Goal: Task Accomplishment & Management: Complete application form

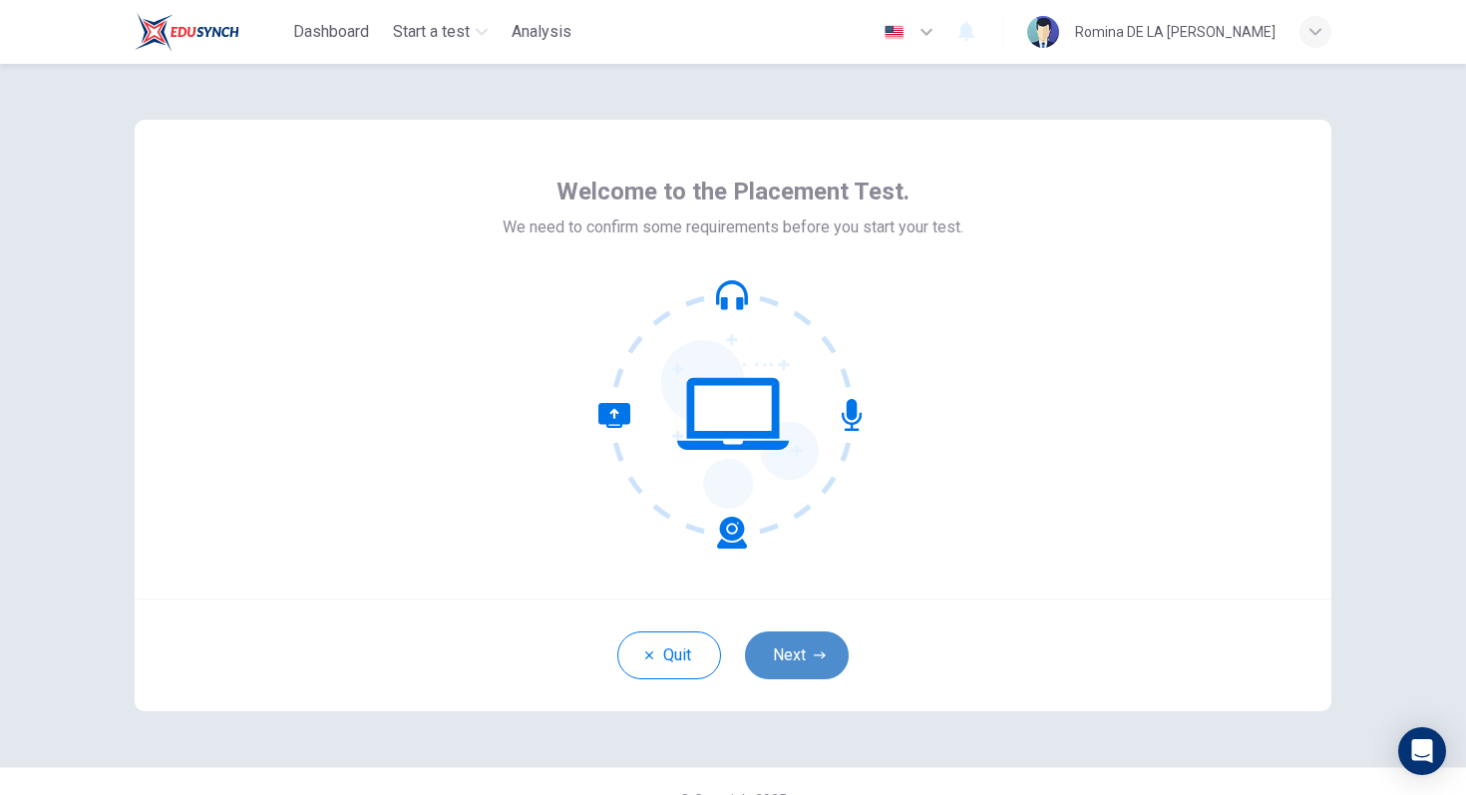
click at [797, 664] on button "Next" at bounding box center [797, 655] width 104 height 48
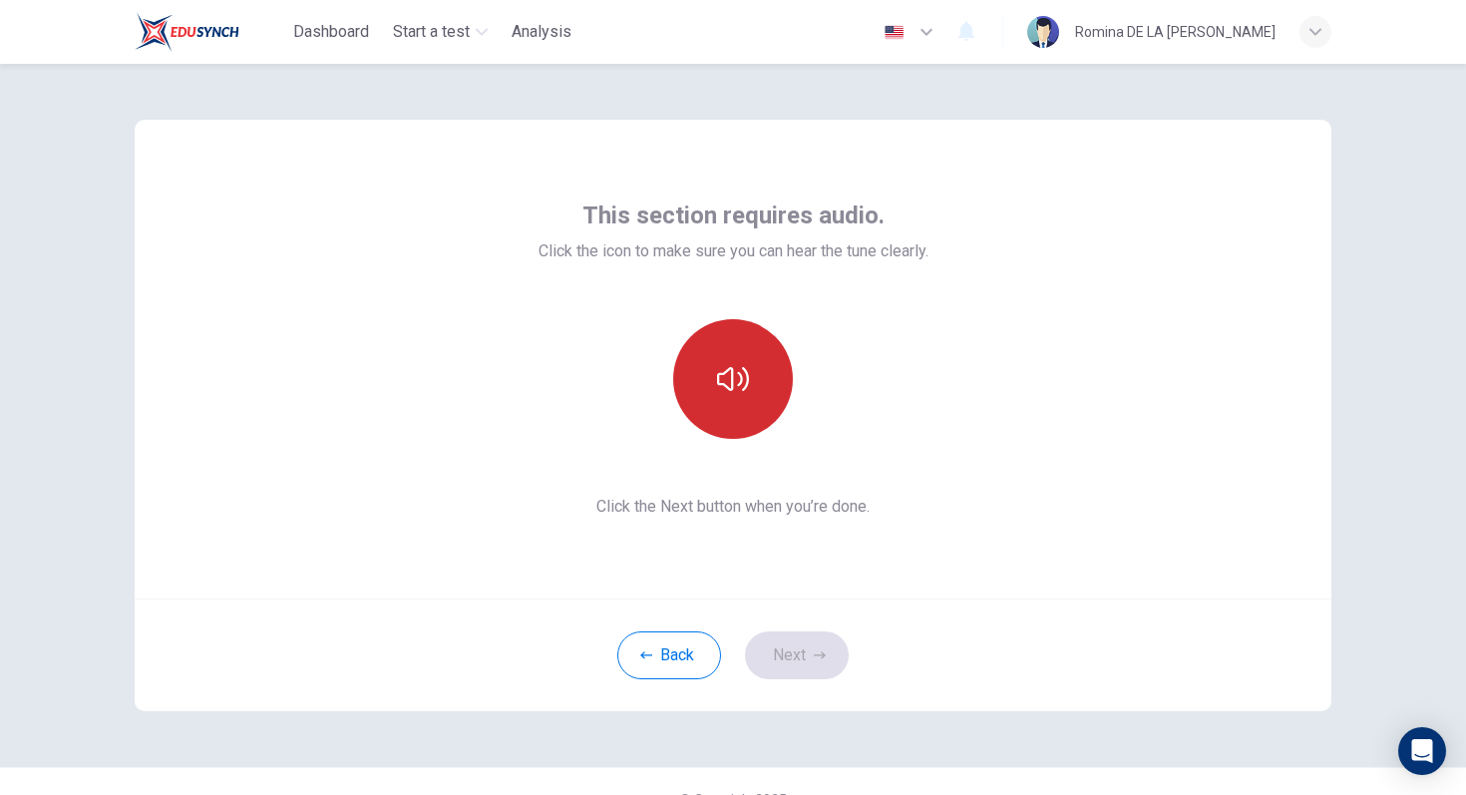
click at [732, 401] on button "button" at bounding box center [733, 379] width 120 height 120
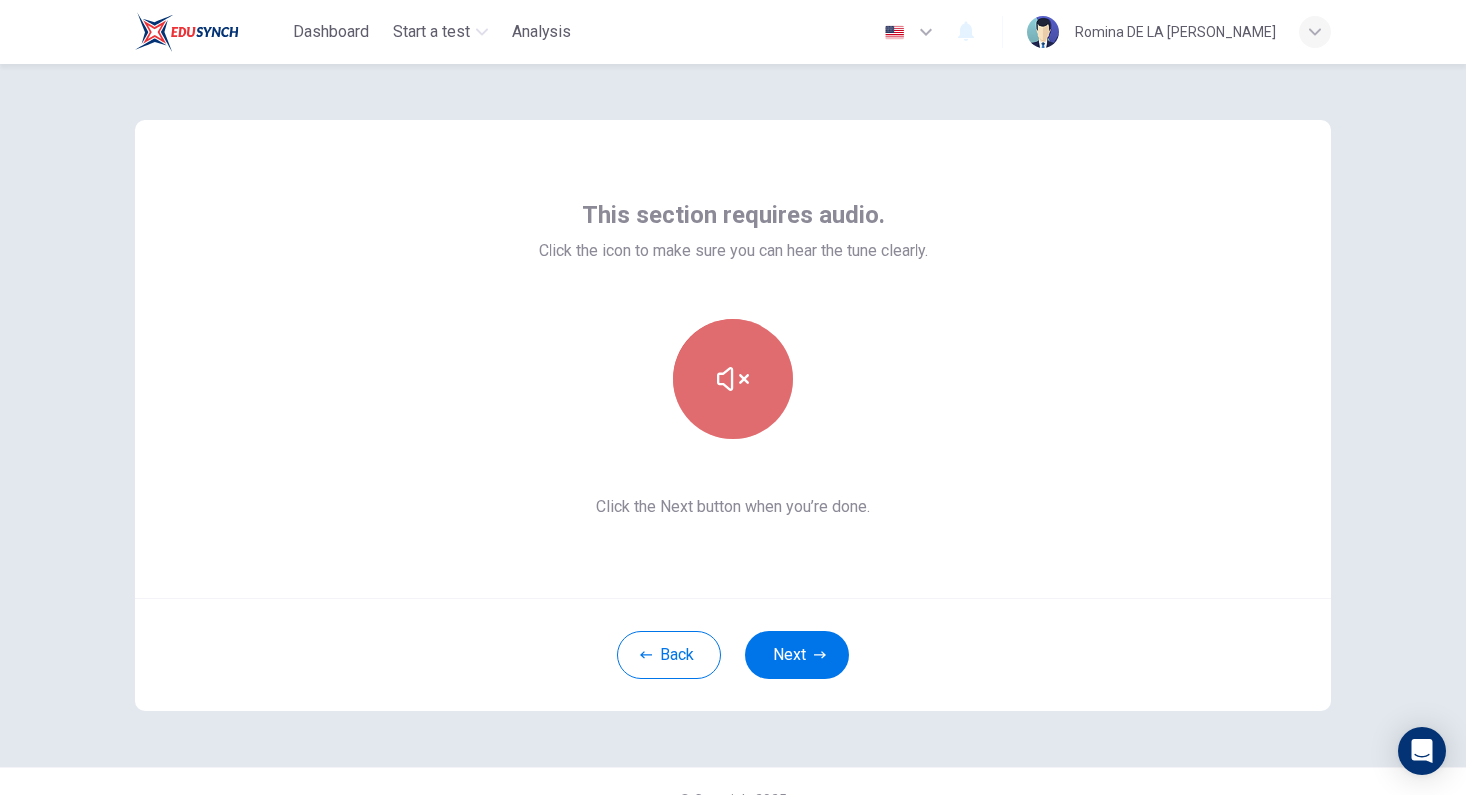
click at [732, 401] on button "button" at bounding box center [733, 379] width 120 height 120
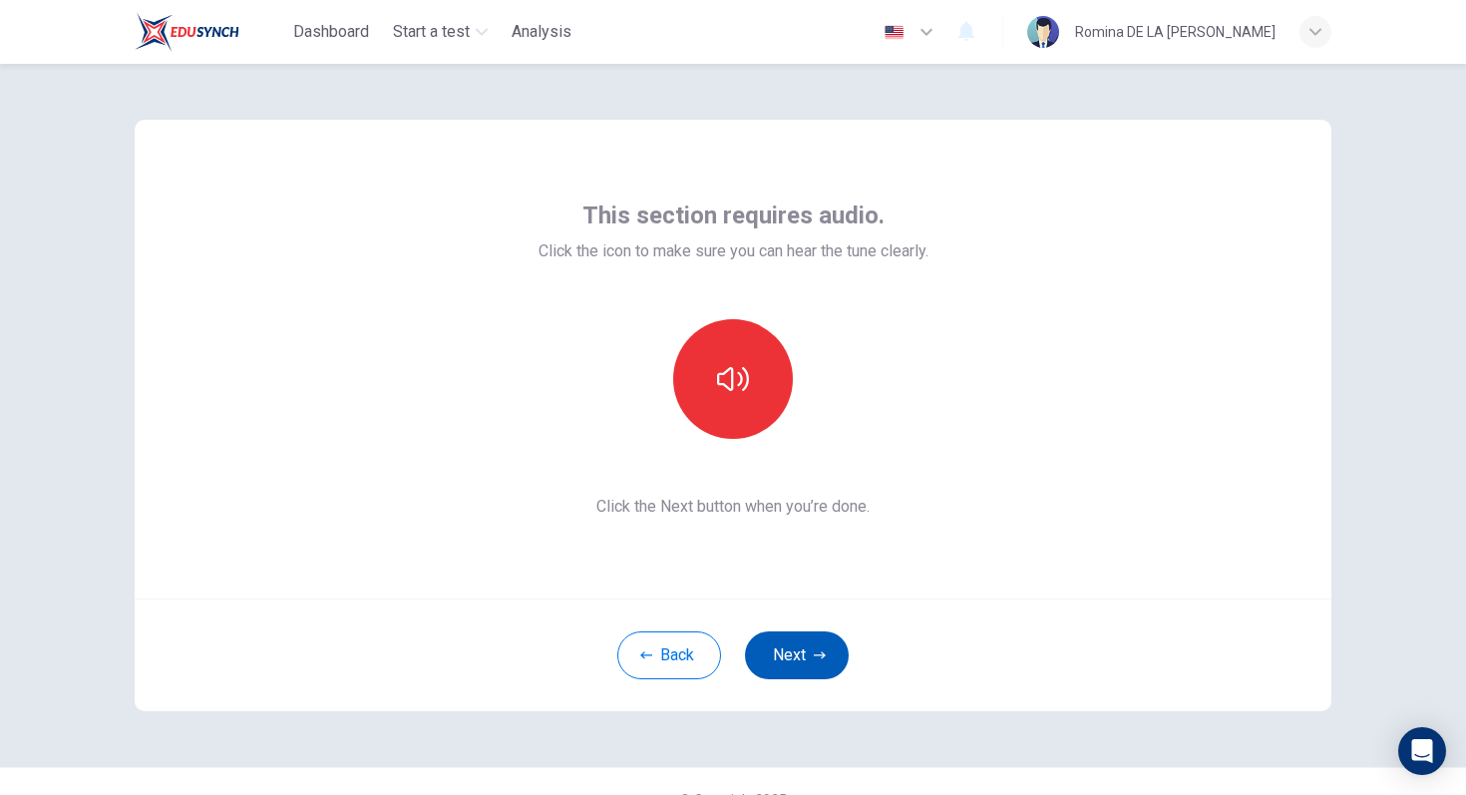
click at [790, 636] on button "Next" at bounding box center [797, 655] width 104 height 48
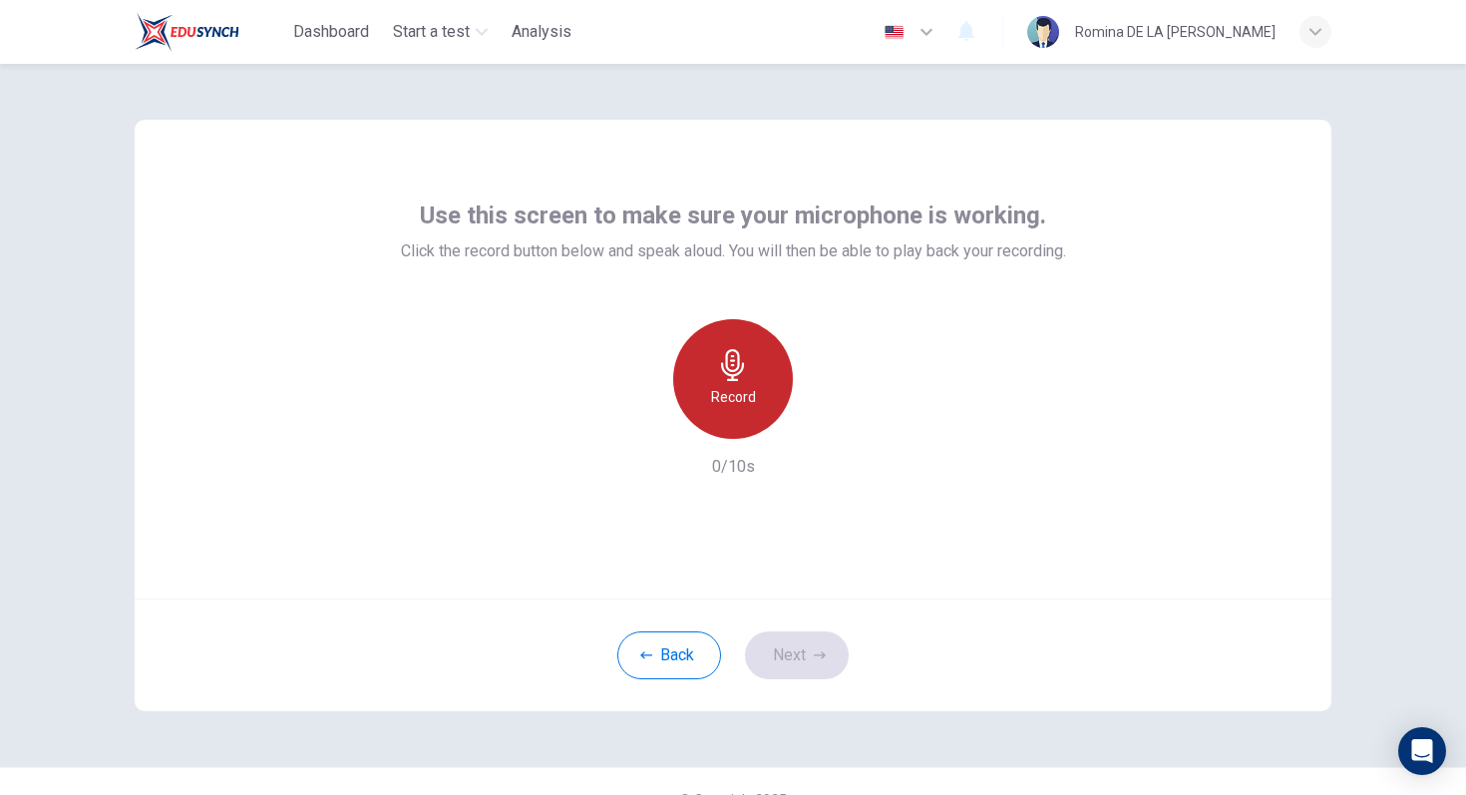
click at [706, 380] on div "Record" at bounding box center [733, 379] width 120 height 120
click at [723, 395] on h6 "Stop" at bounding box center [733, 397] width 30 height 24
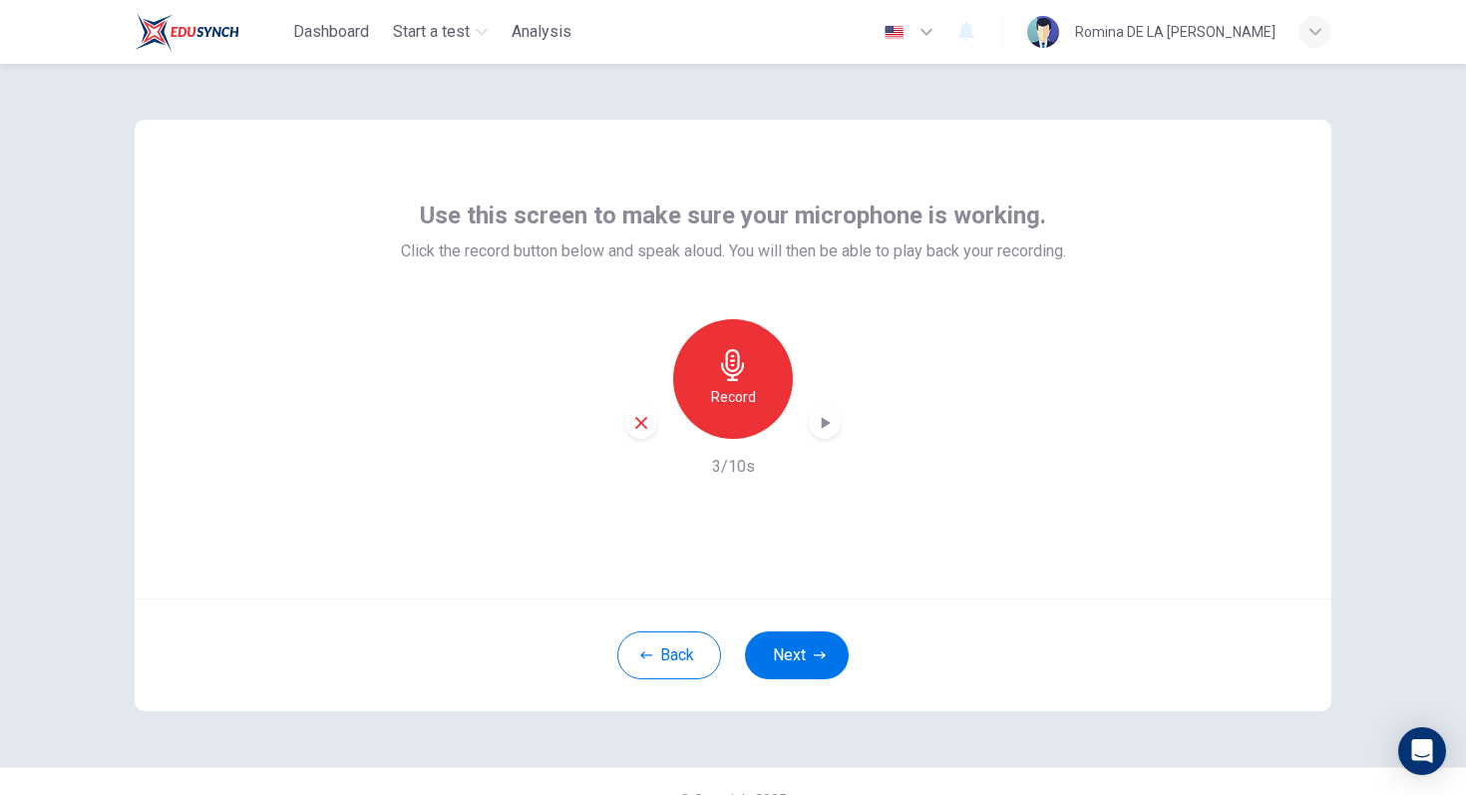
click at [741, 398] on h6 "Record" at bounding box center [733, 397] width 45 height 24
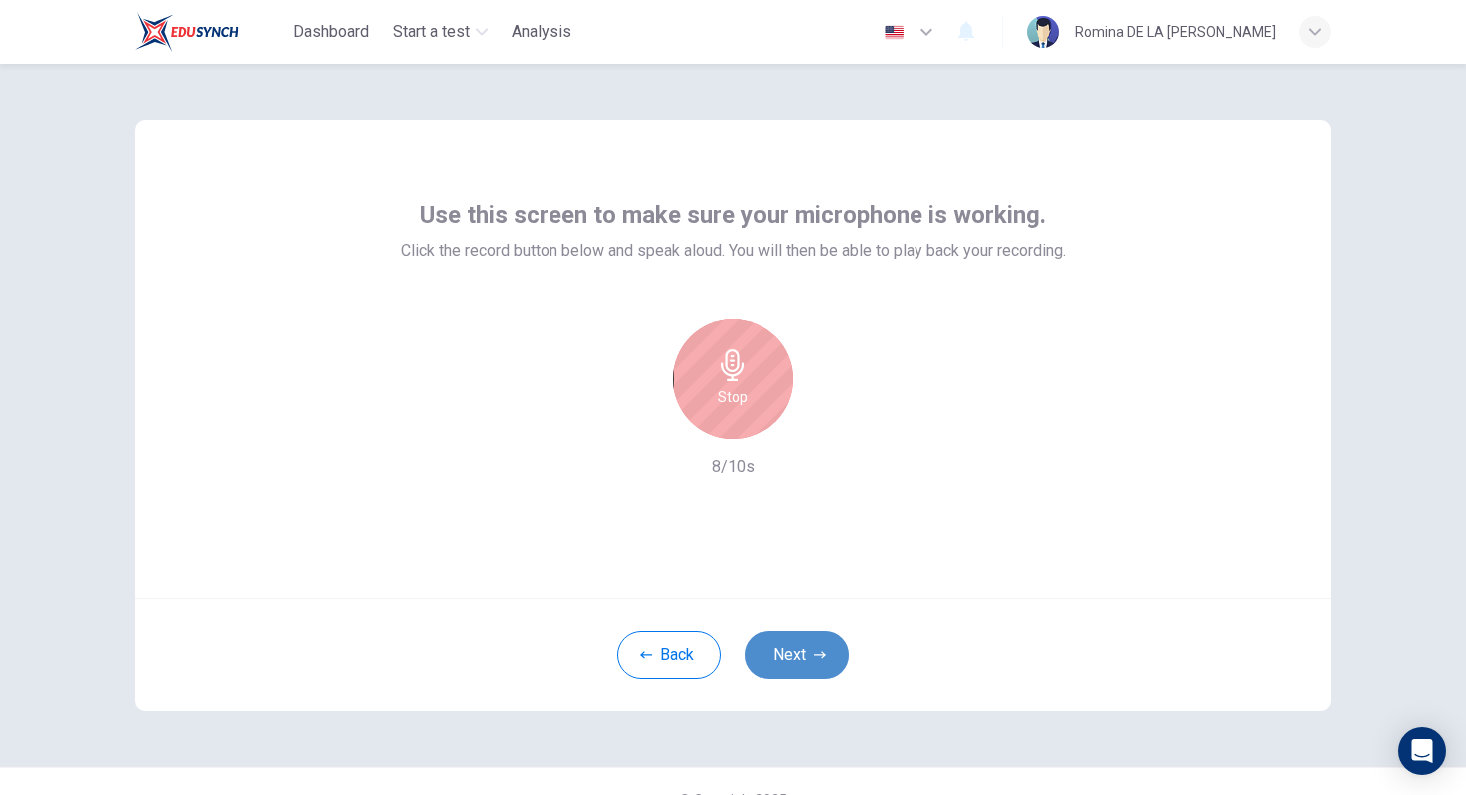
click at [793, 670] on button "Next" at bounding box center [797, 655] width 104 height 48
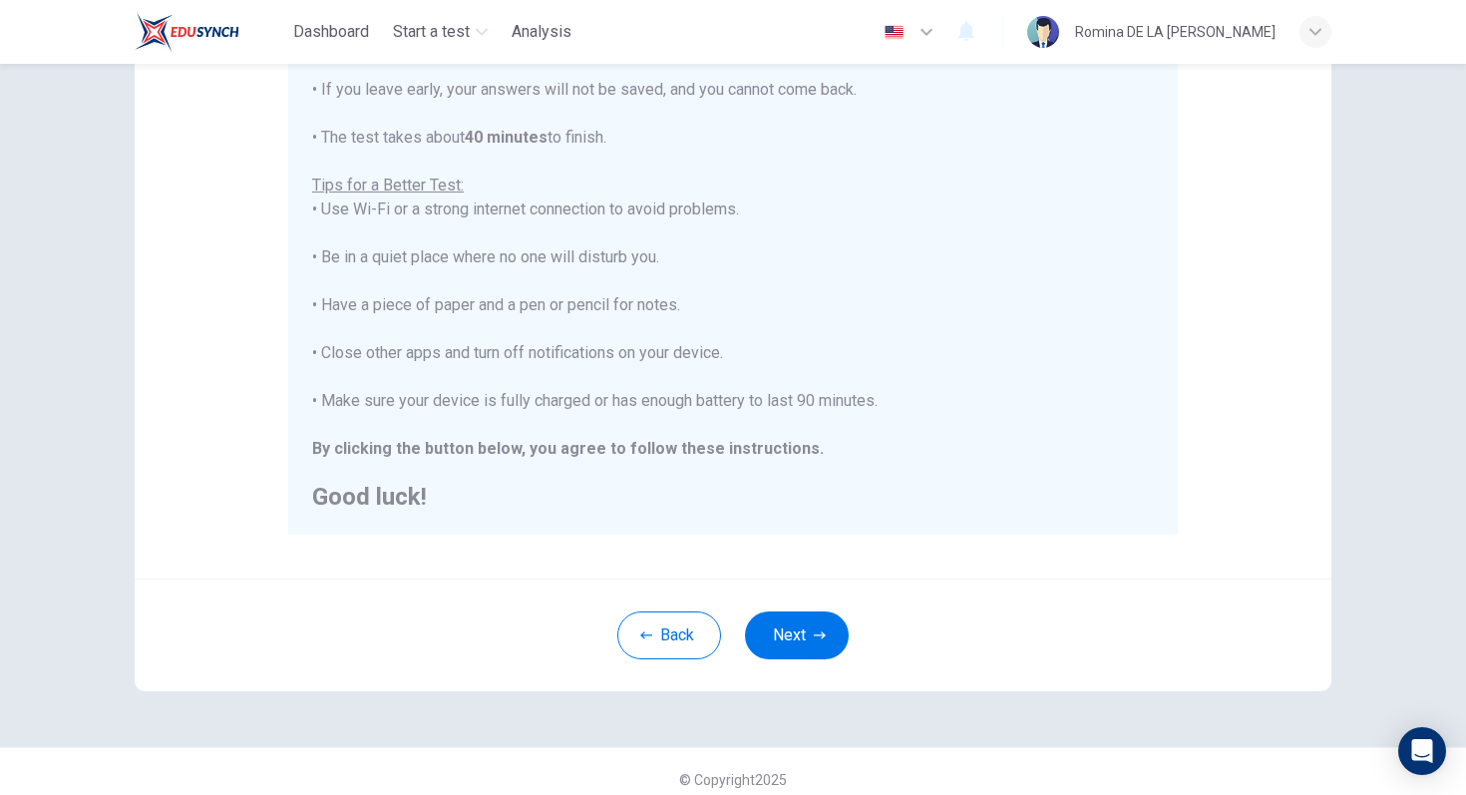
scroll to position [306, 0]
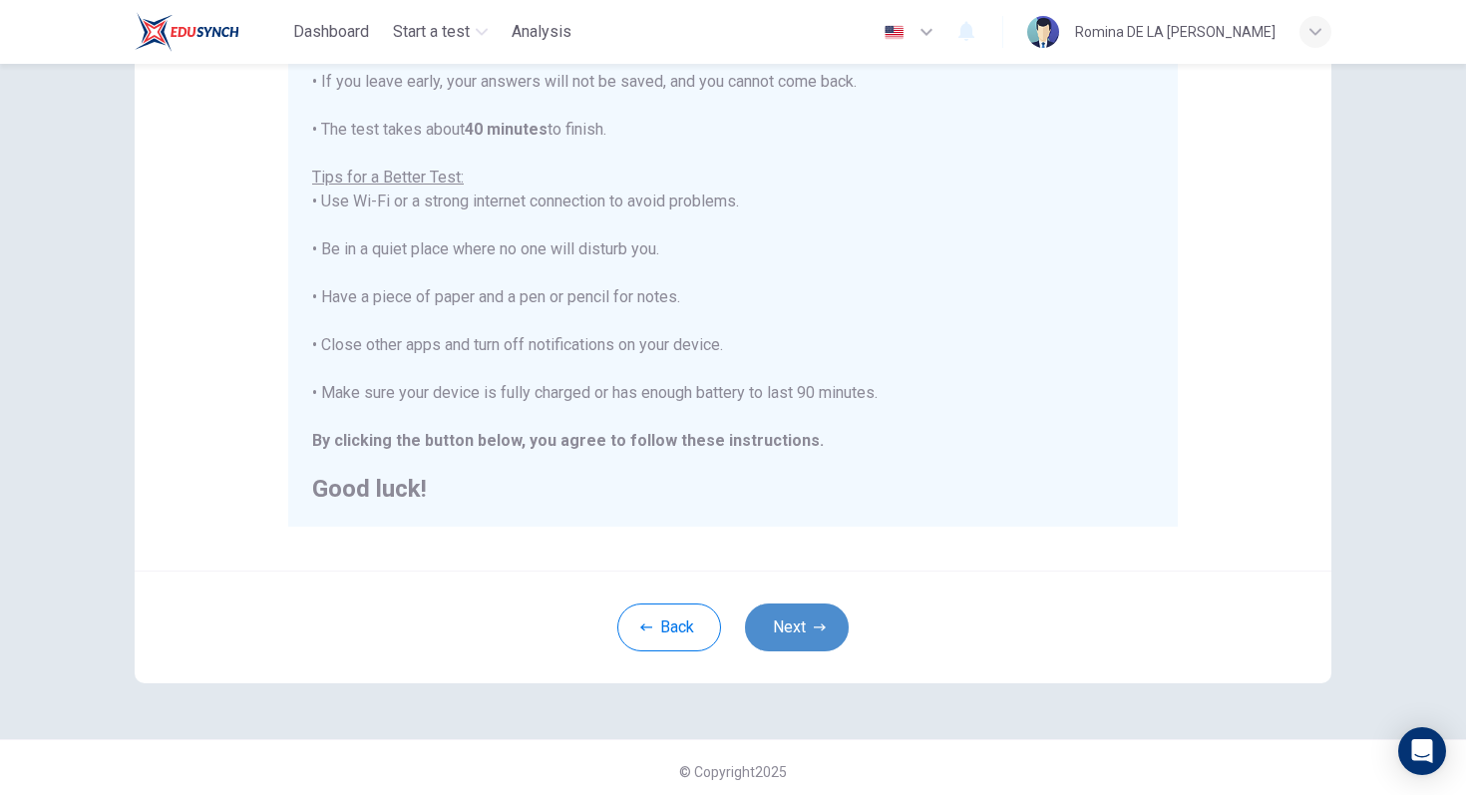
click at [804, 635] on button "Next" at bounding box center [797, 628] width 104 height 48
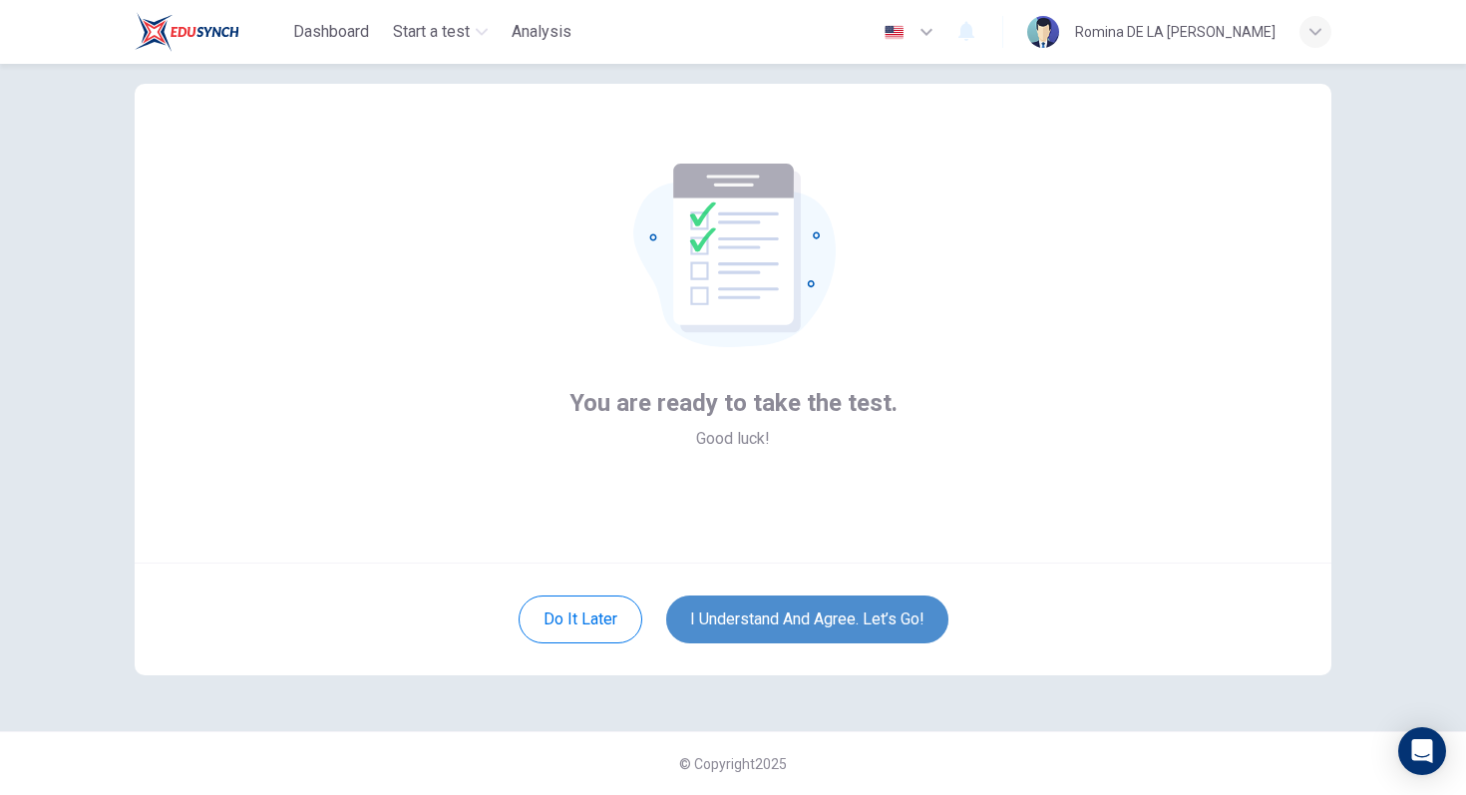
click at [804, 635] on button "I understand and agree. Let’s go!" at bounding box center [807, 620] width 282 height 48
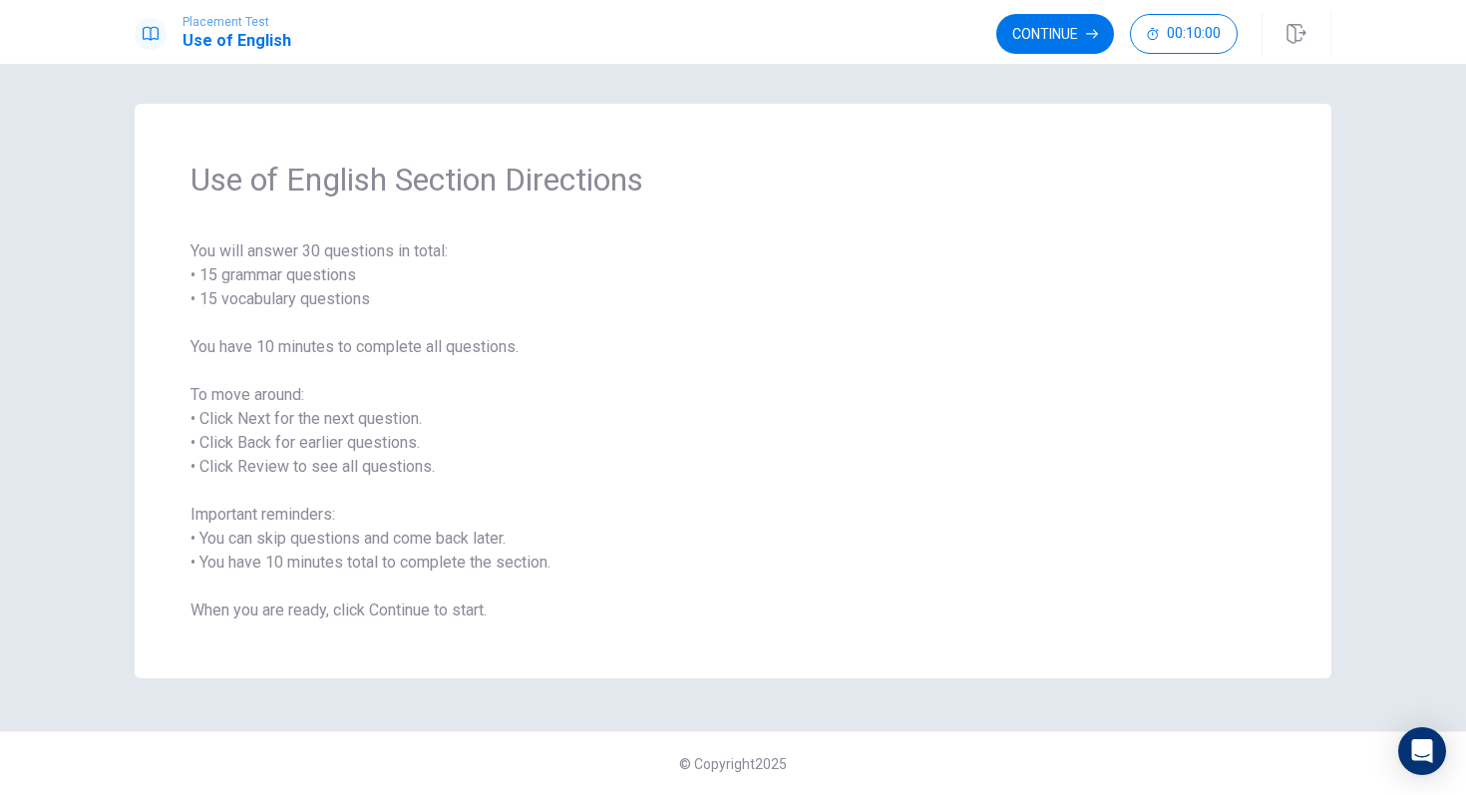
click at [455, 385] on span "You will answer 30 questions in total: • 15 grammar questions • 15 vocabulary q…" at bounding box center [733, 430] width 1085 height 383
click at [882, 282] on span "You will answer 30 questions in total: • 15 grammar questions • 15 vocabulary q…" at bounding box center [733, 430] width 1085 height 383
click at [1071, 27] on button "Continue" at bounding box center [1056, 34] width 118 height 40
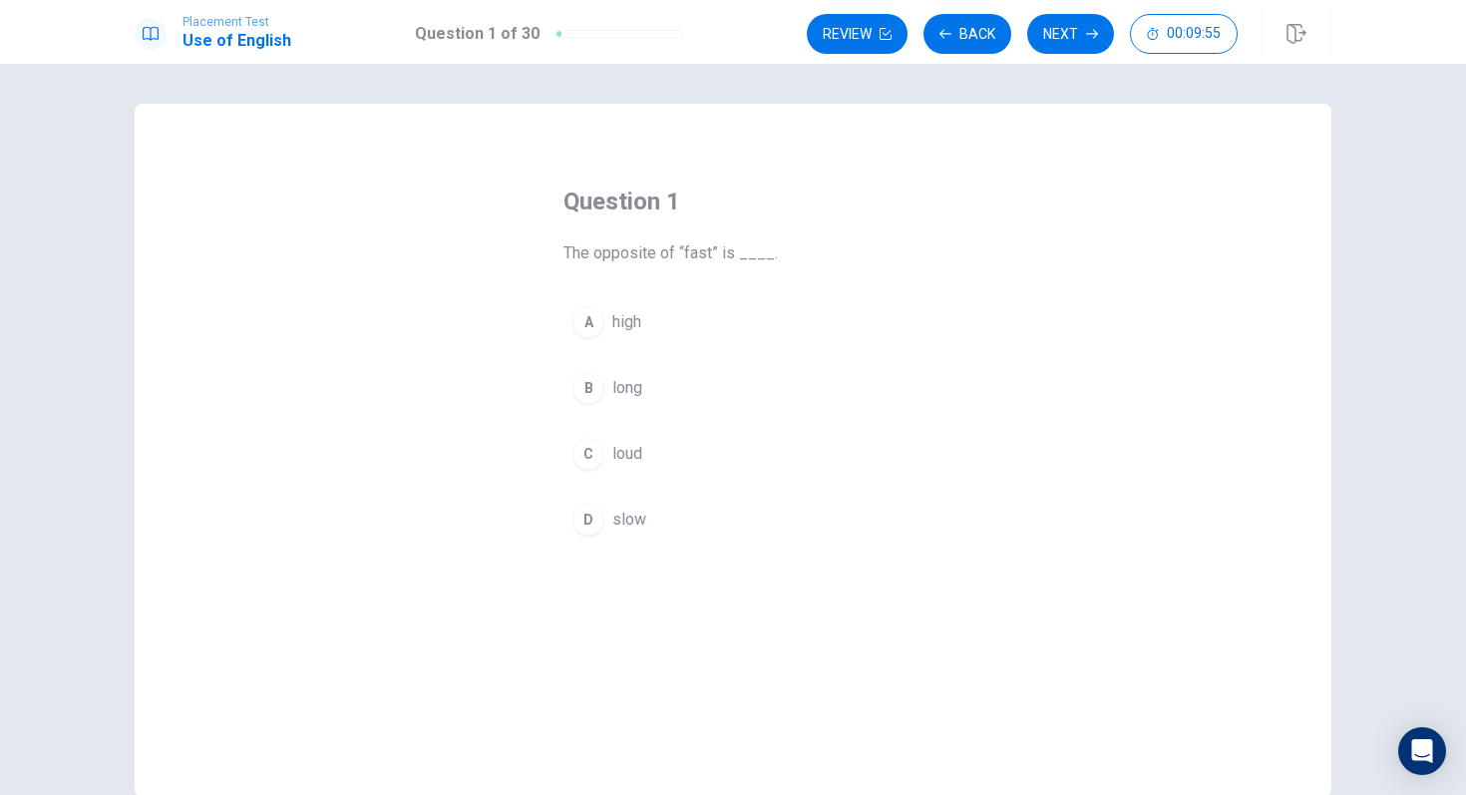
click at [592, 532] on div "D" at bounding box center [589, 520] width 32 height 32
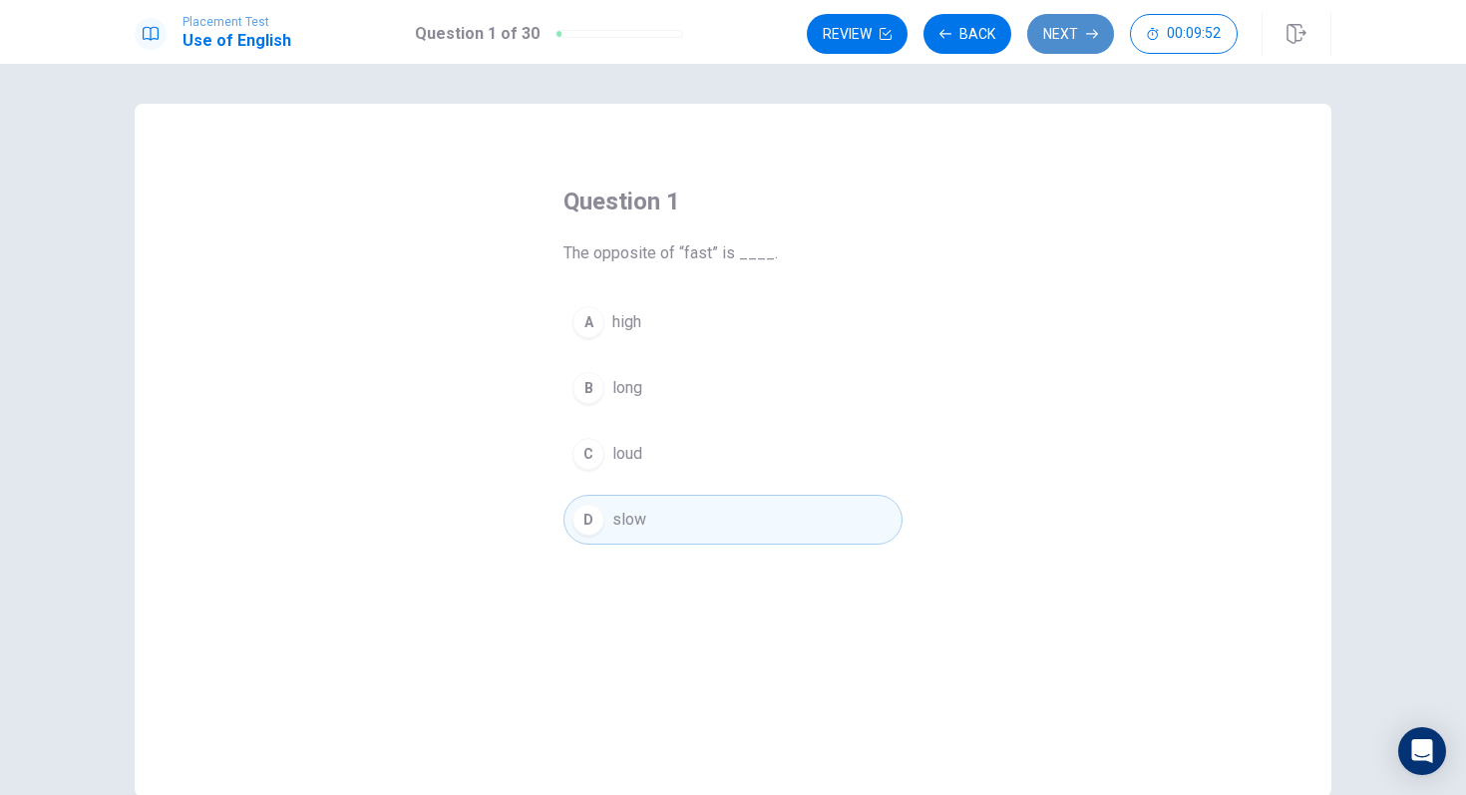
click at [1071, 39] on button "Next" at bounding box center [1070, 34] width 87 height 40
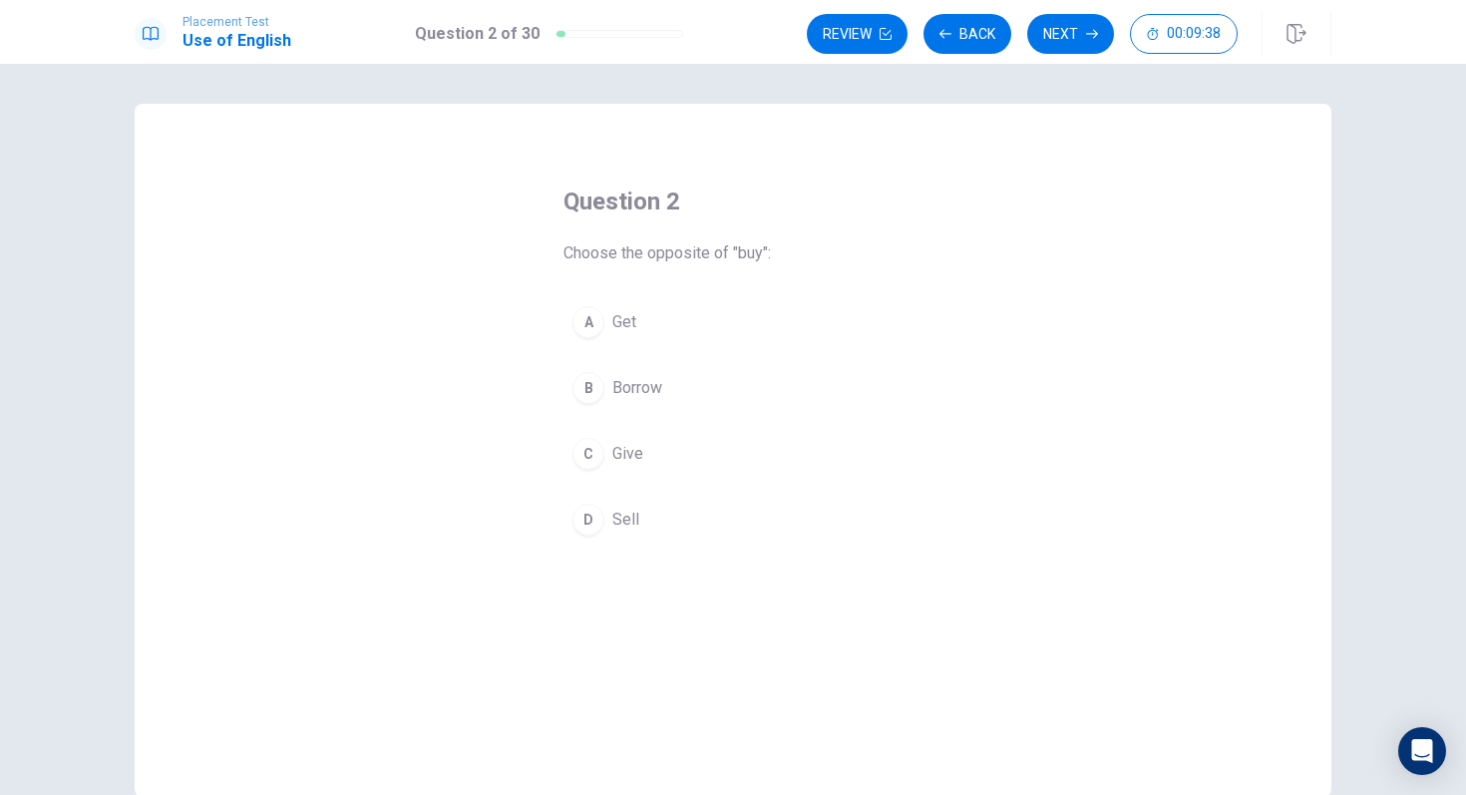
click at [601, 384] on div "B" at bounding box center [589, 388] width 32 height 32
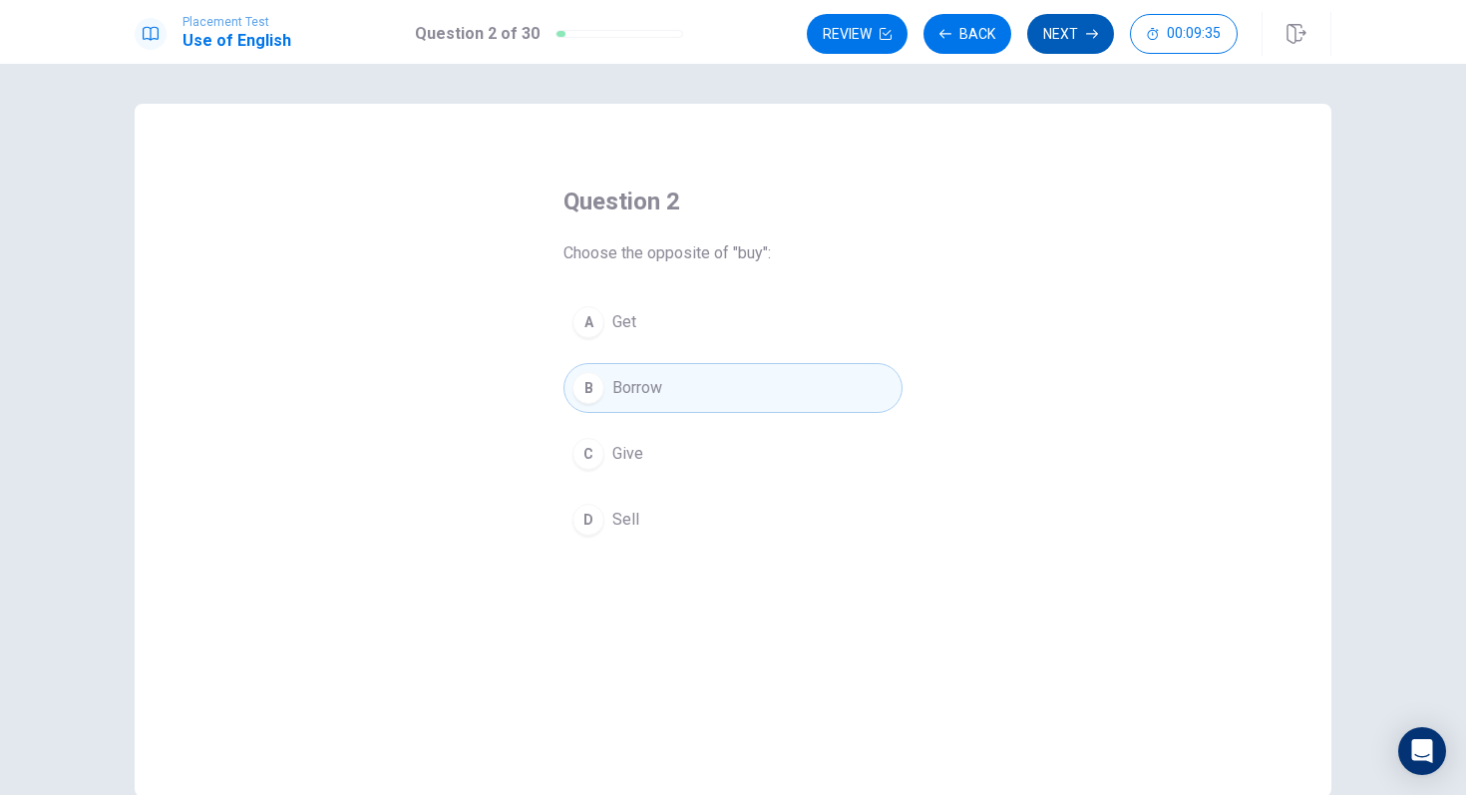
click at [1065, 42] on button "Next" at bounding box center [1070, 34] width 87 height 40
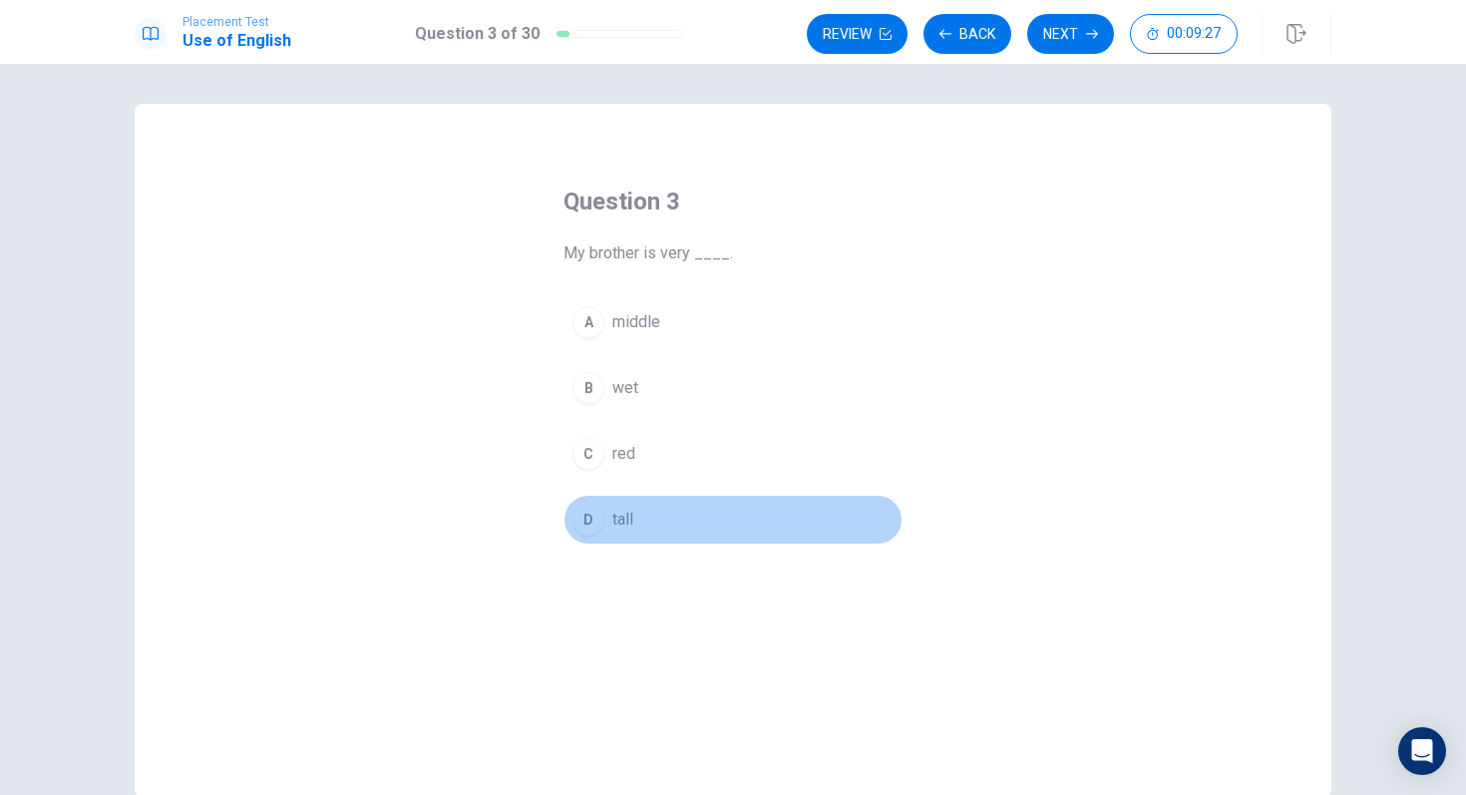
click at [586, 518] on div "D" at bounding box center [589, 520] width 32 height 32
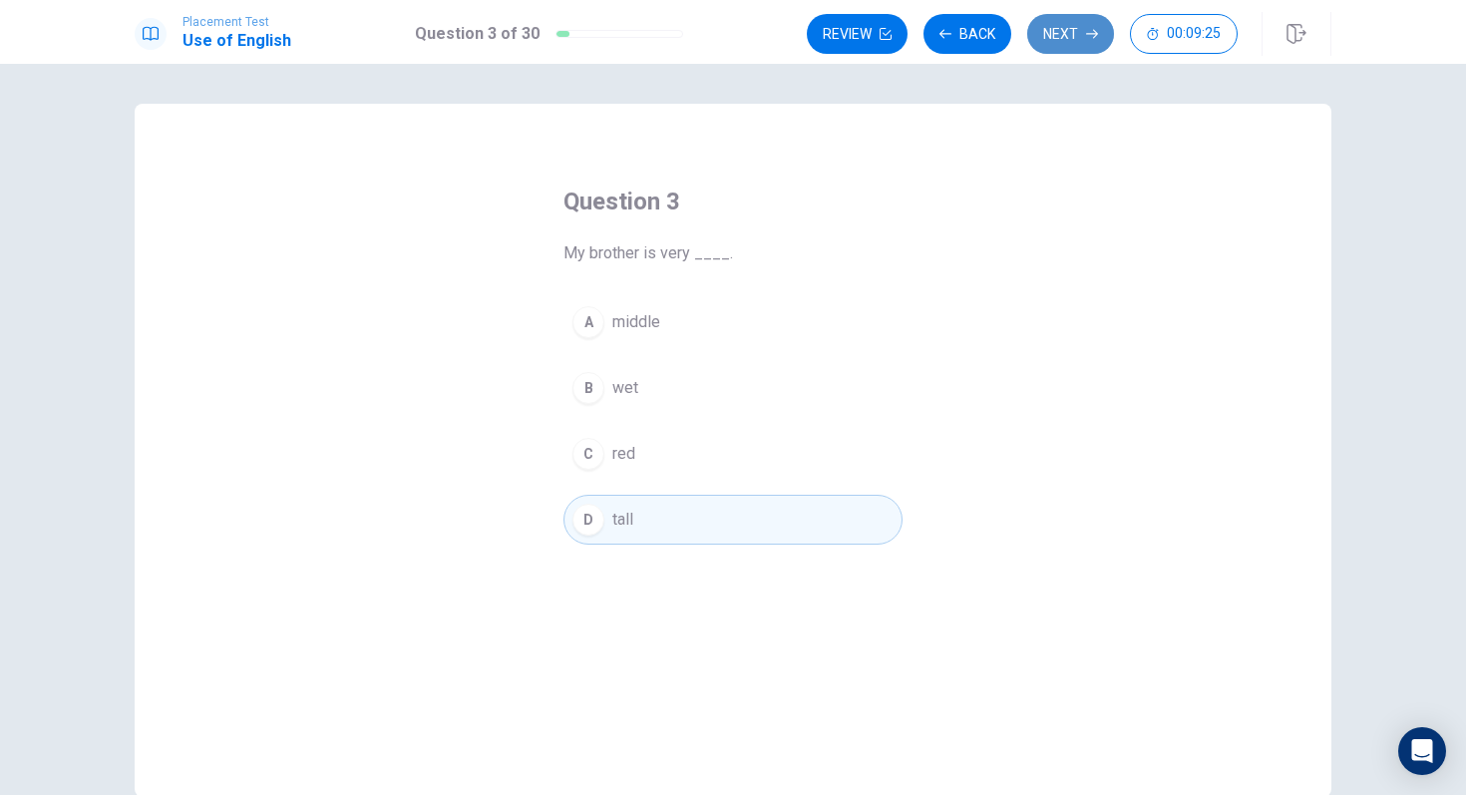
click at [1086, 40] on button "Next" at bounding box center [1070, 34] width 87 height 40
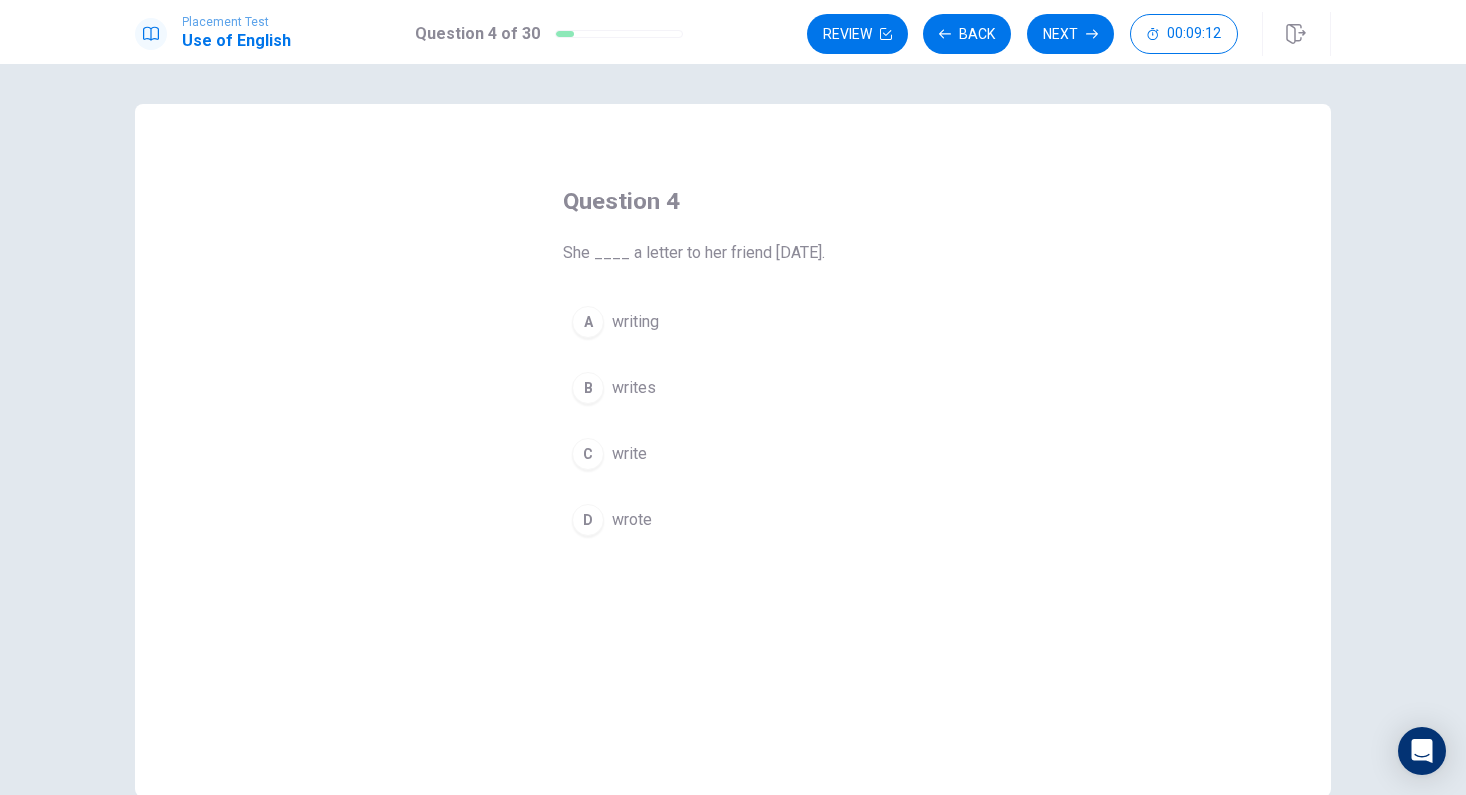
click at [602, 522] on div "D" at bounding box center [589, 520] width 32 height 32
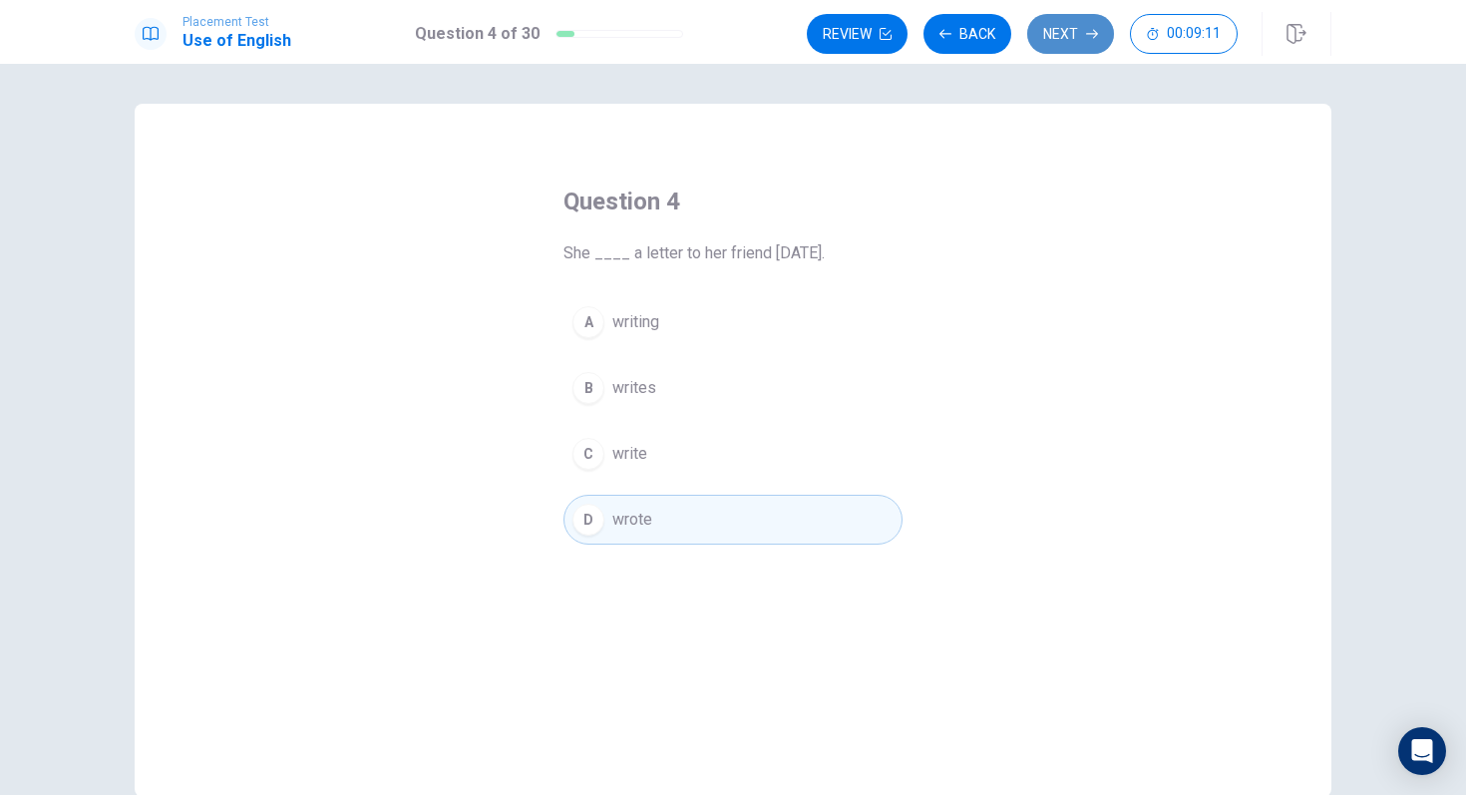
click at [1073, 30] on button "Next" at bounding box center [1070, 34] width 87 height 40
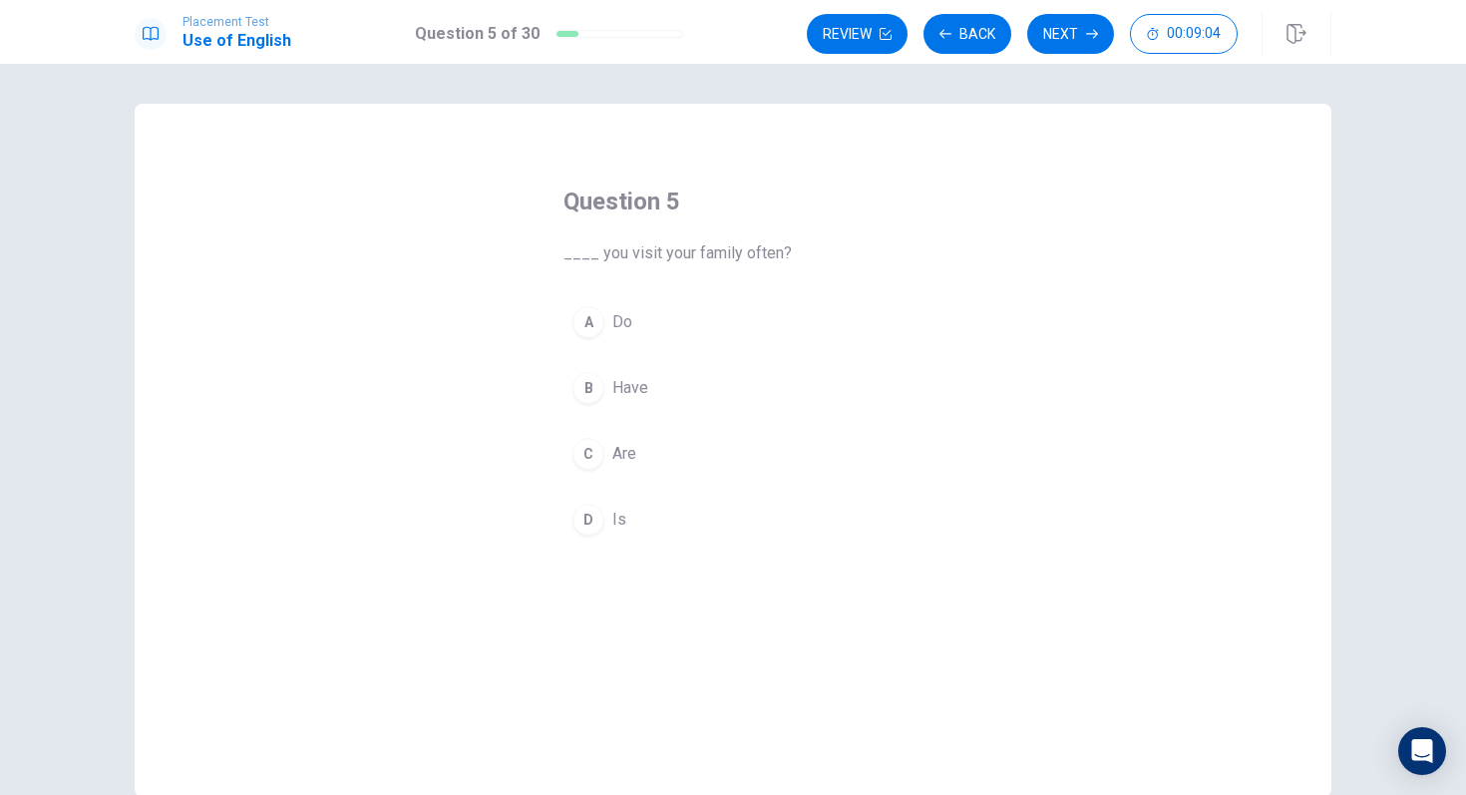
click at [594, 324] on div "A" at bounding box center [589, 322] width 32 height 32
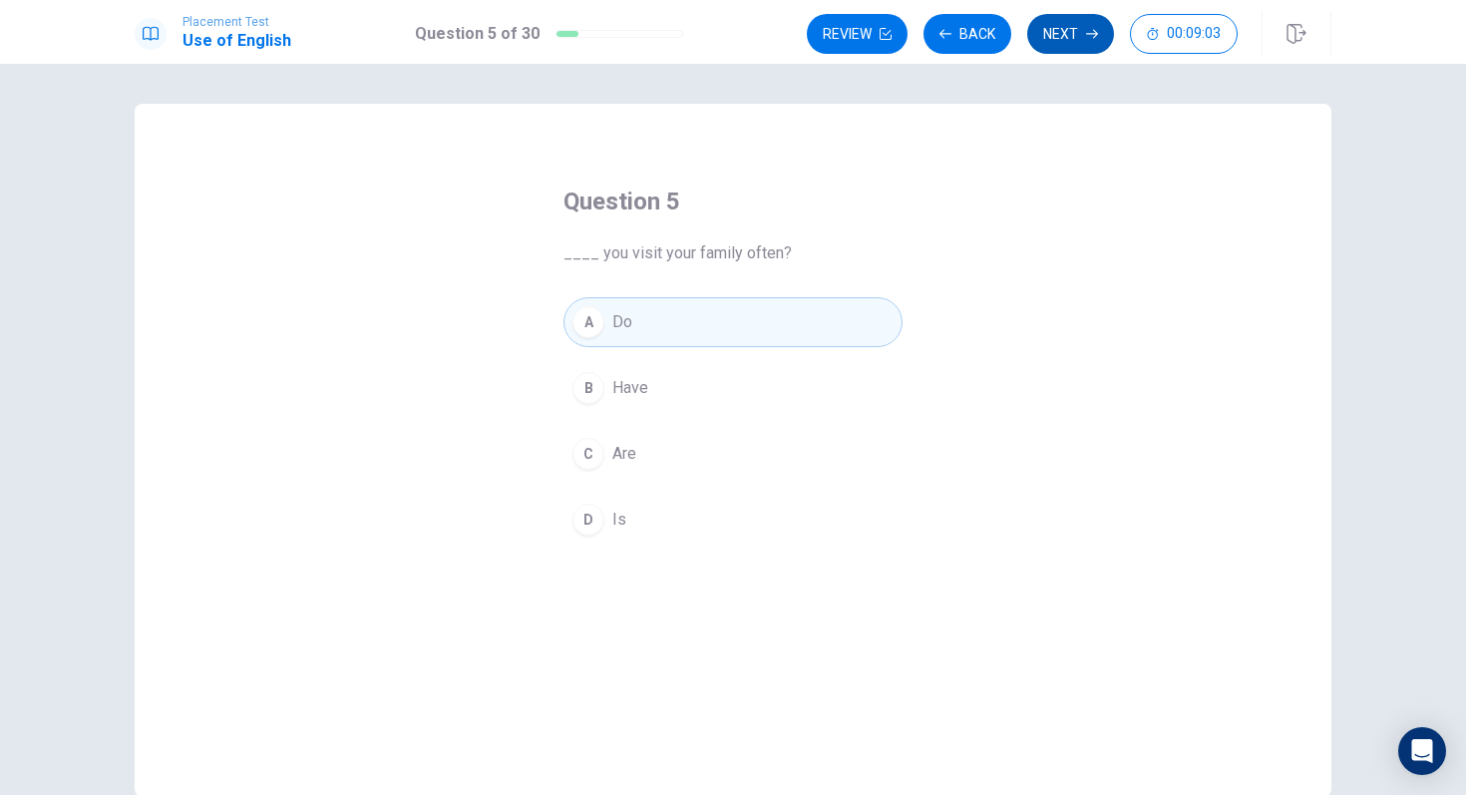
click at [1068, 48] on button "Next" at bounding box center [1070, 34] width 87 height 40
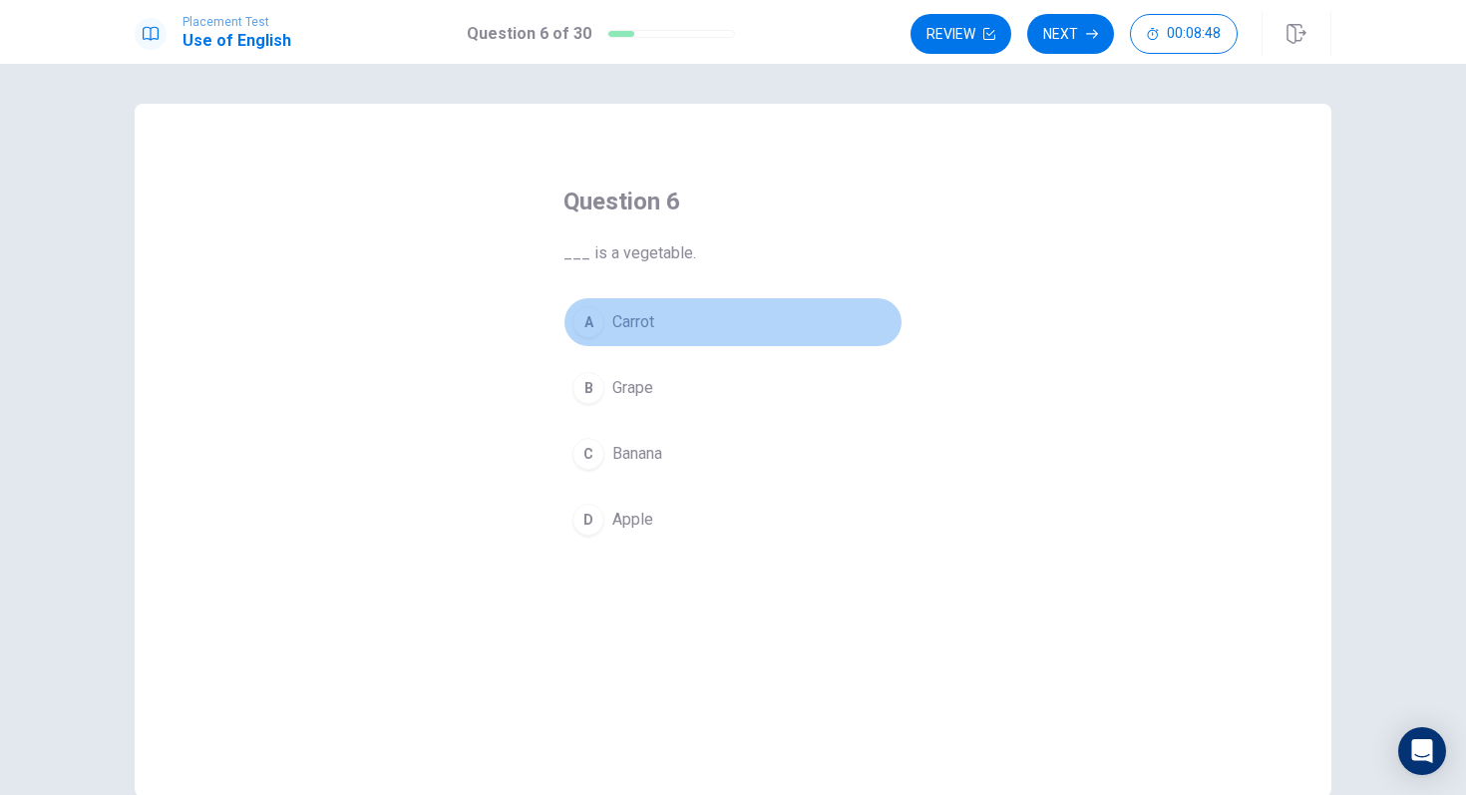
click at [601, 322] on div "A" at bounding box center [589, 322] width 32 height 32
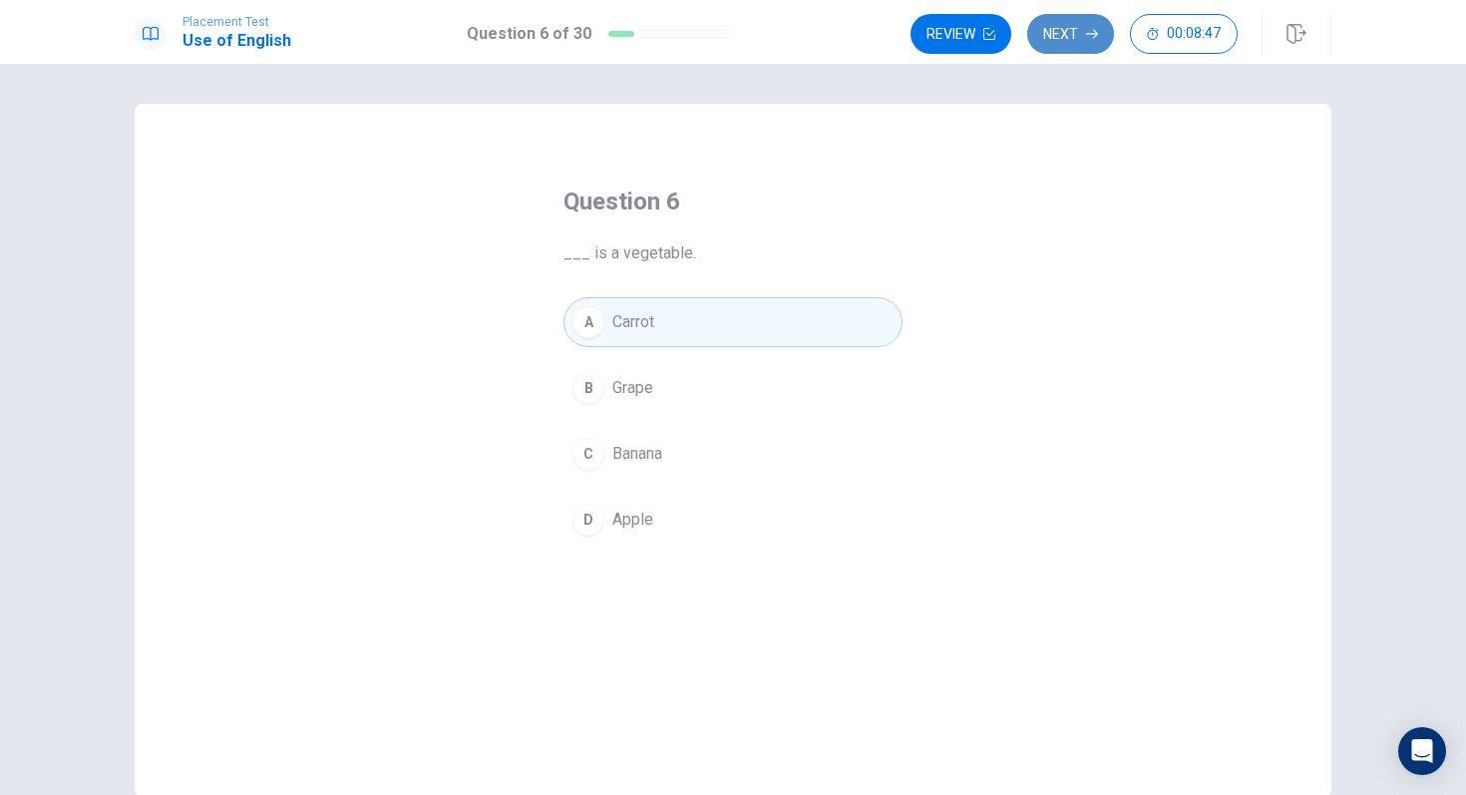
click at [1103, 35] on button "Next" at bounding box center [1070, 34] width 87 height 40
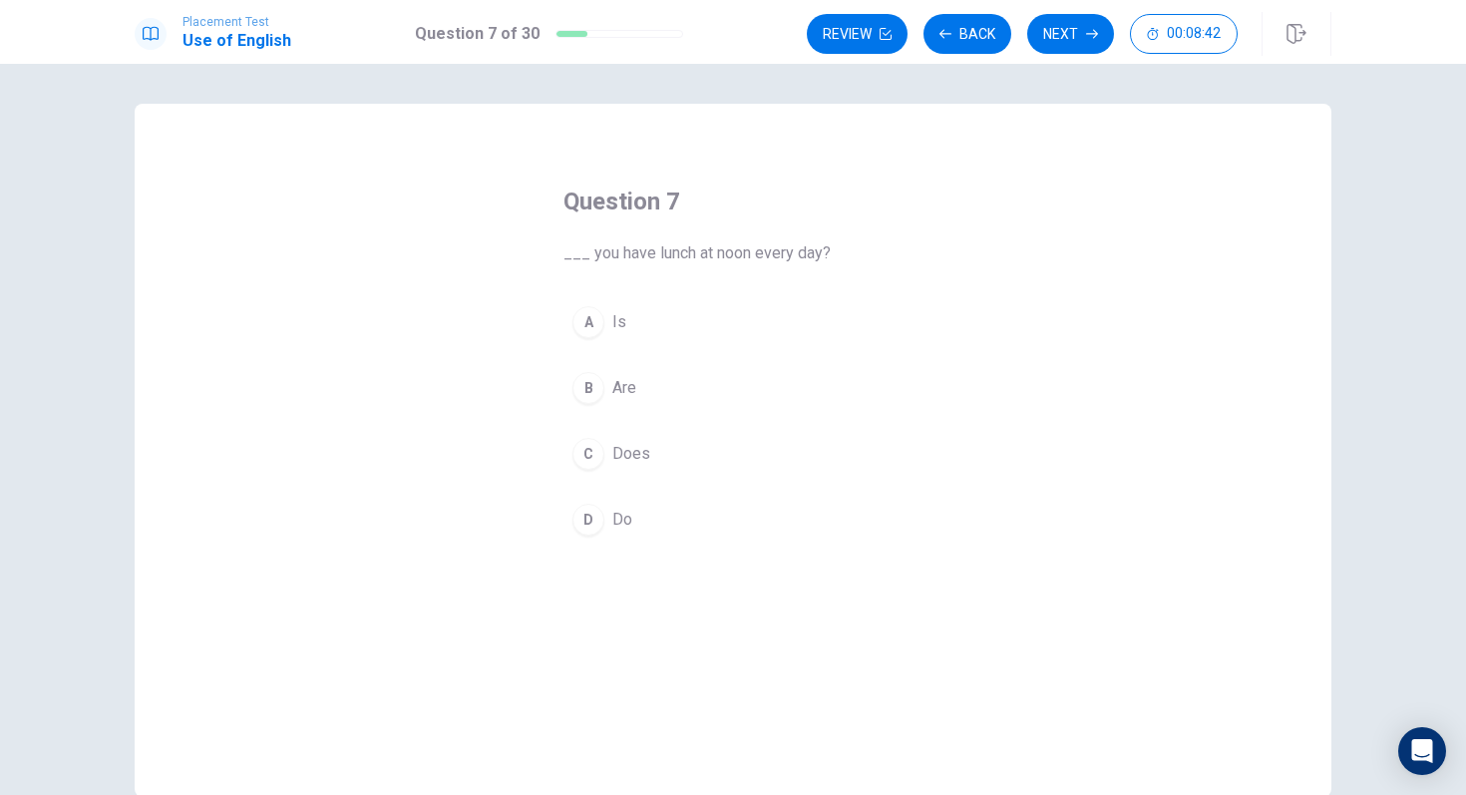
click at [593, 525] on div "D" at bounding box center [589, 520] width 32 height 32
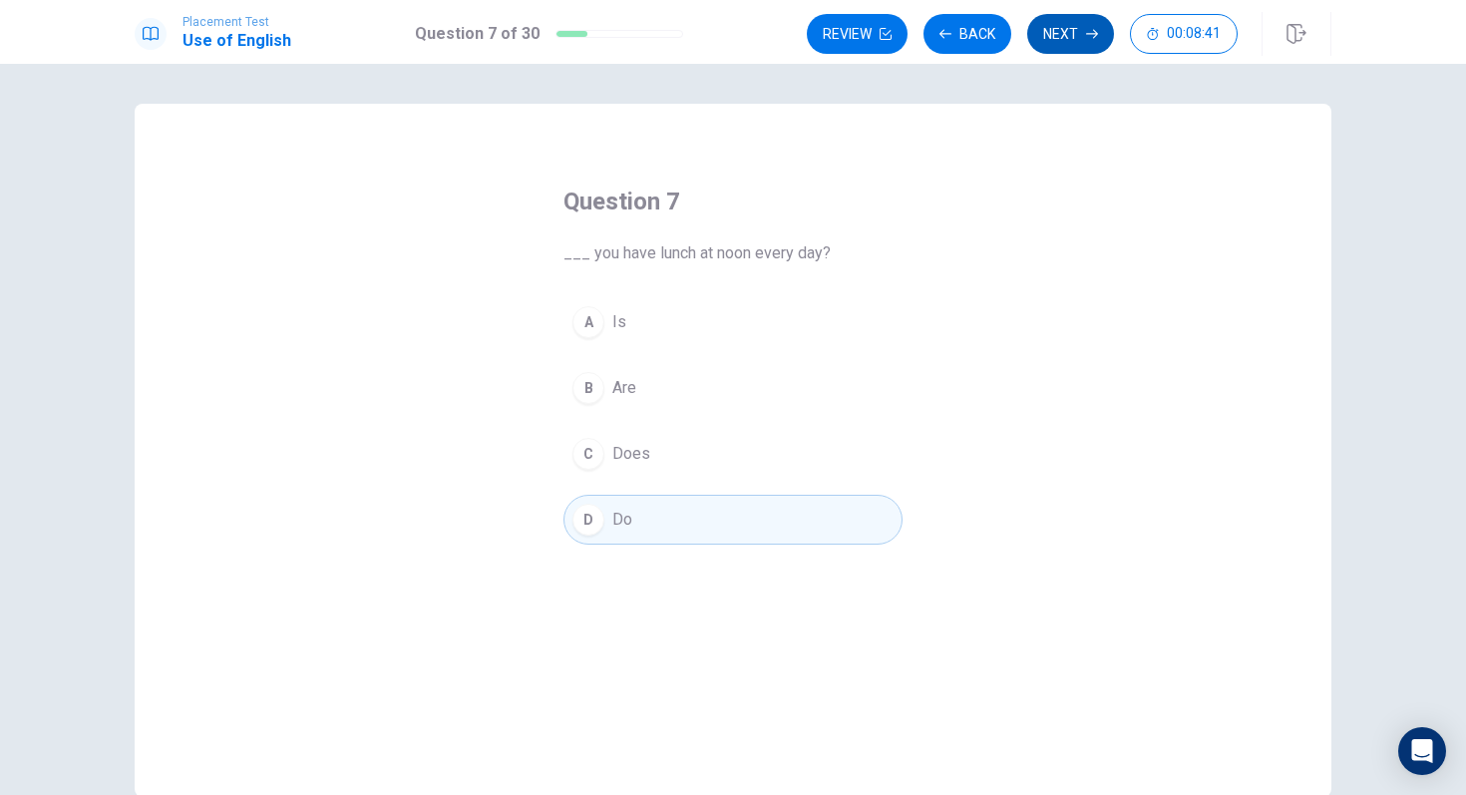
click at [1074, 44] on button "Next" at bounding box center [1070, 34] width 87 height 40
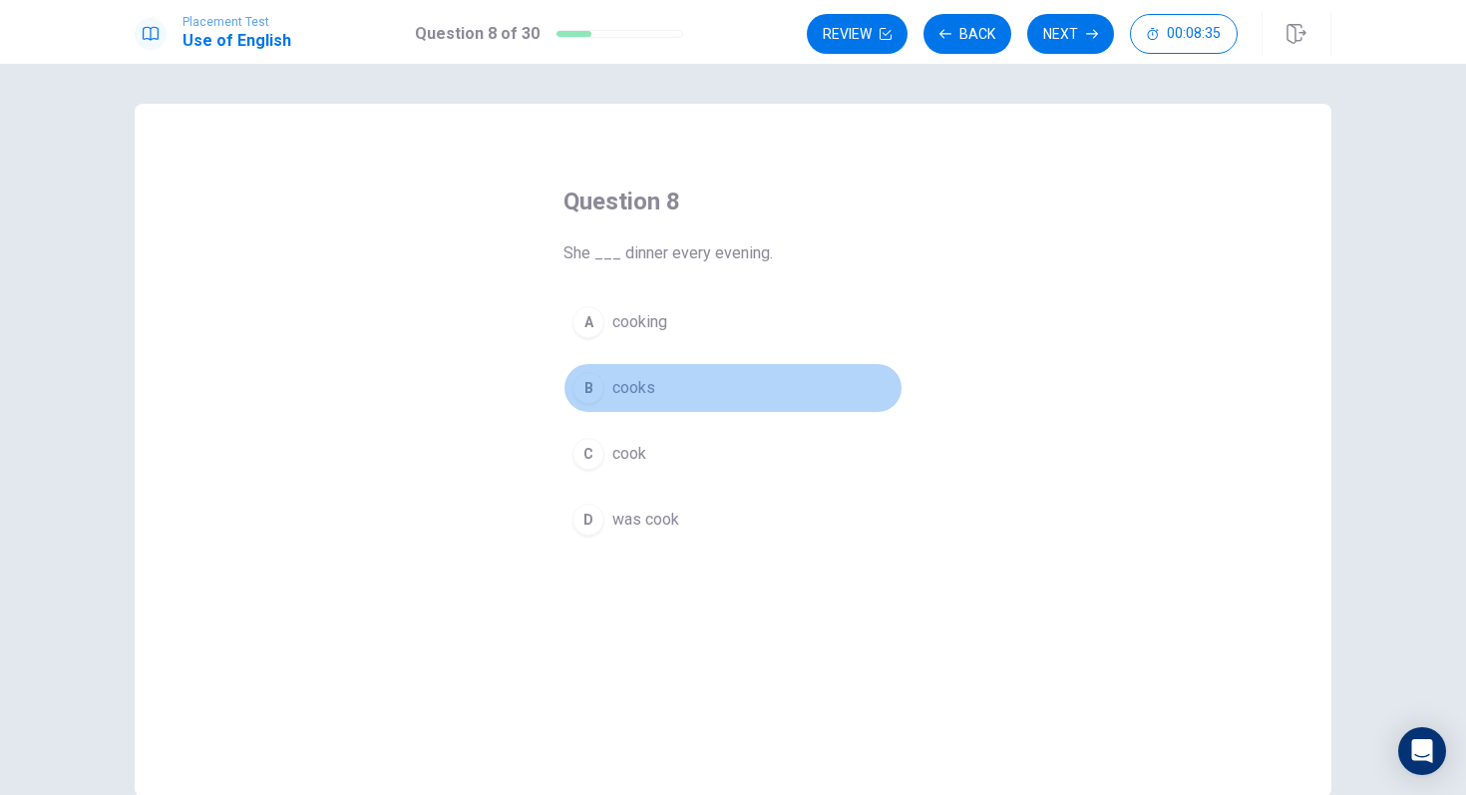
click at [592, 391] on div "B" at bounding box center [589, 388] width 32 height 32
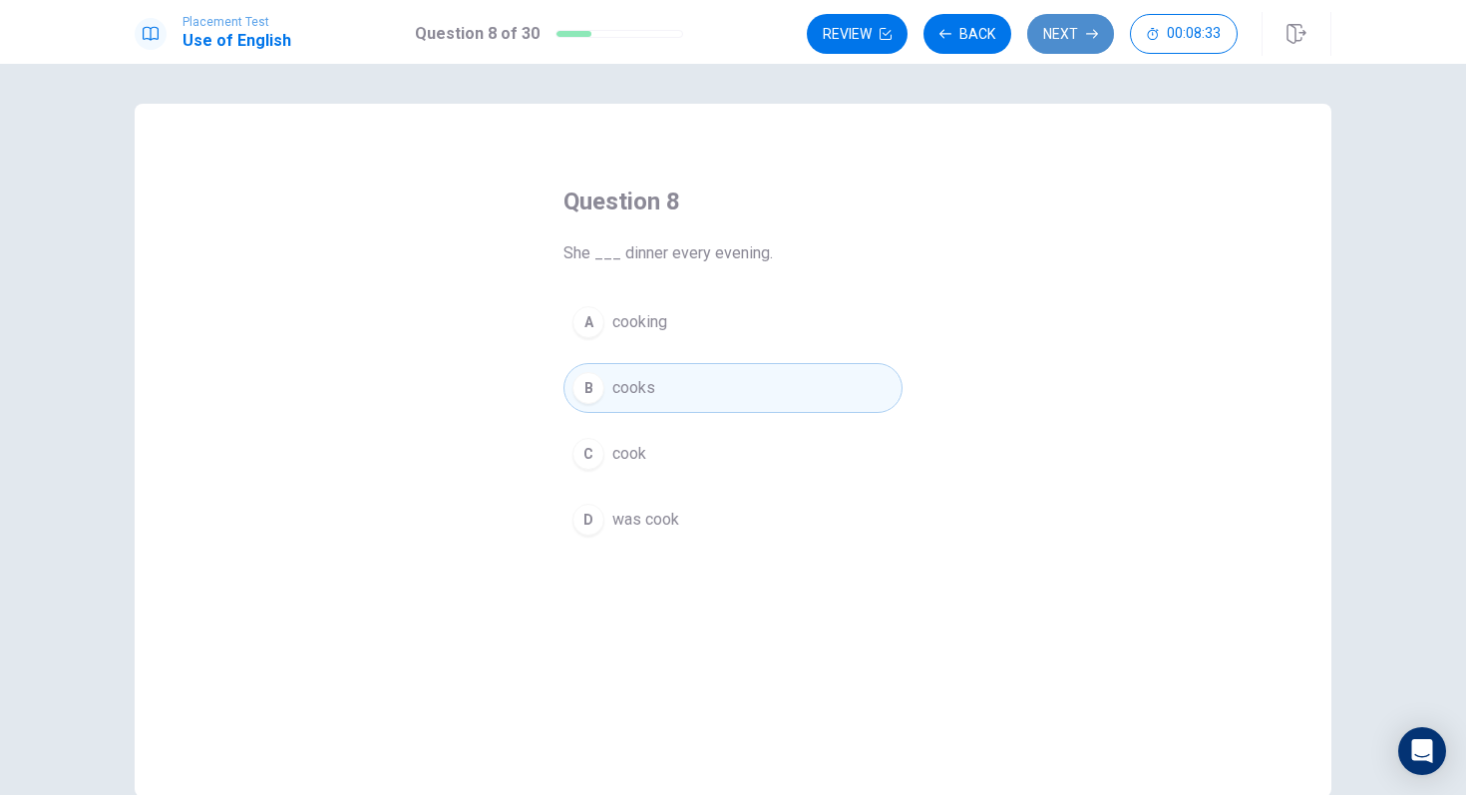
click at [1072, 46] on button "Next" at bounding box center [1070, 34] width 87 height 40
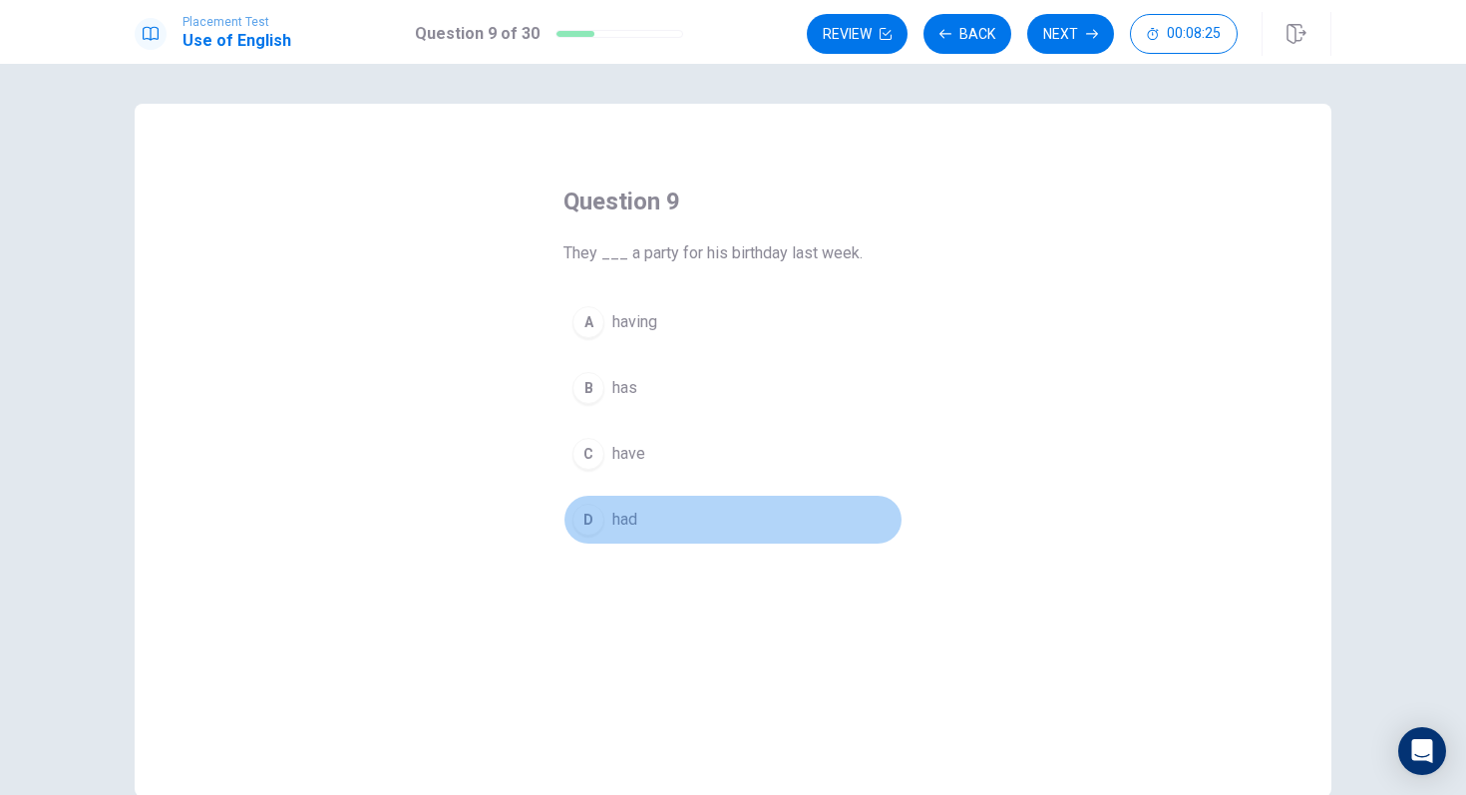
click at [586, 521] on div "D" at bounding box center [589, 520] width 32 height 32
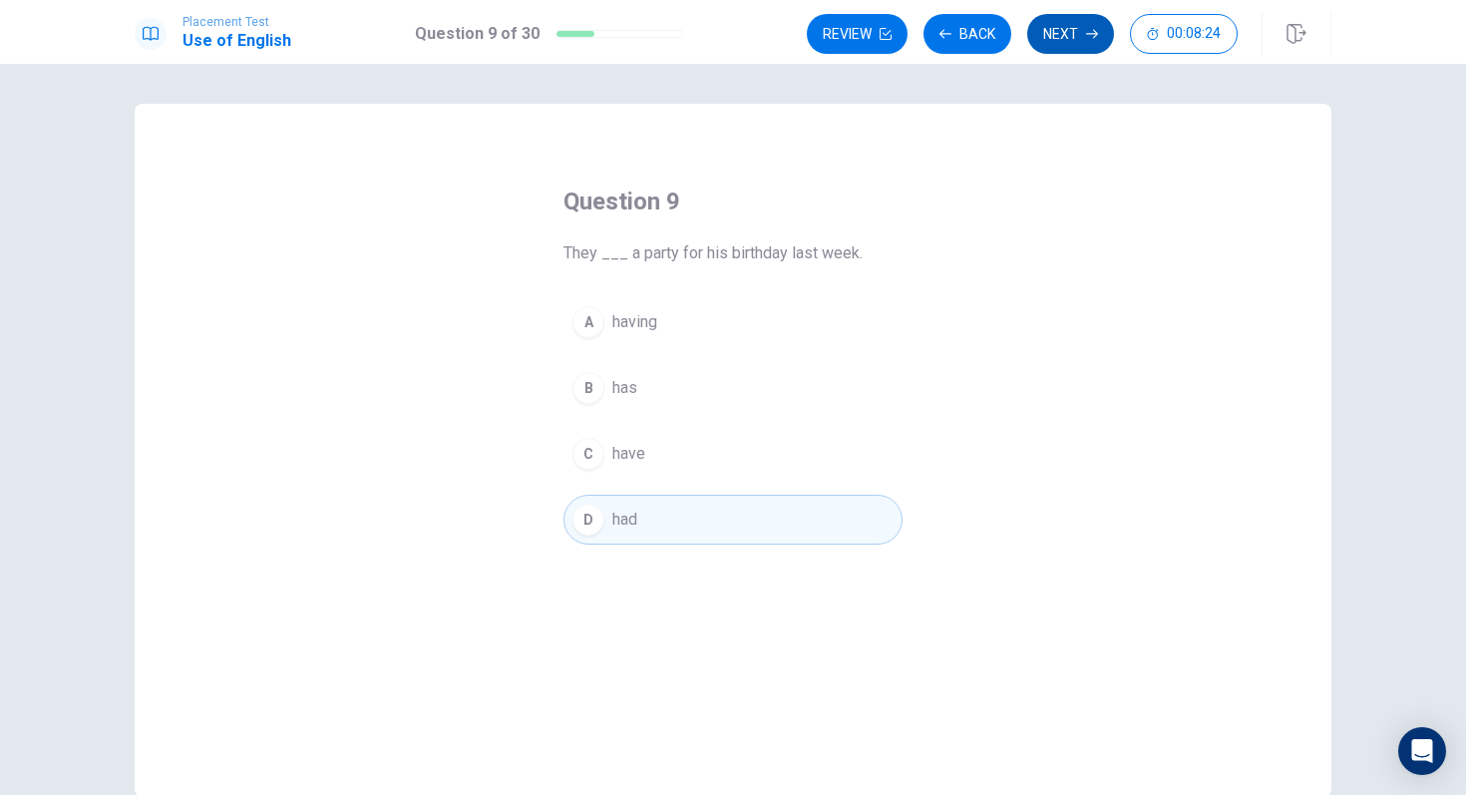
click at [1075, 41] on button "Next" at bounding box center [1070, 34] width 87 height 40
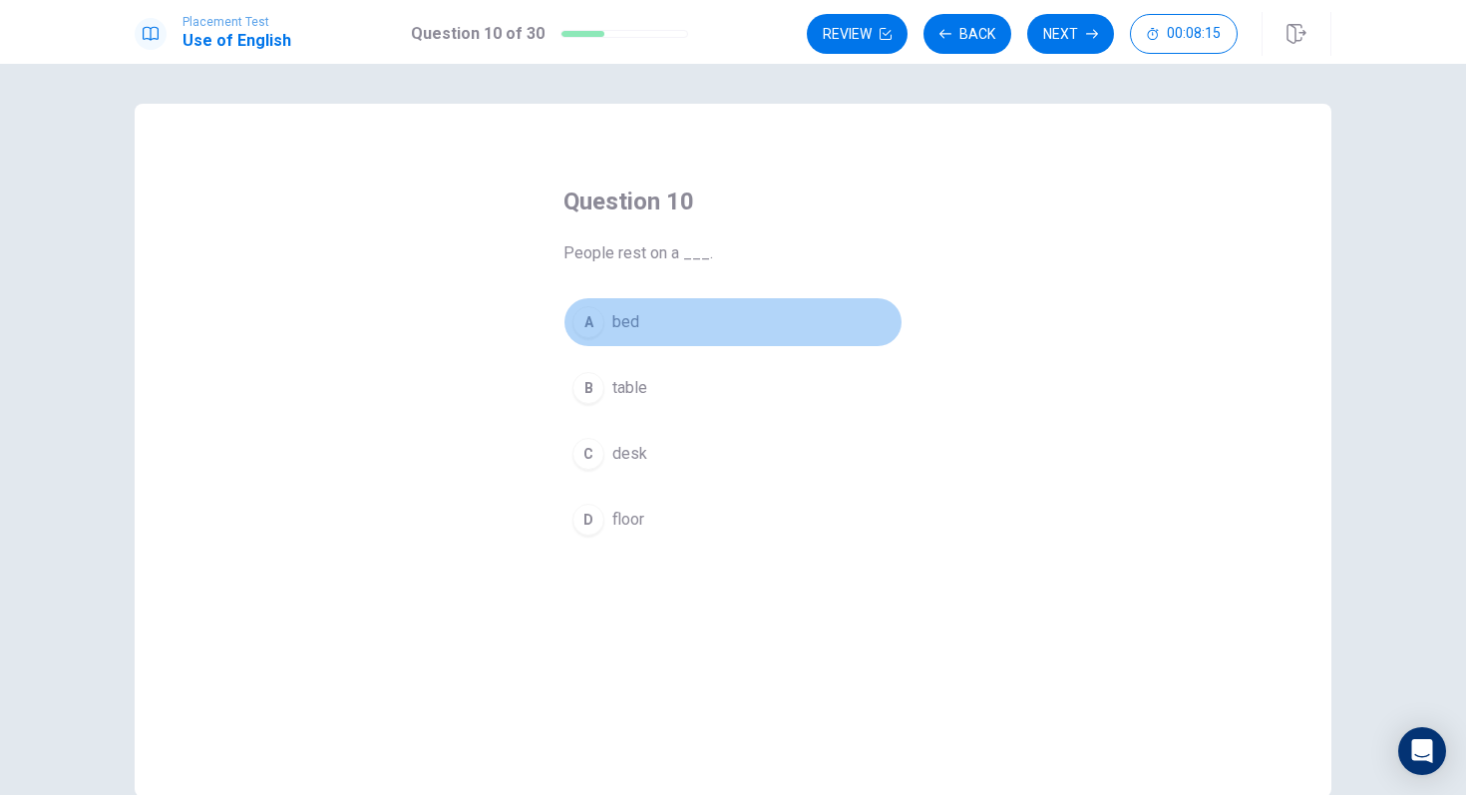
click at [600, 328] on div "A" at bounding box center [589, 322] width 32 height 32
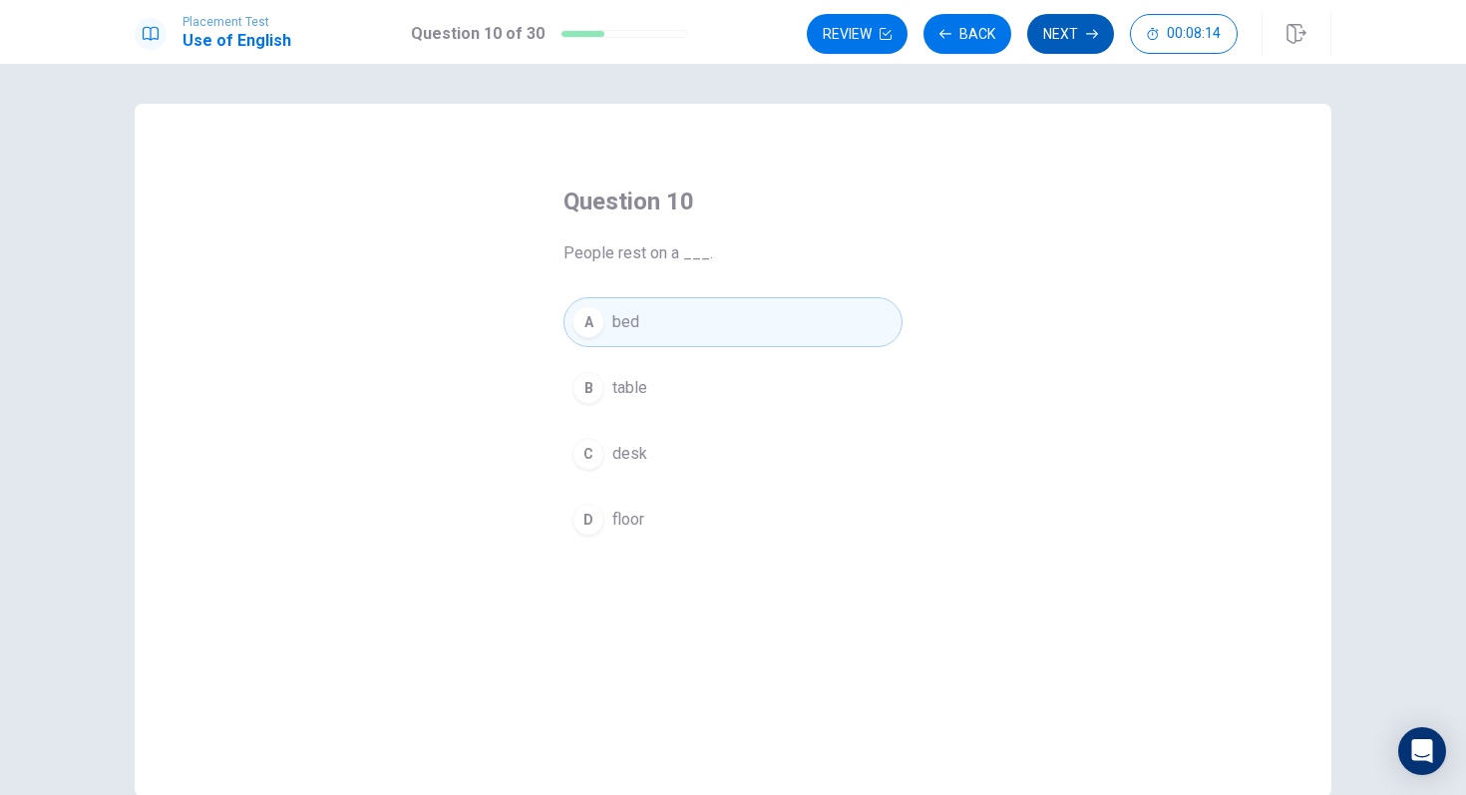
click at [1052, 49] on button "Next" at bounding box center [1070, 34] width 87 height 40
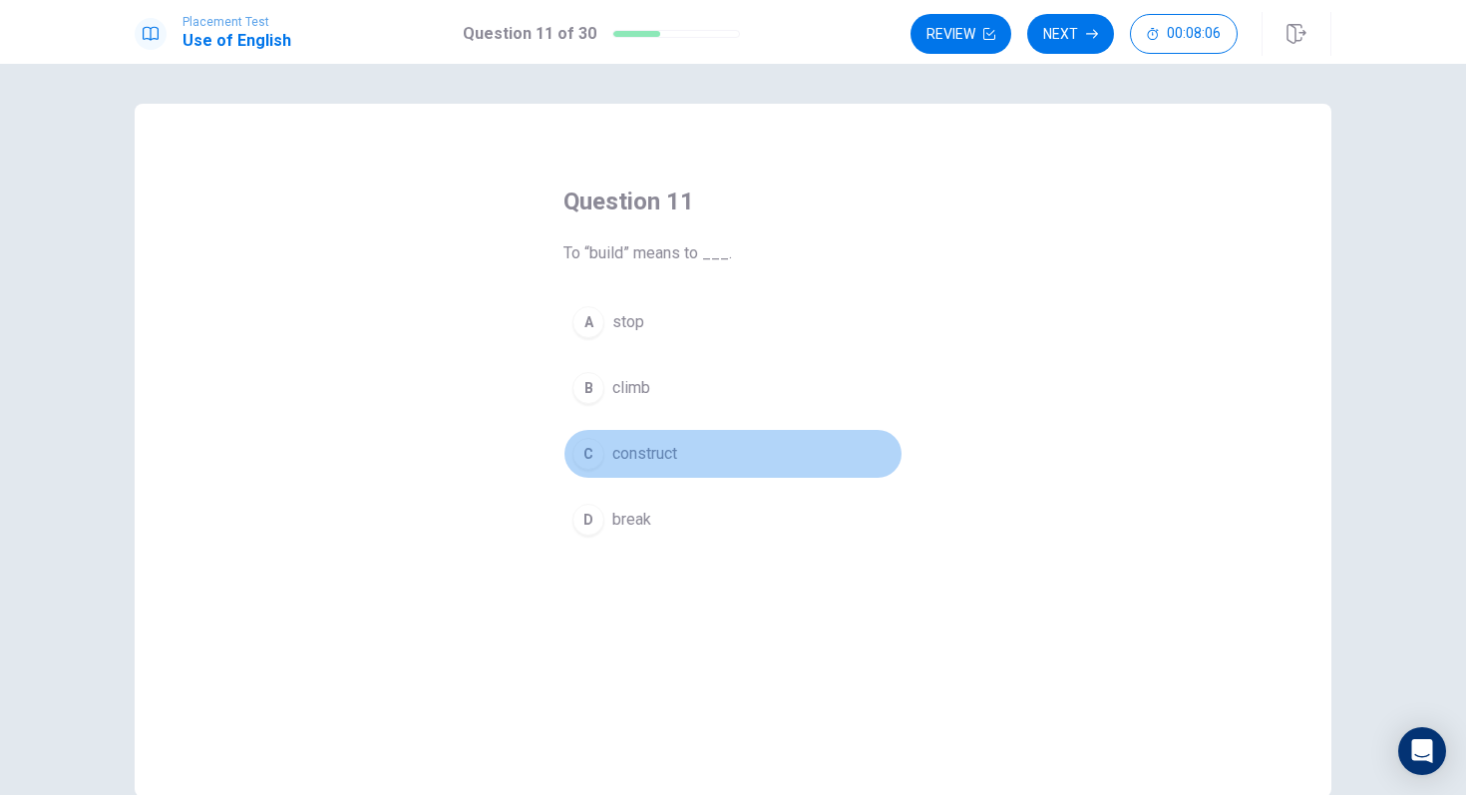
click at [597, 451] on div "C" at bounding box center [589, 454] width 32 height 32
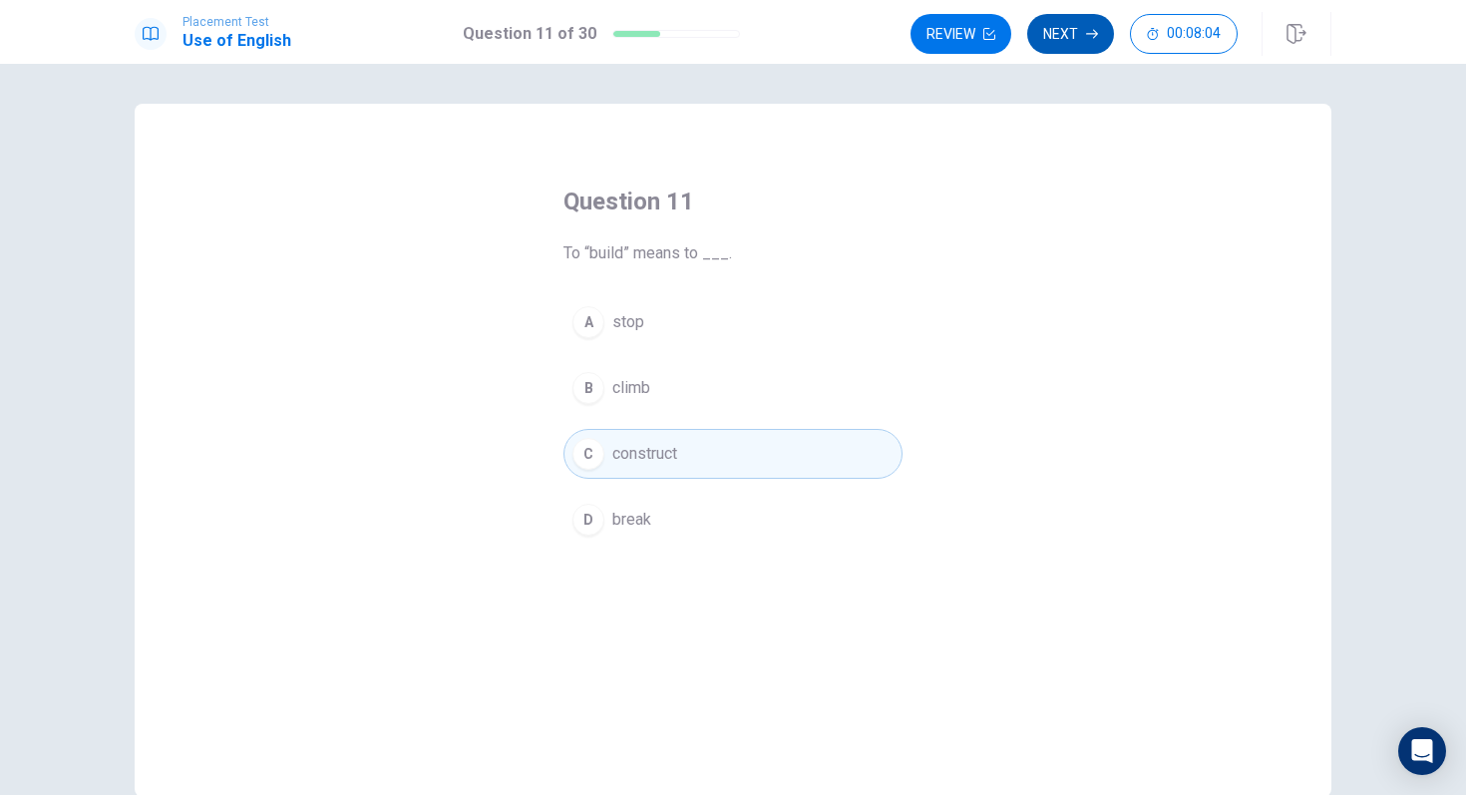
click at [1090, 34] on icon "button" at bounding box center [1092, 34] width 12 height 9
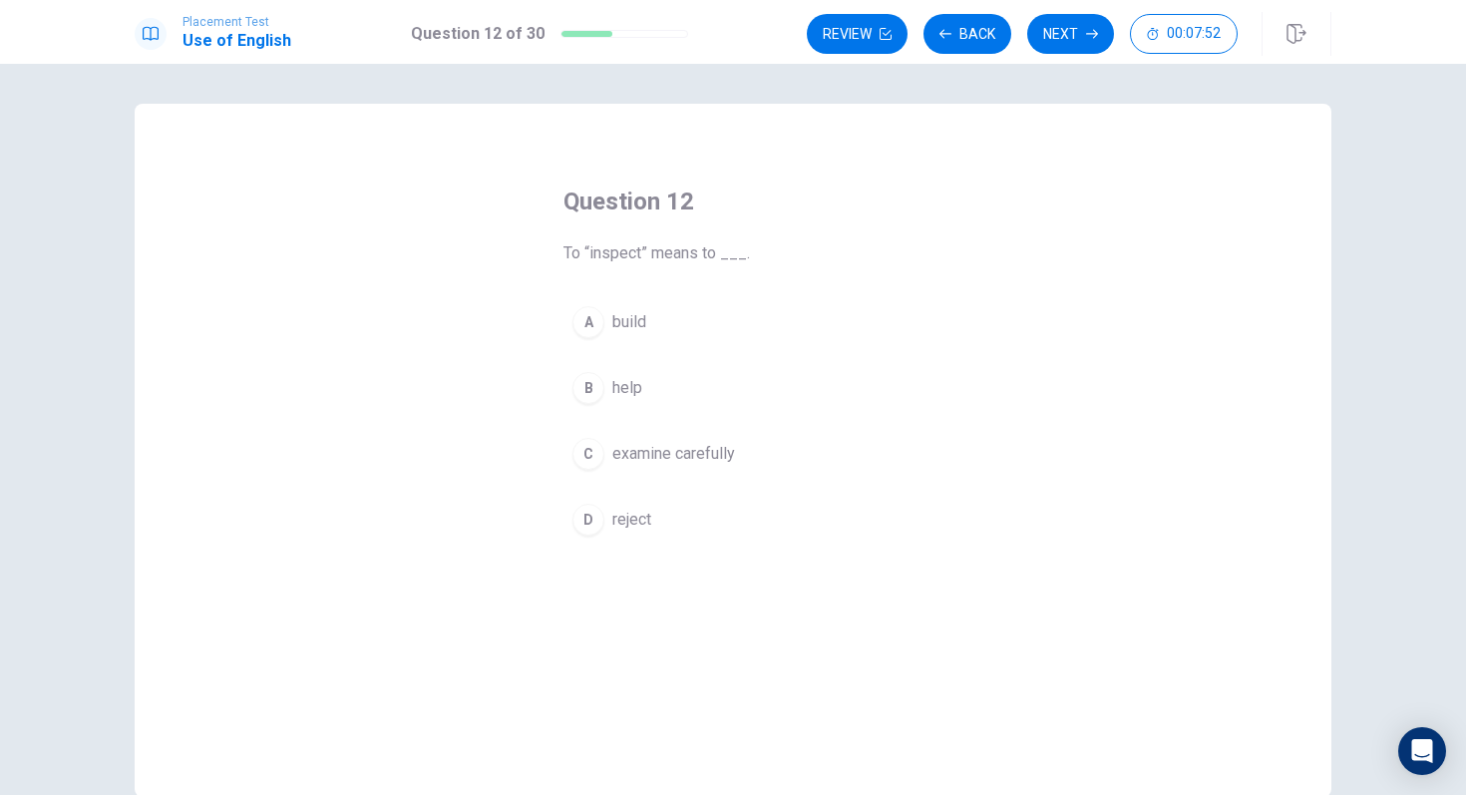
click at [599, 462] on div "C" at bounding box center [589, 454] width 32 height 32
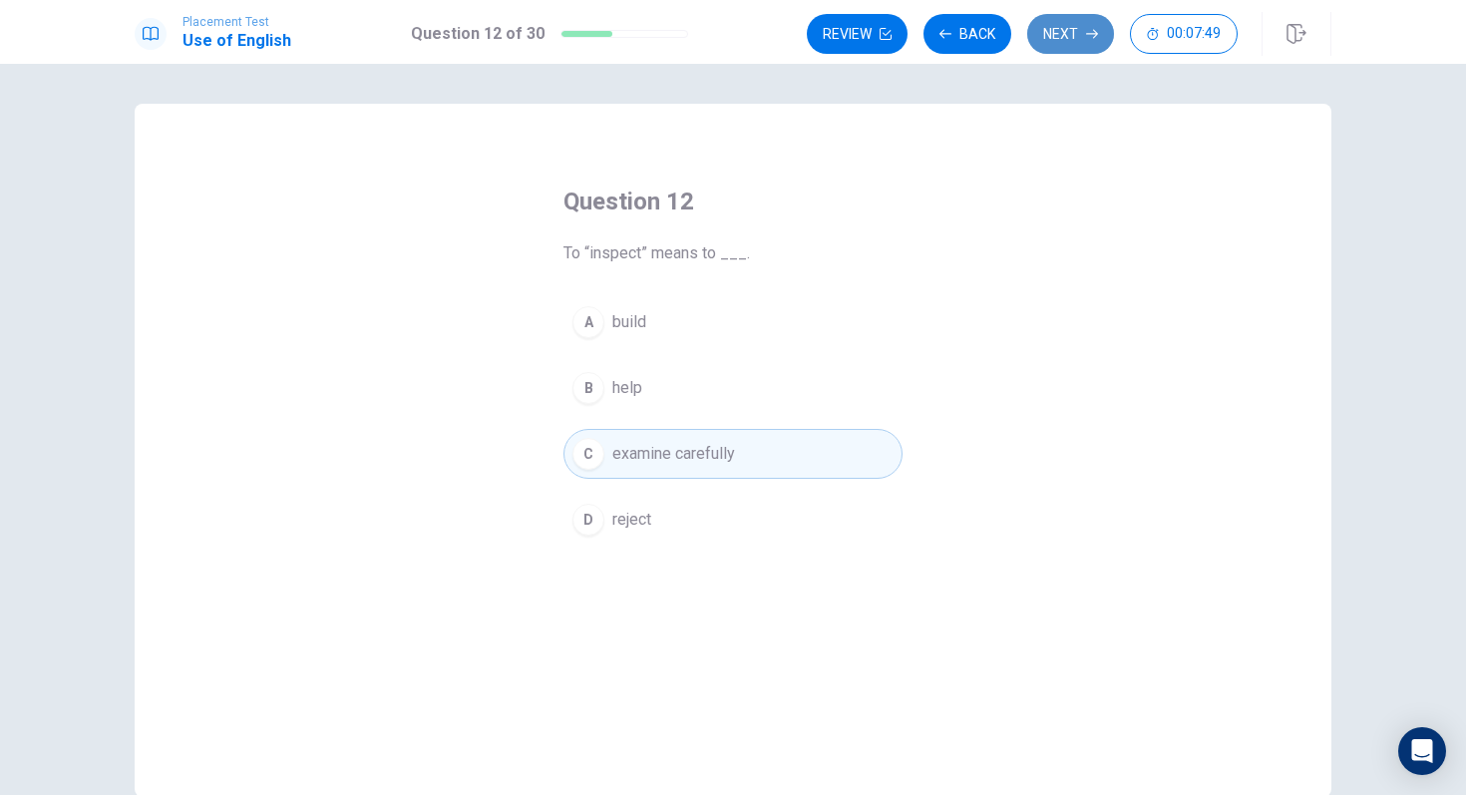
click at [1076, 46] on button "Next" at bounding box center [1070, 34] width 87 height 40
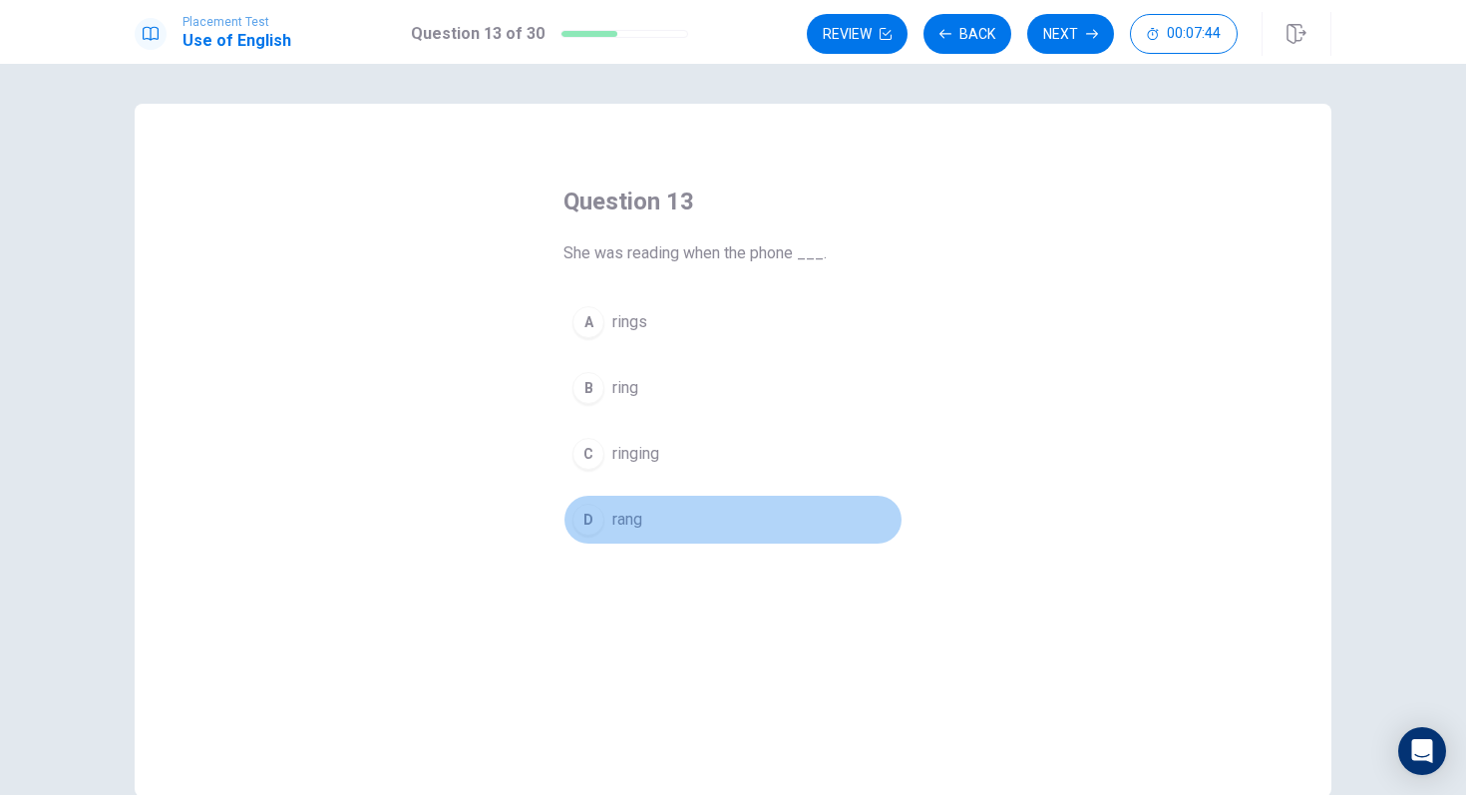
click at [588, 530] on div "D" at bounding box center [589, 520] width 32 height 32
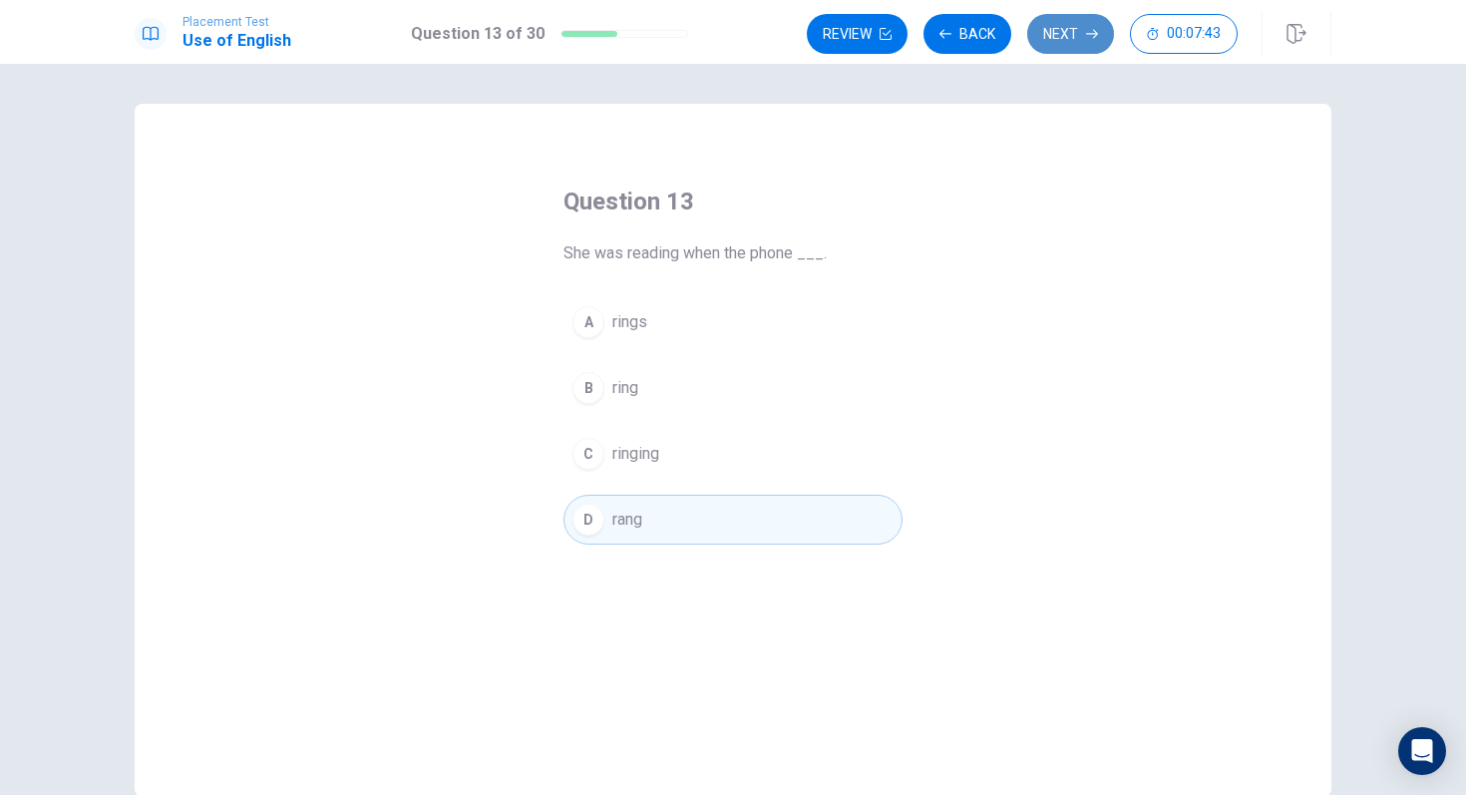
click at [1071, 44] on button "Next" at bounding box center [1070, 34] width 87 height 40
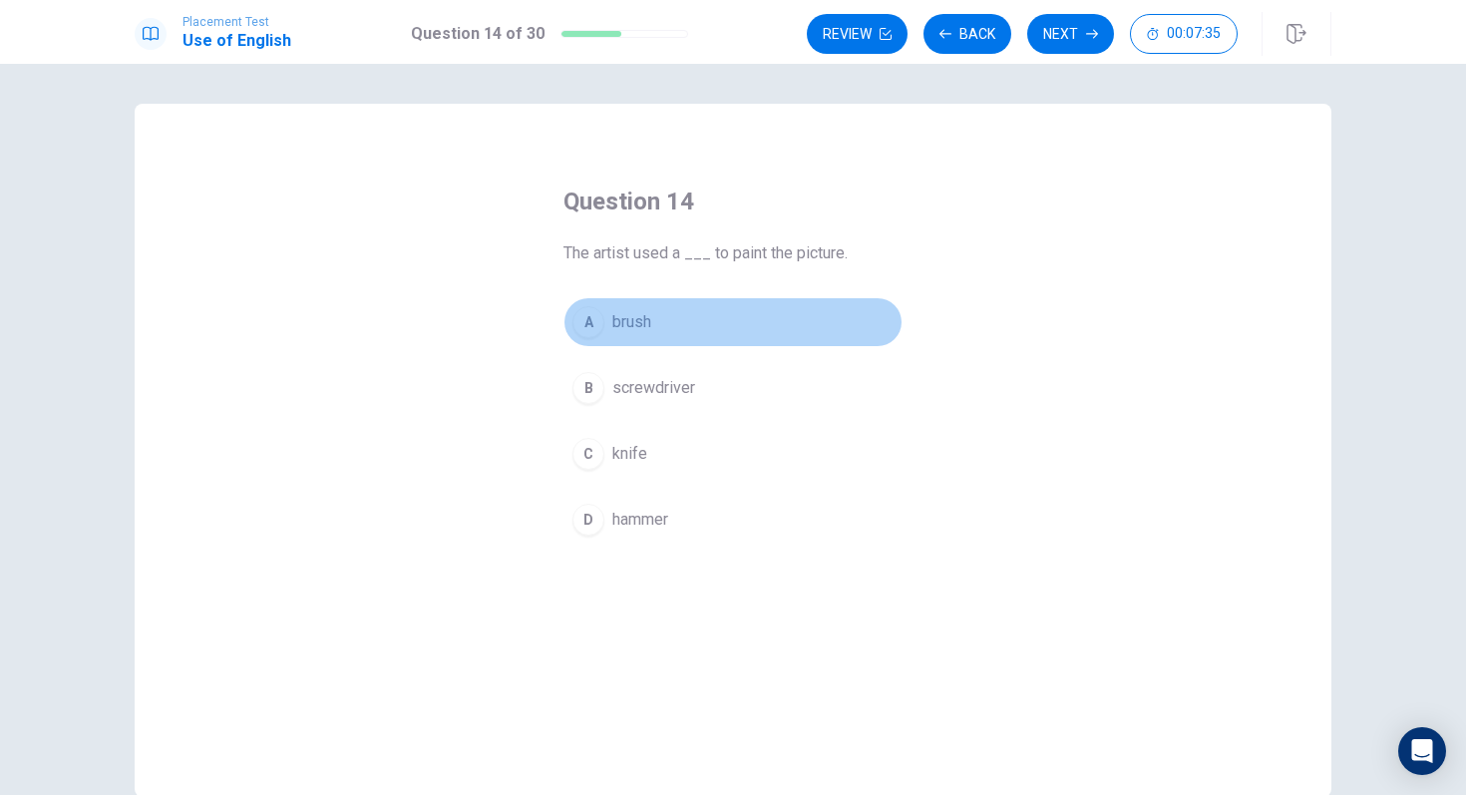
click at [591, 329] on div "A" at bounding box center [589, 322] width 32 height 32
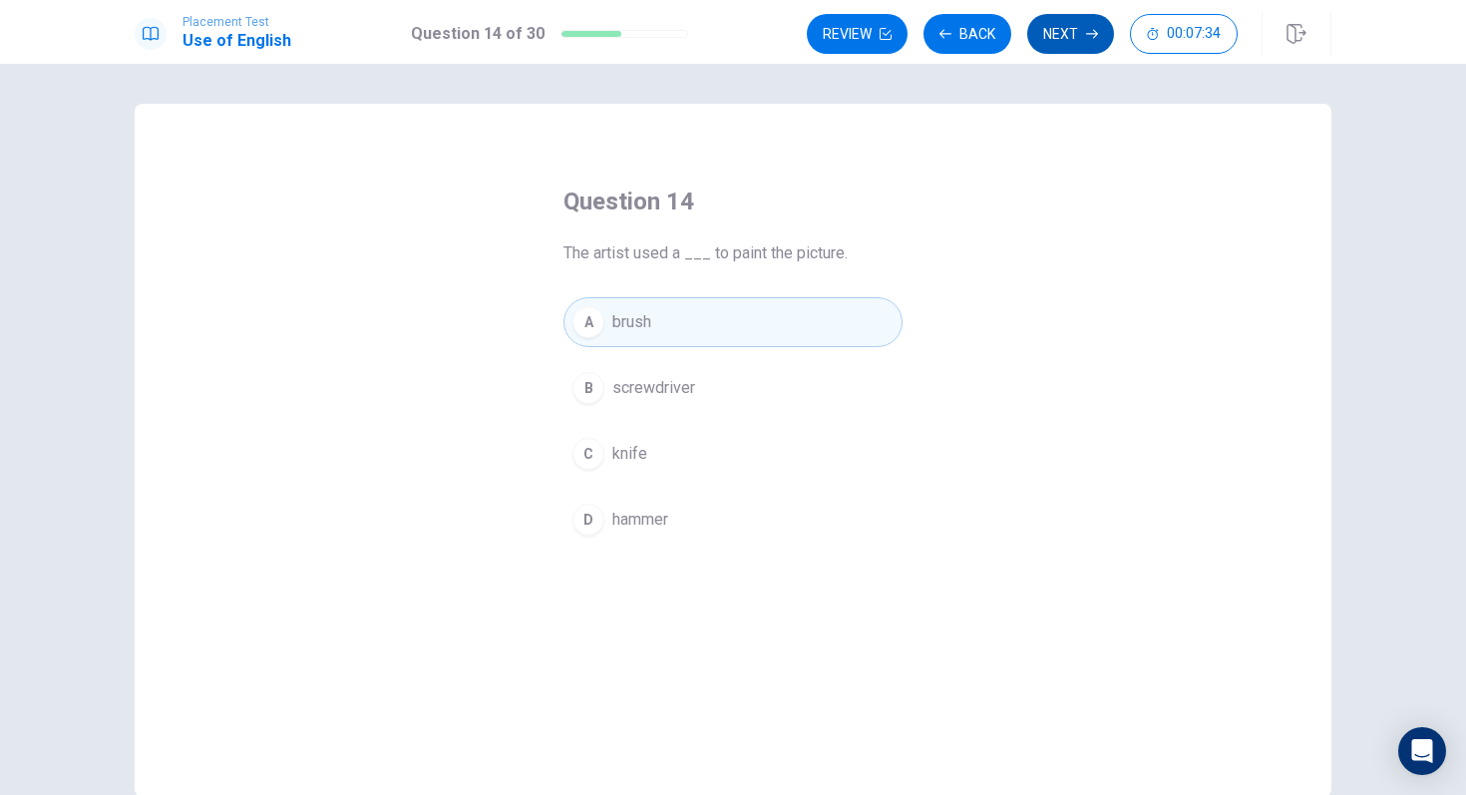
click at [1057, 48] on button "Next" at bounding box center [1070, 34] width 87 height 40
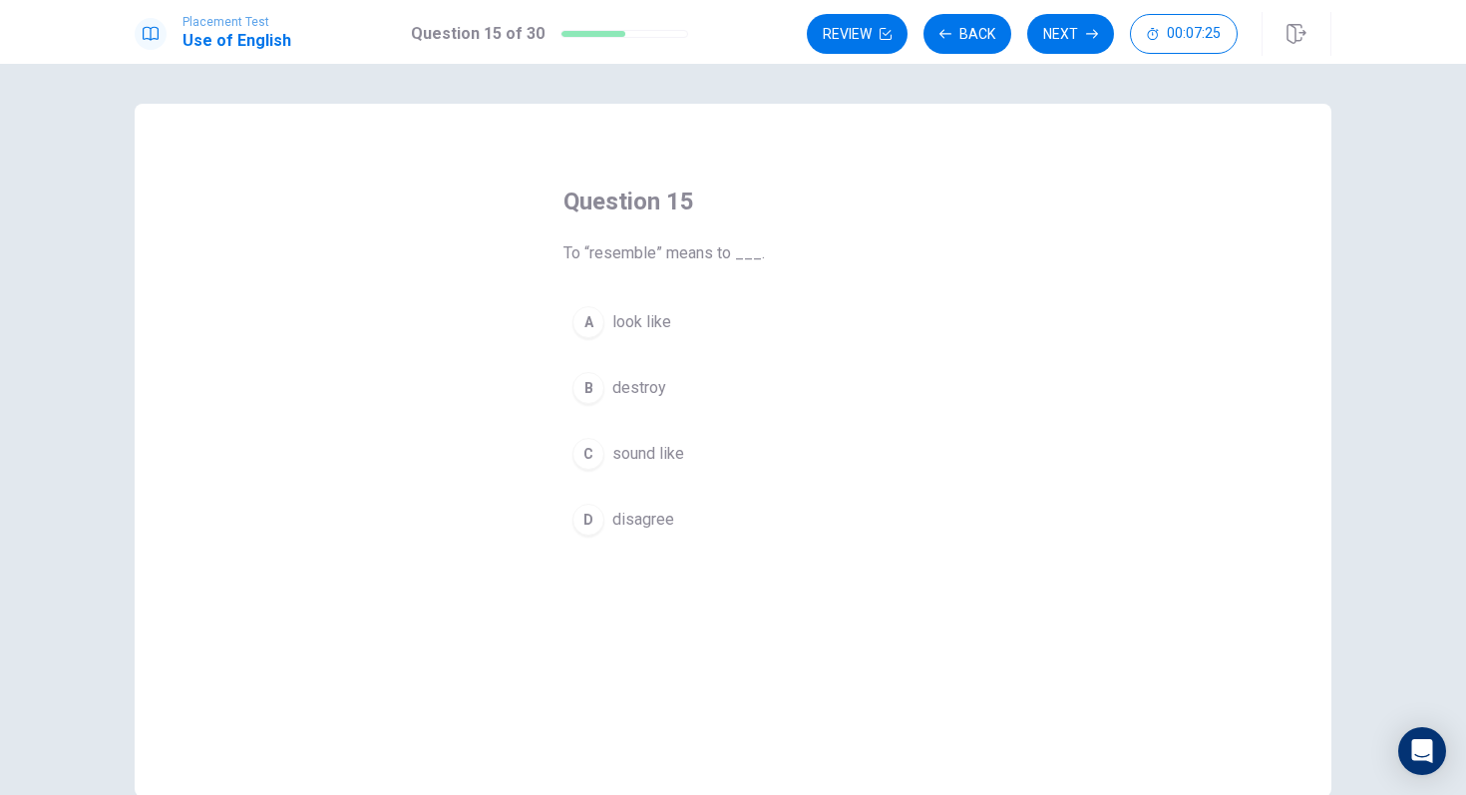
click at [591, 329] on div "A" at bounding box center [589, 322] width 32 height 32
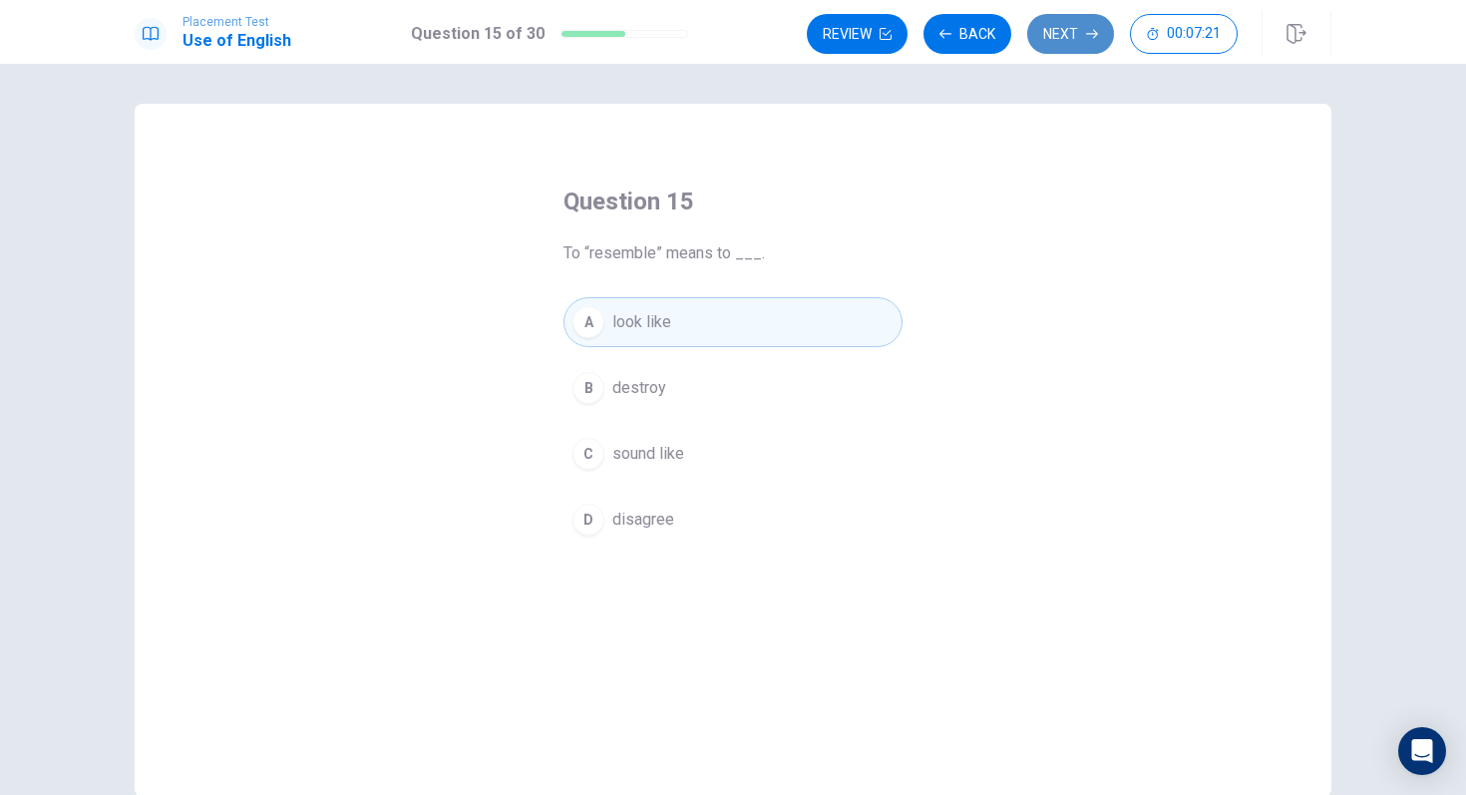
click at [1064, 49] on button "Next" at bounding box center [1070, 34] width 87 height 40
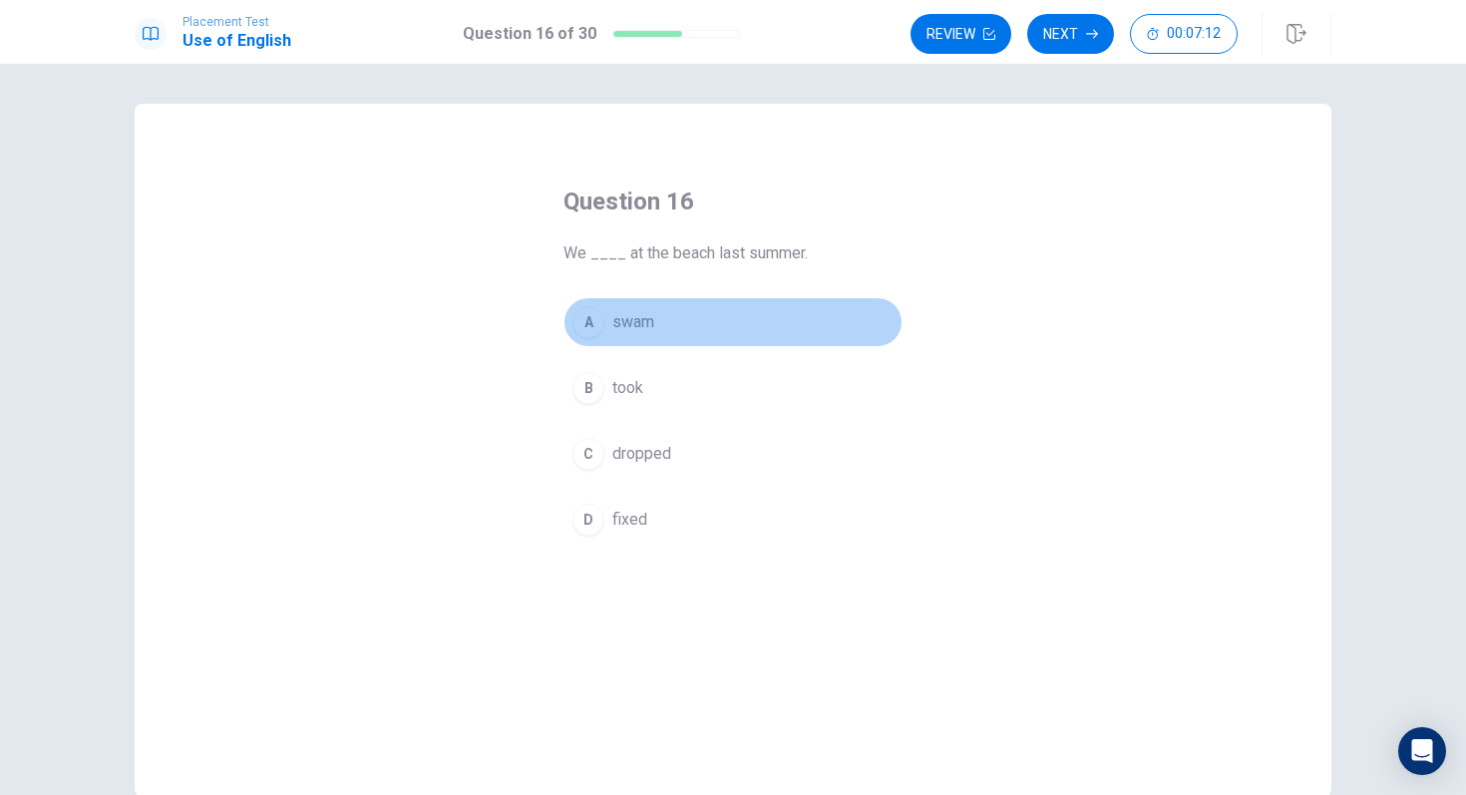
click at [597, 320] on div "A" at bounding box center [589, 322] width 32 height 32
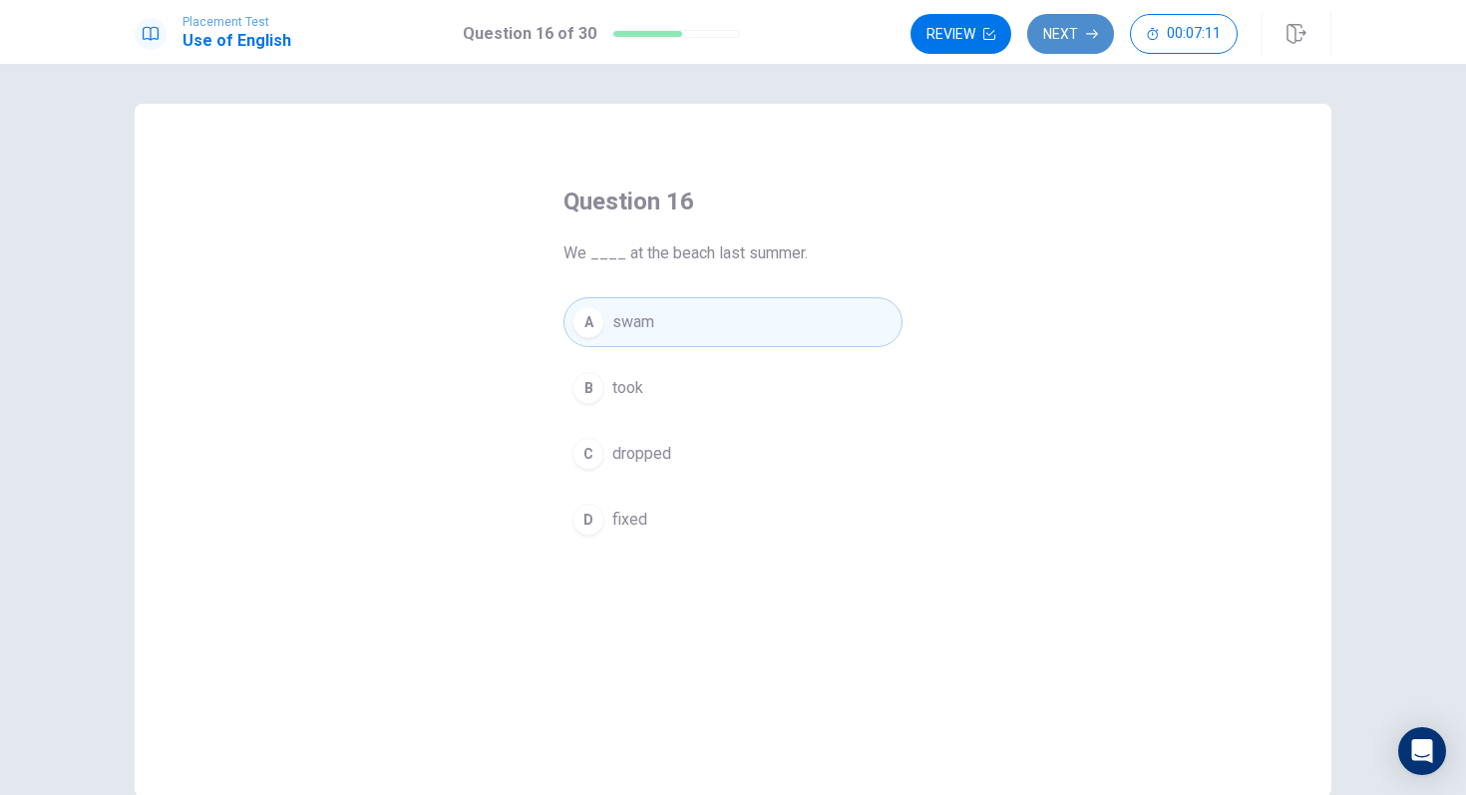
click at [1068, 37] on button "Next" at bounding box center [1070, 34] width 87 height 40
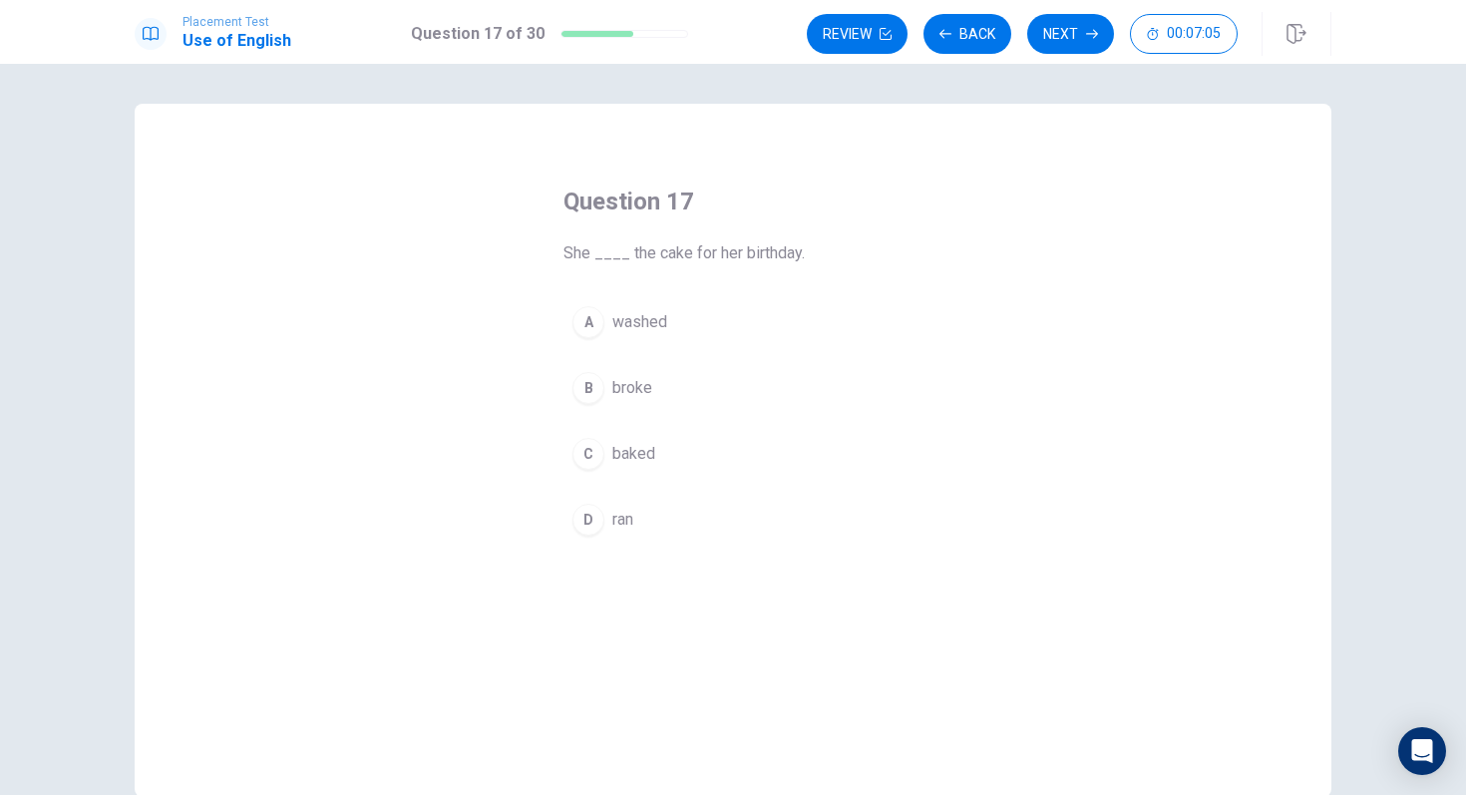
click at [591, 452] on div "C" at bounding box center [589, 454] width 32 height 32
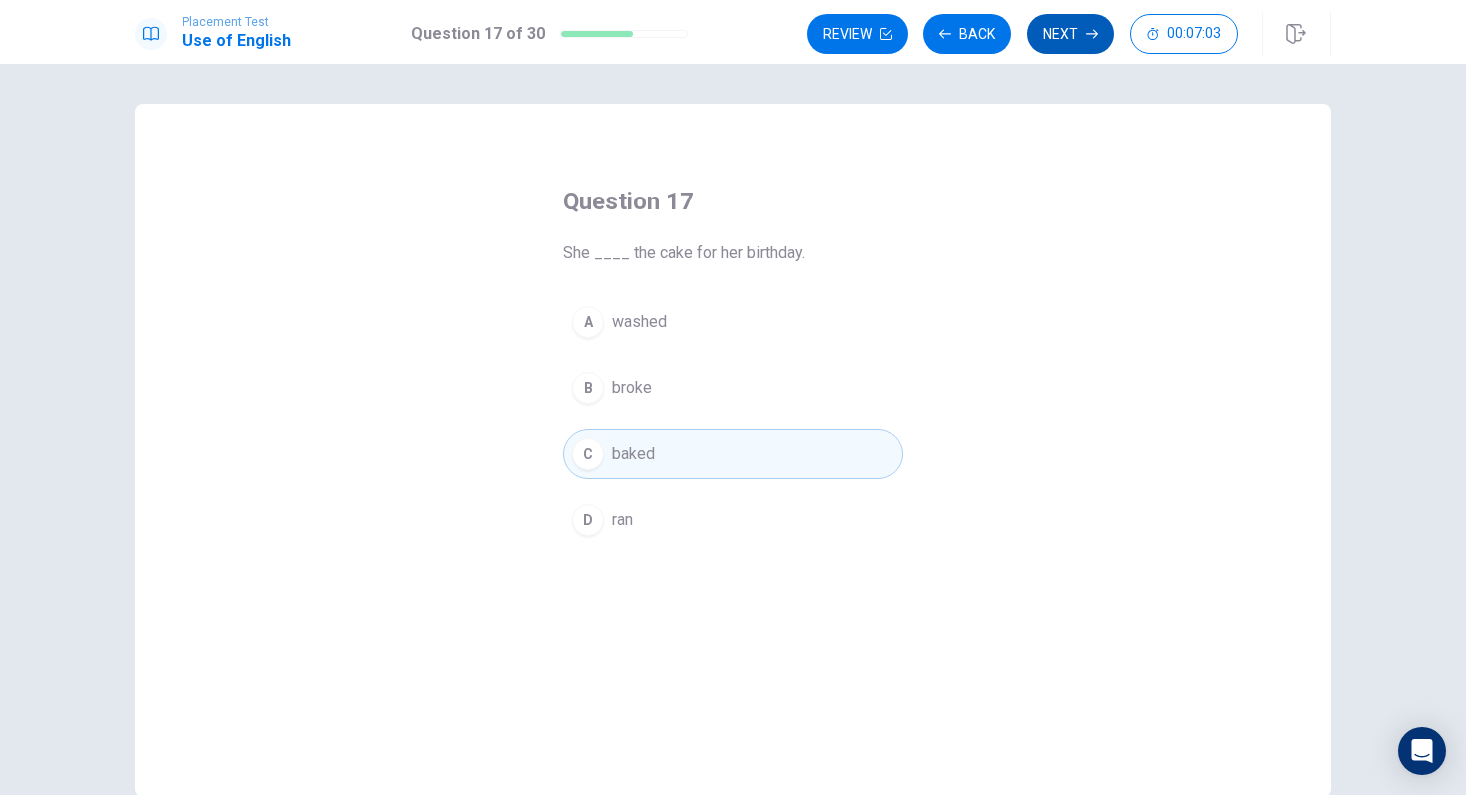
click at [1073, 49] on button "Next" at bounding box center [1070, 34] width 87 height 40
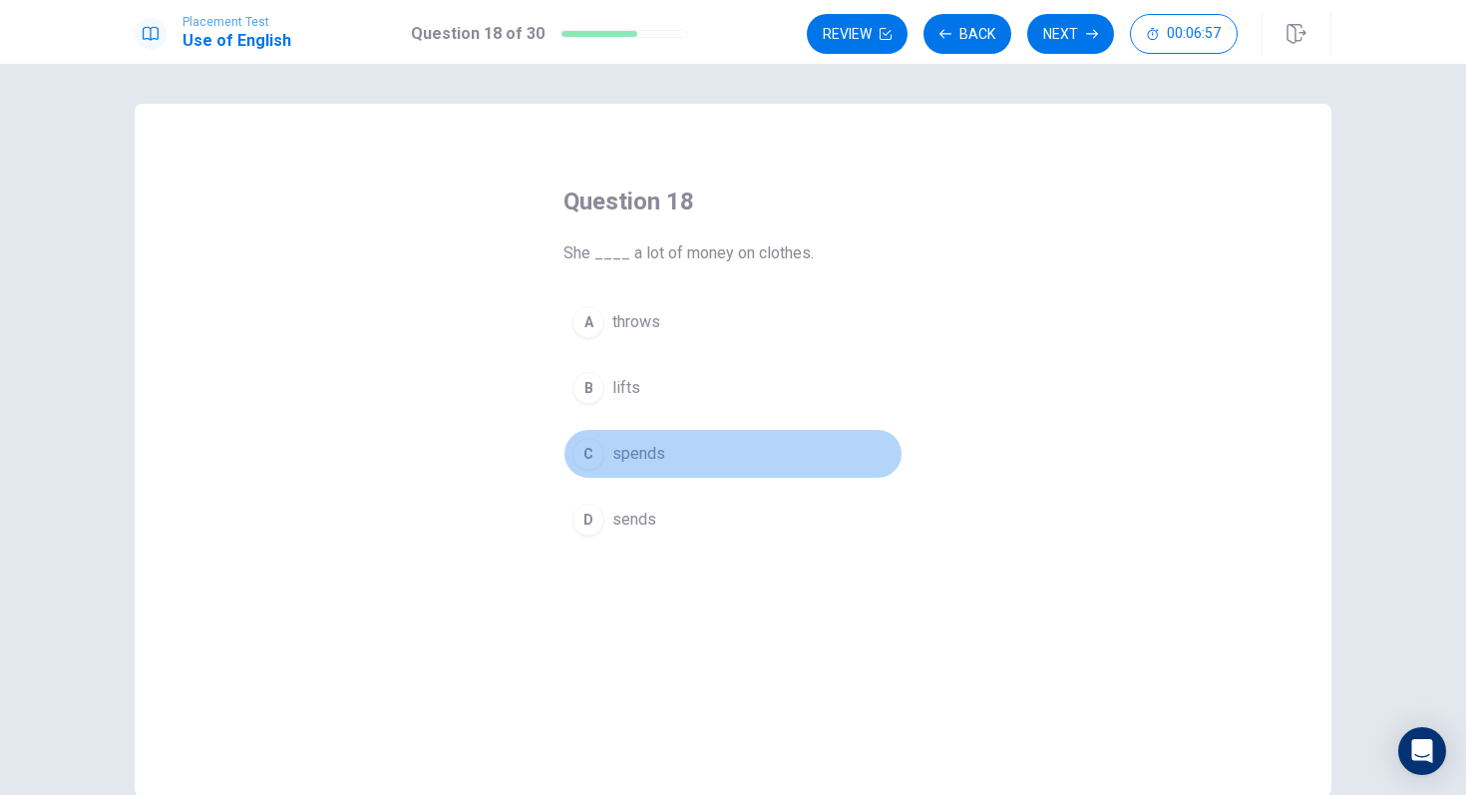
click at [589, 458] on div "C" at bounding box center [589, 454] width 32 height 32
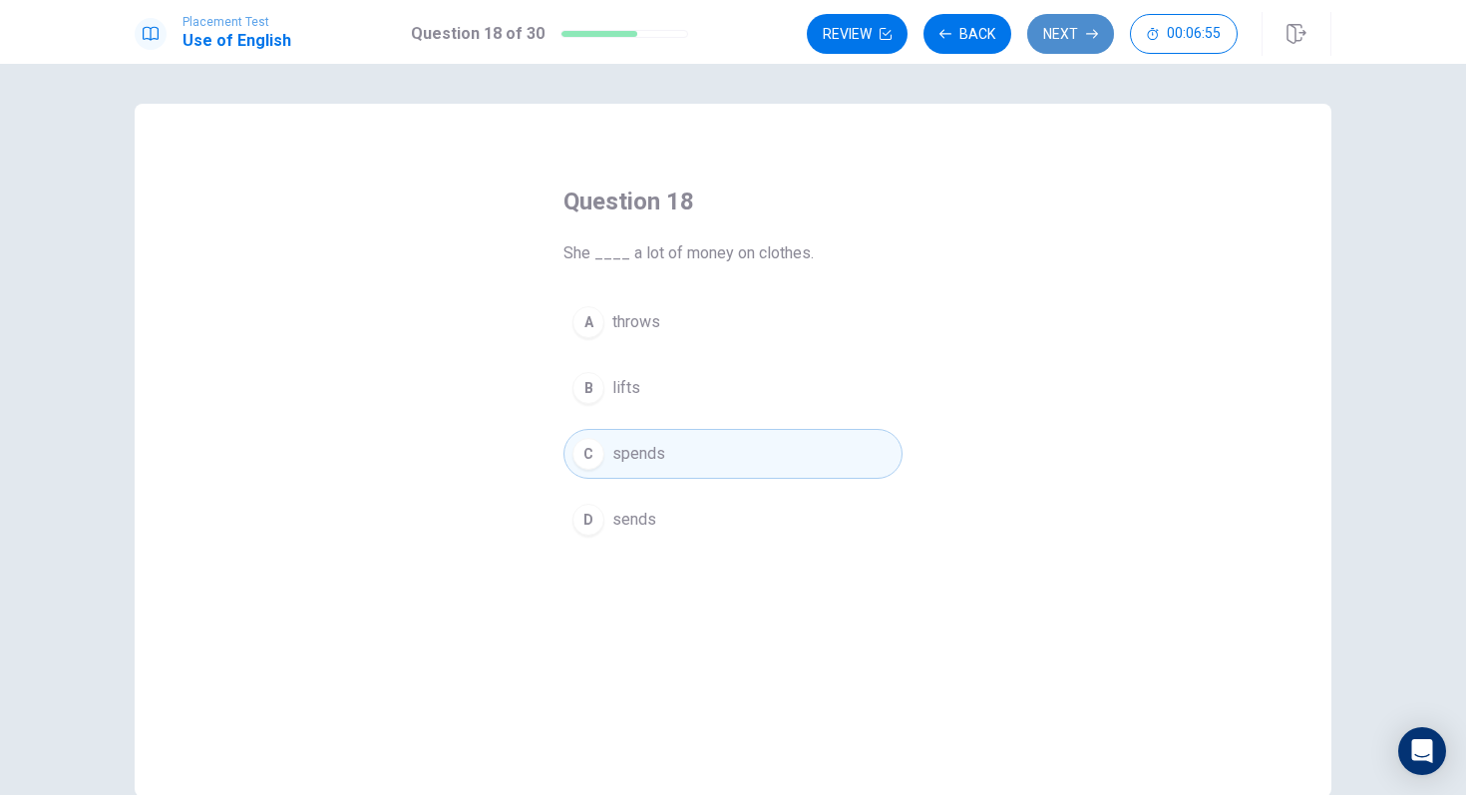
click at [1077, 44] on button "Next" at bounding box center [1070, 34] width 87 height 40
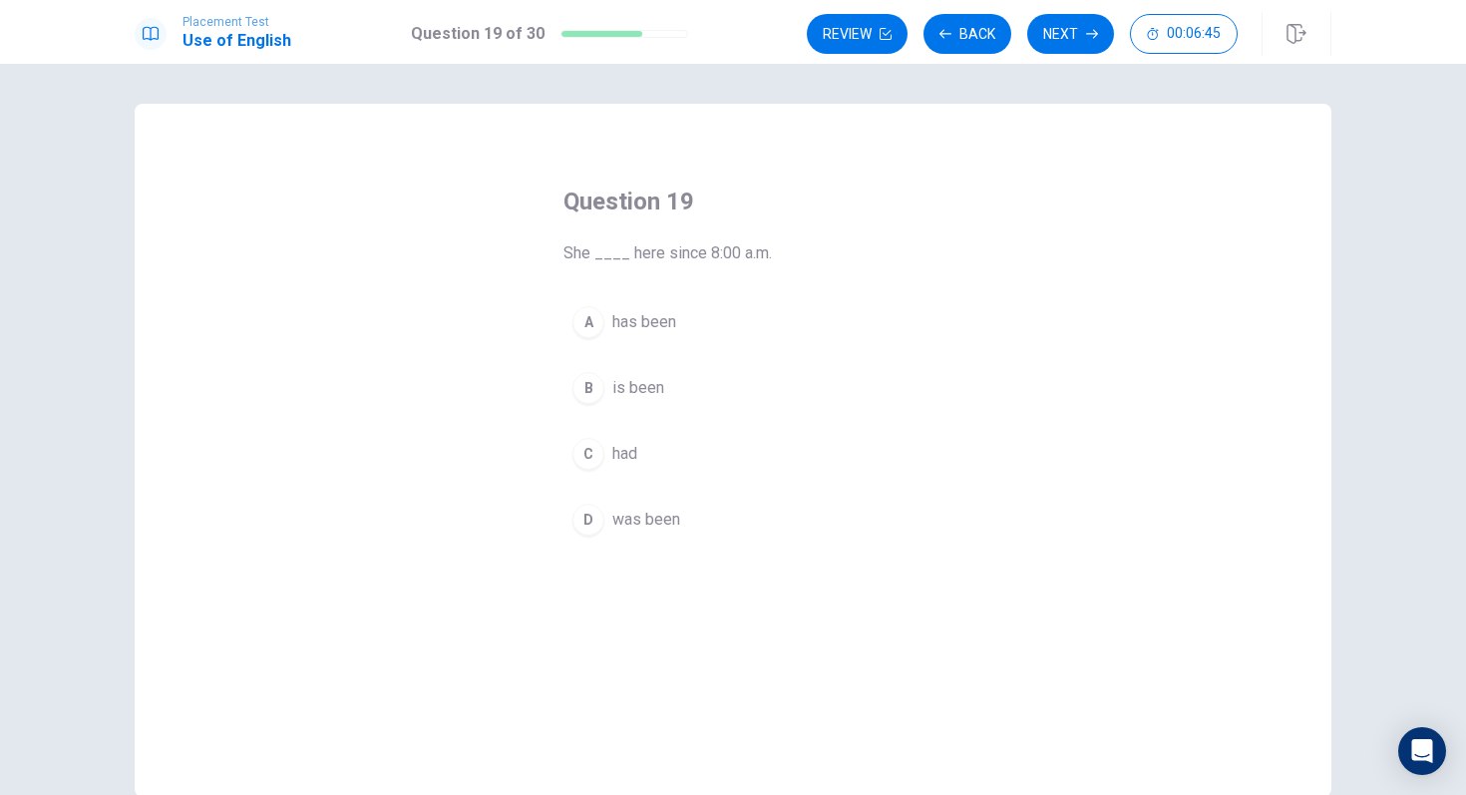
click at [593, 329] on div "A" at bounding box center [589, 322] width 32 height 32
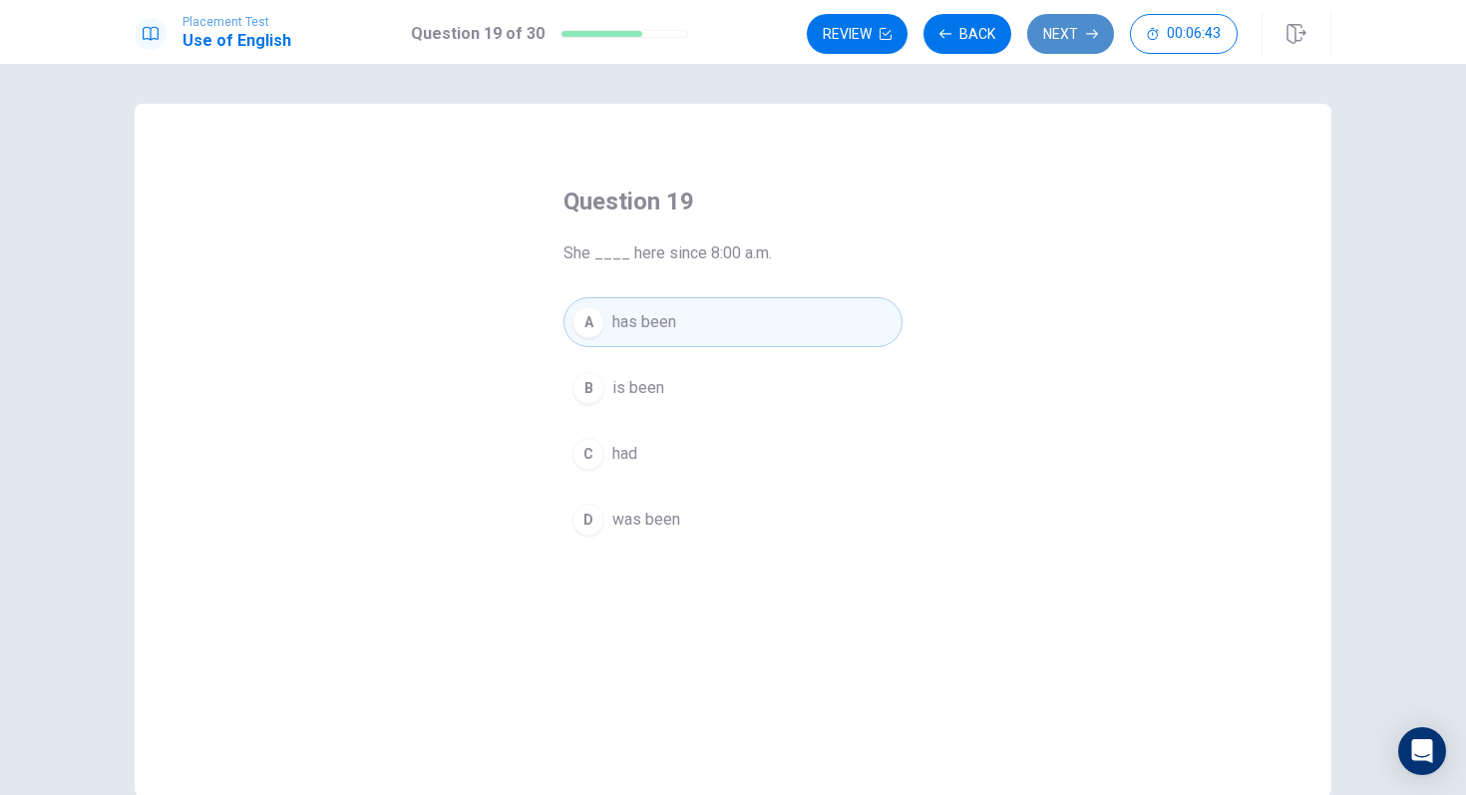
click at [1067, 44] on button "Next" at bounding box center [1070, 34] width 87 height 40
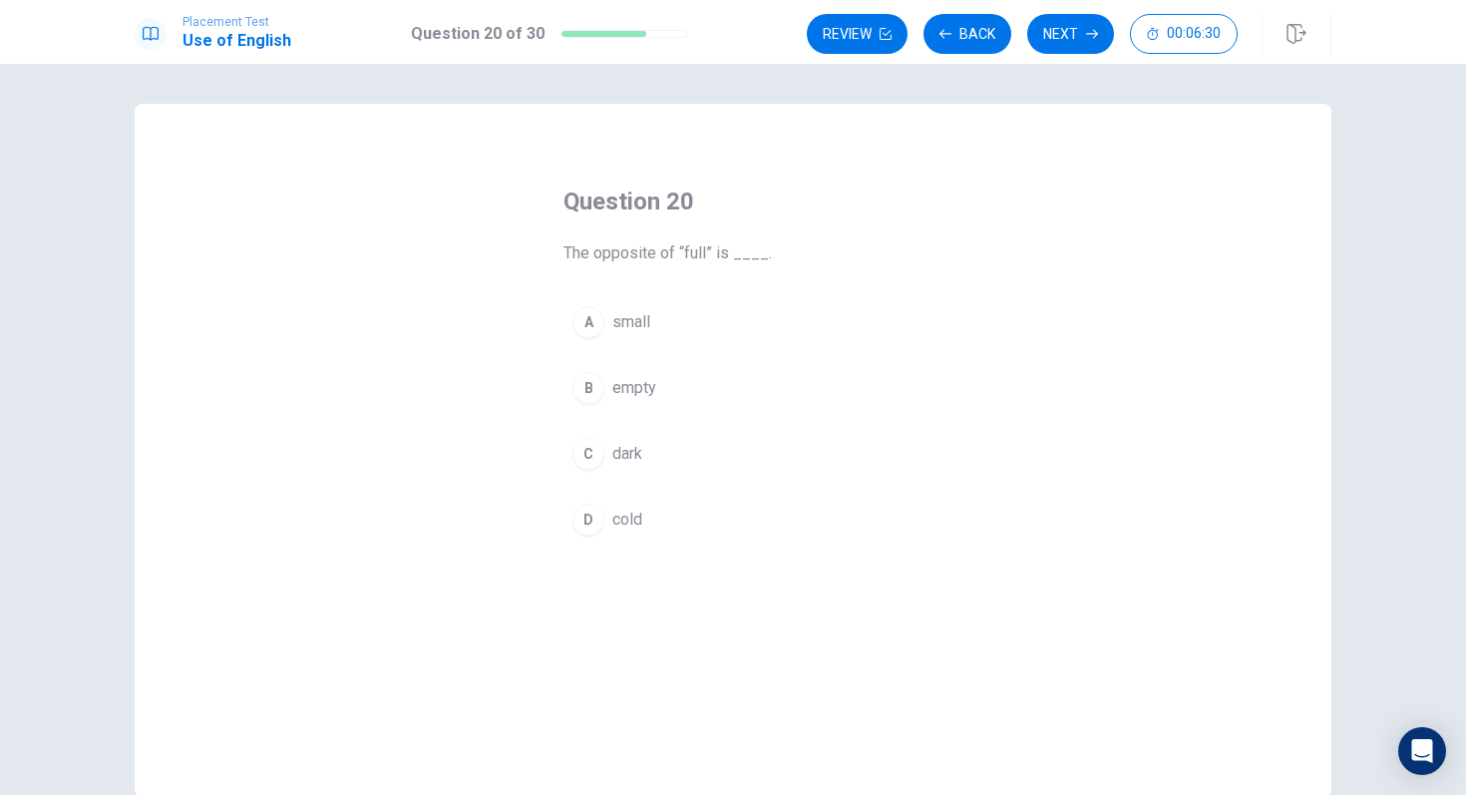
click at [588, 383] on div "B" at bounding box center [589, 388] width 32 height 32
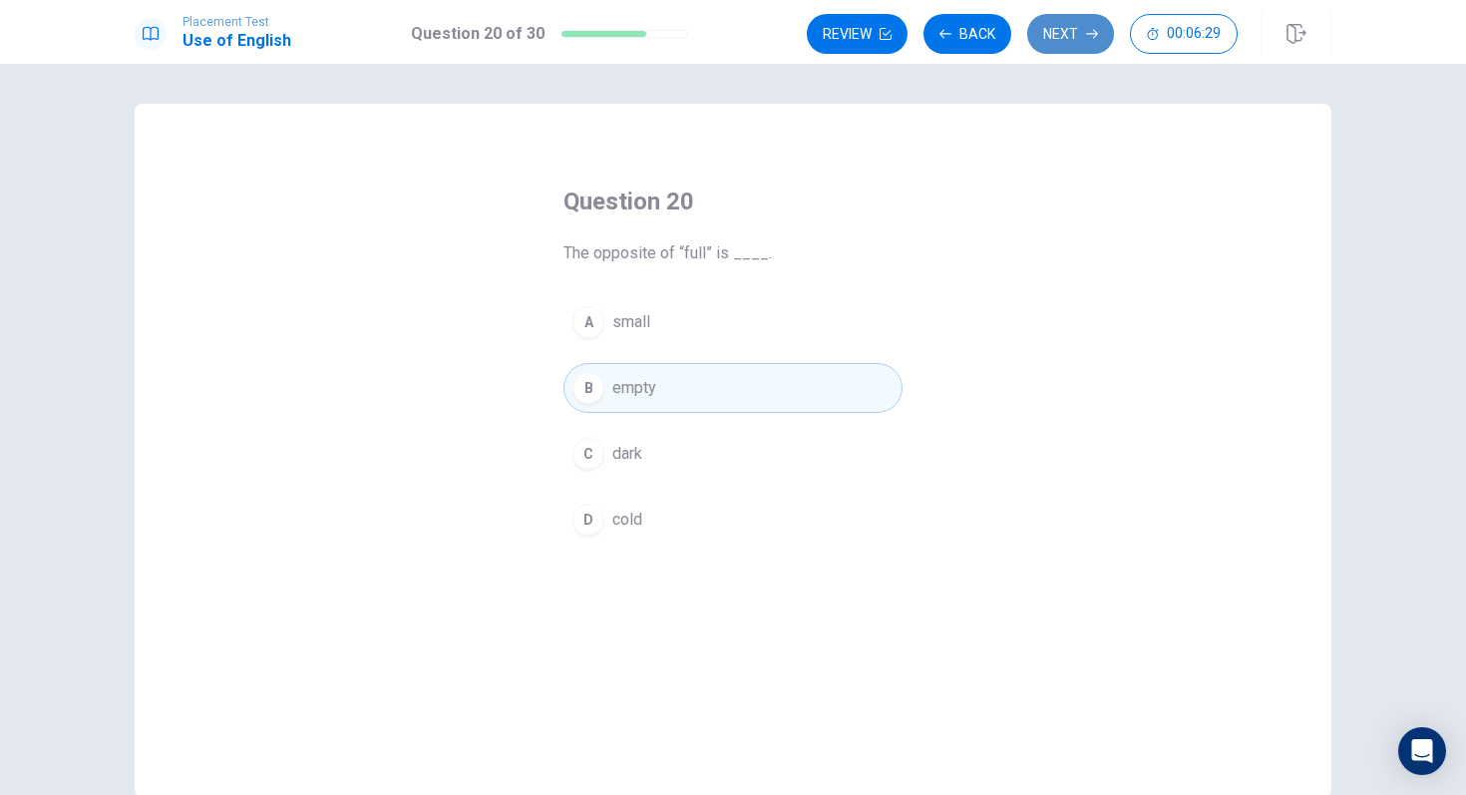
click at [1078, 45] on button "Next" at bounding box center [1070, 34] width 87 height 40
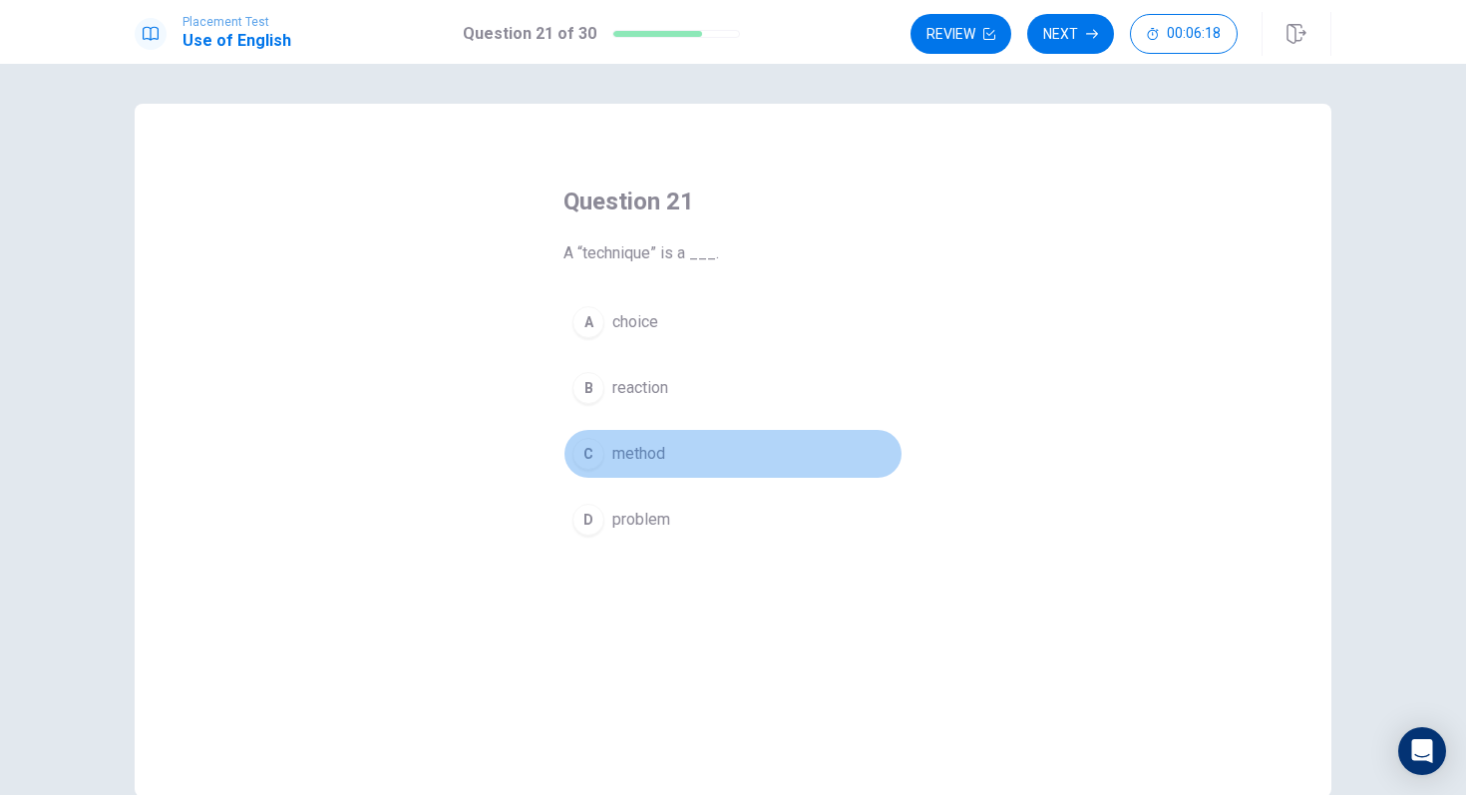
click at [594, 447] on div "C" at bounding box center [589, 454] width 32 height 32
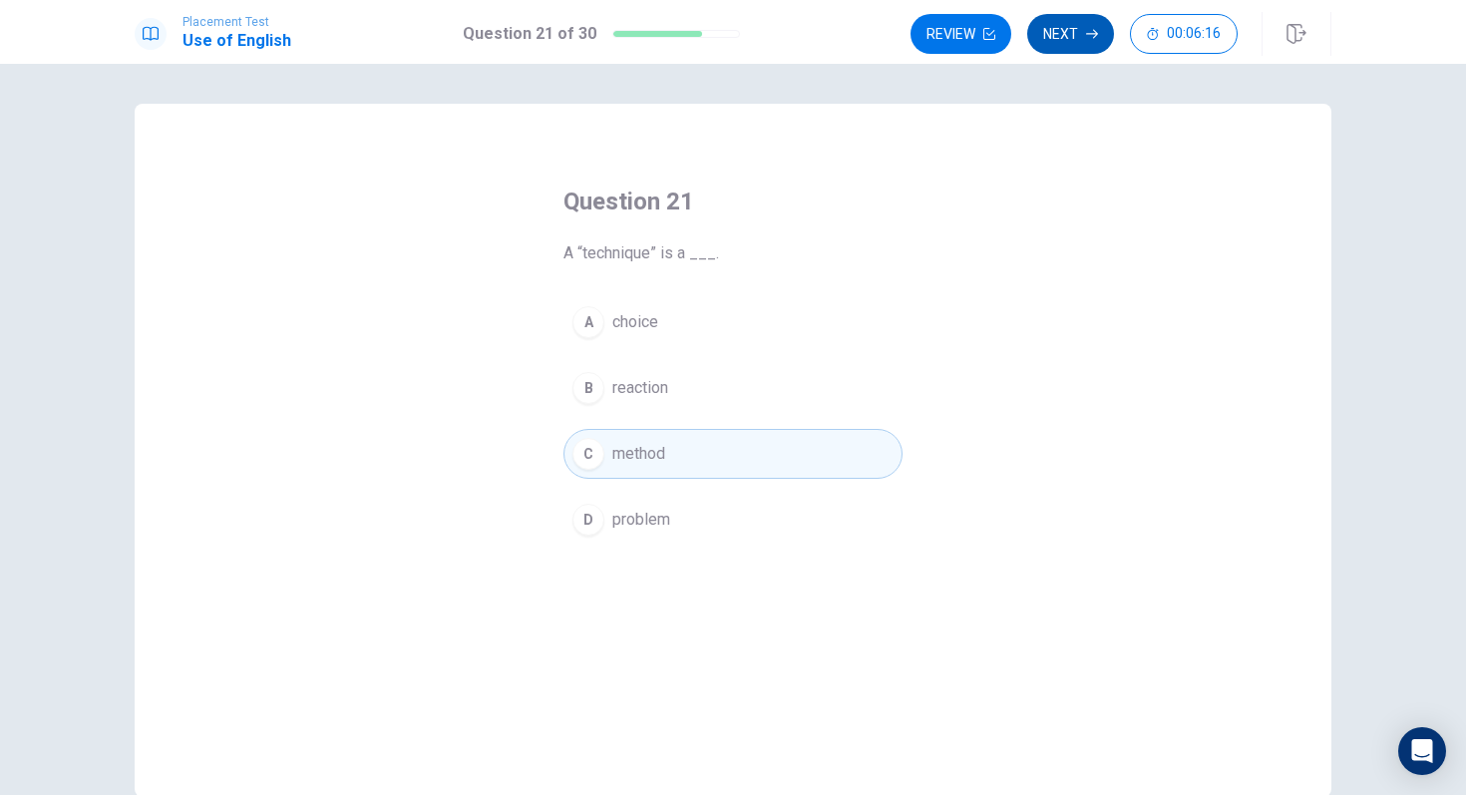
click at [1102, 44] on button "Next" at bounding box center [1070, 34] width 87 height 40
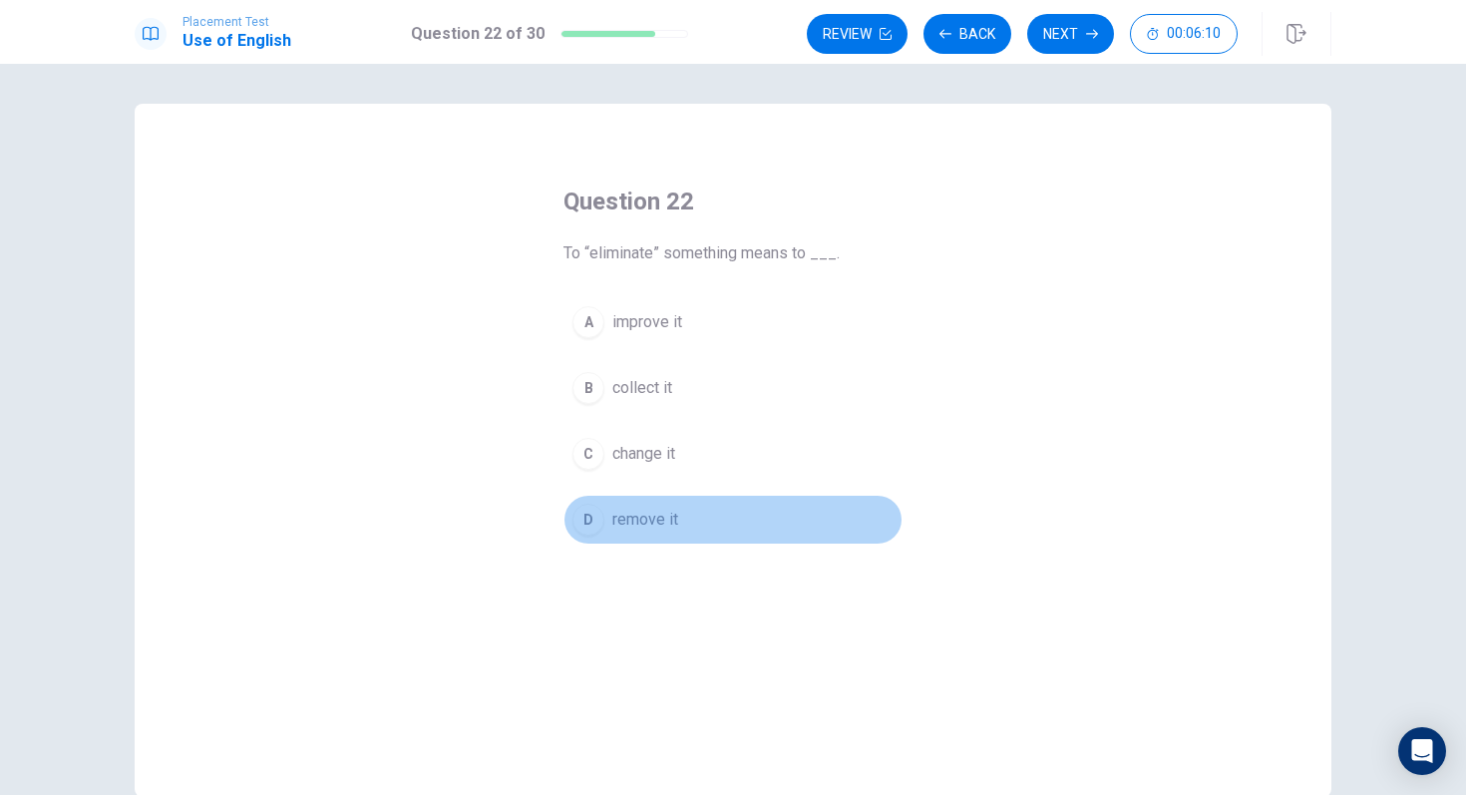
click at [580, 526] on div "D" at bounding box center [589, 520] width 32 height 32
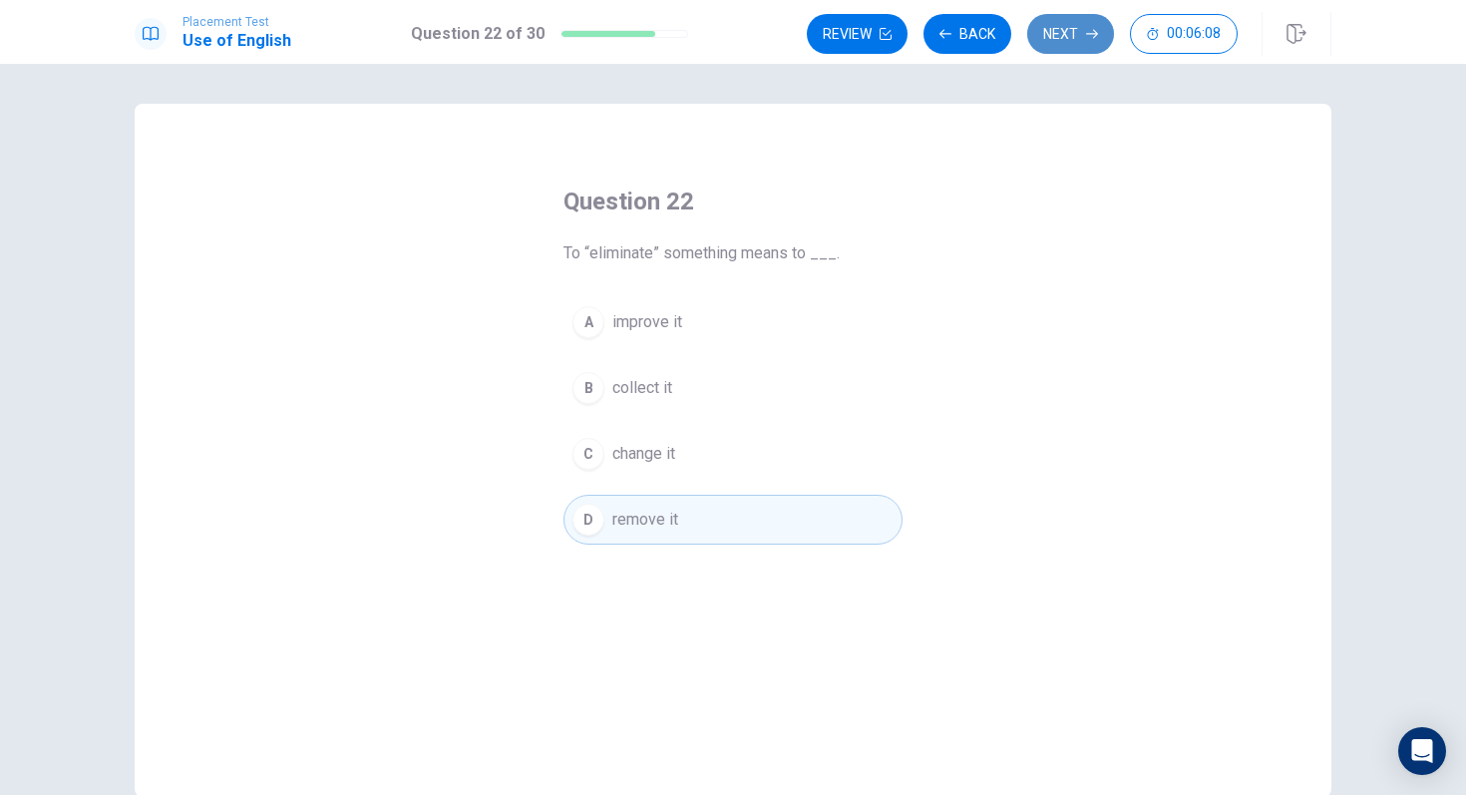
click at [1077, 43] on button "Next" at bounding box center [1070, 34] width 87 height 40
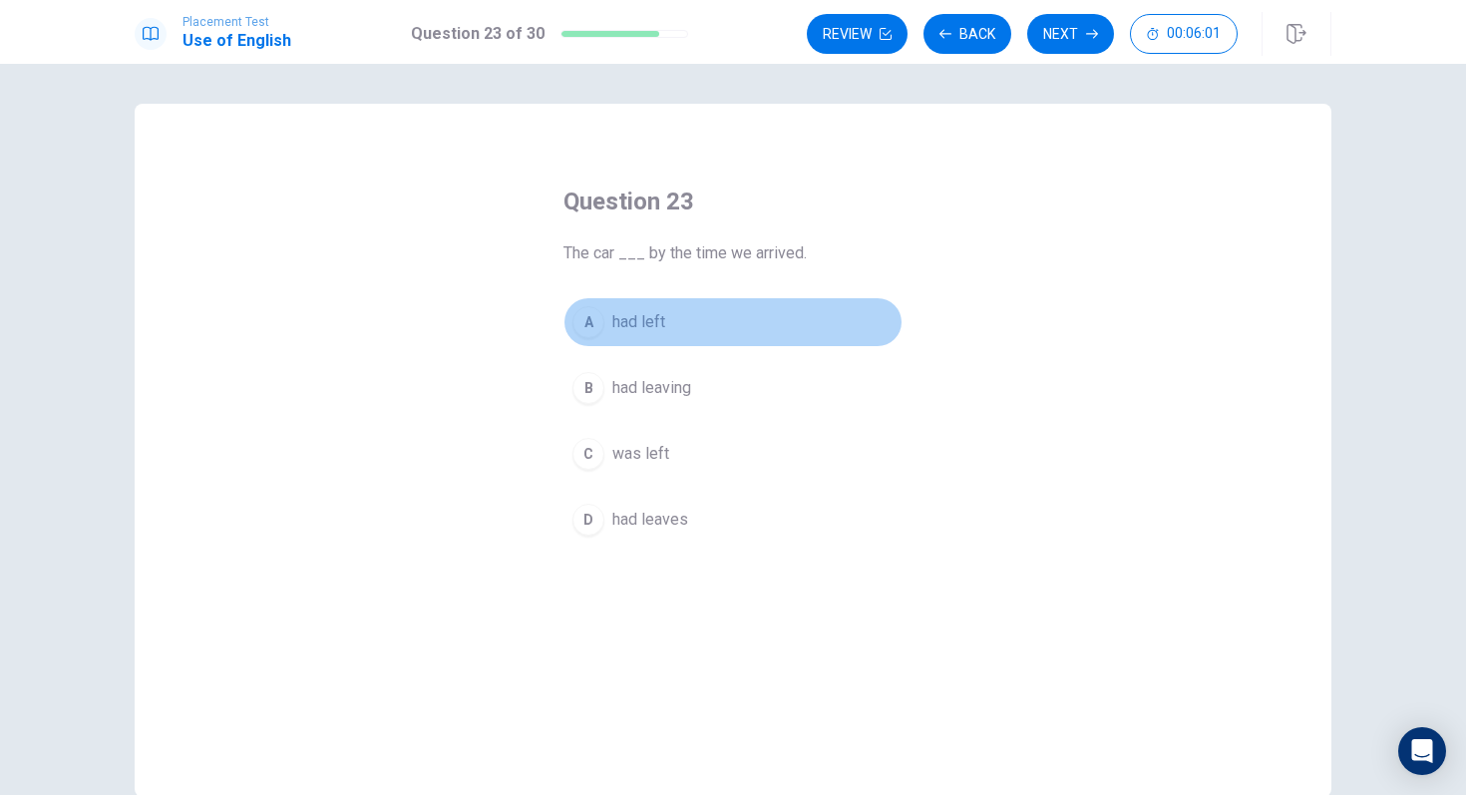
click at [609, 325] on button "A had left" at bounding box center [733, 322] width 339 height 50
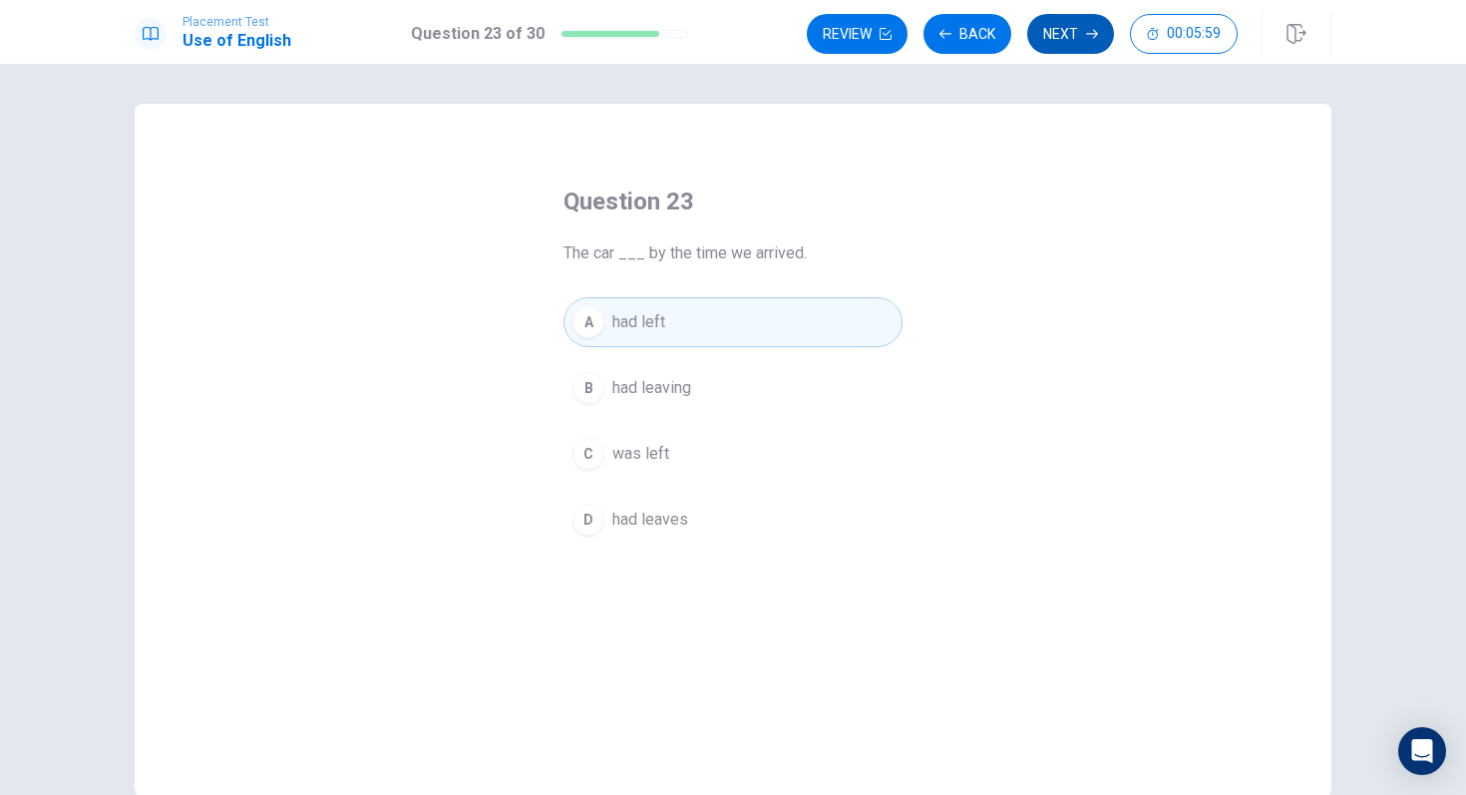
click at [1084, 40] on button "Next" at bounding box center [1070, 34] width 87 height 40
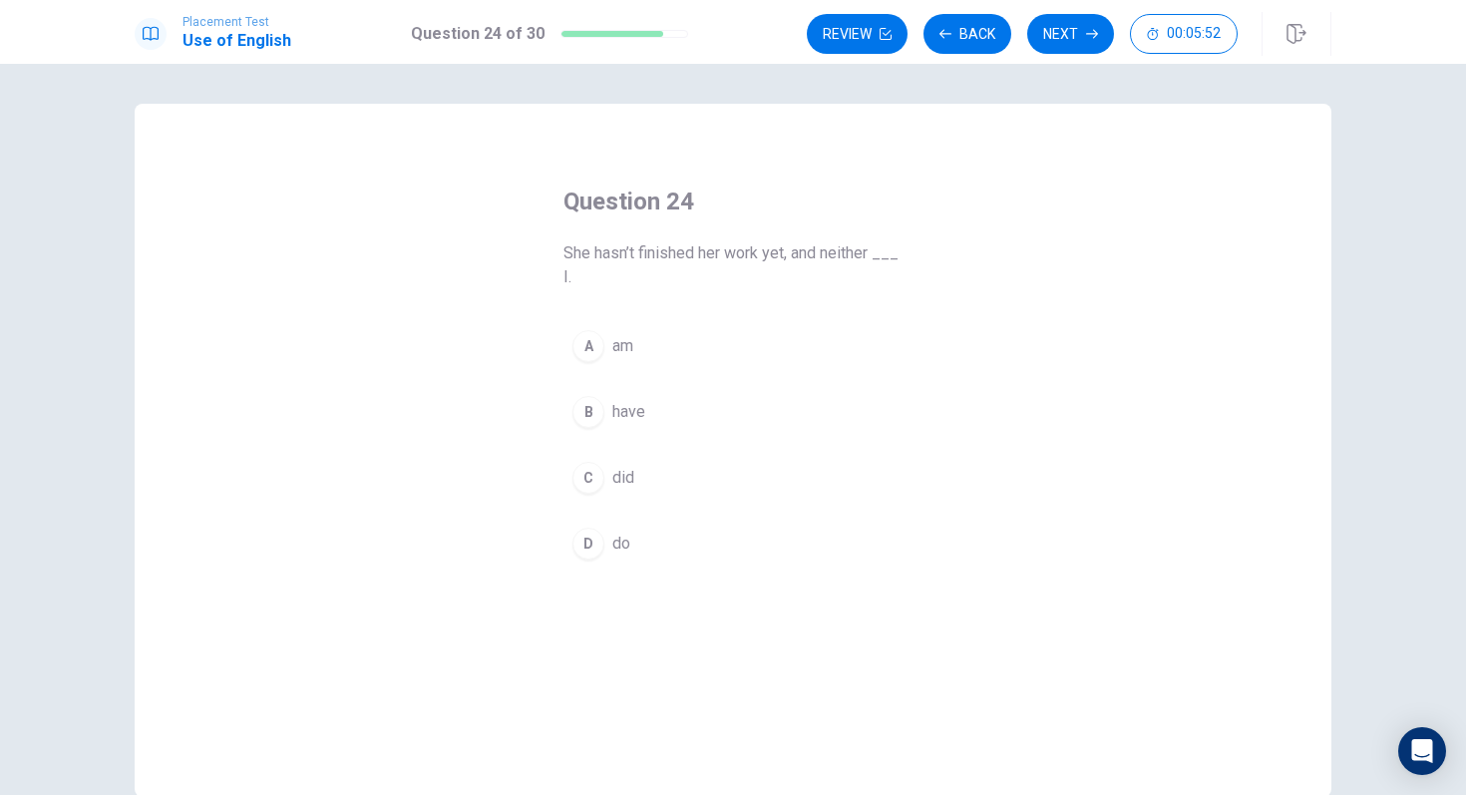
click at [586, 416] on div "B" at bounding box center [589, 412] width 32 height 32
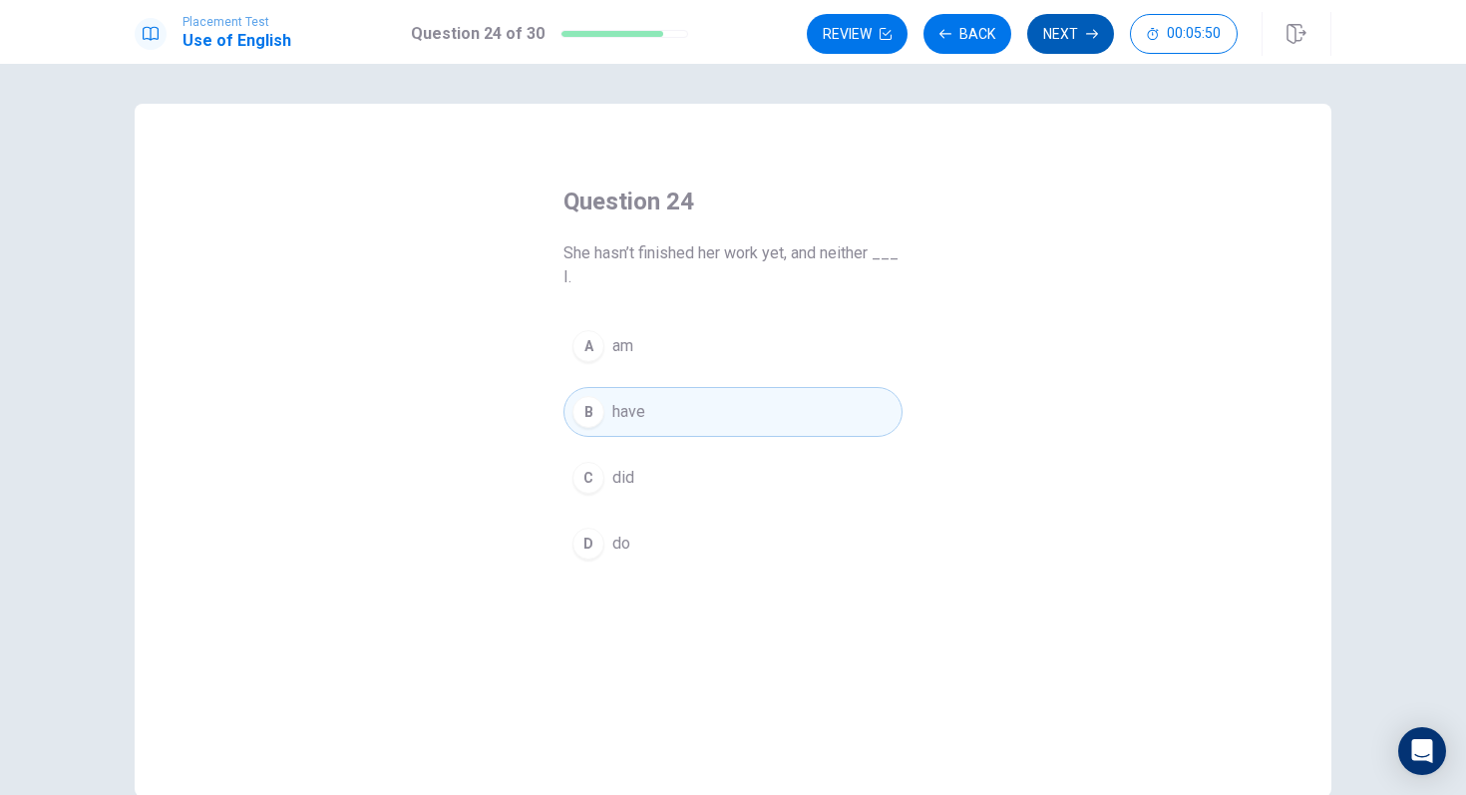
click at [1084, 45] on button "Next" at bounding box center [1070, 34] width 87 height 40
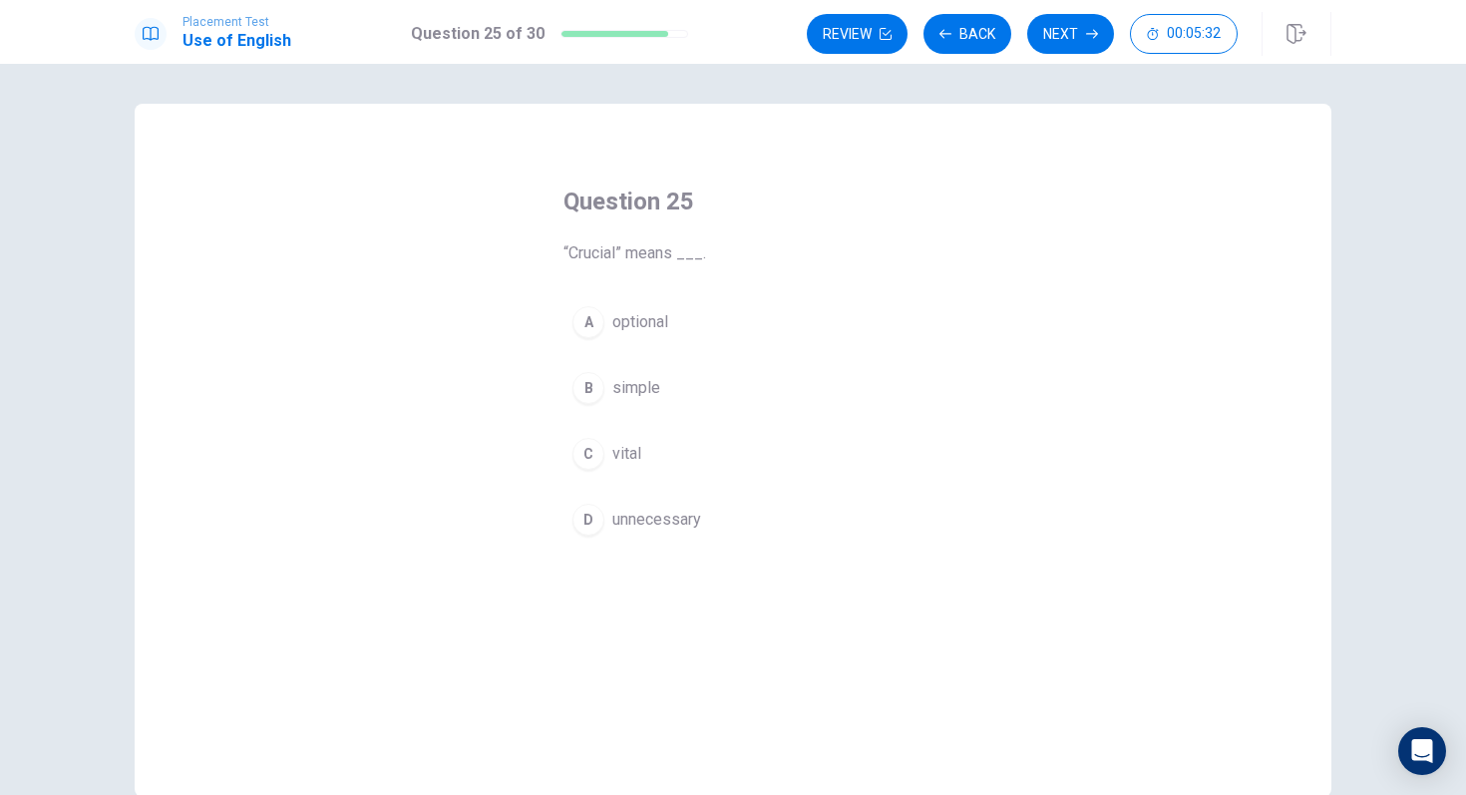
click at [589, 460] on div "C" at bounding box center [589, 454] width 32 height 32
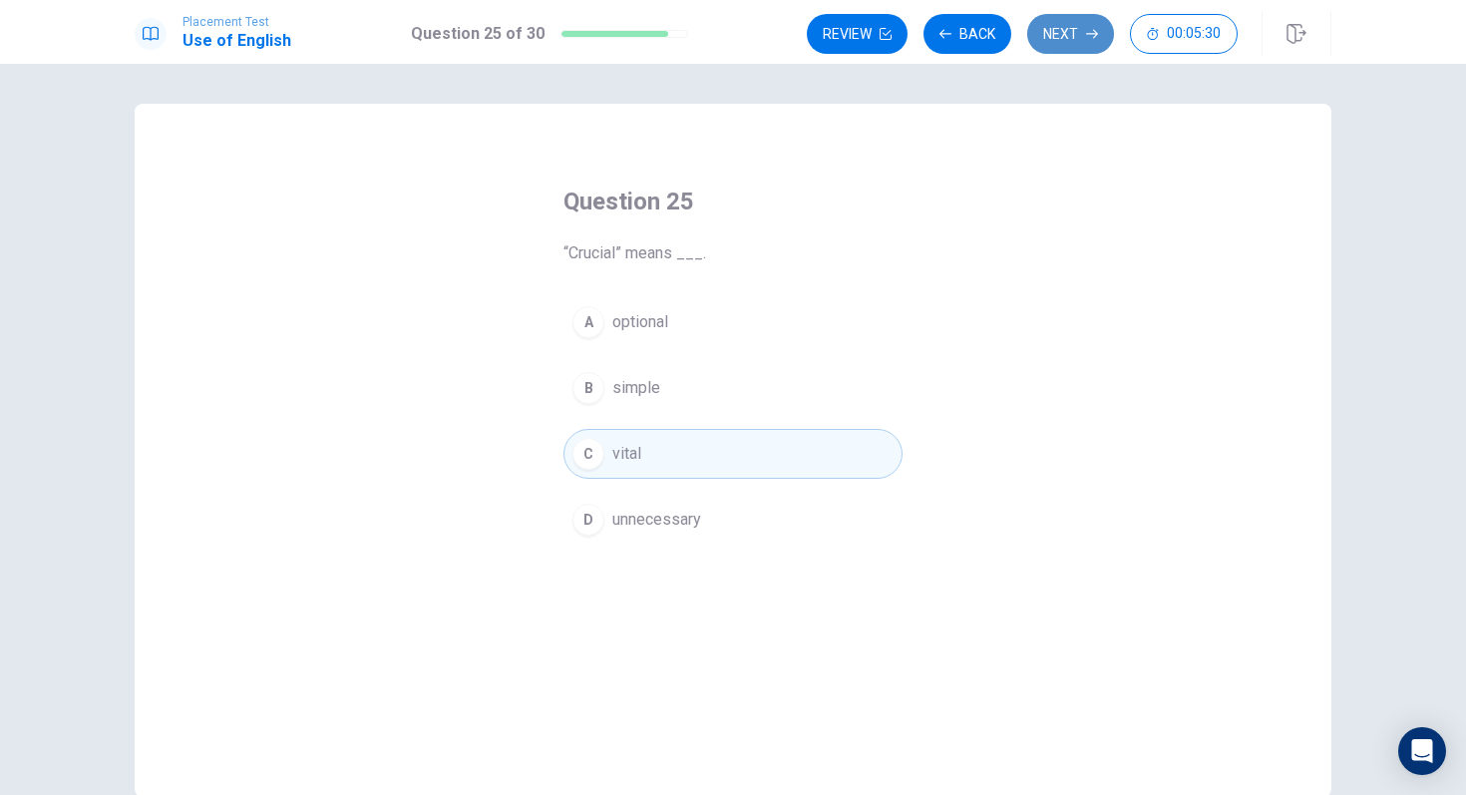
click at [1083, 46] on button "Next" at bounding box center [1070, 34] width 87 height 40
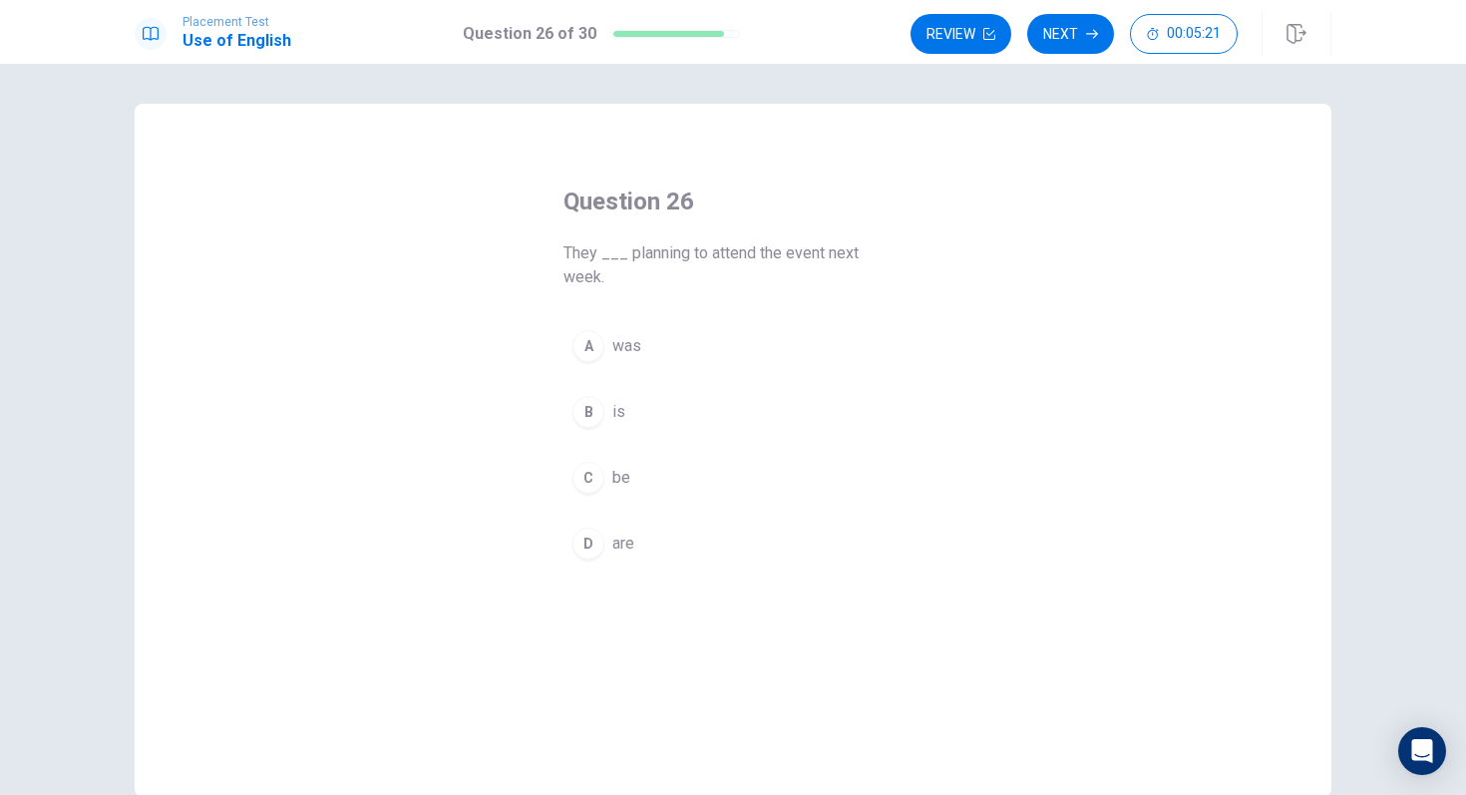
click at [590, 548] on div "D" at bounding box center [589, 544] width 32 height 32
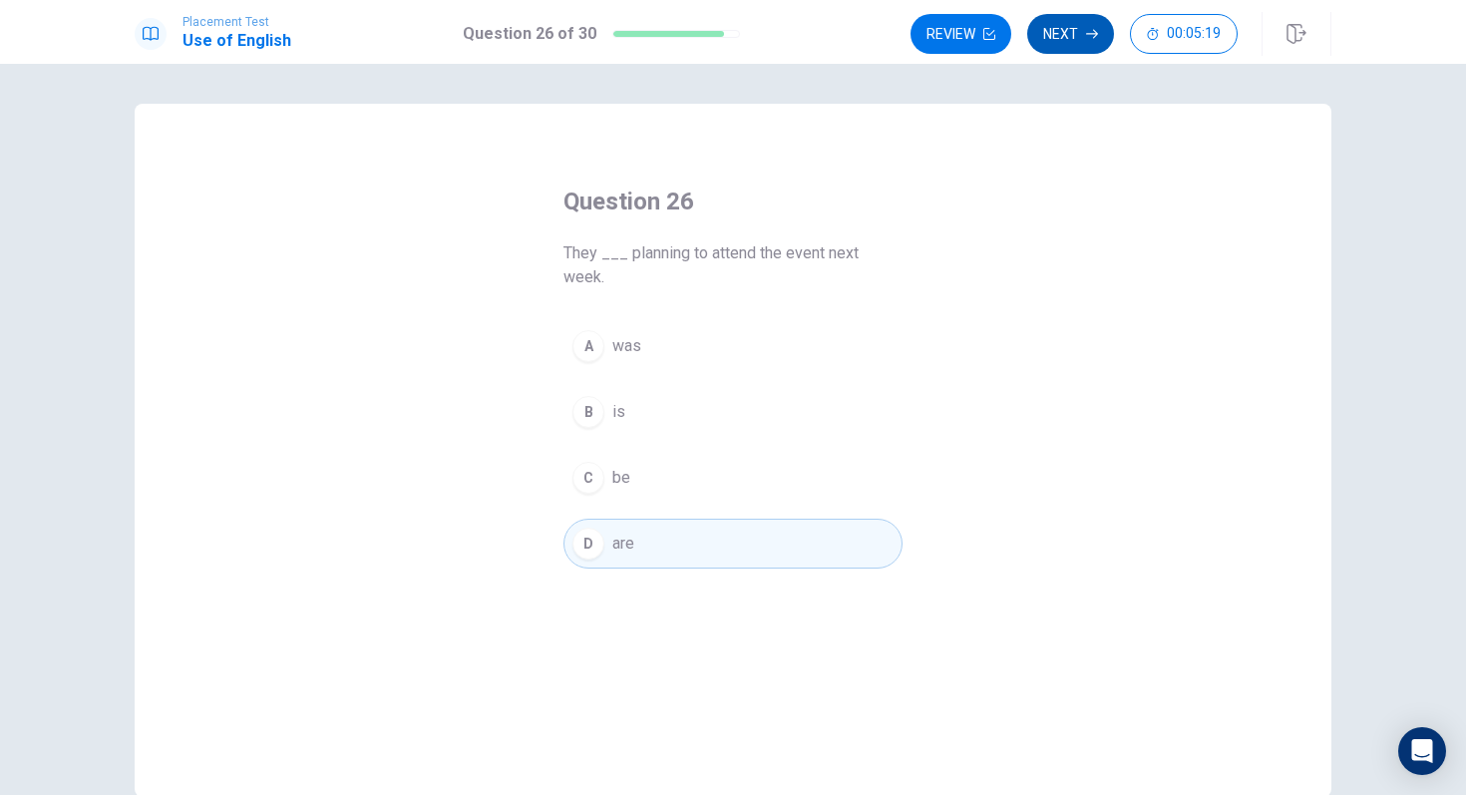
click at [1080, 45] on button "Next" at bounding box center [1070, 34] width 87 height 40
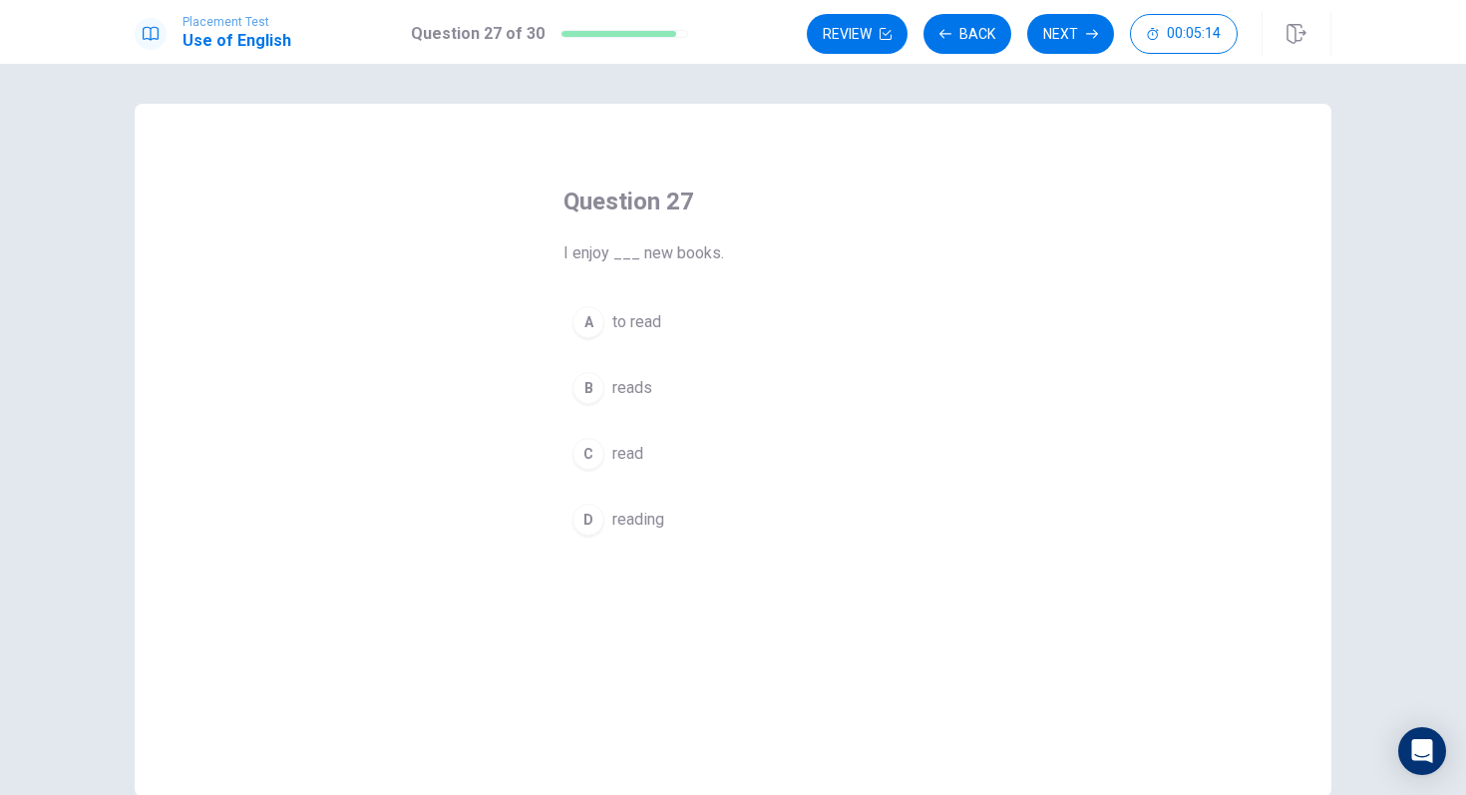
click at [592, 529] on div "D" at bounding box center [589, 520] width 32 height 32
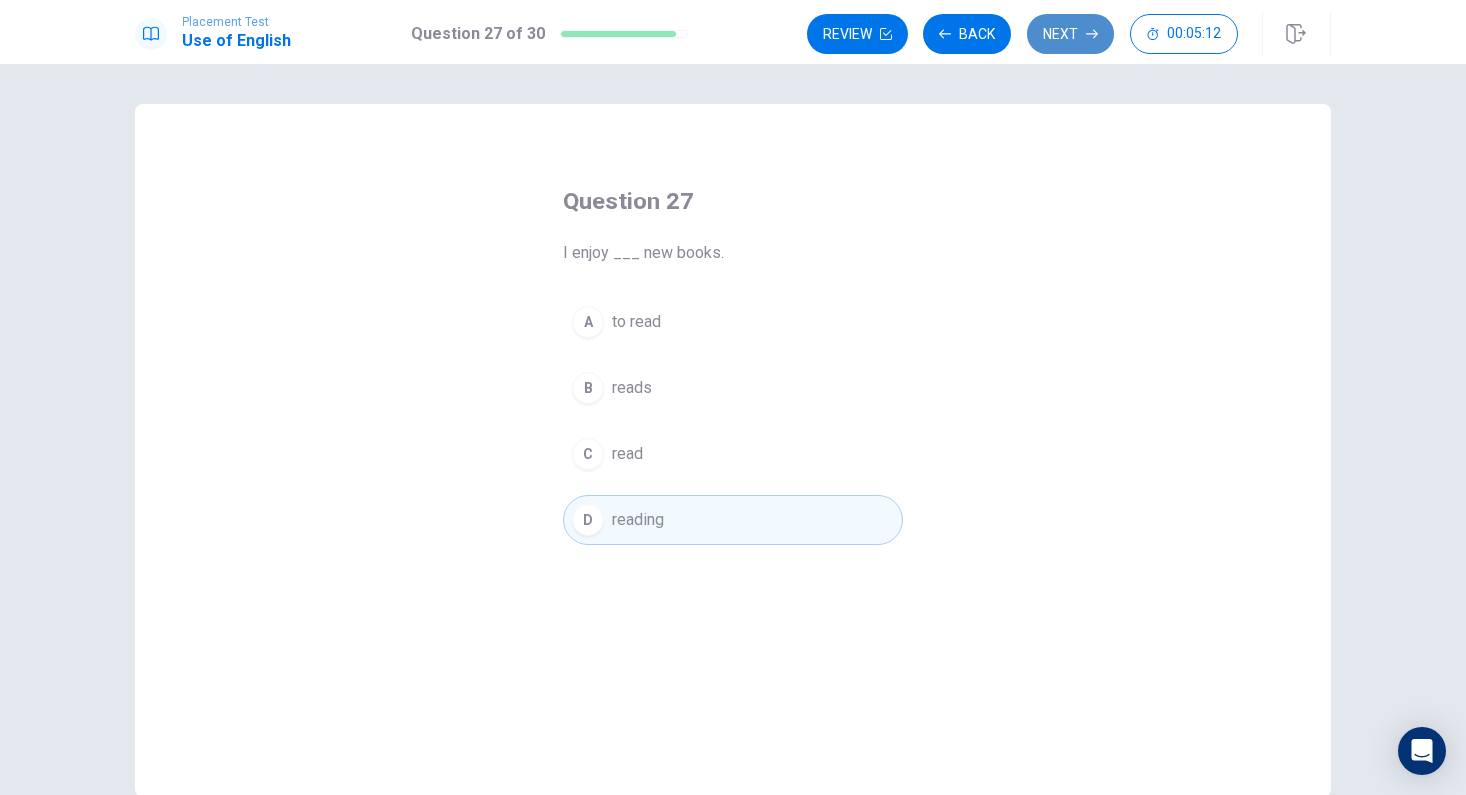
click at [1084, 33] on button "Next" at bounding box center [1070, 34] width 87 height 40
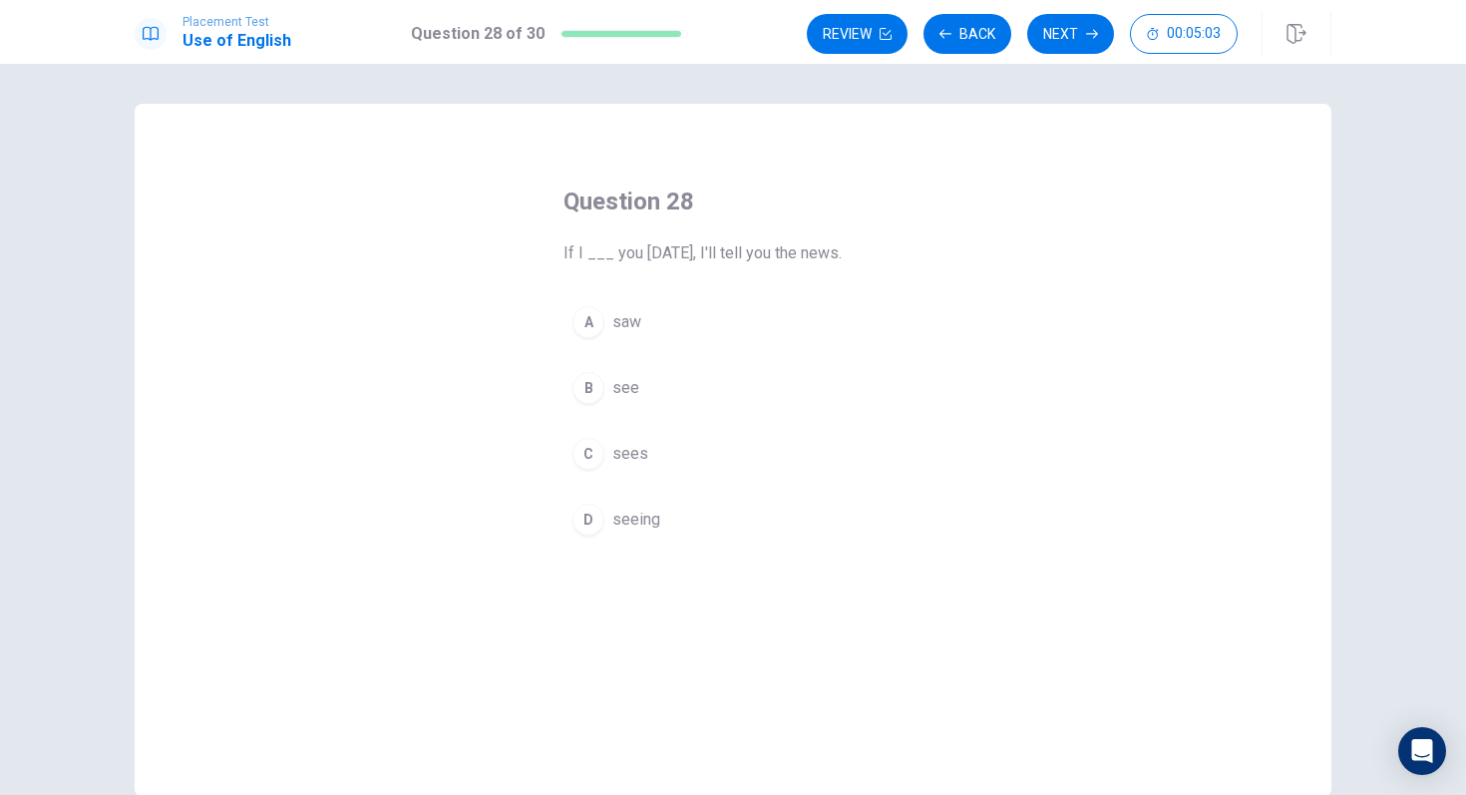
click at [581, 398] on div "B" at bounding box center [589, 388] width 32 height 32
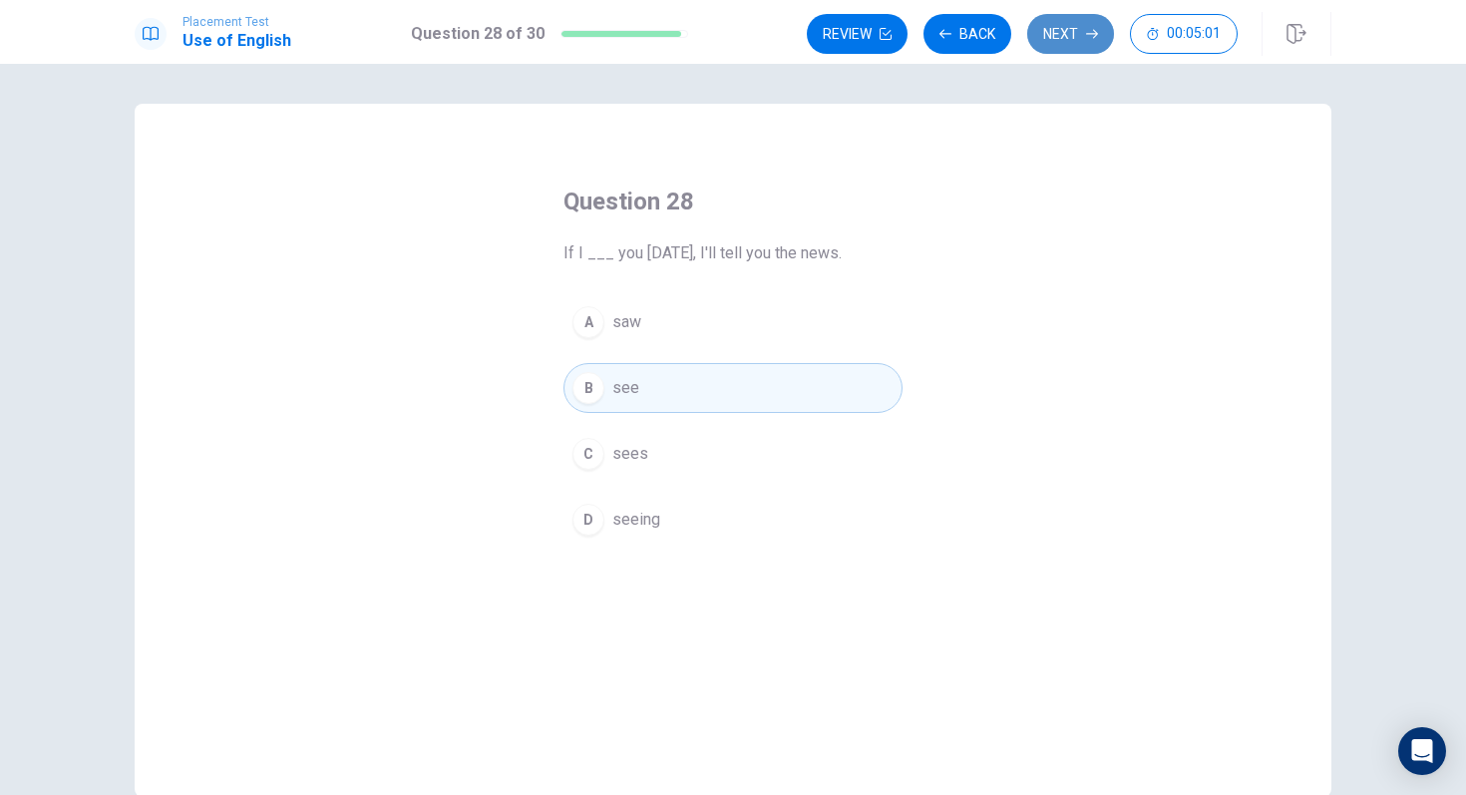
click at [1066, 37] on button "Next" at bounding box center [1070, 34] width 87 height 40
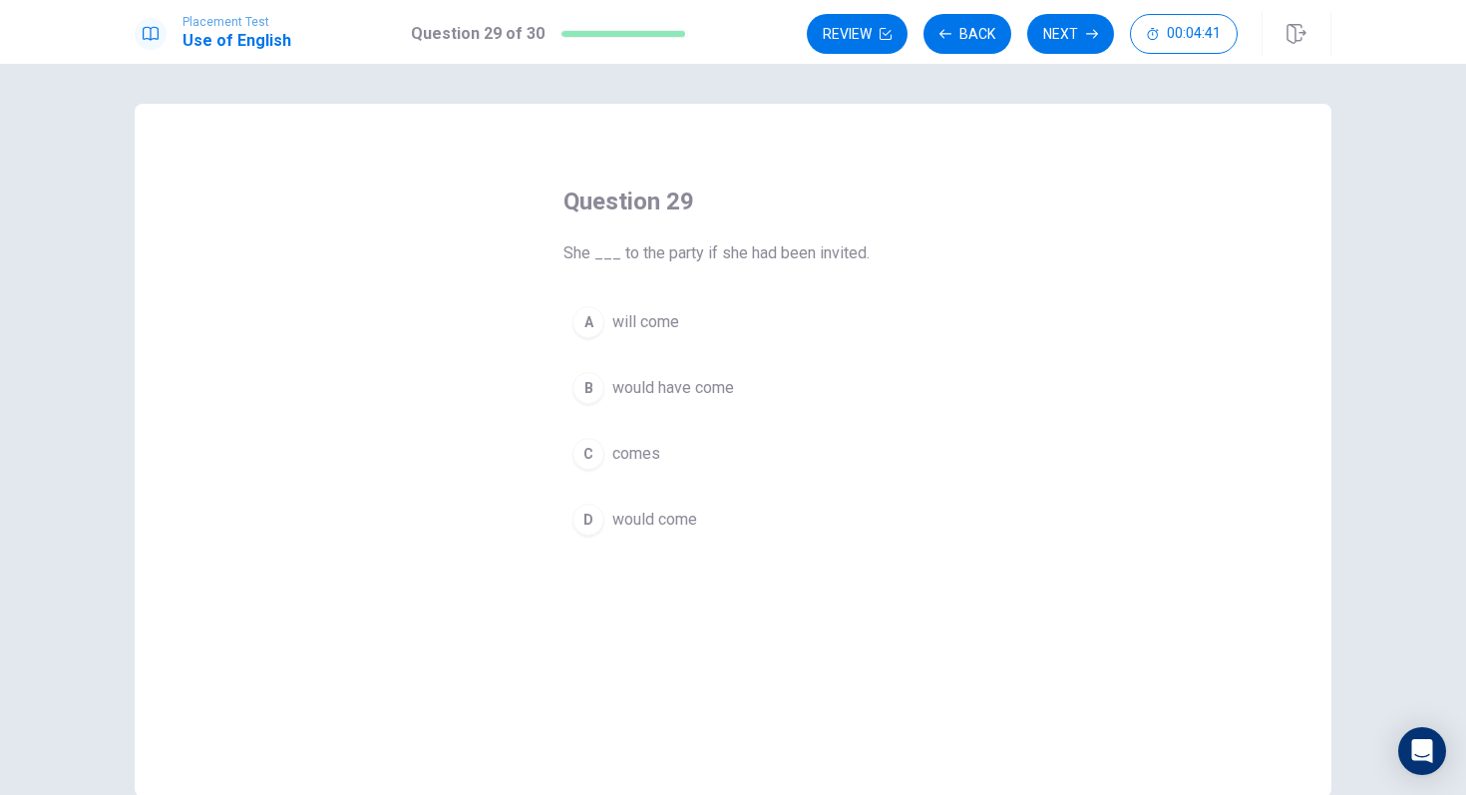
click at [578, 383] on div "B" at bounding box center [589, 388] width 32 height 32
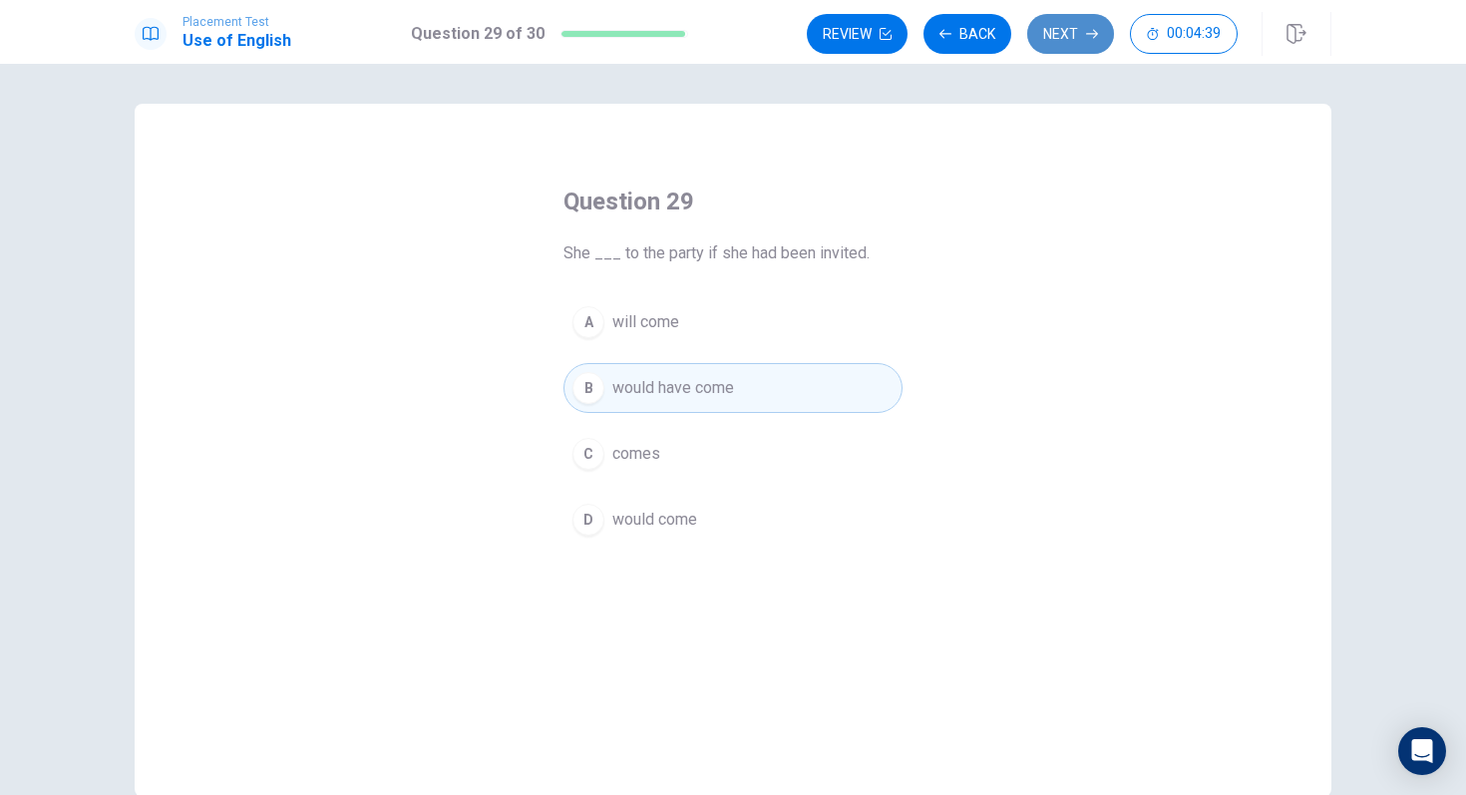
click at [1082, 41] on button "Next" at bounding box center [1070, 34] width 87 height 40
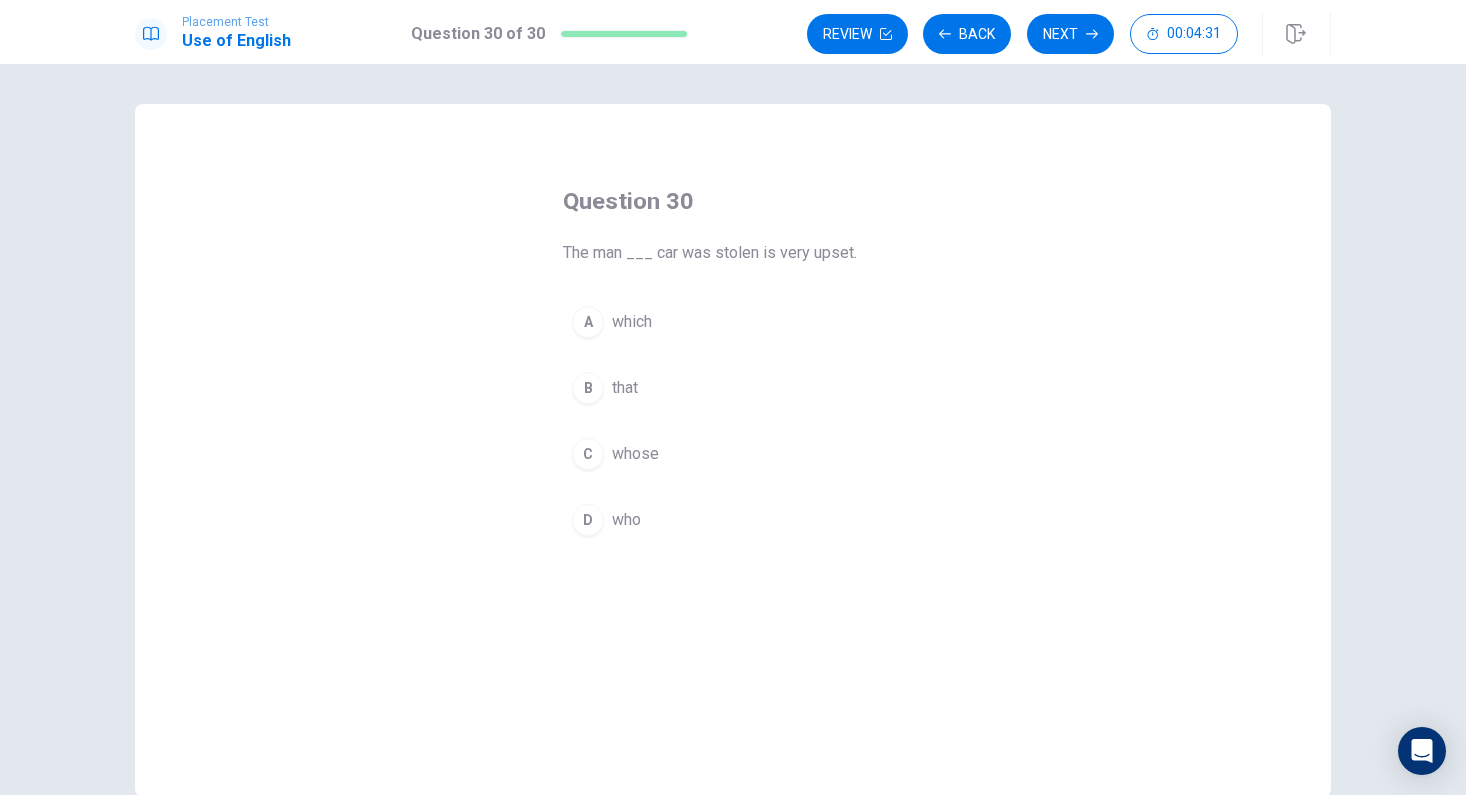
click at [577, 451] on div "C" at bounding box center [589, 454] width 32 height 32
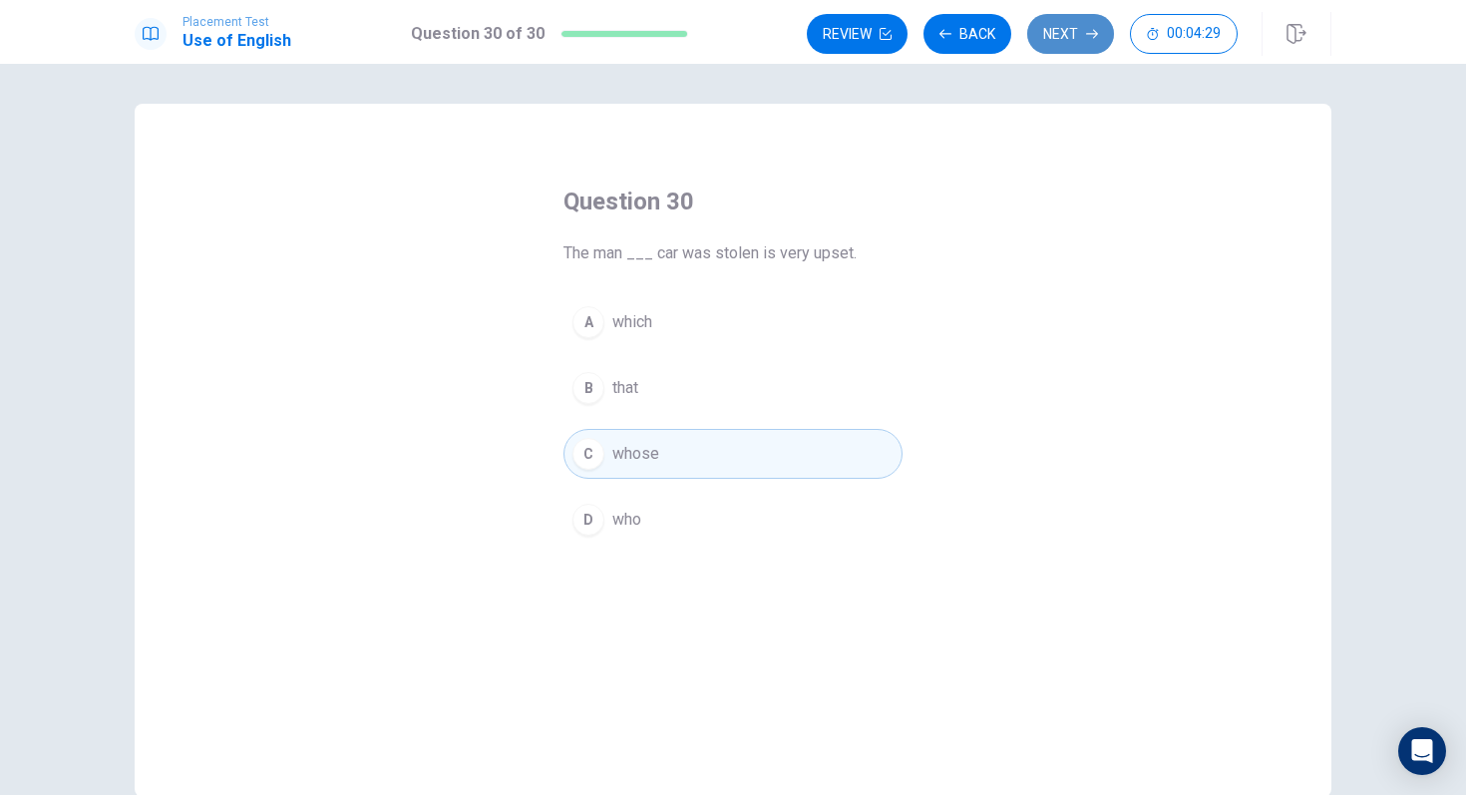
click at [1062, 31] on button "Next" at bounding box center [1070, 34] width 87 height 40
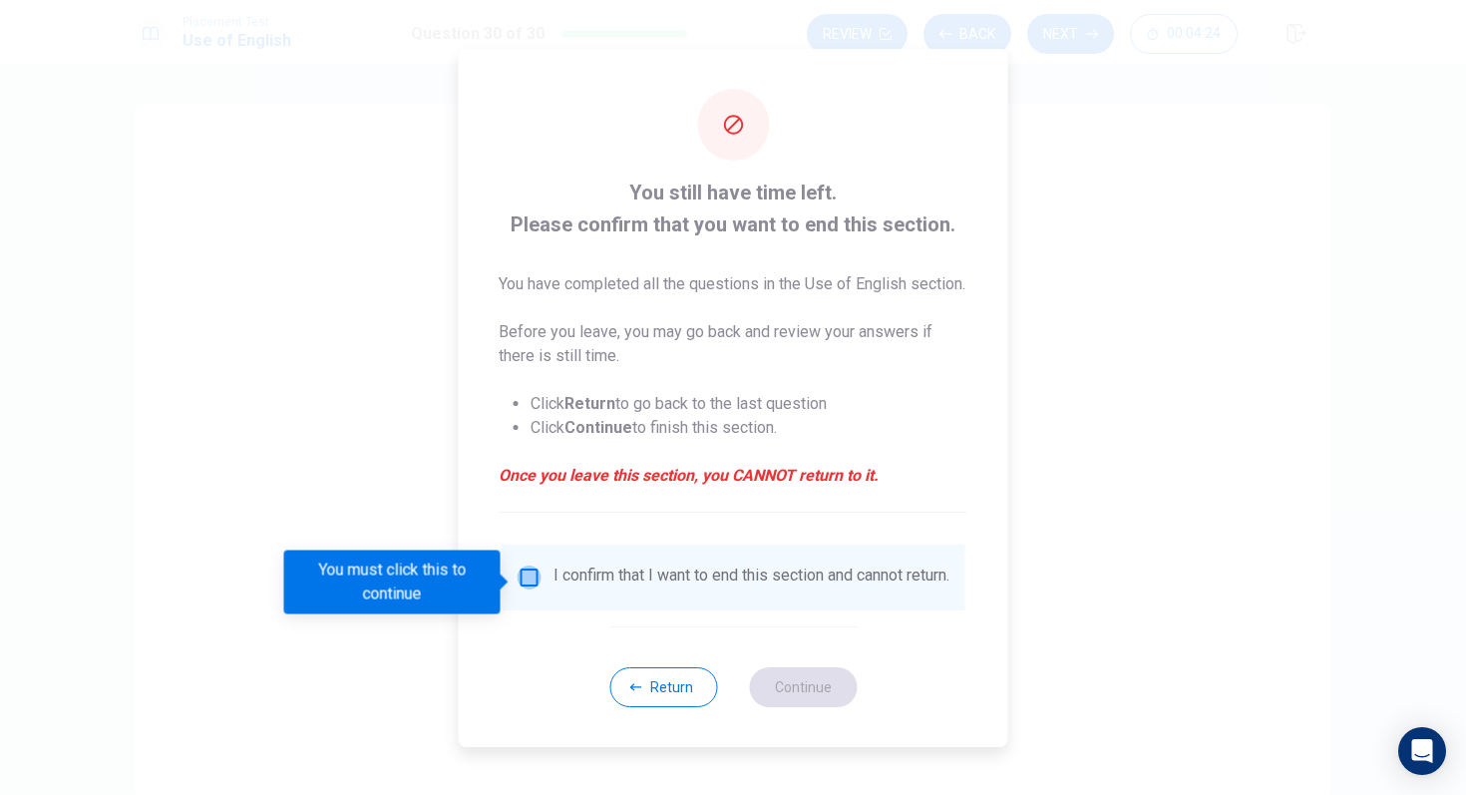
click at [523, 589] on input "You must click this to continue" at bounding box center [530, 578] width 24 height 24
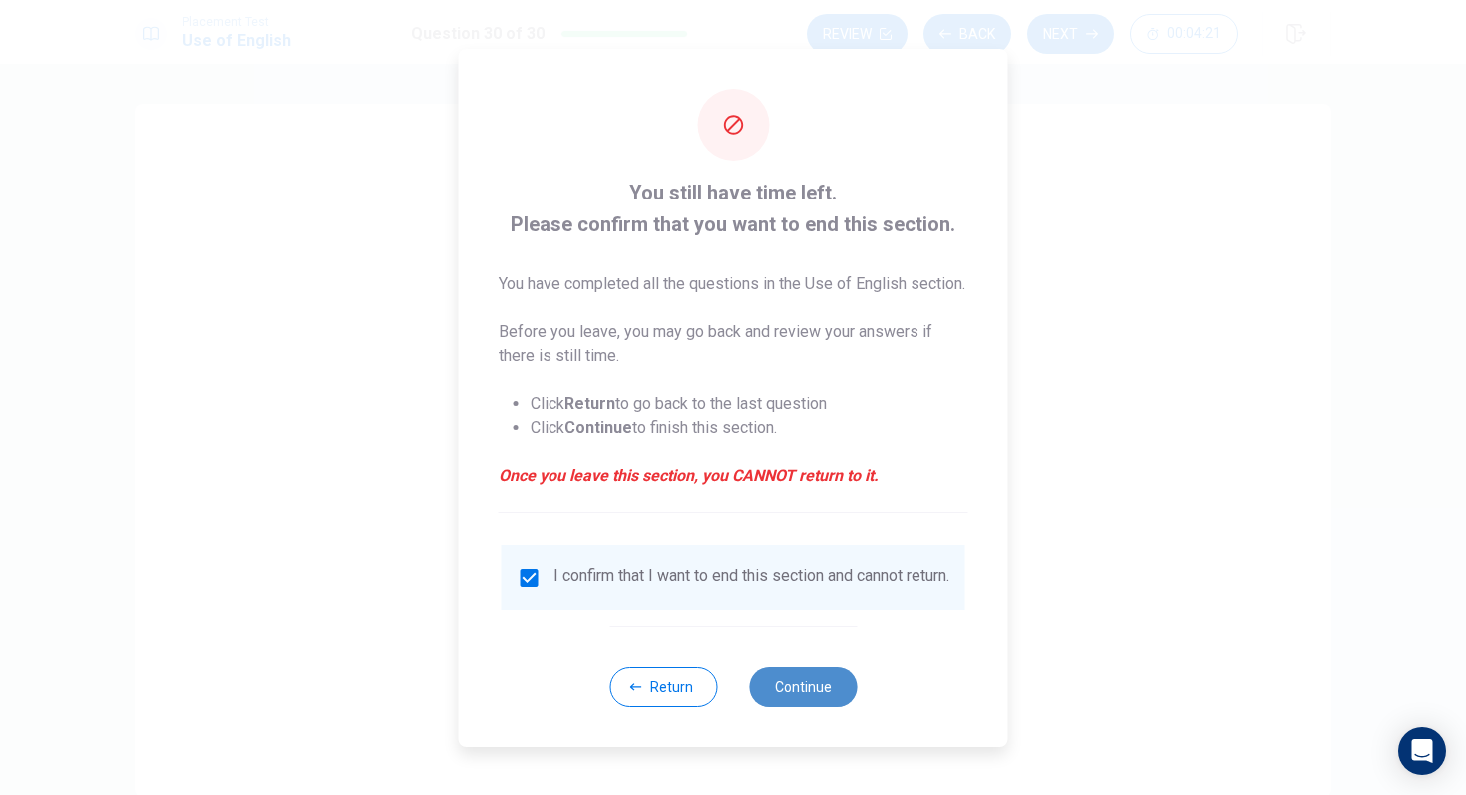
click at [787, 707] on button "Continue" at bounding box center [803, 687] width 108 height 40
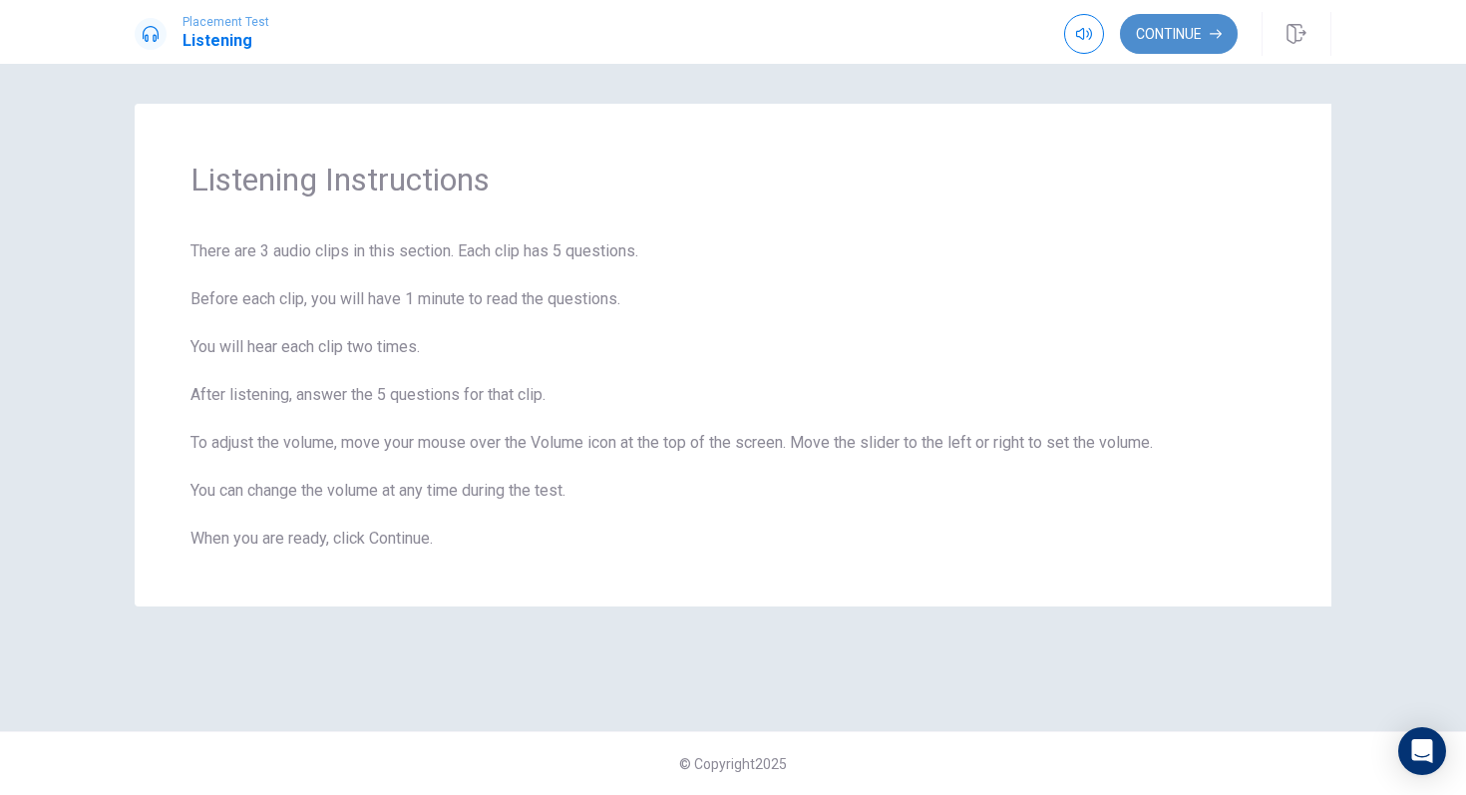
click at [1161, 53] on button "Continue" at bounding box center [1179, 34] width 118 height 40
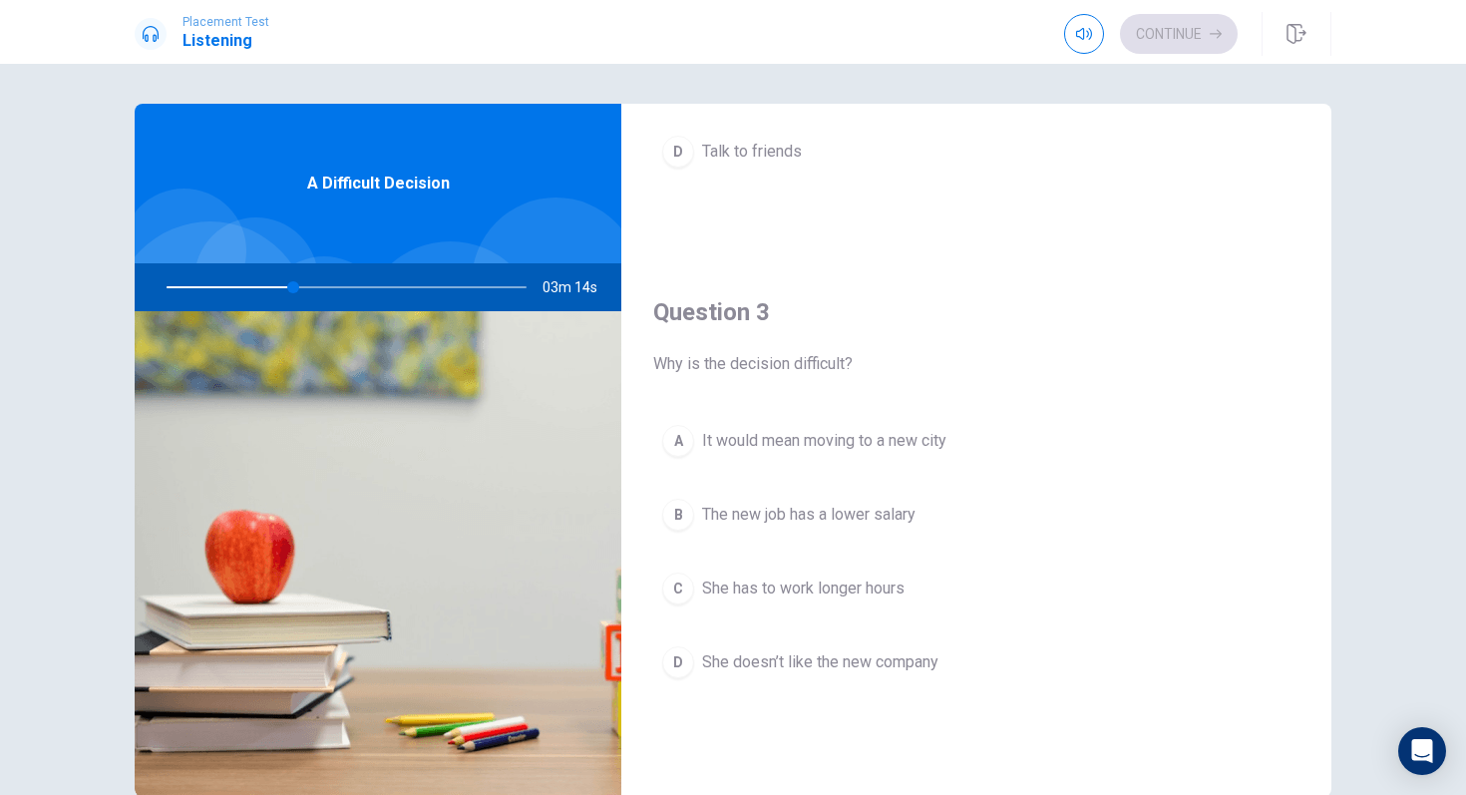
scroll to position [876, 0]
click at [672, 434] on div "A" at bounding box center [678, 434] width 32 height 32
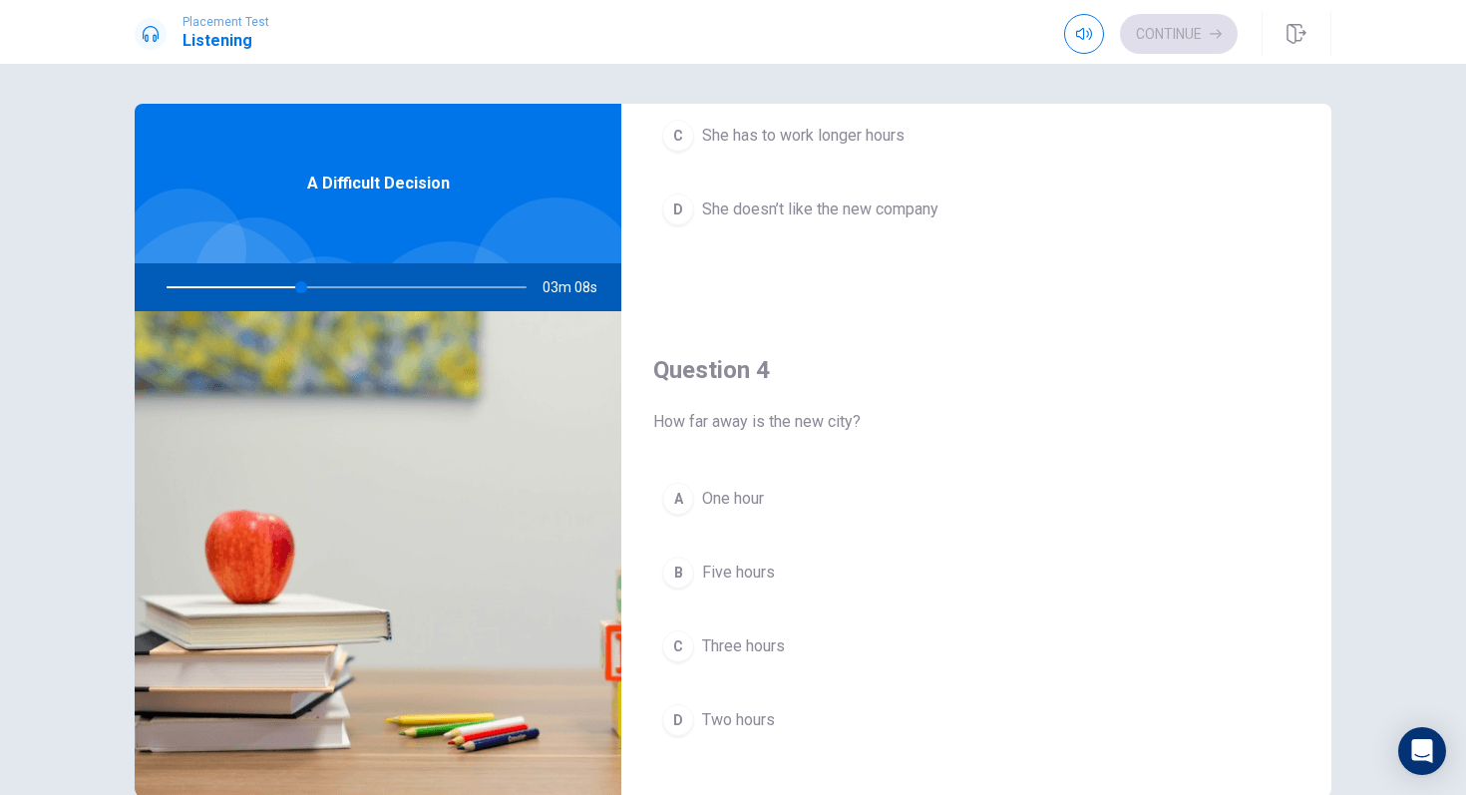
scroll to position [1323, 0]
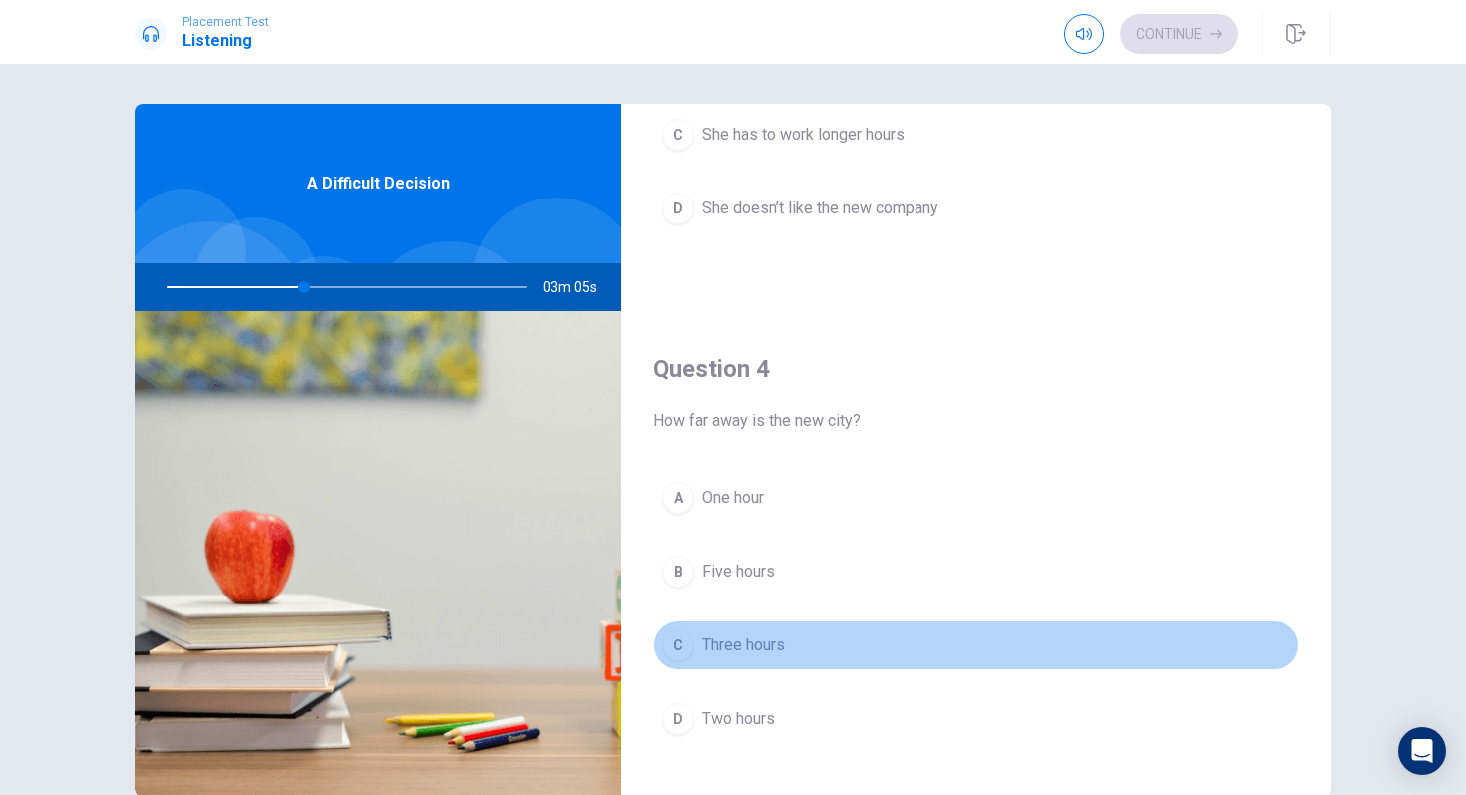
click at [731, 651] on span "Three hours" at bounding box center [743, 645] width 83 height 24
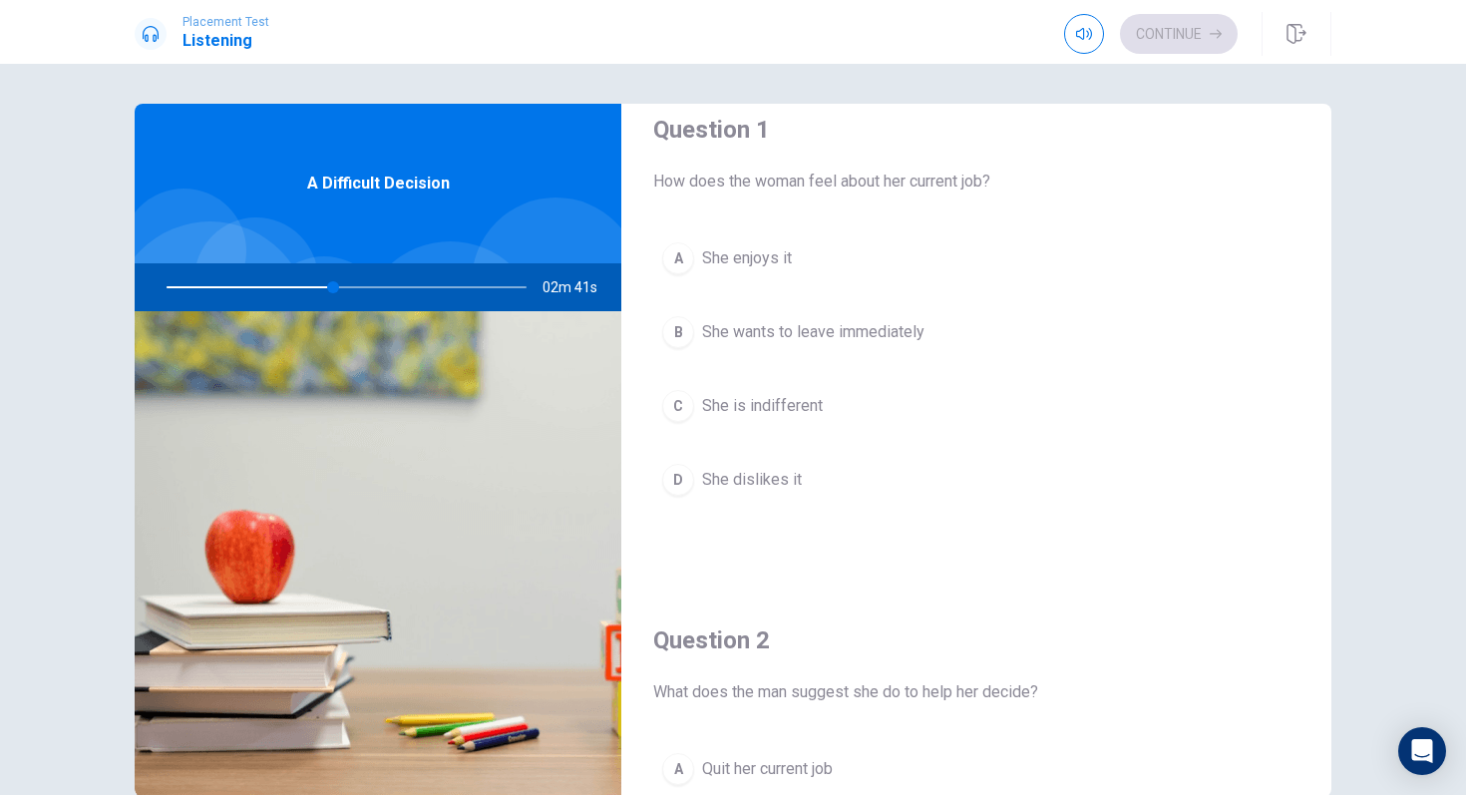
scroll to position [44, 0]
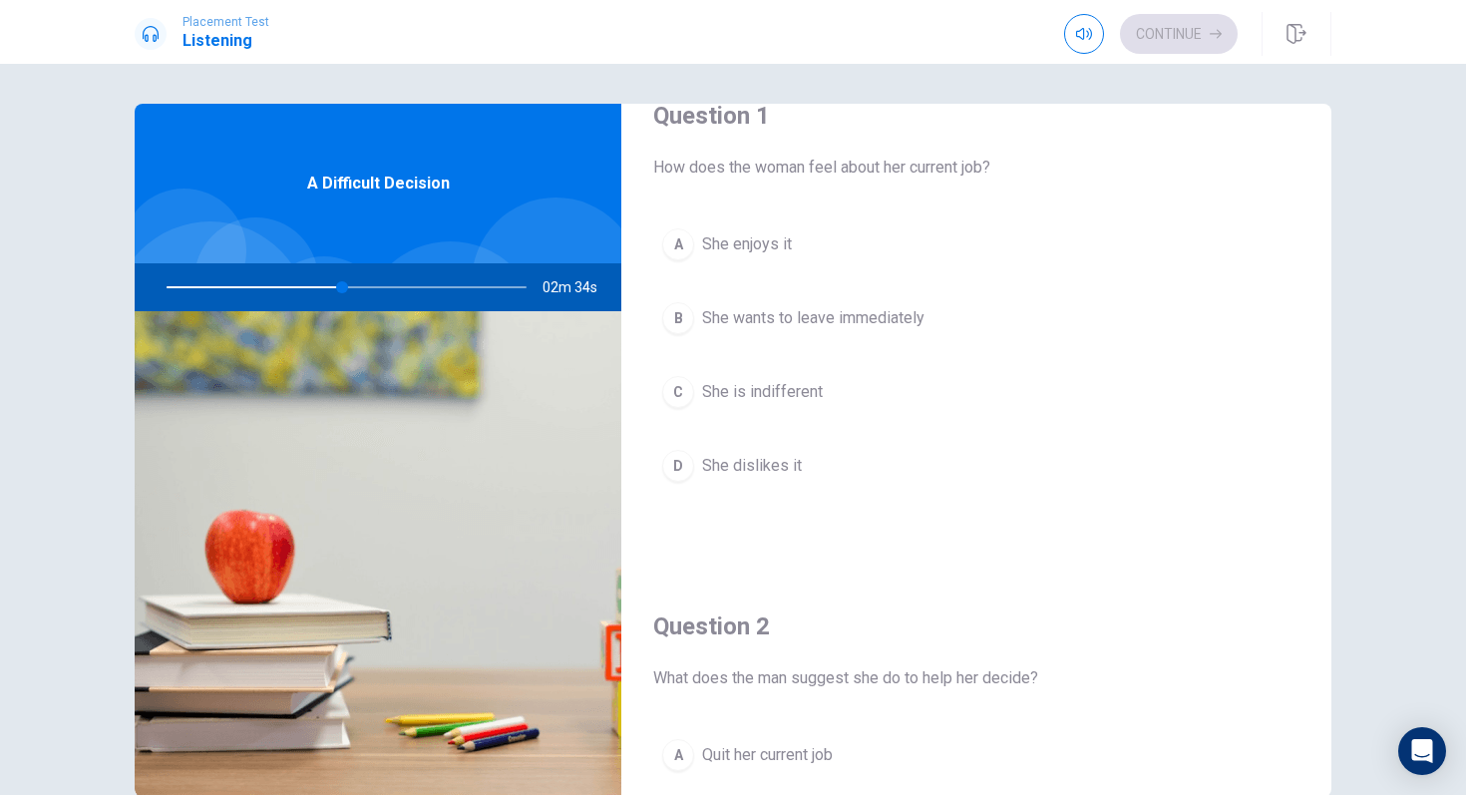
click at [833, 408] on button "C She is indifferent" at bounding box center [976, 392] width 646 height 50
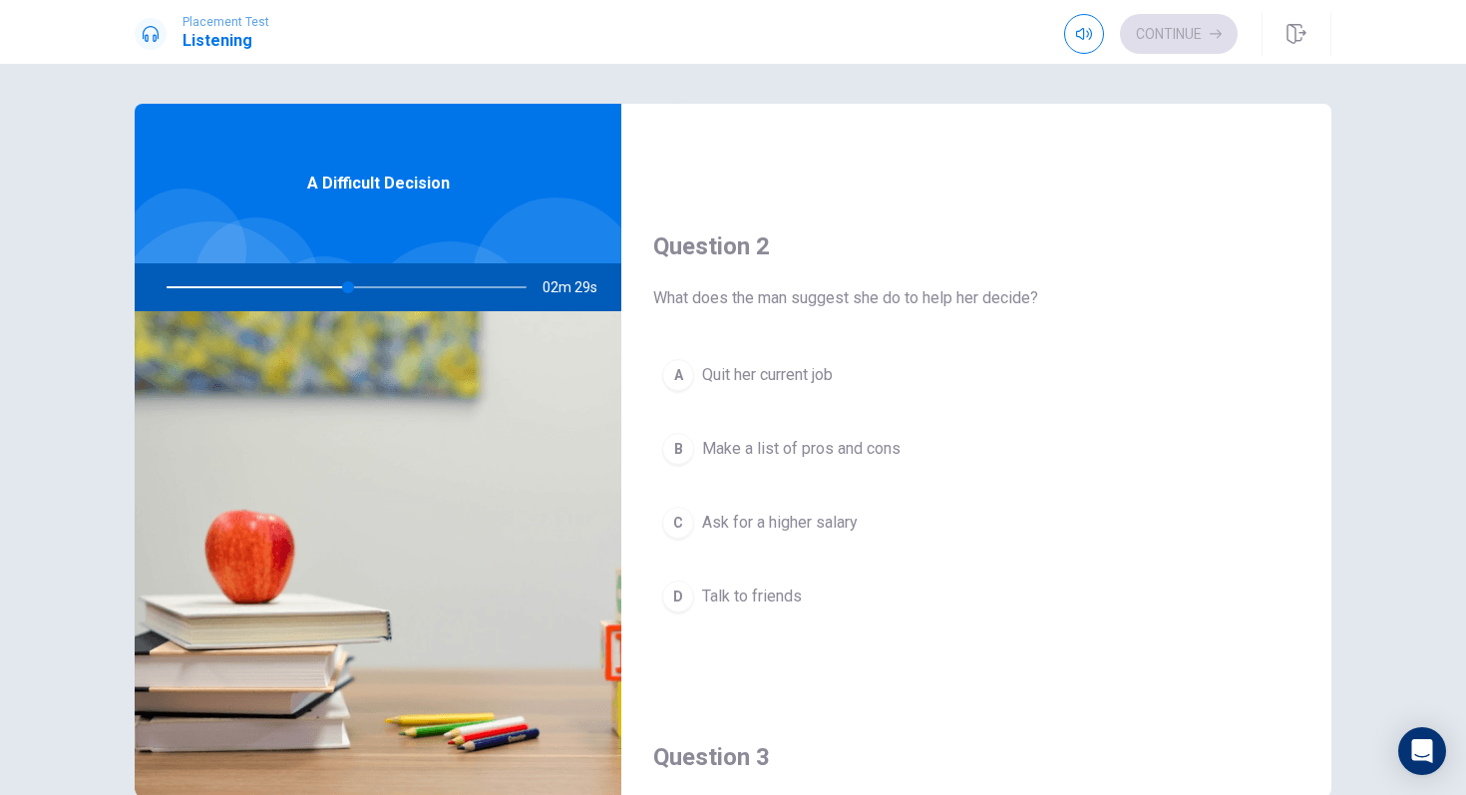
scroll to position [431, 0]
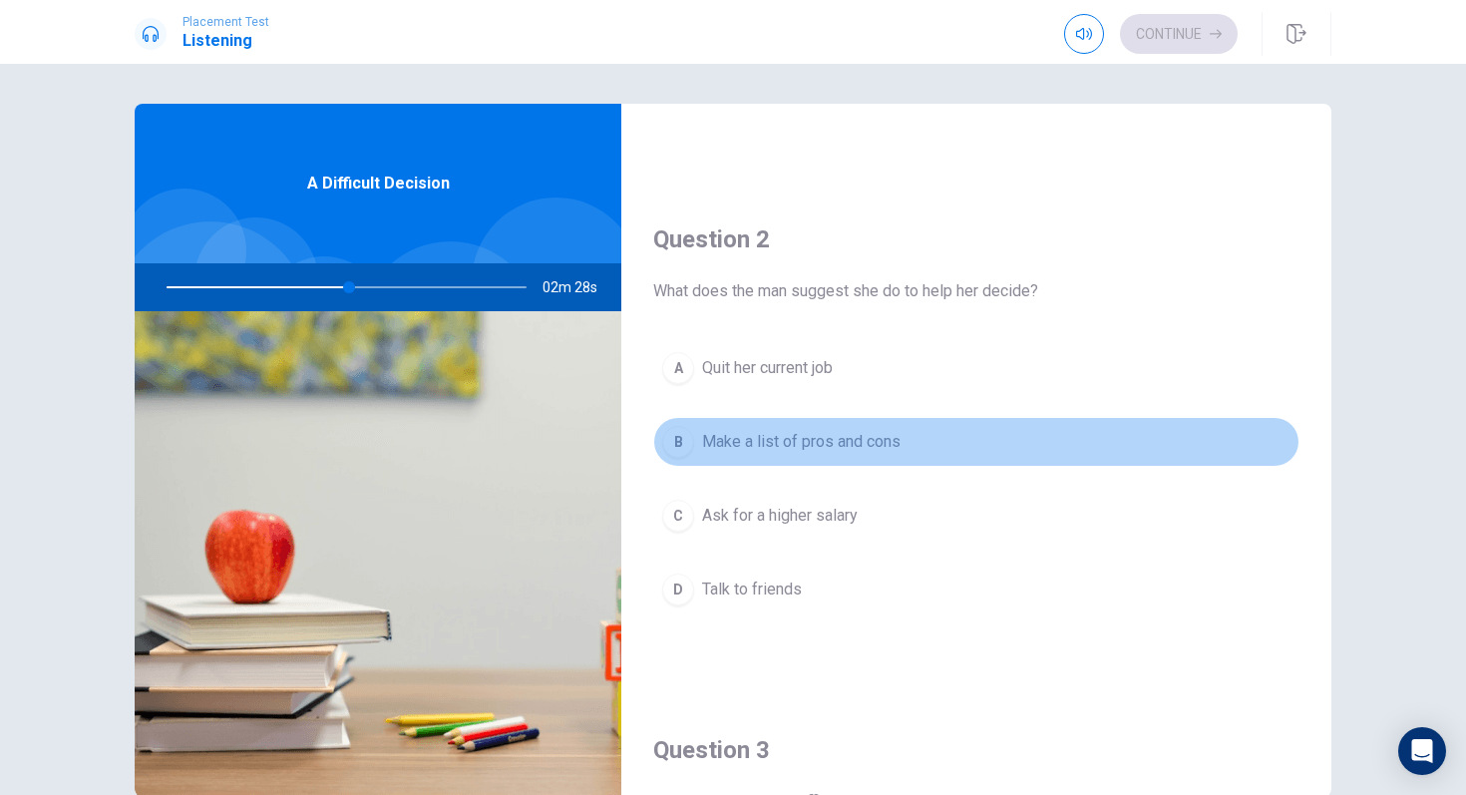
click at [876, 443] on span "Make a list of pros and cons" at bounding box center [801, 442] width 199 height 24
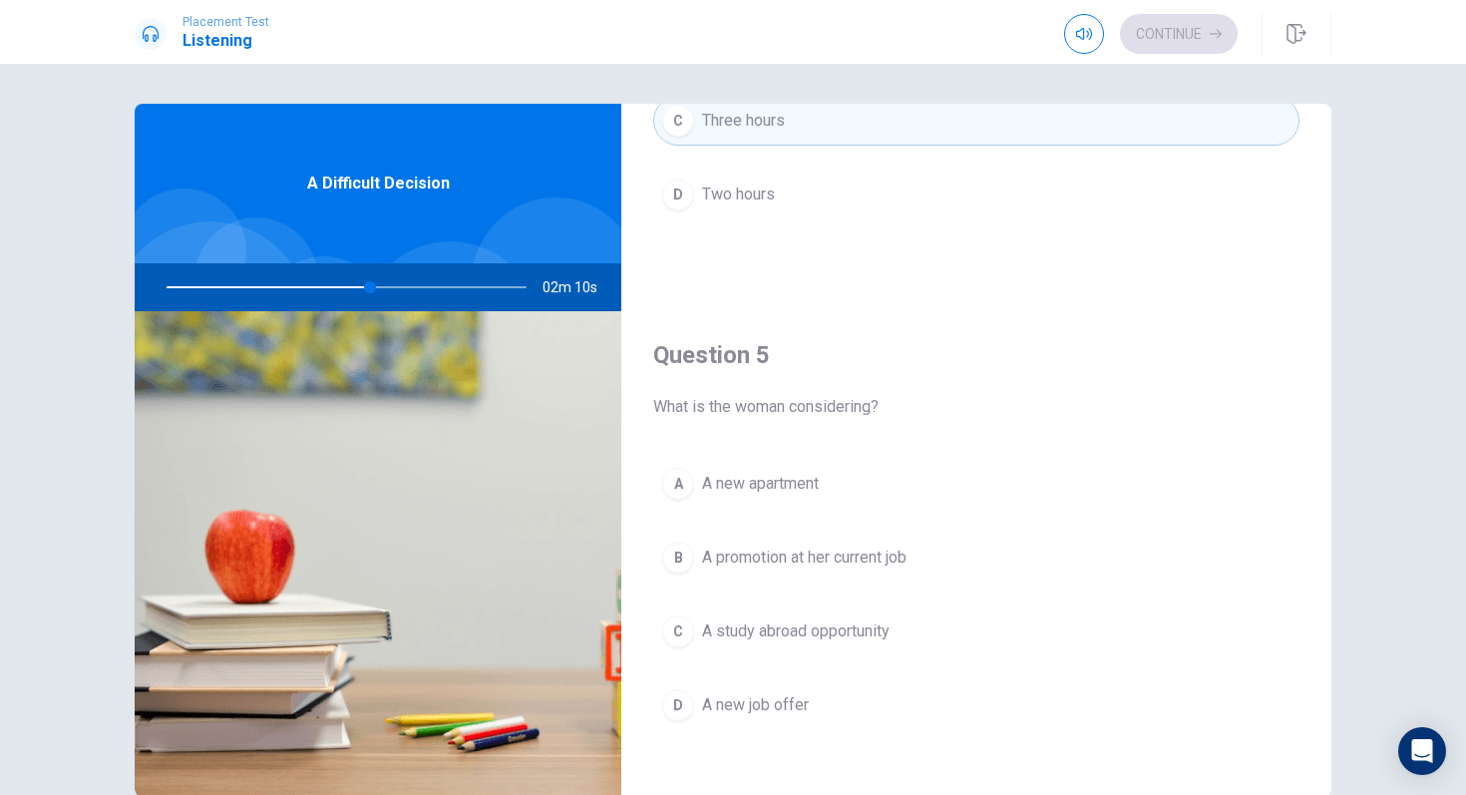
scroll to position [1860, 0]
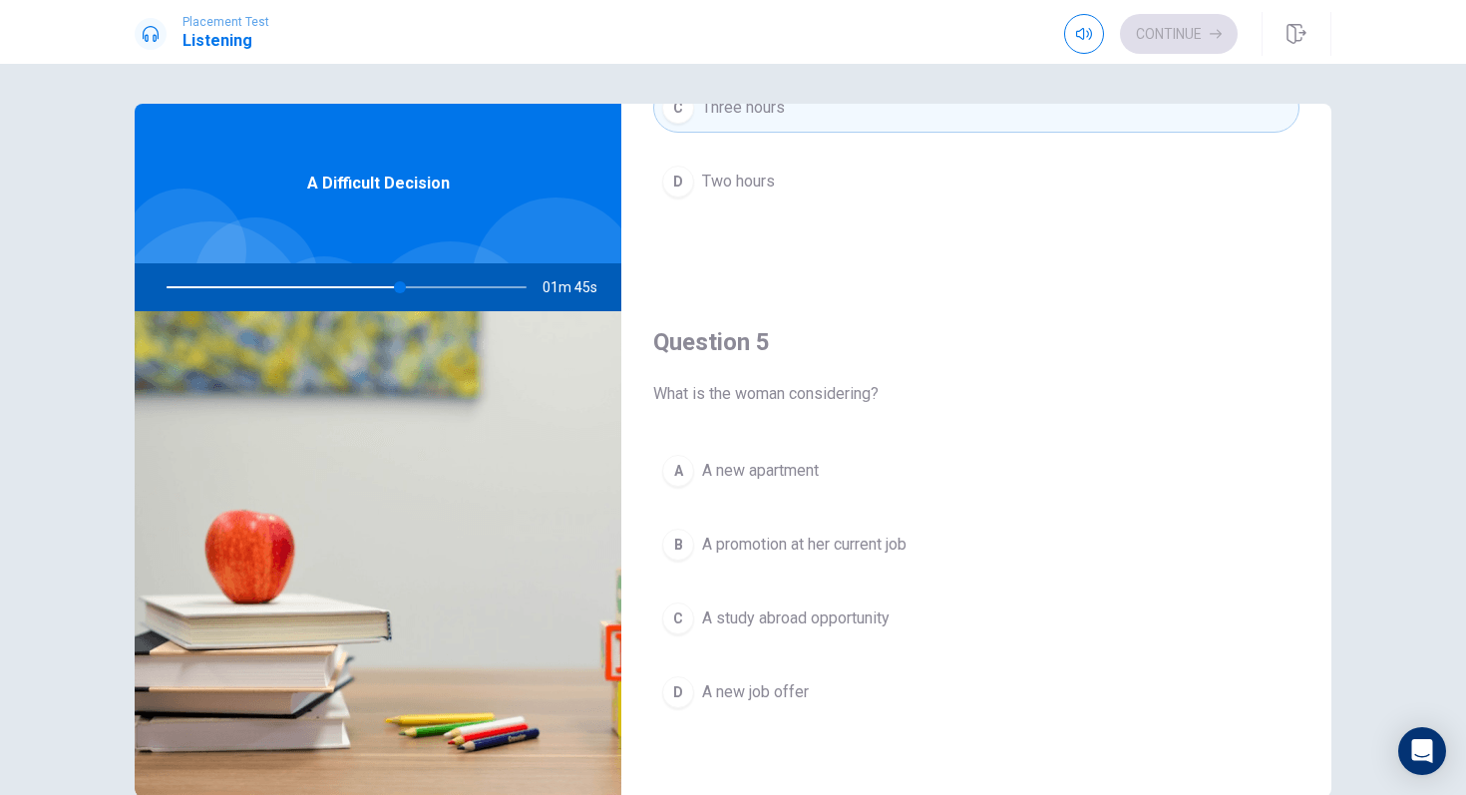
drag, startPoint x: 400, startPoint y: 294, endPoint x: 354, endPoint y: 295, distance: 45.9
click at [354, 295] on div at bounding box center [343, 287] width 400 height 48
click at [744, 689] on span "A new job offer" at bounding box center [755, 692] width 107 height 24
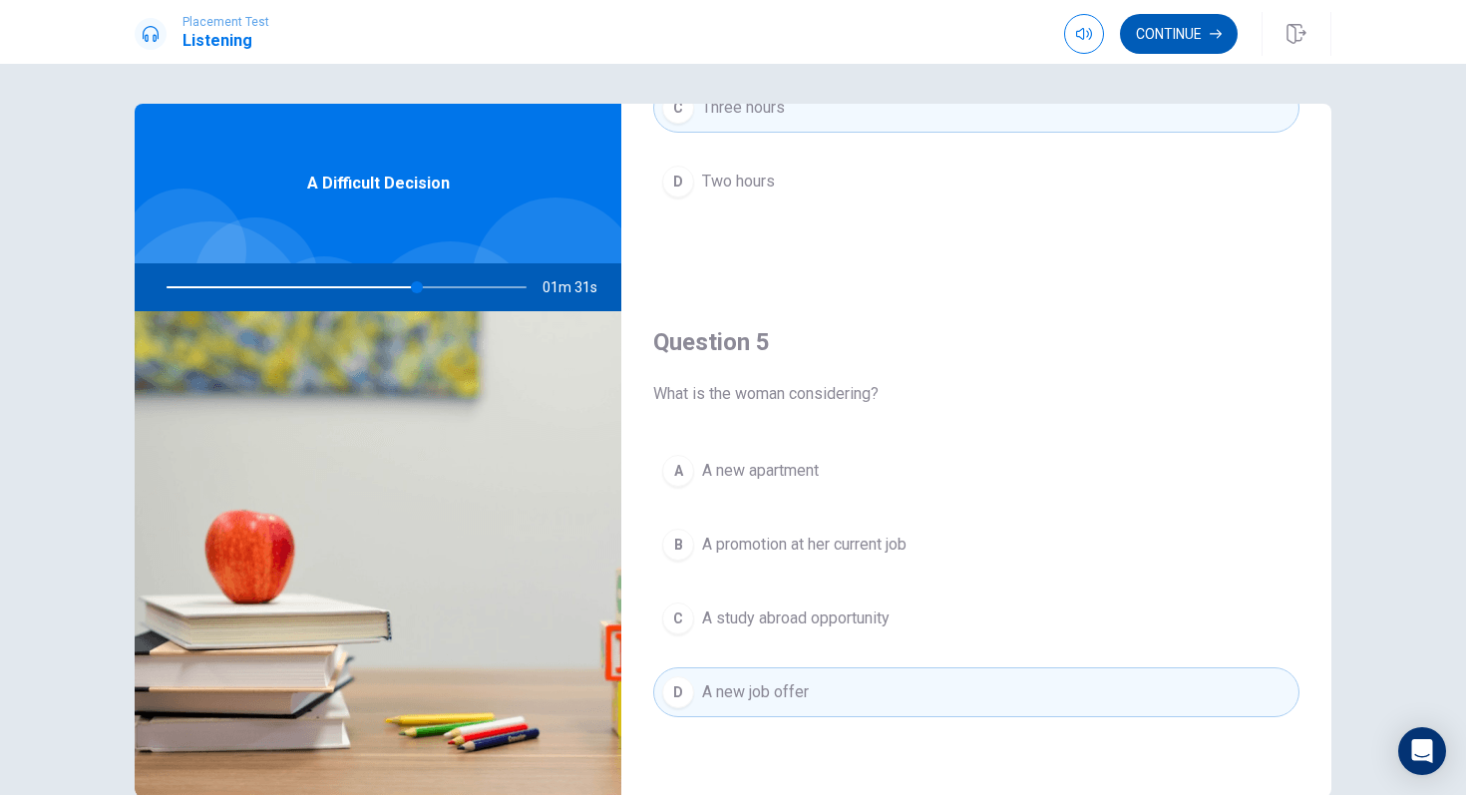
click at [1168, 21] on button "Continue" at bounding box center [1179, 34] width 118 height 40
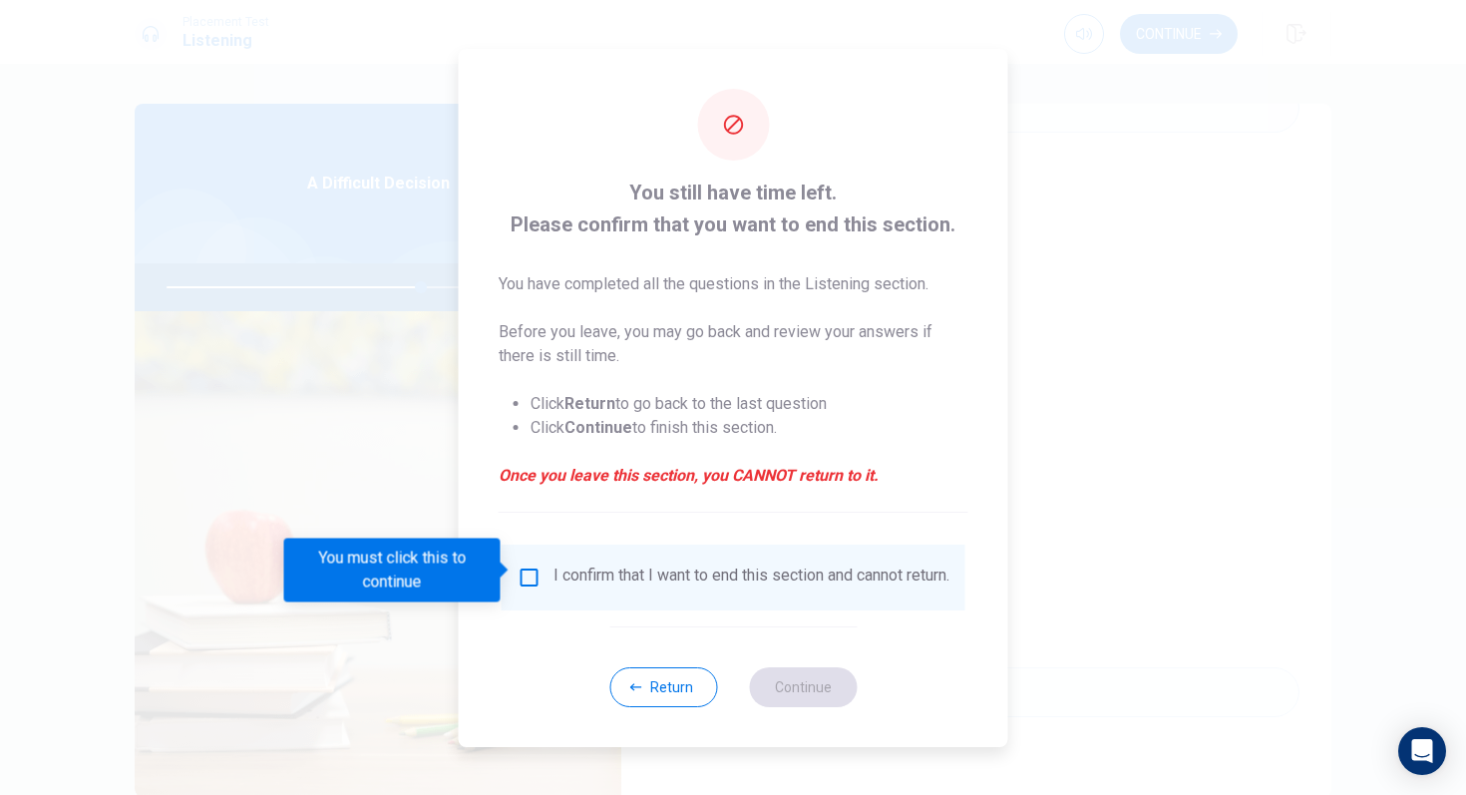
click at [521, 584] on div "I confirm that I want to end this section and cannot return." at bounding box center [734, 578] width 432 height 24
click at [526, 573] on input "You must click this to continue" at bounding box center [530, 578] width 24 height 24
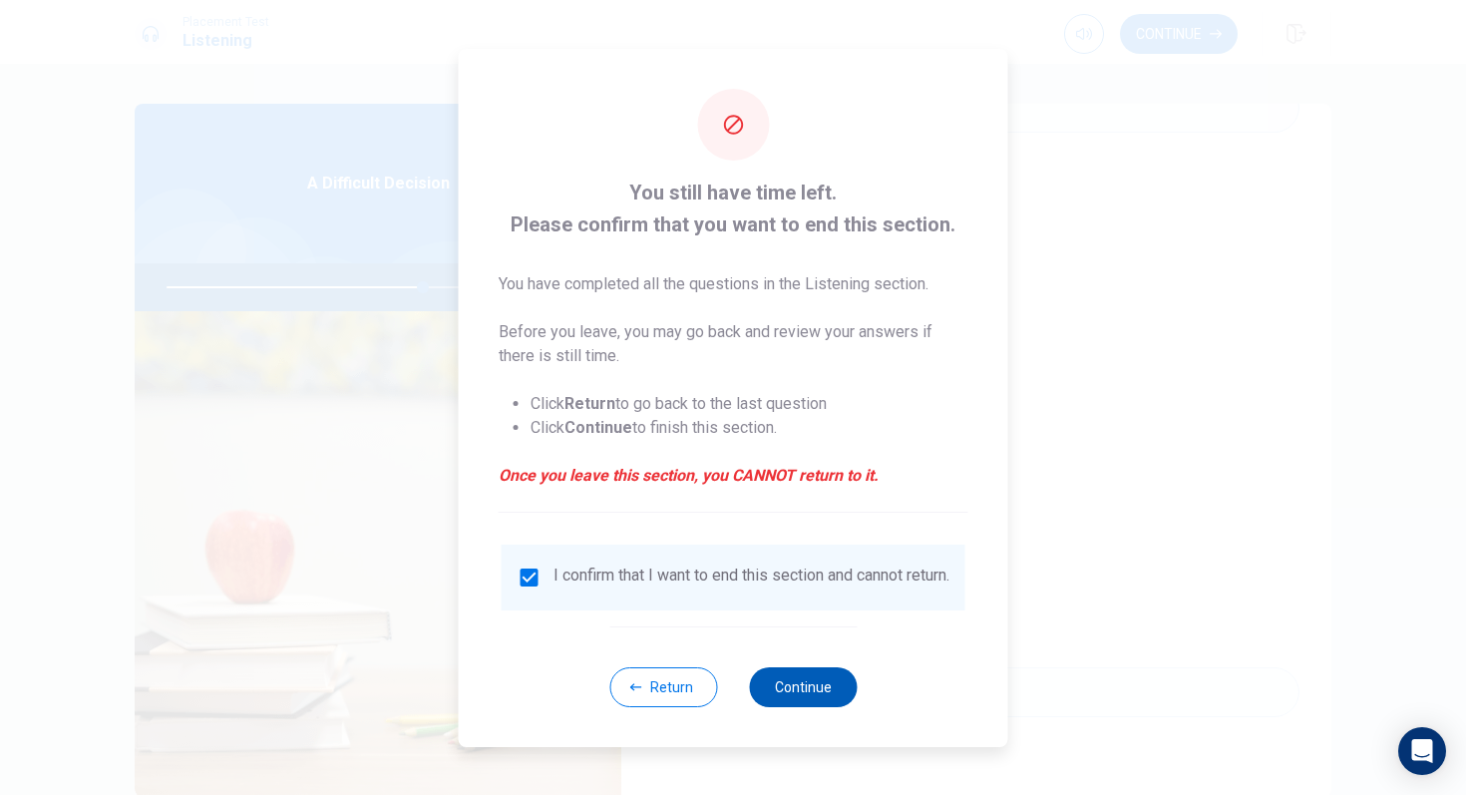
click at [781, 698] on button "Continue" at bounding box center [803, 687] width 108 height 40
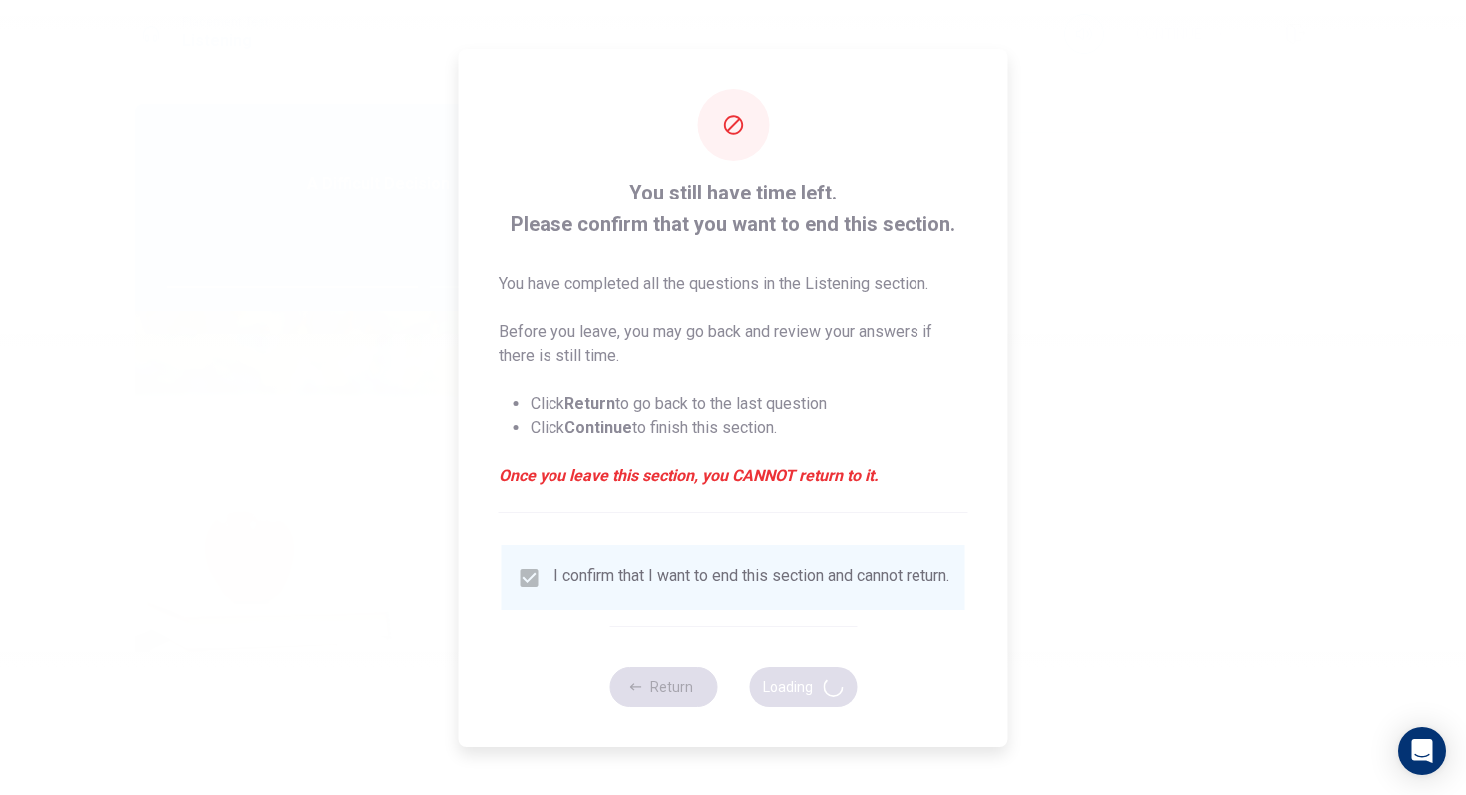
type input "72"
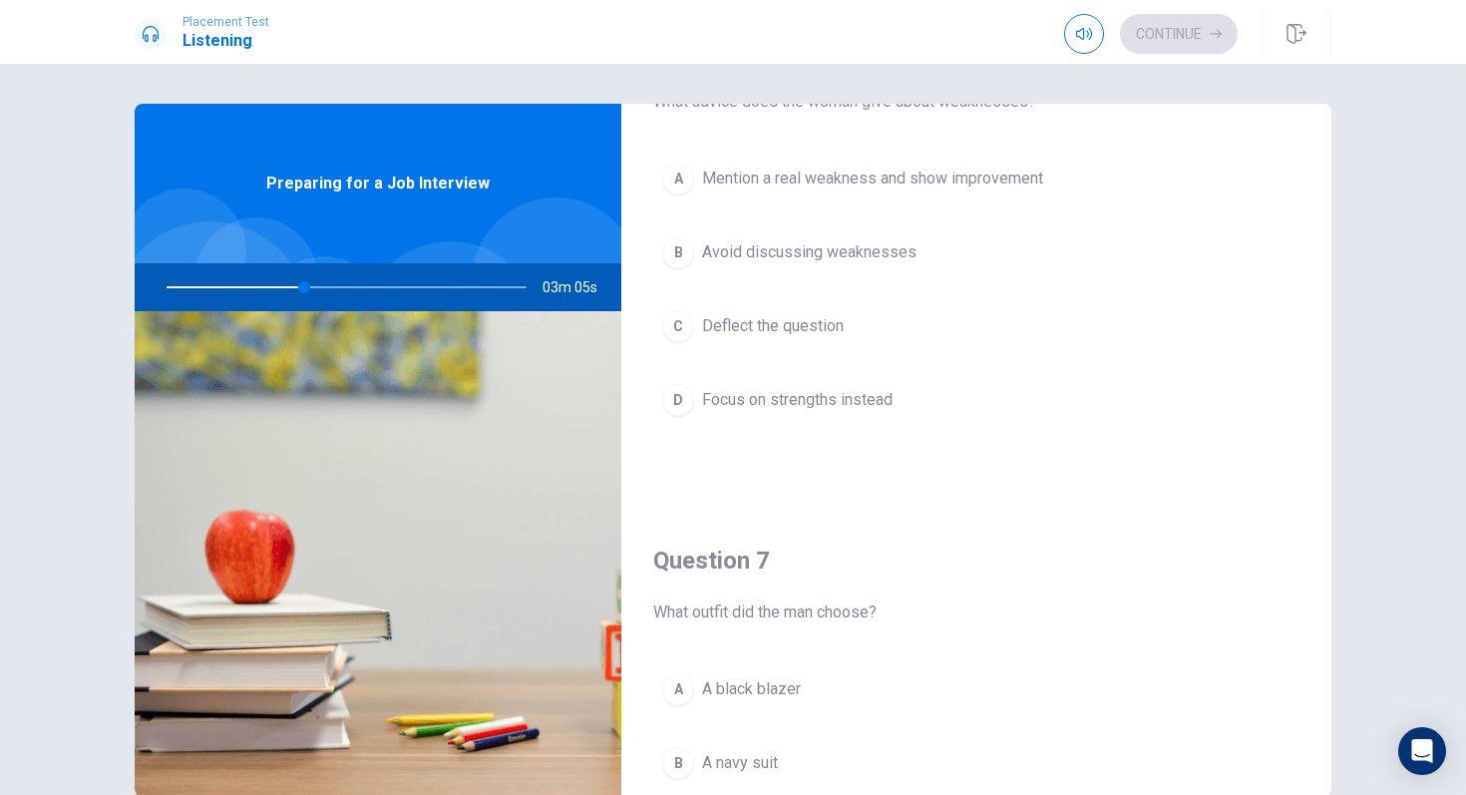
scroll to position [128, 0]
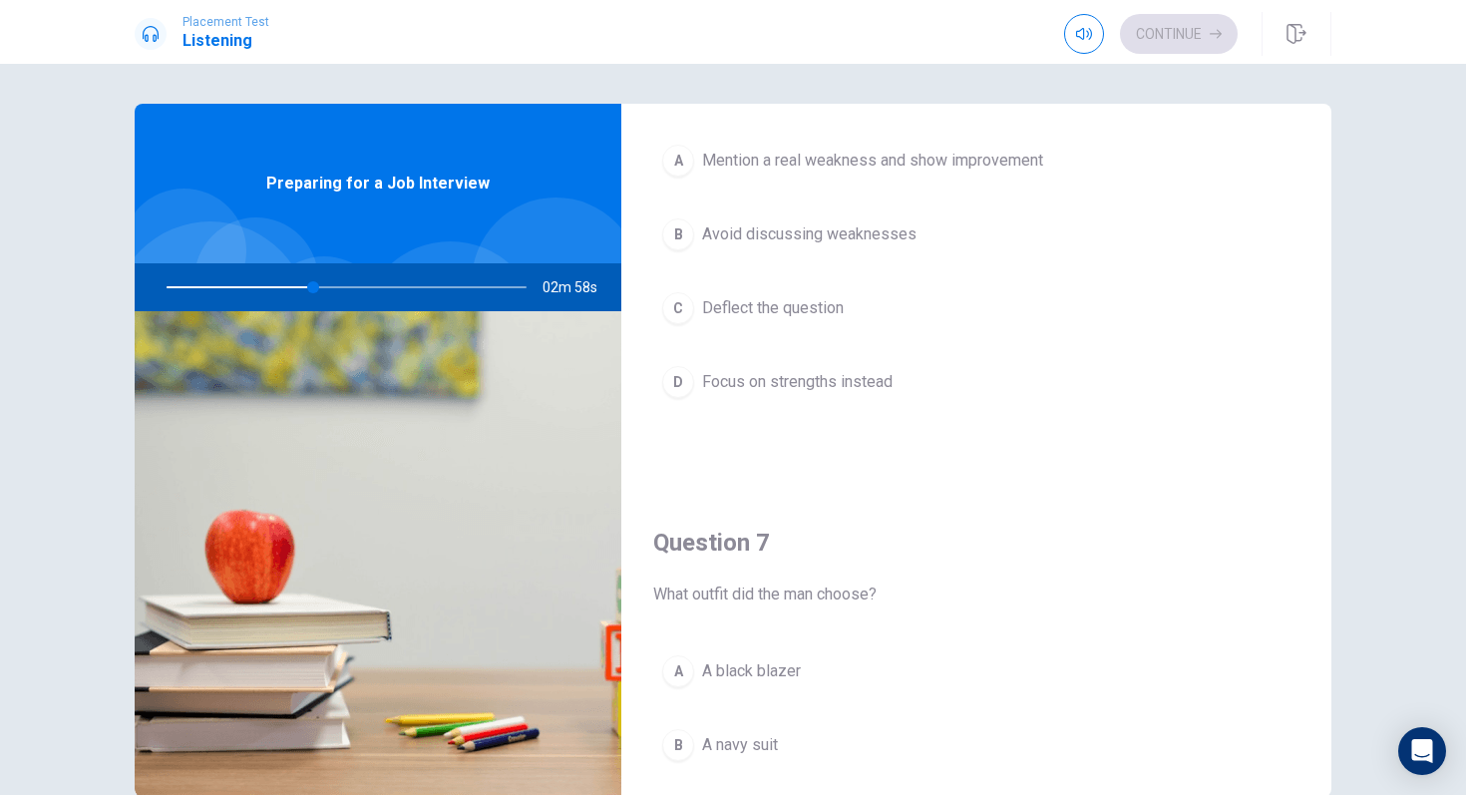
click at [740, 383] on span "Focus on strengths instead" at bounding box center [797, 382] width 191 height 24
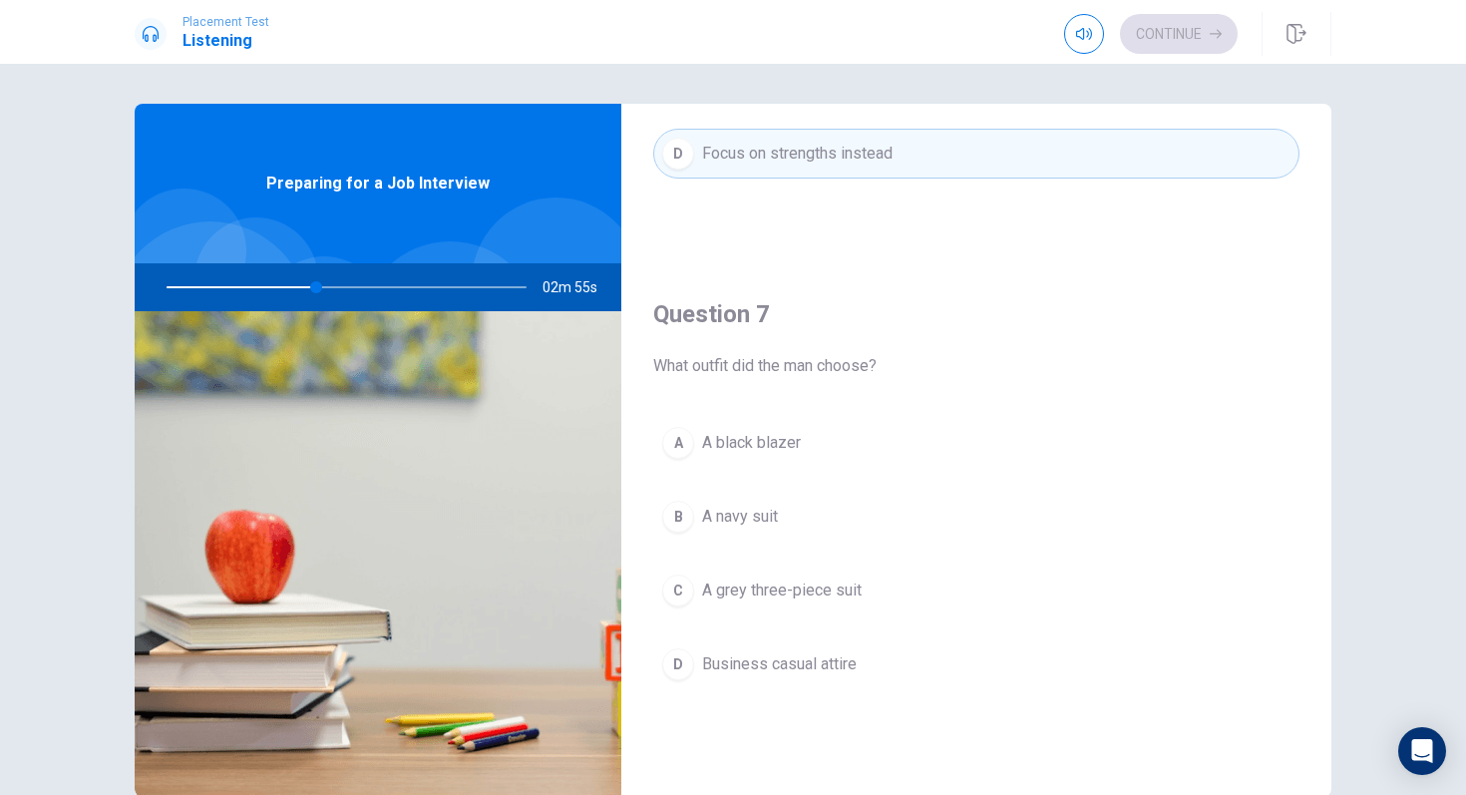
scroll to position [390, 0]
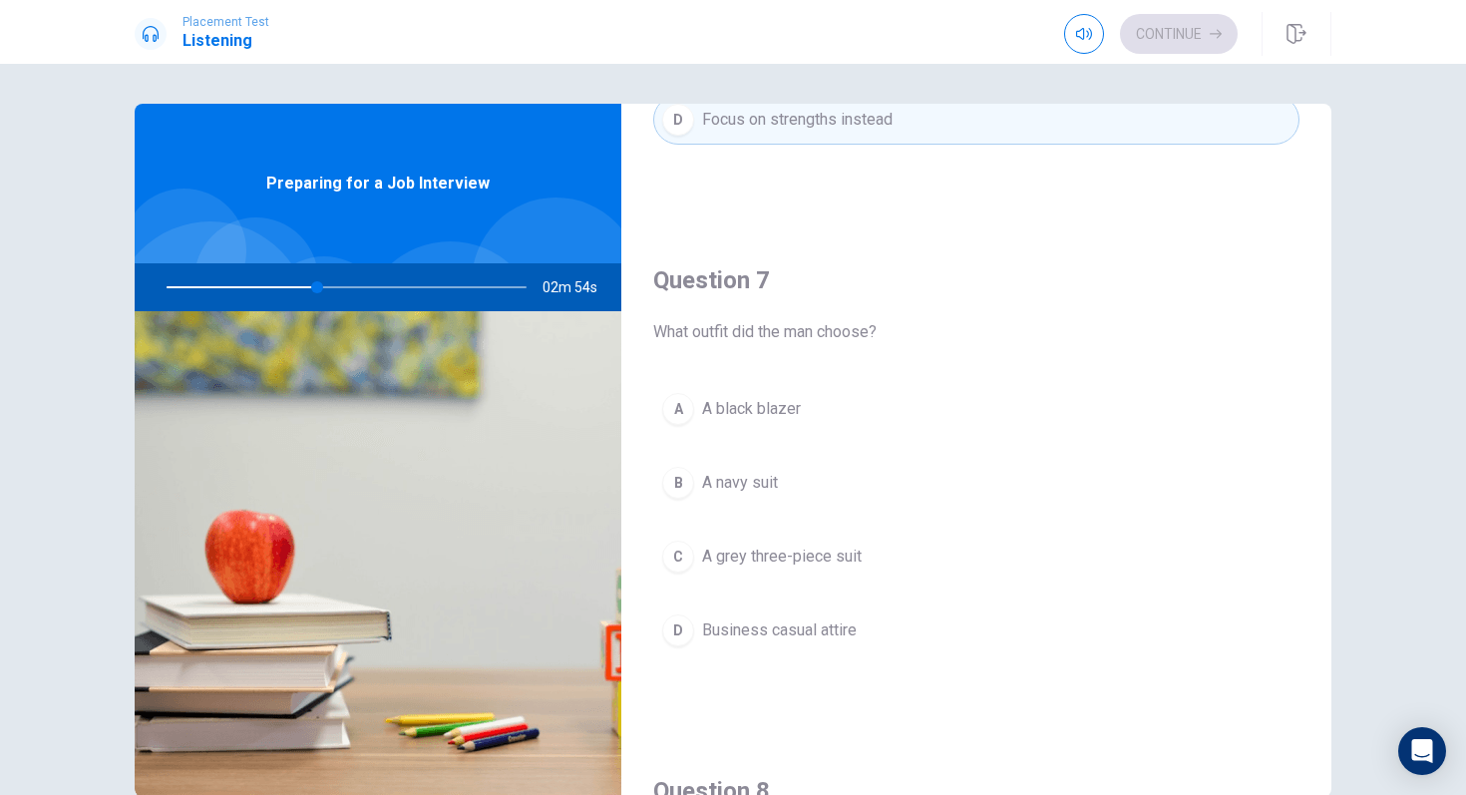
click at [736, 487] on span "A navy suit" at bounding box center [740, 483] width 76 height 24
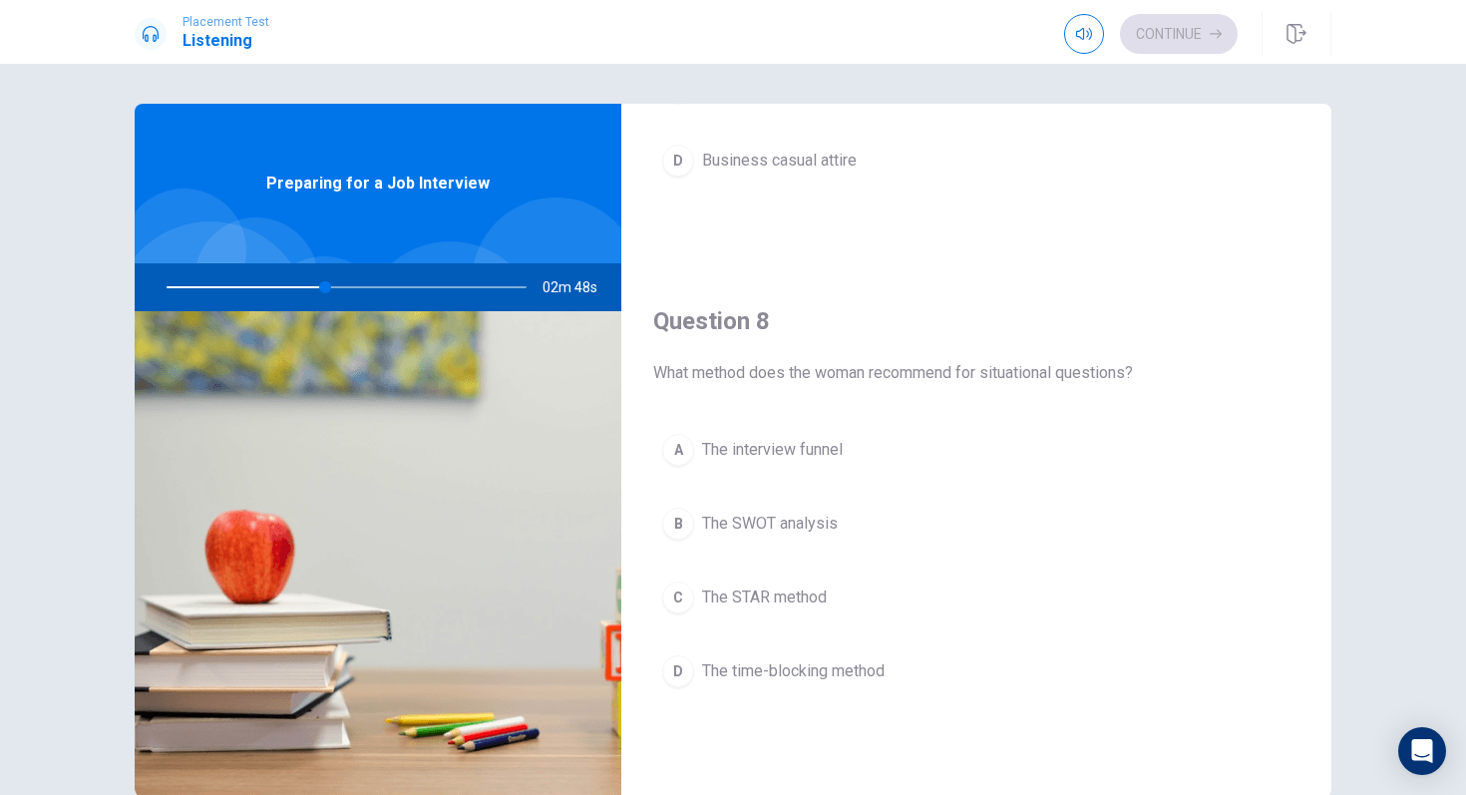
scroll to position [898, 0]
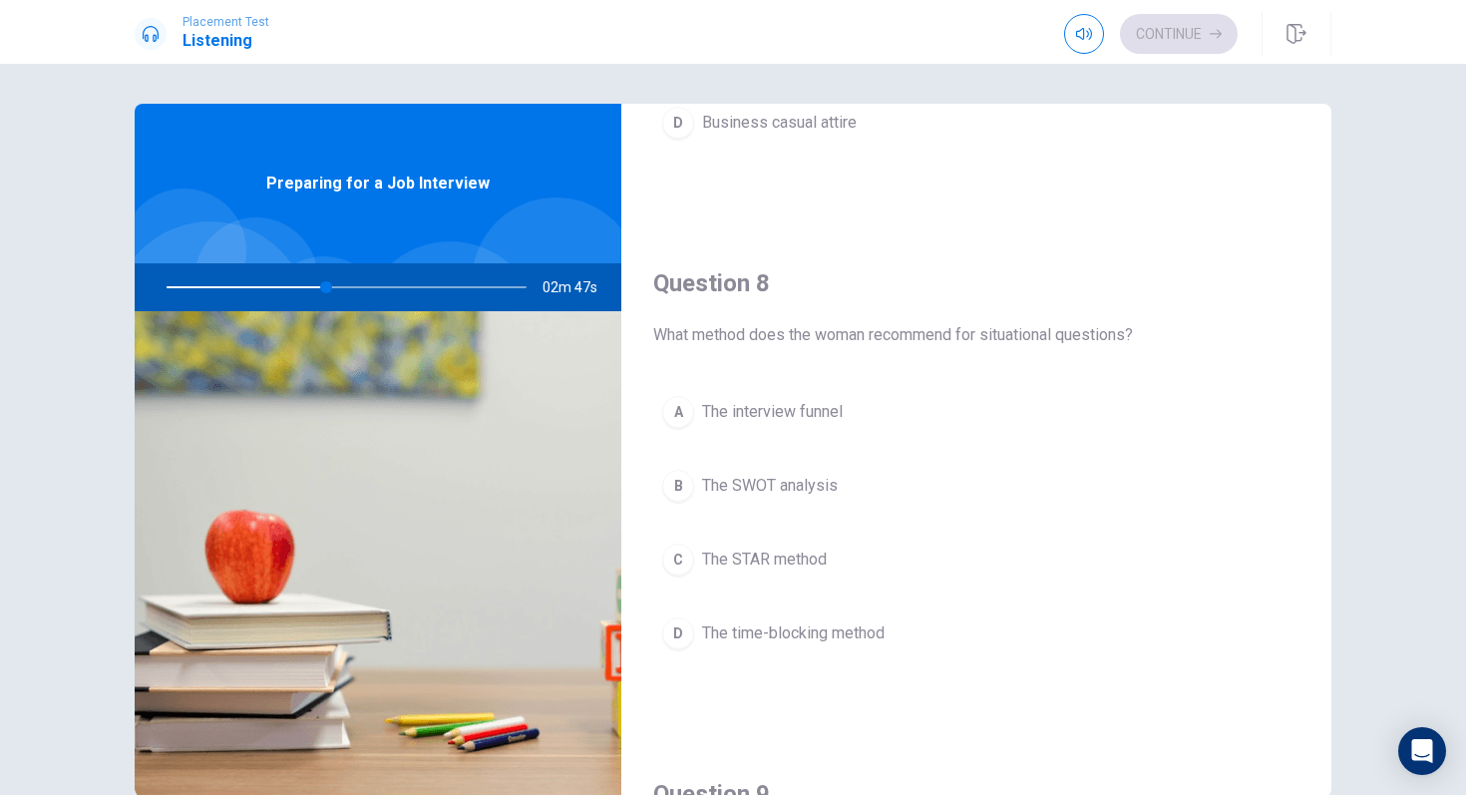
click at [866, 563] on button "C The STAR method" at bounding box center [976, 560] width 646 height 50
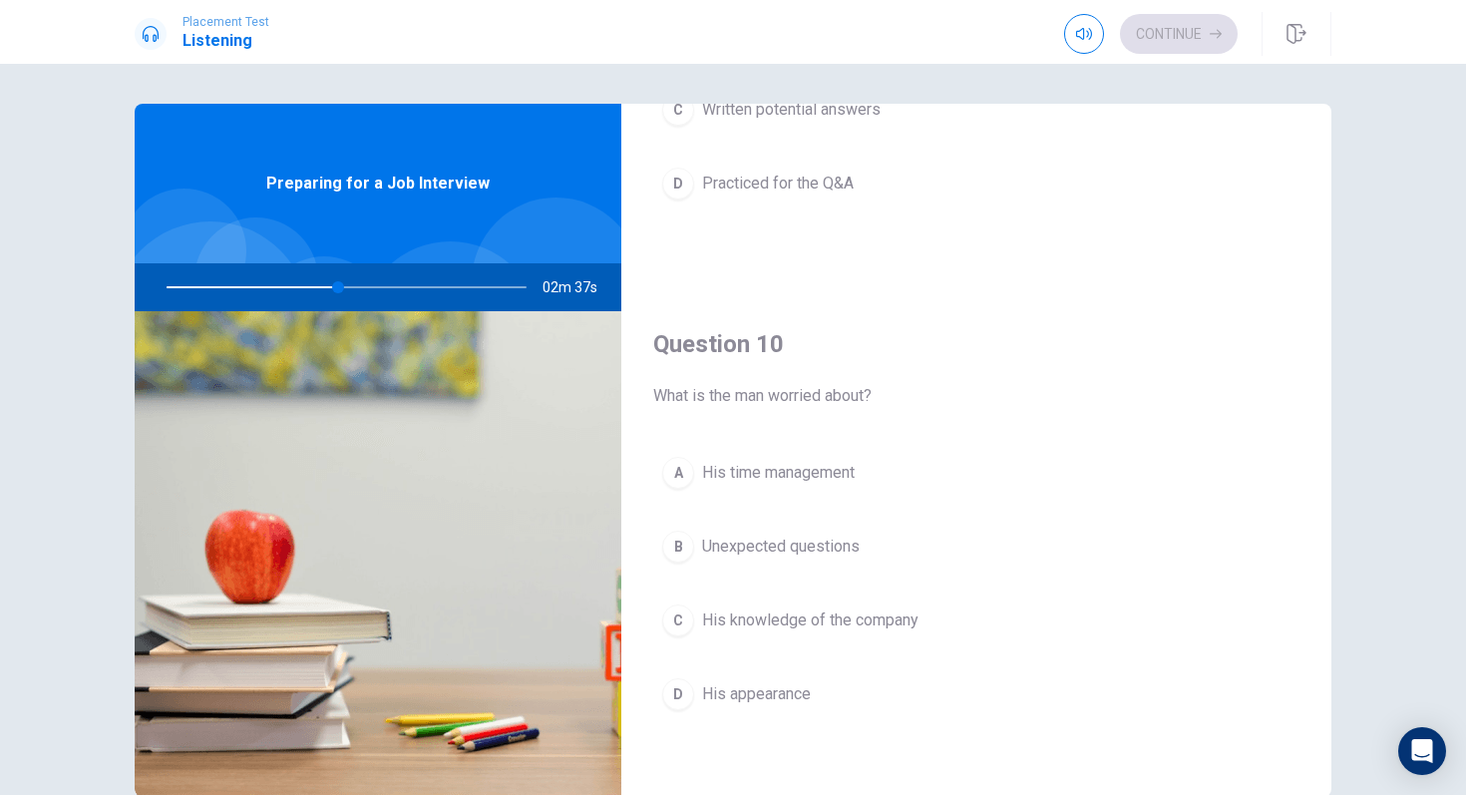
scroll to position [1860, 0]
click at [845, 539] on span "Unexpected questions" at bounding box center [781, 545] width 158 height 24
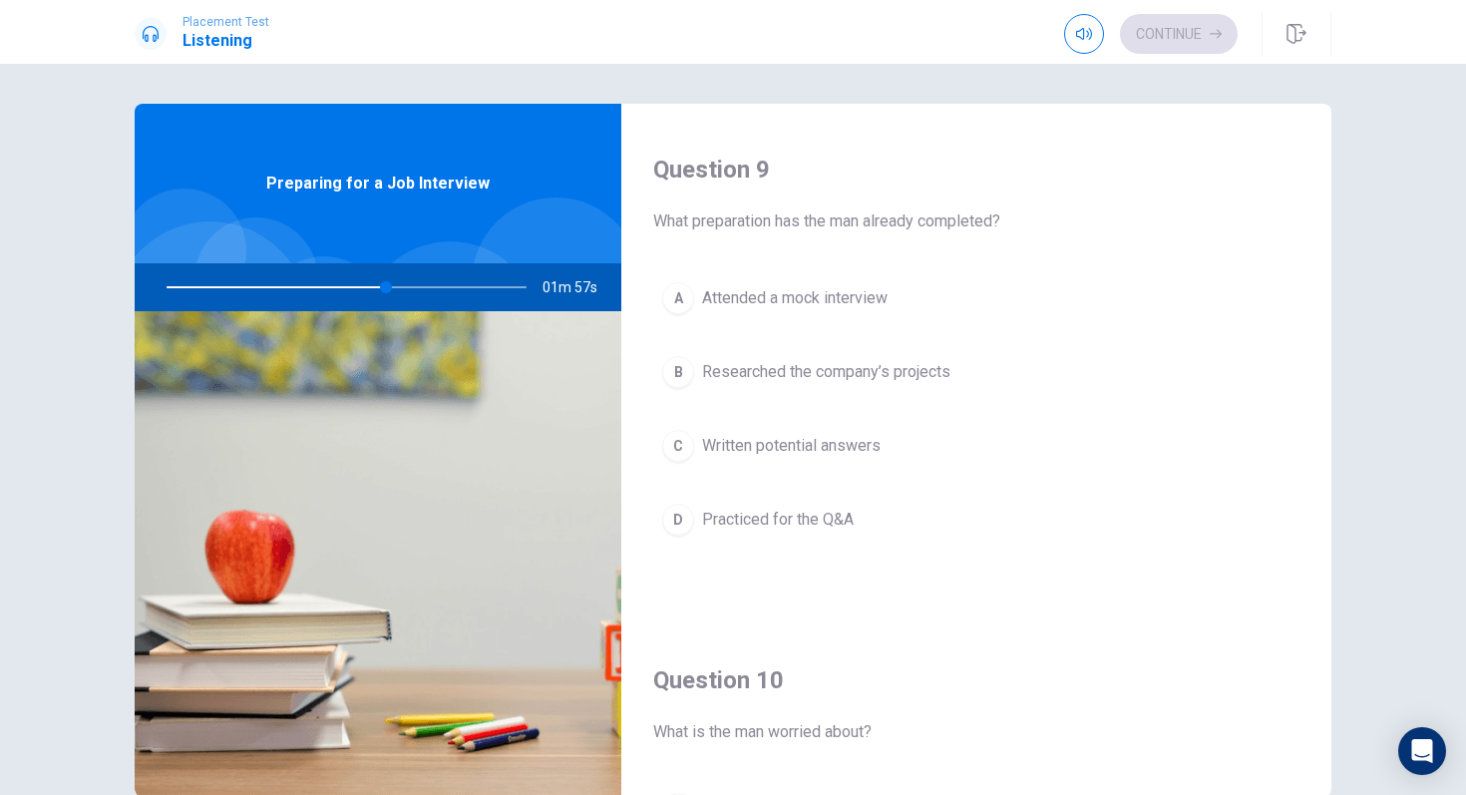
scroll to position [1518, 0]
click at [775, 451] on span "Written potential answers" at bounding box center [791, 450] width 179 height 24
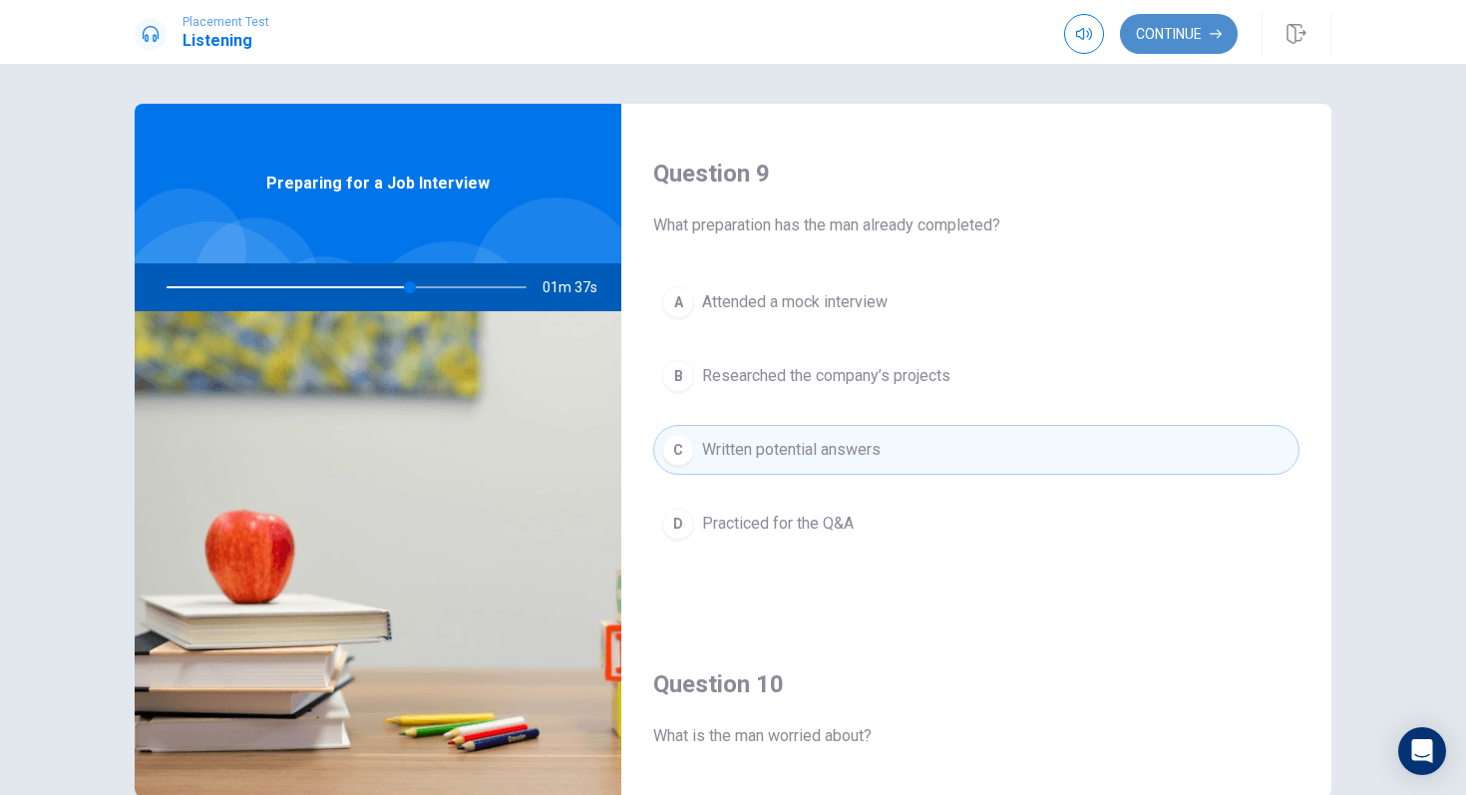
click at [1165, 42] on button "Continue" at bounding box center [1179, 34] width 118 height 40
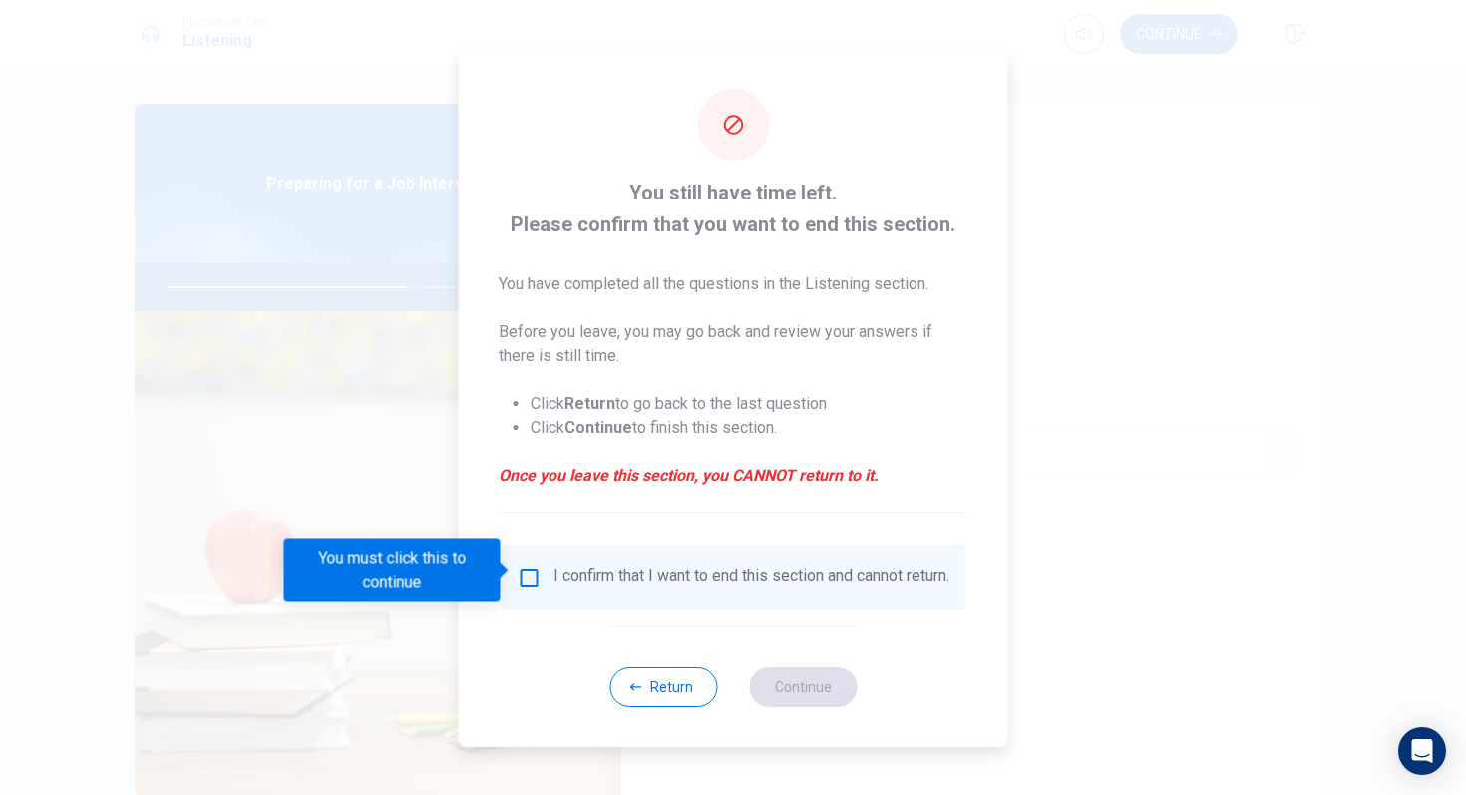
click at [525, 575] on input "You must click this to continue" at bounding box center [530, 578] width 24 height 24
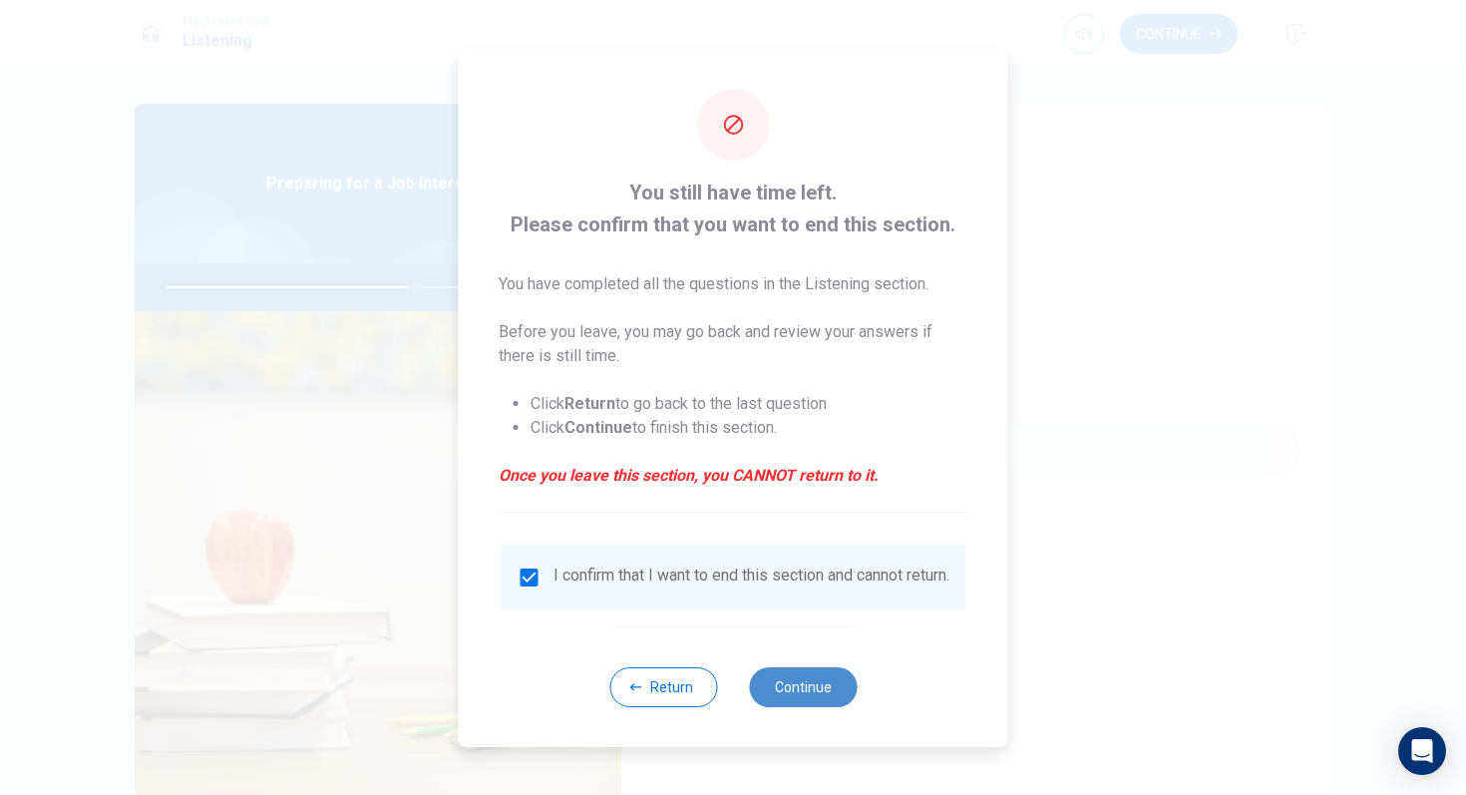
click at [804, 694] on button "Continue" at bounding box center [803, 687] width 108 height 40
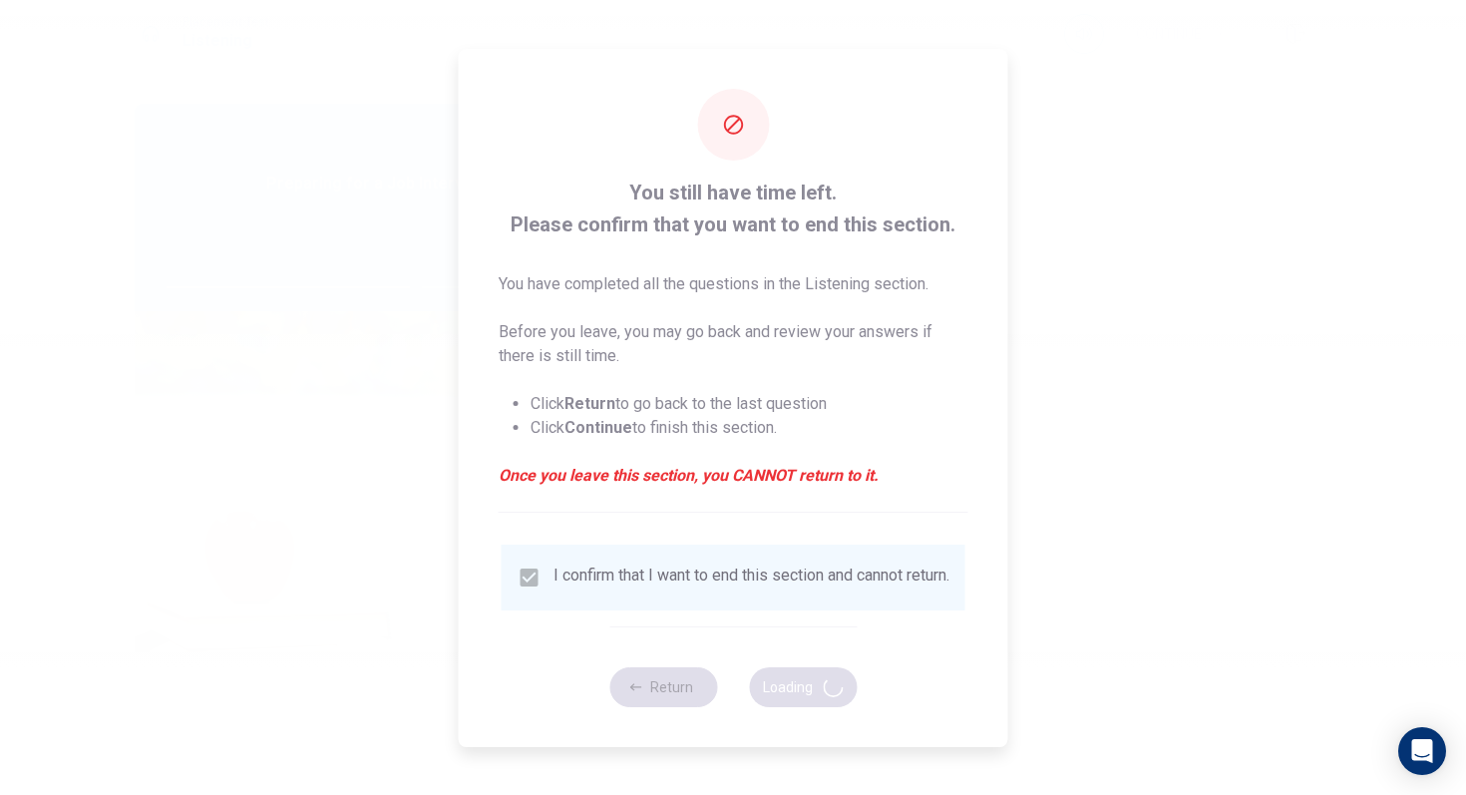
type input "70"
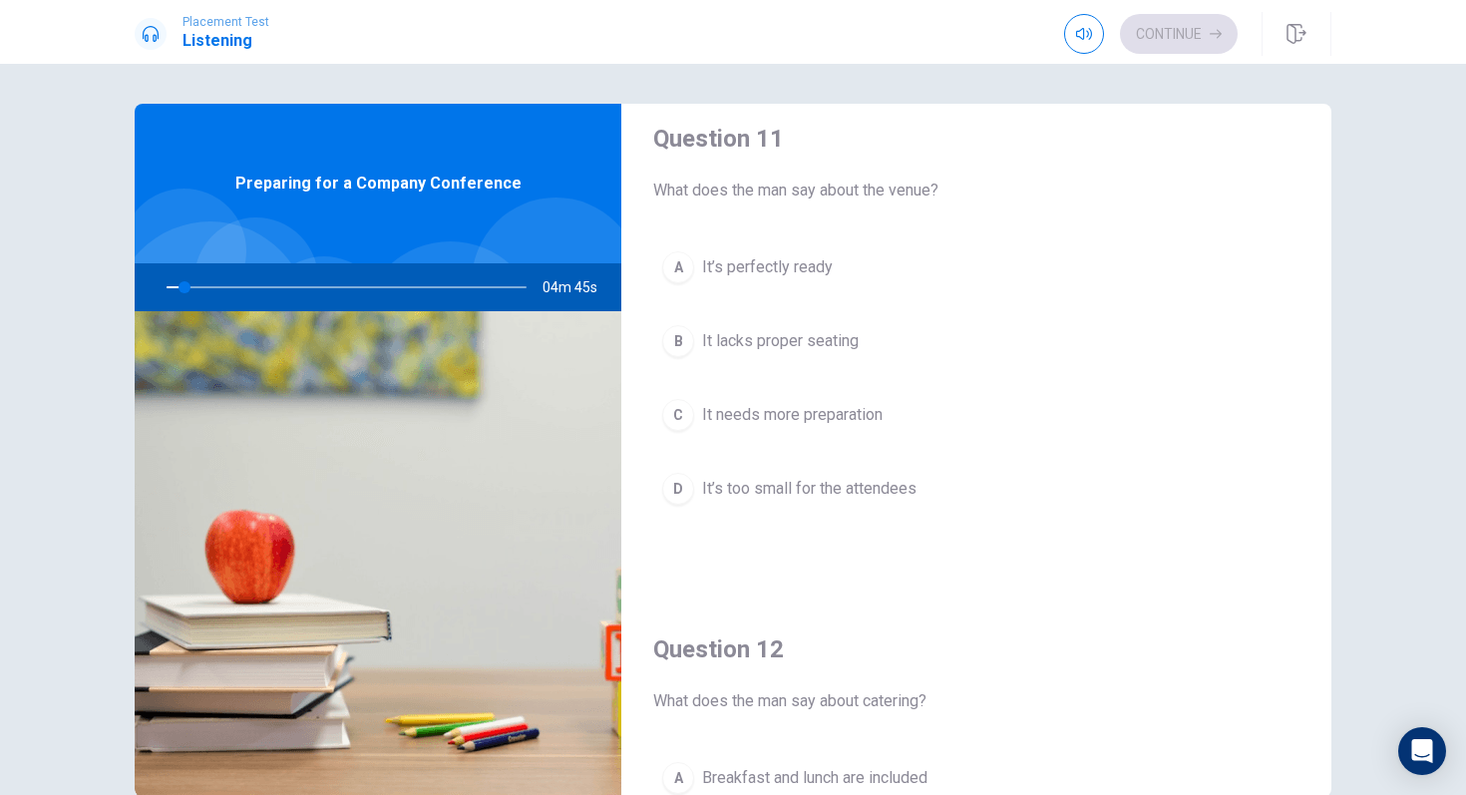
scroll to position [0, 0]
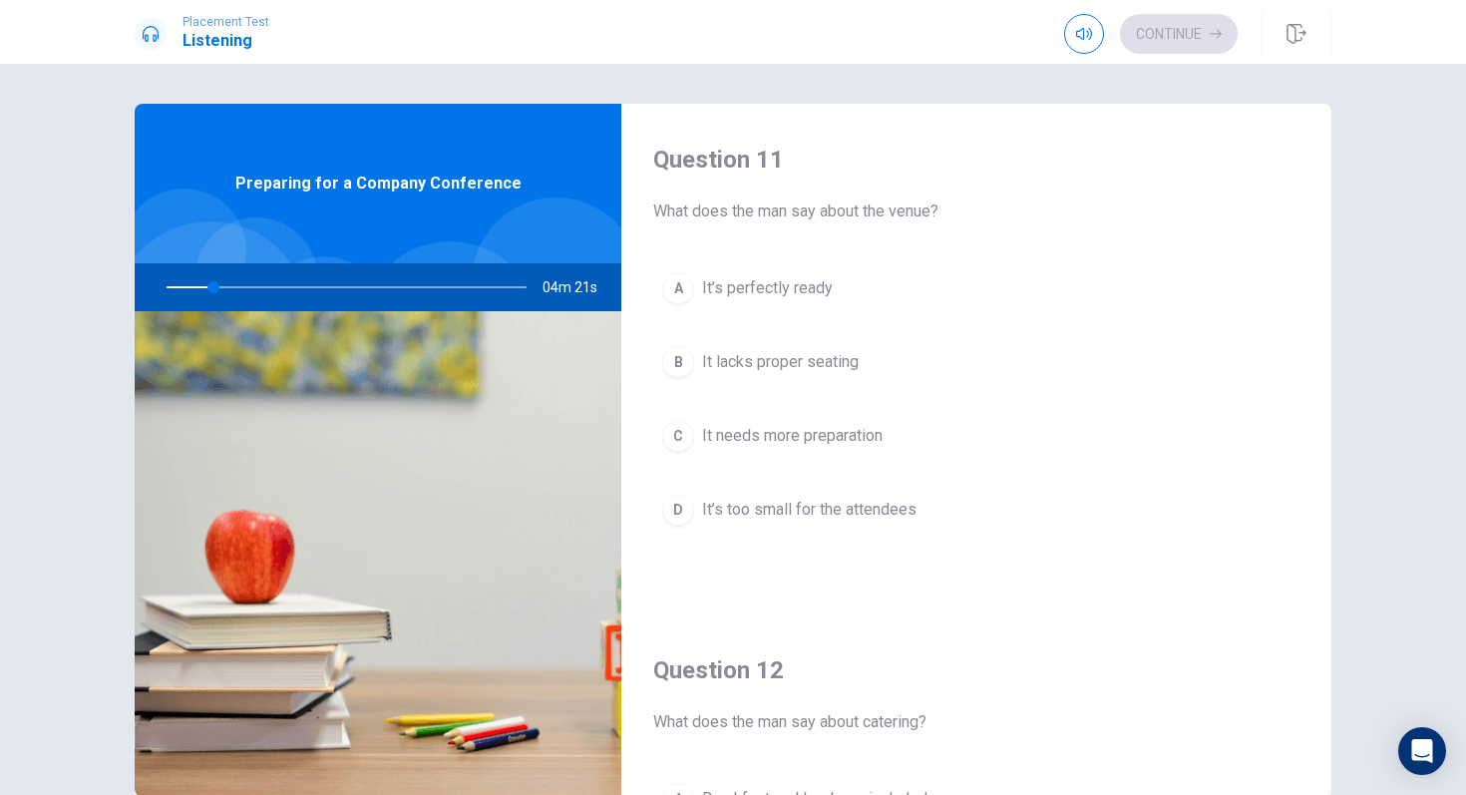
click at [229, 293] on div at bounding box center [343, 287] width 400 height 48
drag, startPoint x: 211, startPoint y: 289, endPoint x: 232, endPoint y: 289, distance: 20.9
click at [232, 289] on div at bounding box center [343, 287] width 400 height 48
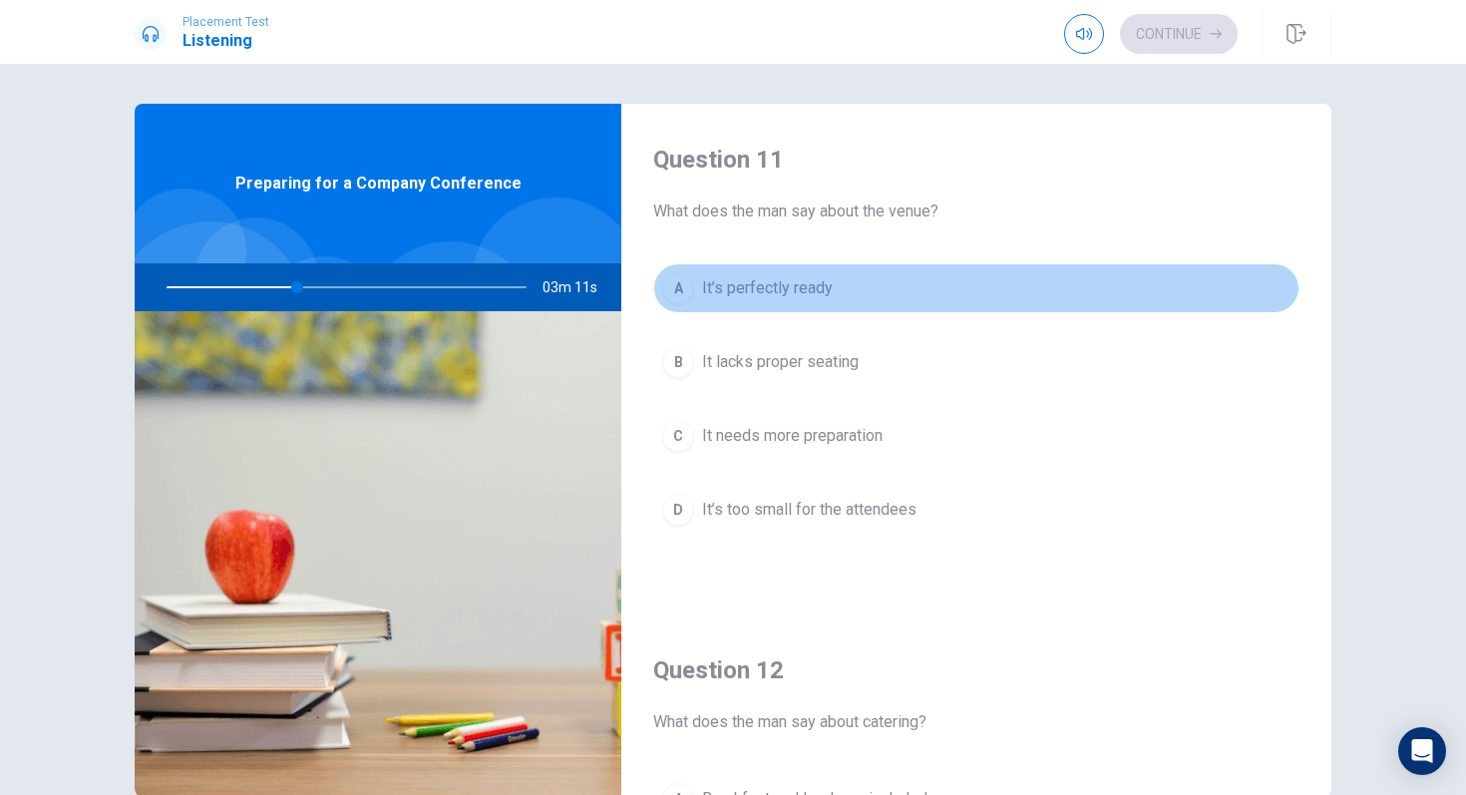
click at [676, 285] on div "A" at bounding box center [678, 288] width 32 height 32
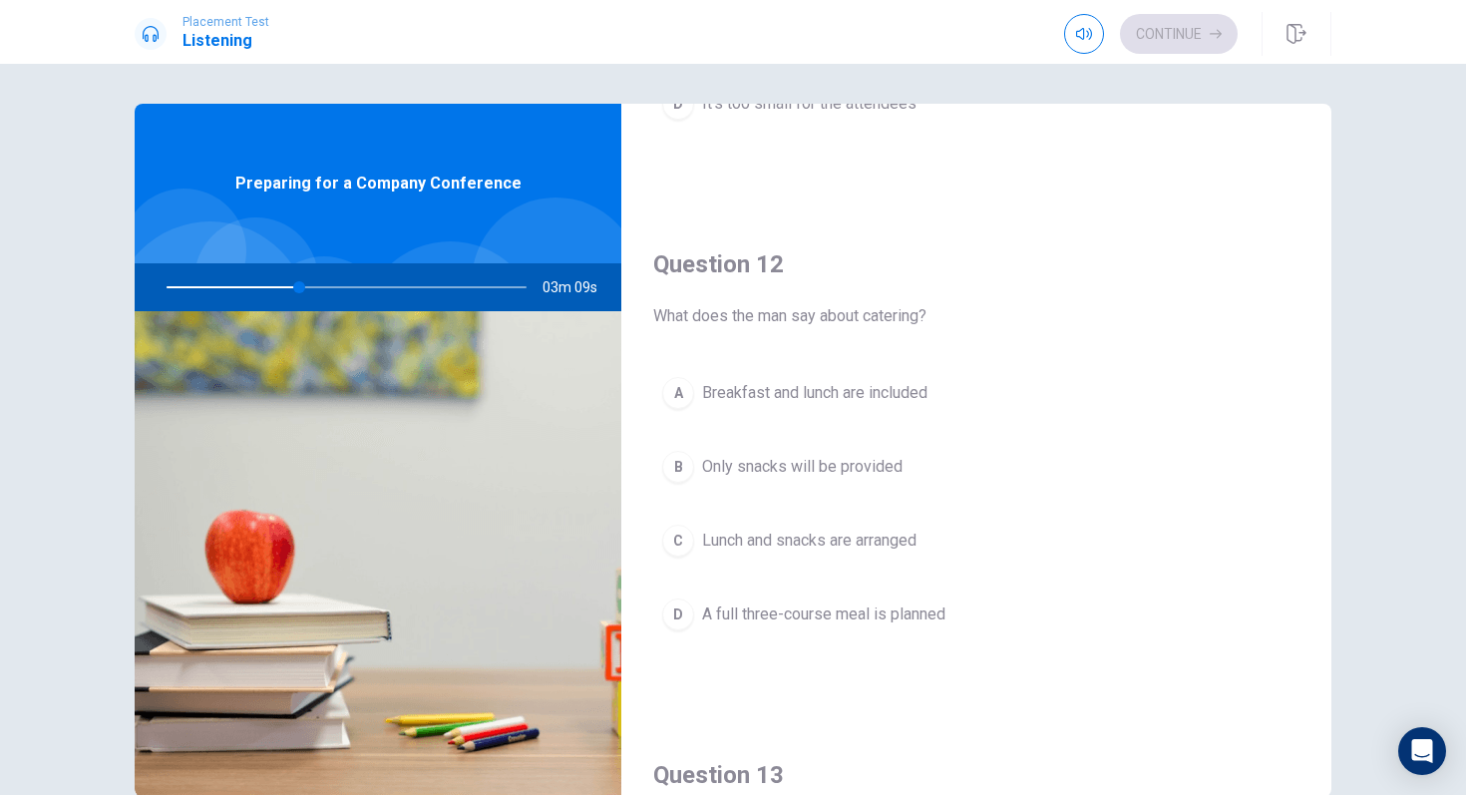
scroll to position [409, 0]
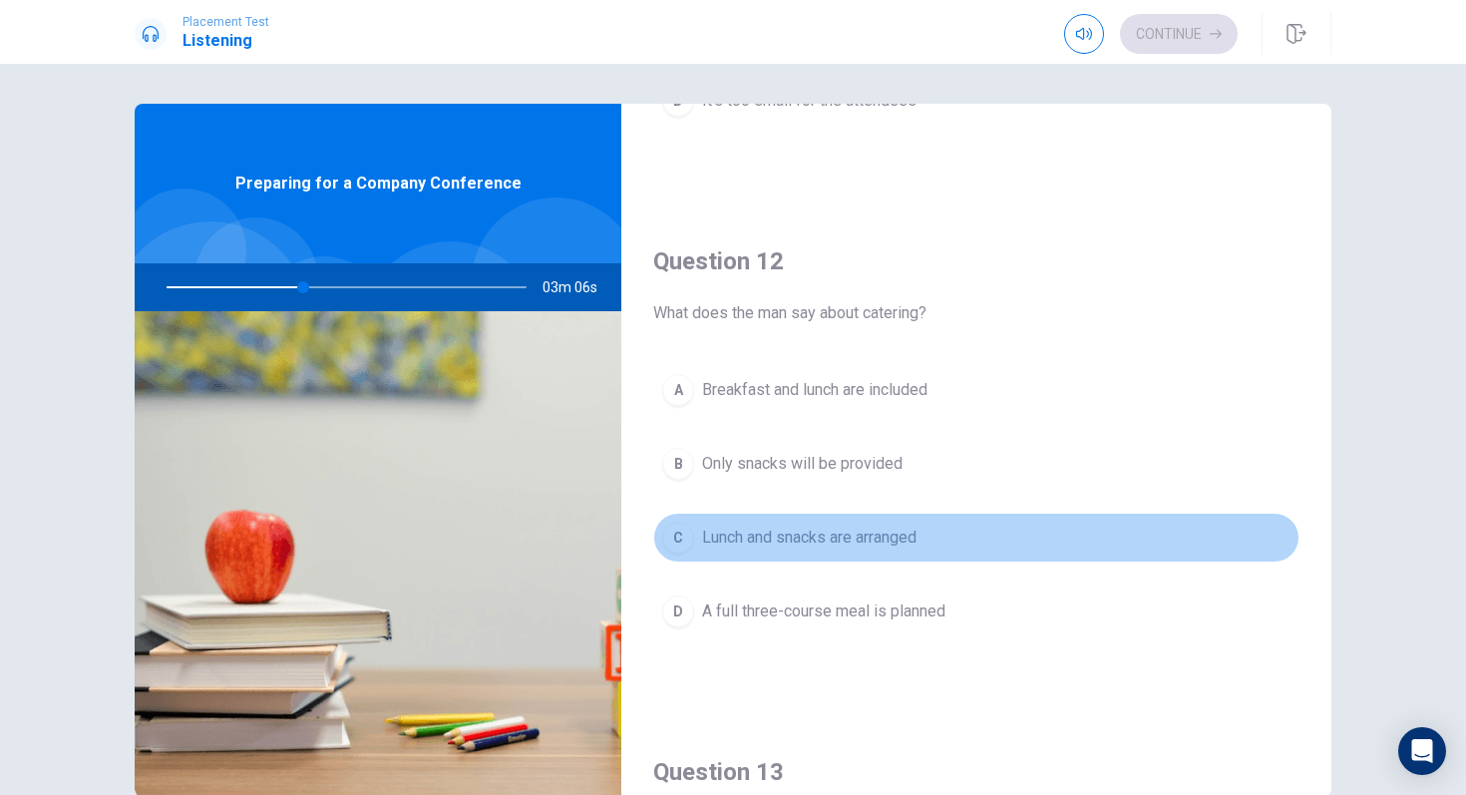
click at [683, 539] on div "C" at bounding box center [678, 538] width 32 height 32
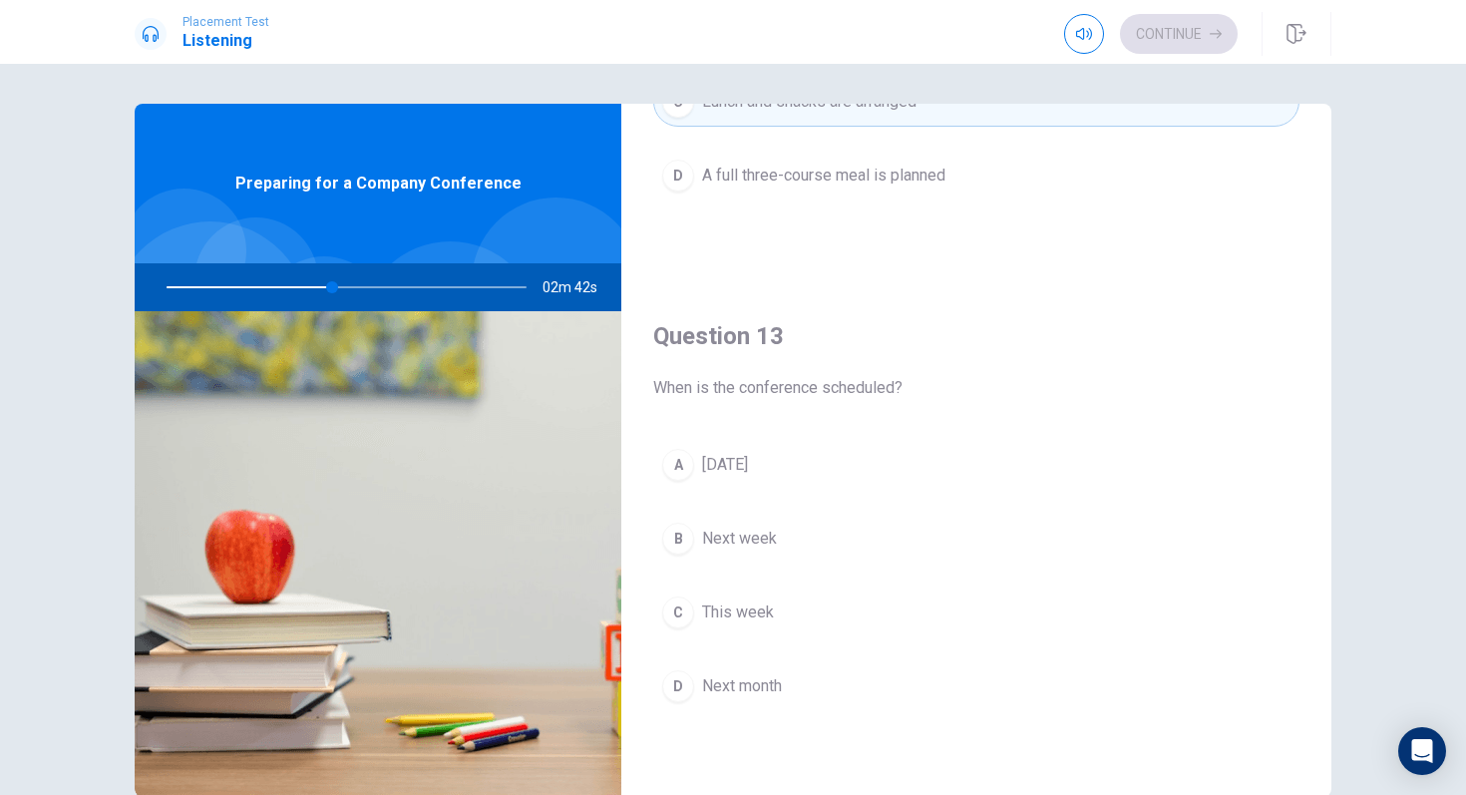
scroll to position [859, 0]
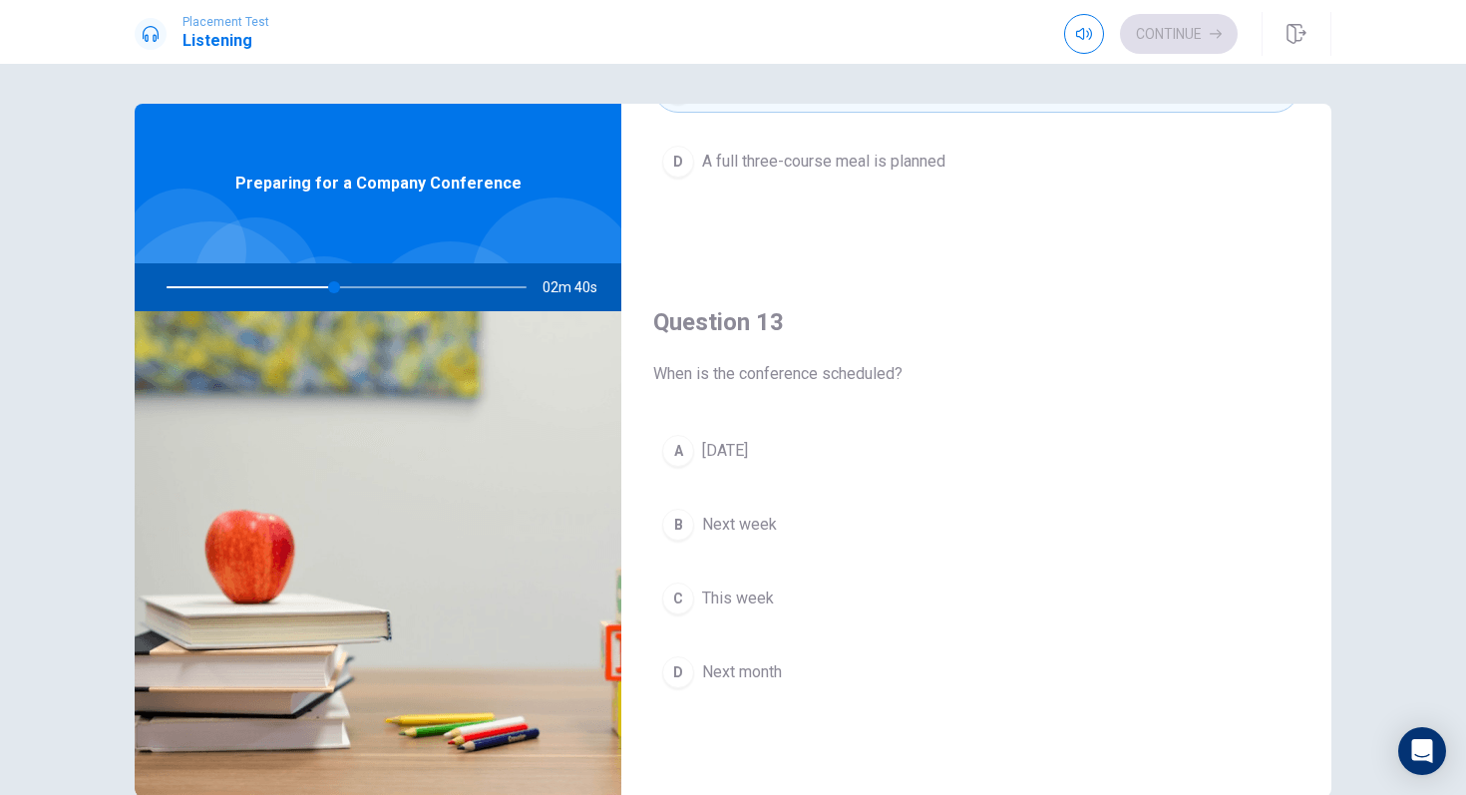
click at [729, 678] on span "Next month" at bounding box center [742, 672] width 80 height 24
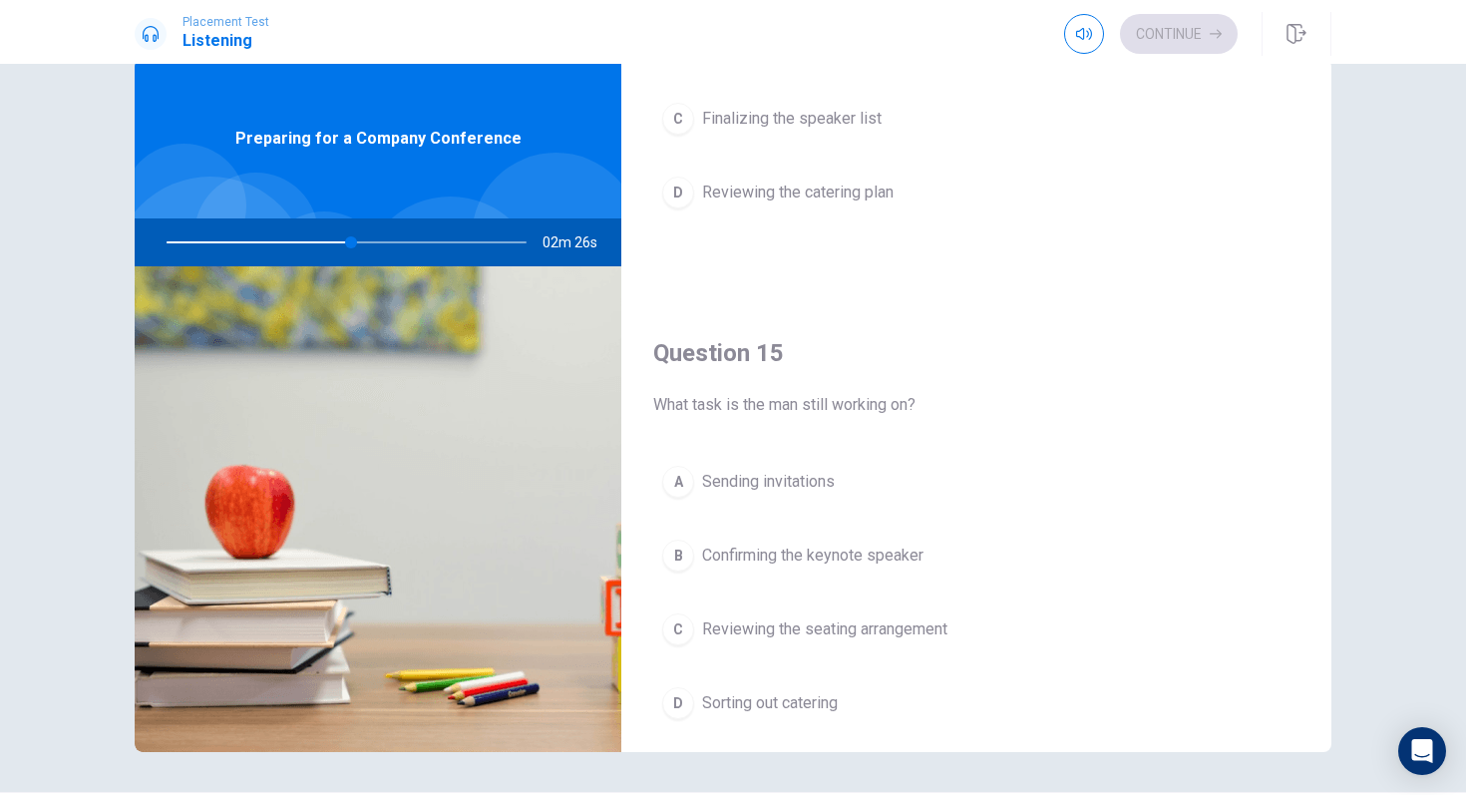
scroll to position [1860, 0]
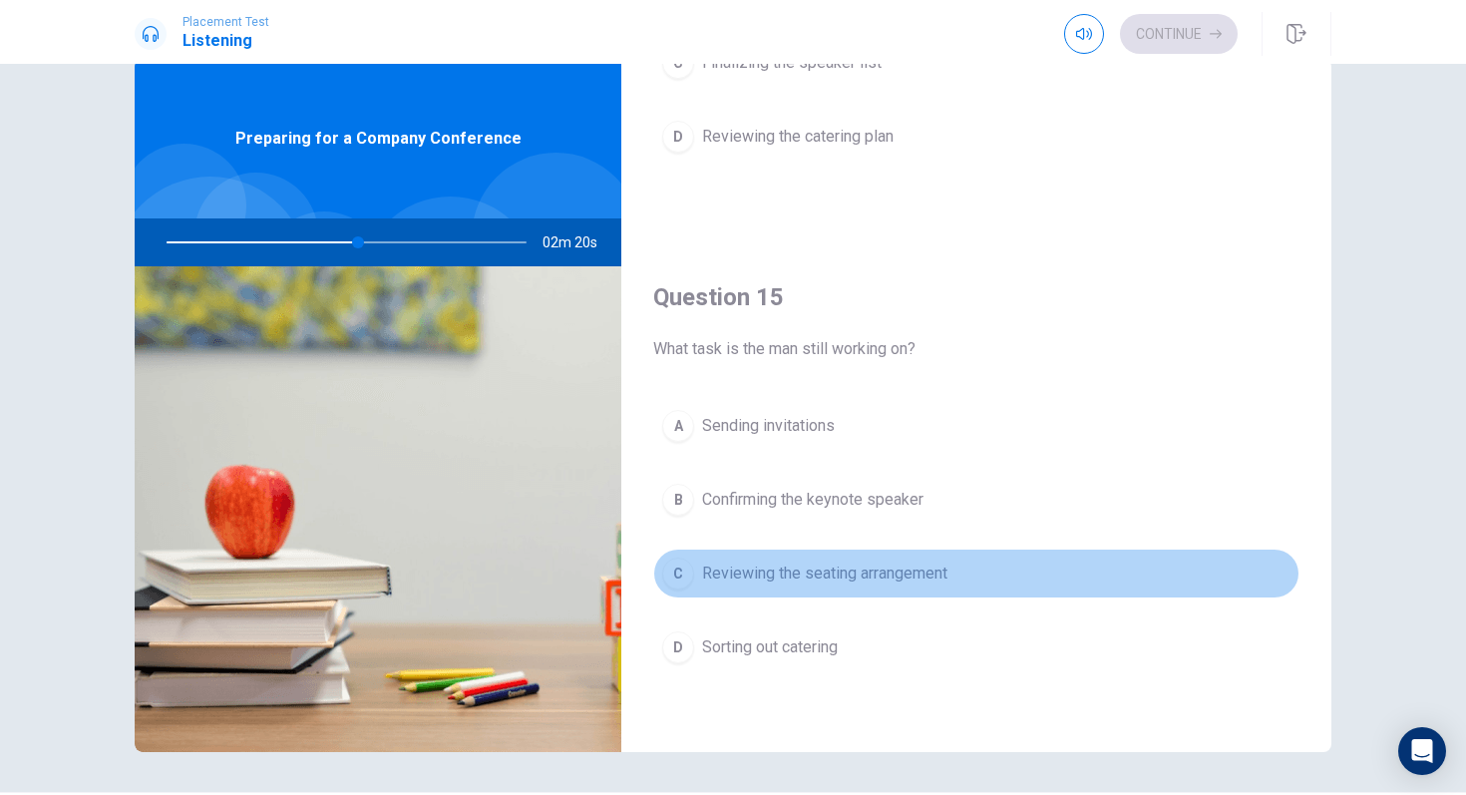
click at [772, 573] on span "Reviewing the seating arrangement" at bounding box center [824, 574] width 245 height 24
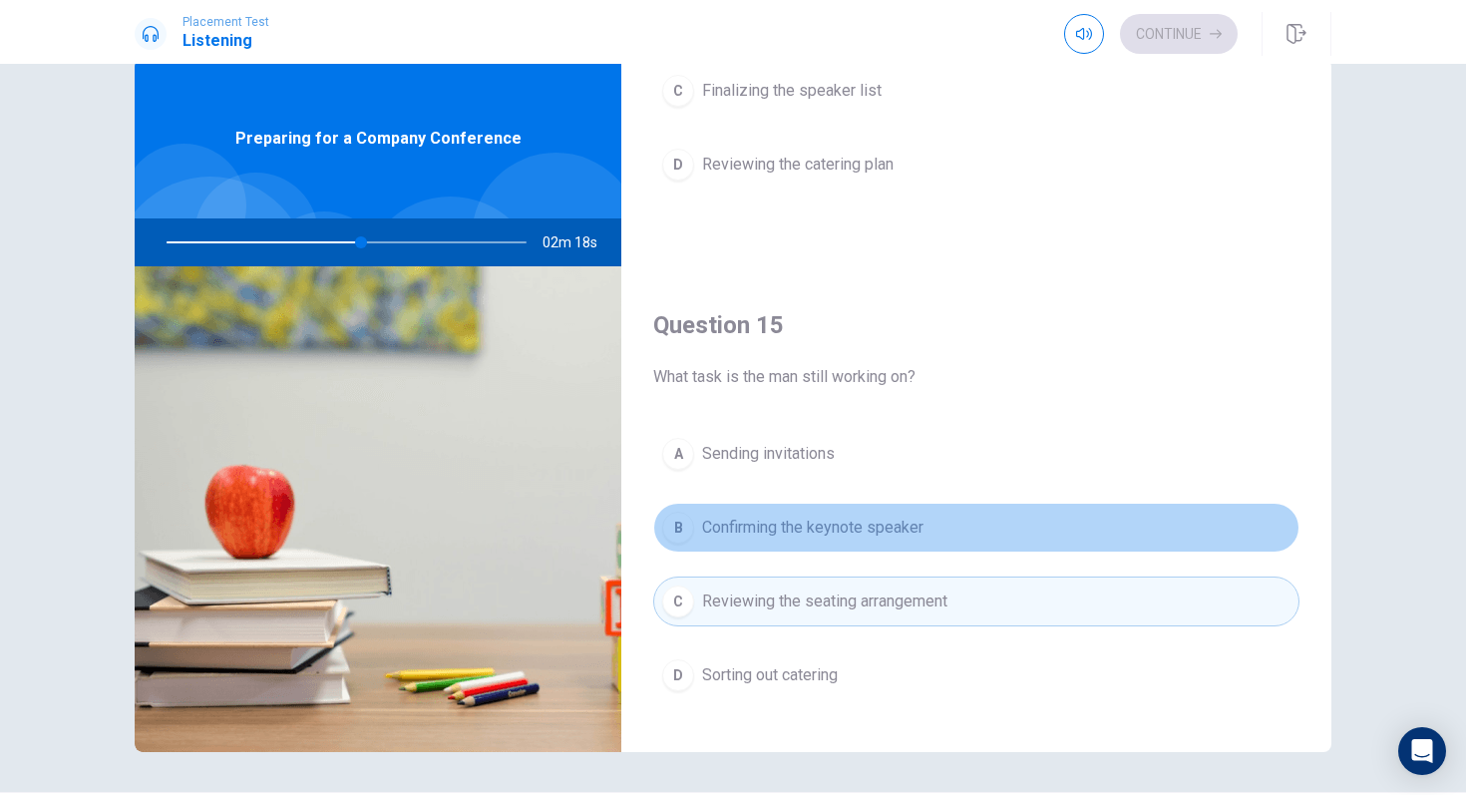
click at [761, 530] on span "Confirming the keynote speaker" at bounding box center [812, 528] width 221 height 24
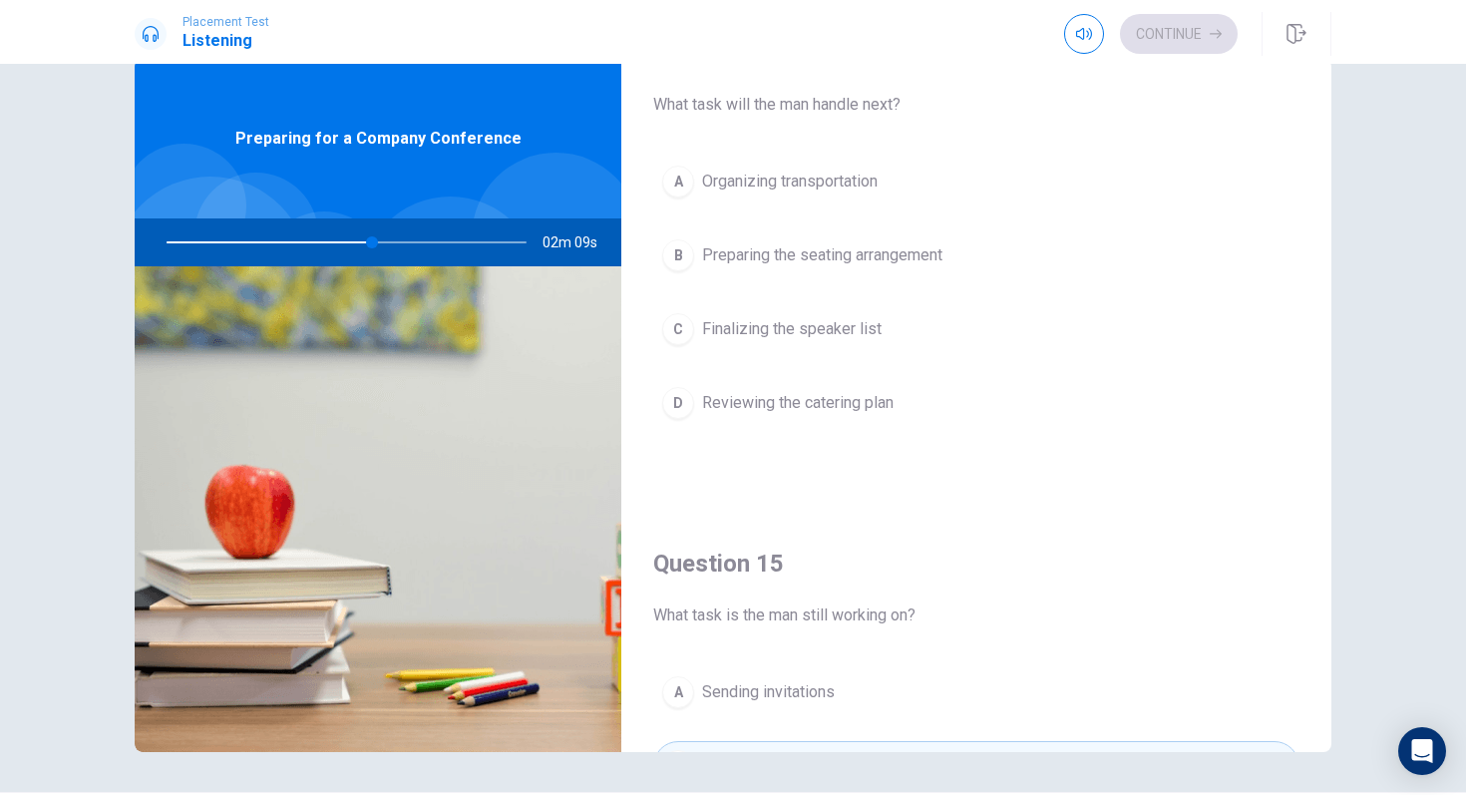
scroll to position [1606, 0]
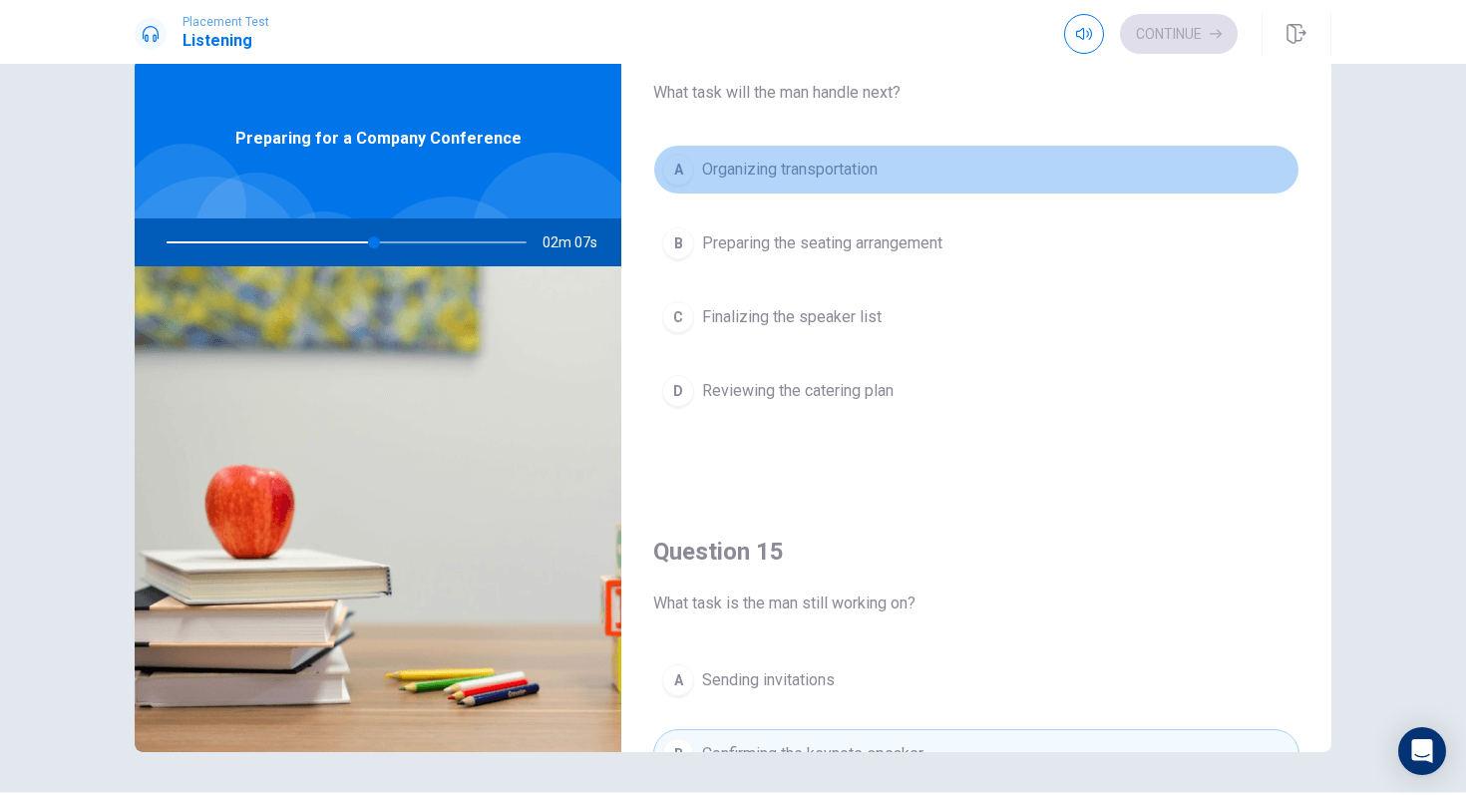
click at [754, 176] on span "Organizing transportation" at bounding box center [790, 170] width 176 height 24
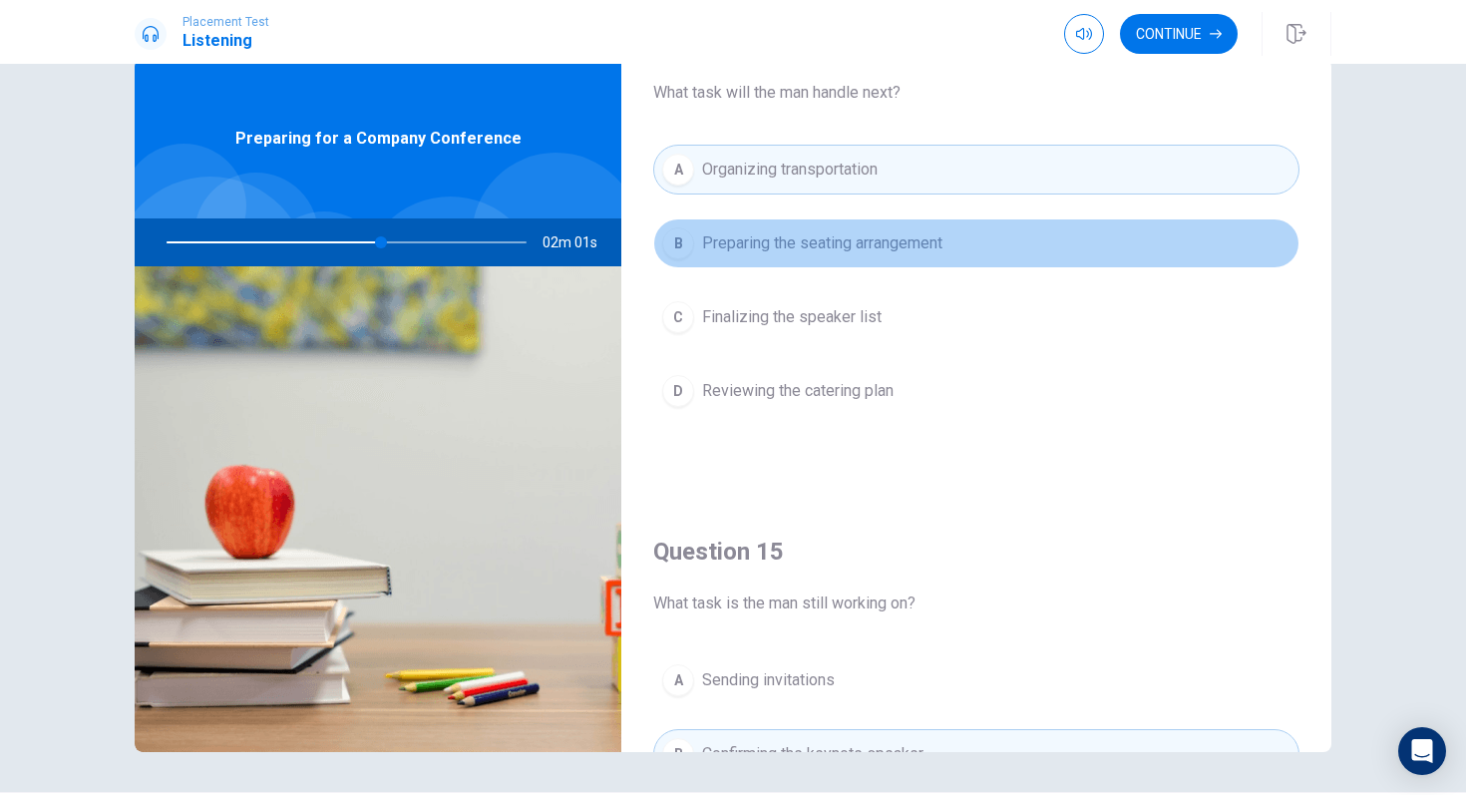
click at [741, 250] on span "Preparing the seating arrangement" at bounding box center [822, 243] width 240 height 24
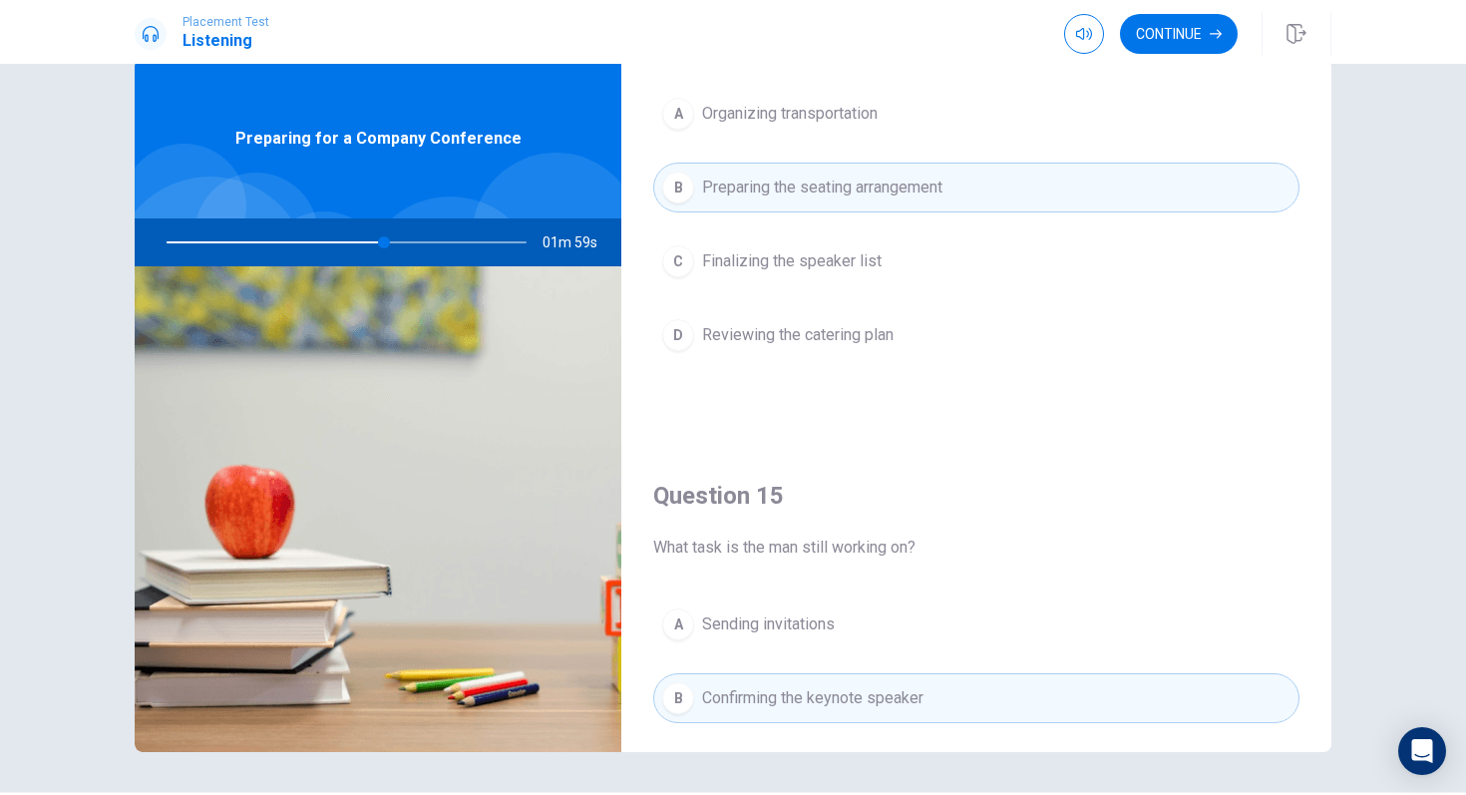
scroll to position [1653, 0]
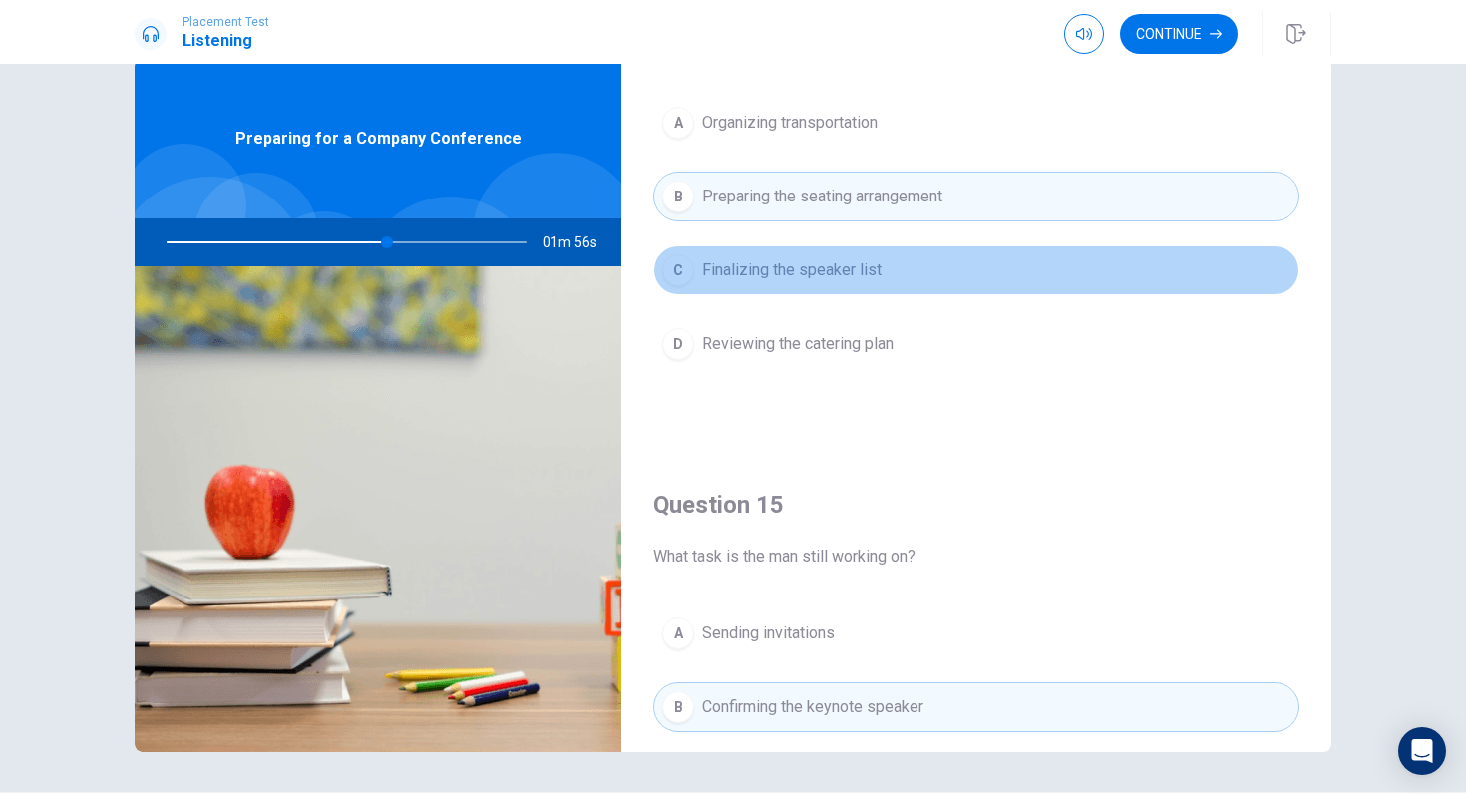
click at [743, 275] on span "Finalizing the speaker list" at bounding box center [792, 270] width 180 height 24
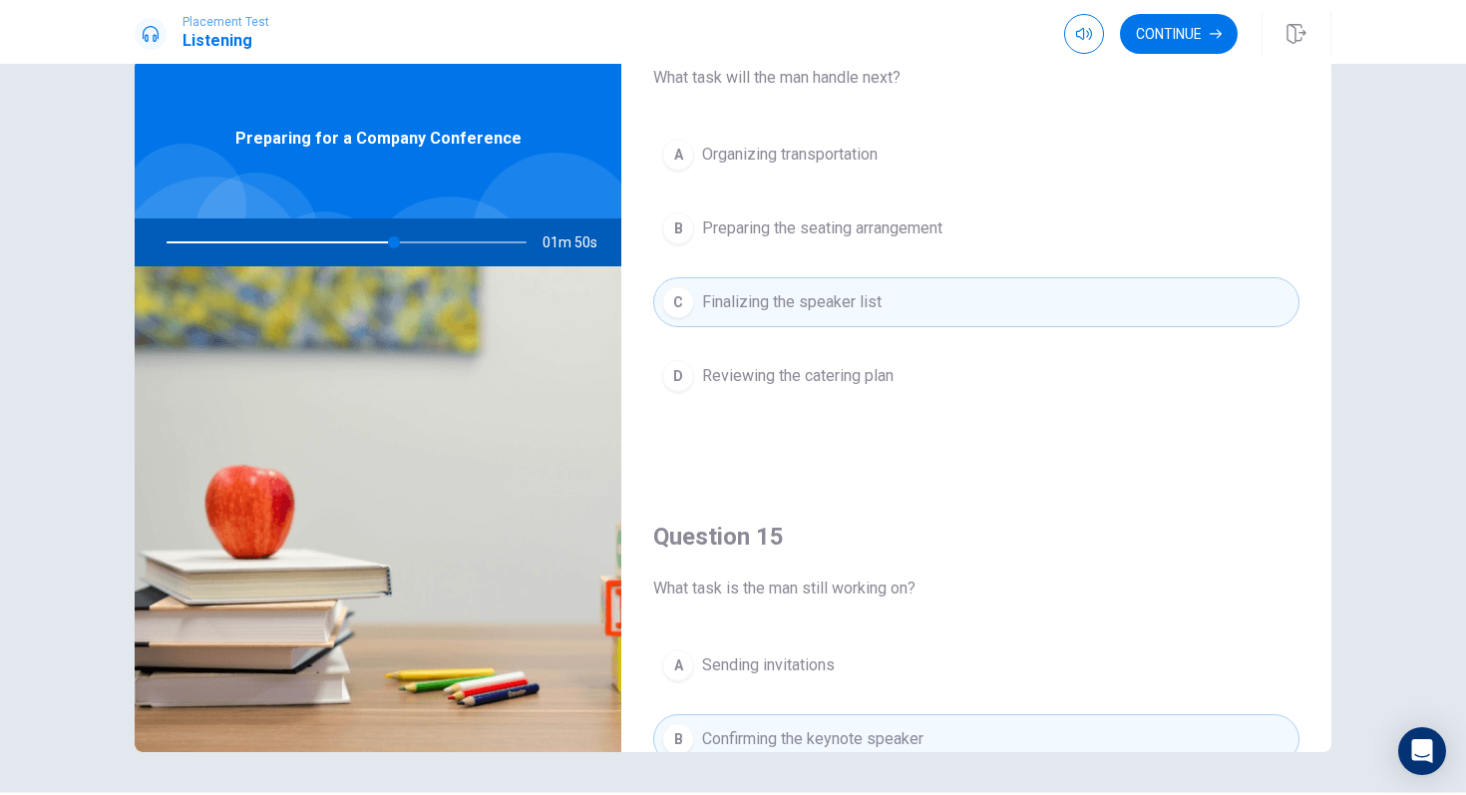
scroll to position [1618, 0]
click at [848, 175] on button "A Organizing transportation" at bounding box center [976, 158] width 646 height 50
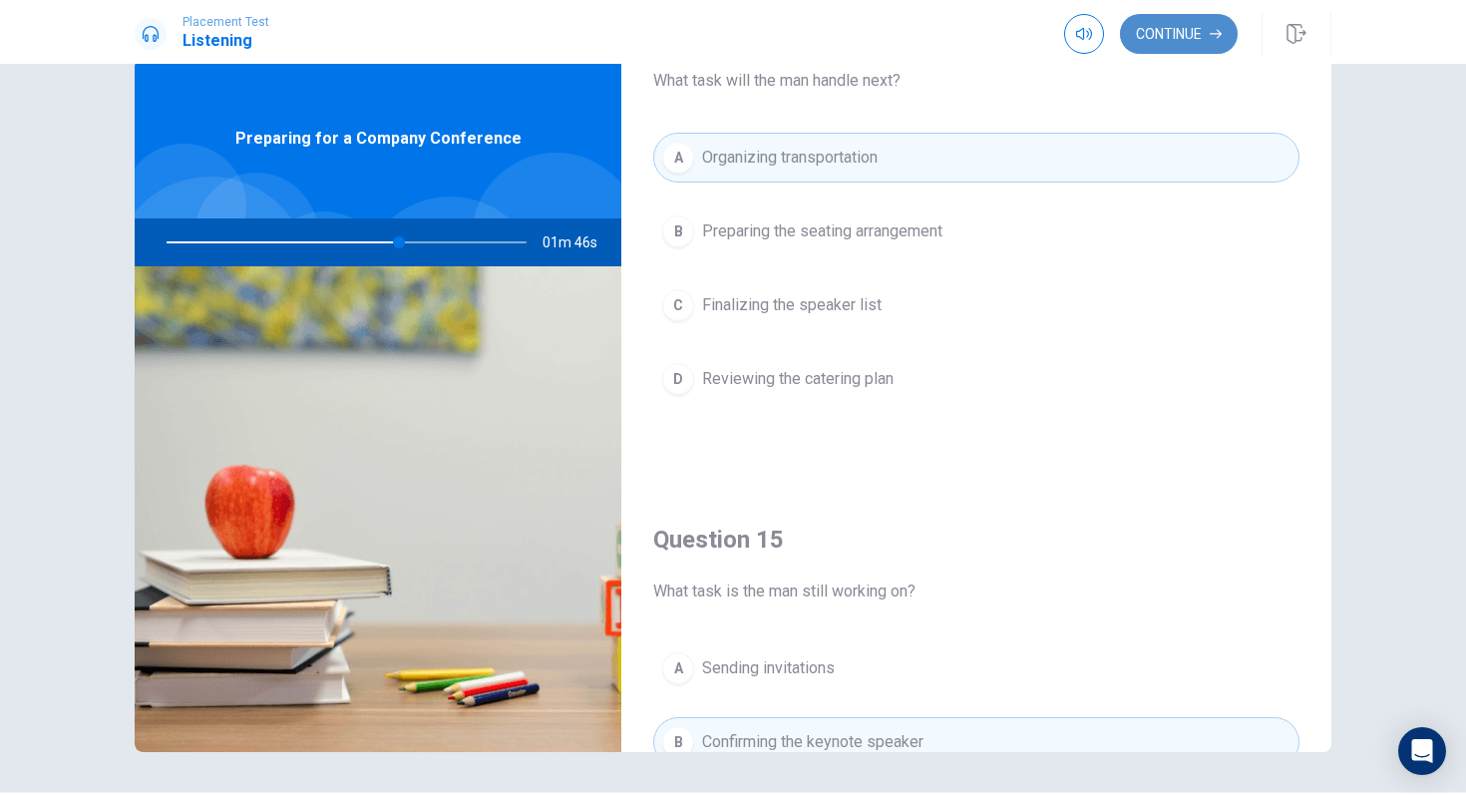
click at [1180, 36] on button "Continue" at bounding box center [1179, 34] width 118 height 40
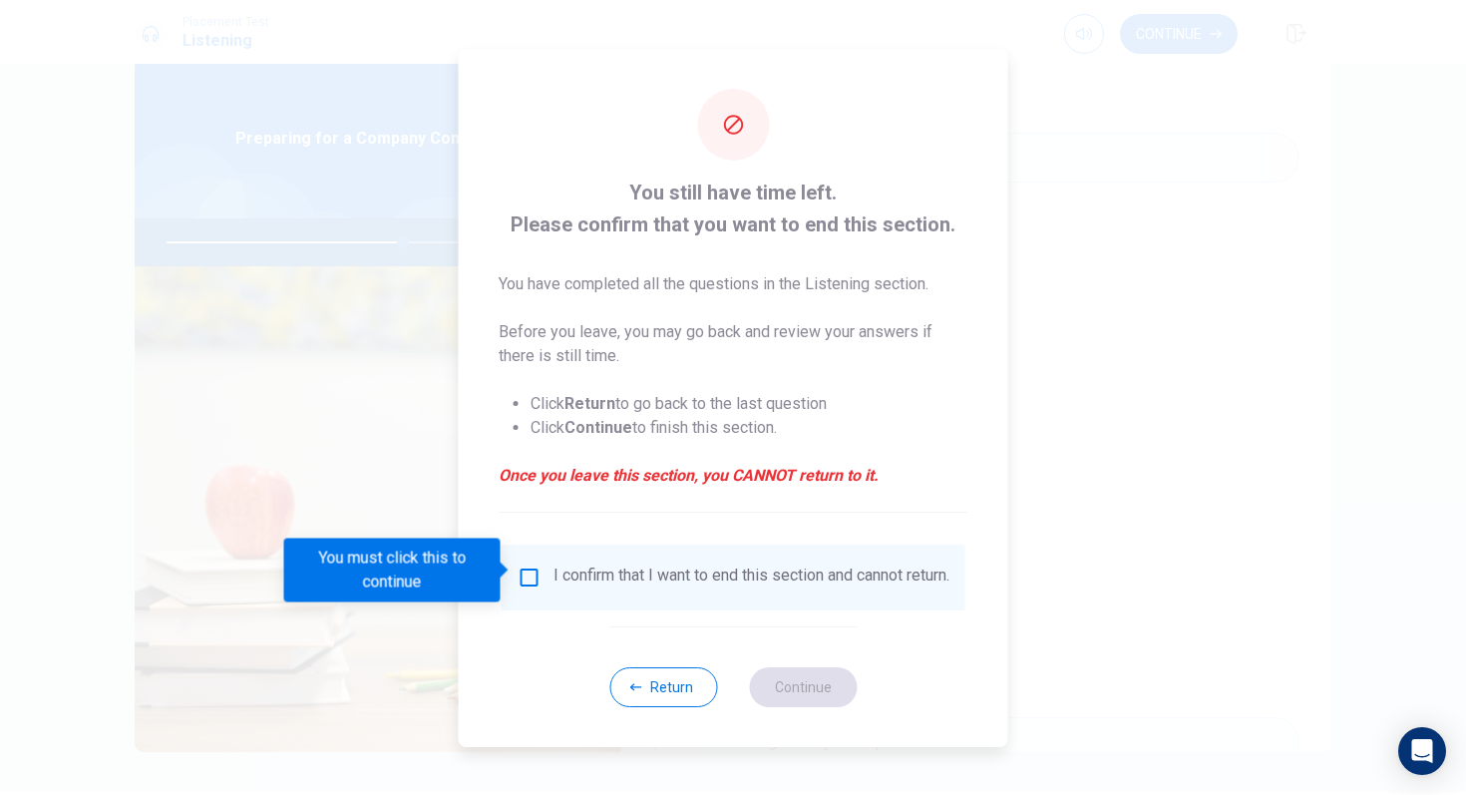
click at [532, 567] on input "You must click this to continue" at bounding box center [530, 578] width 24 height 24
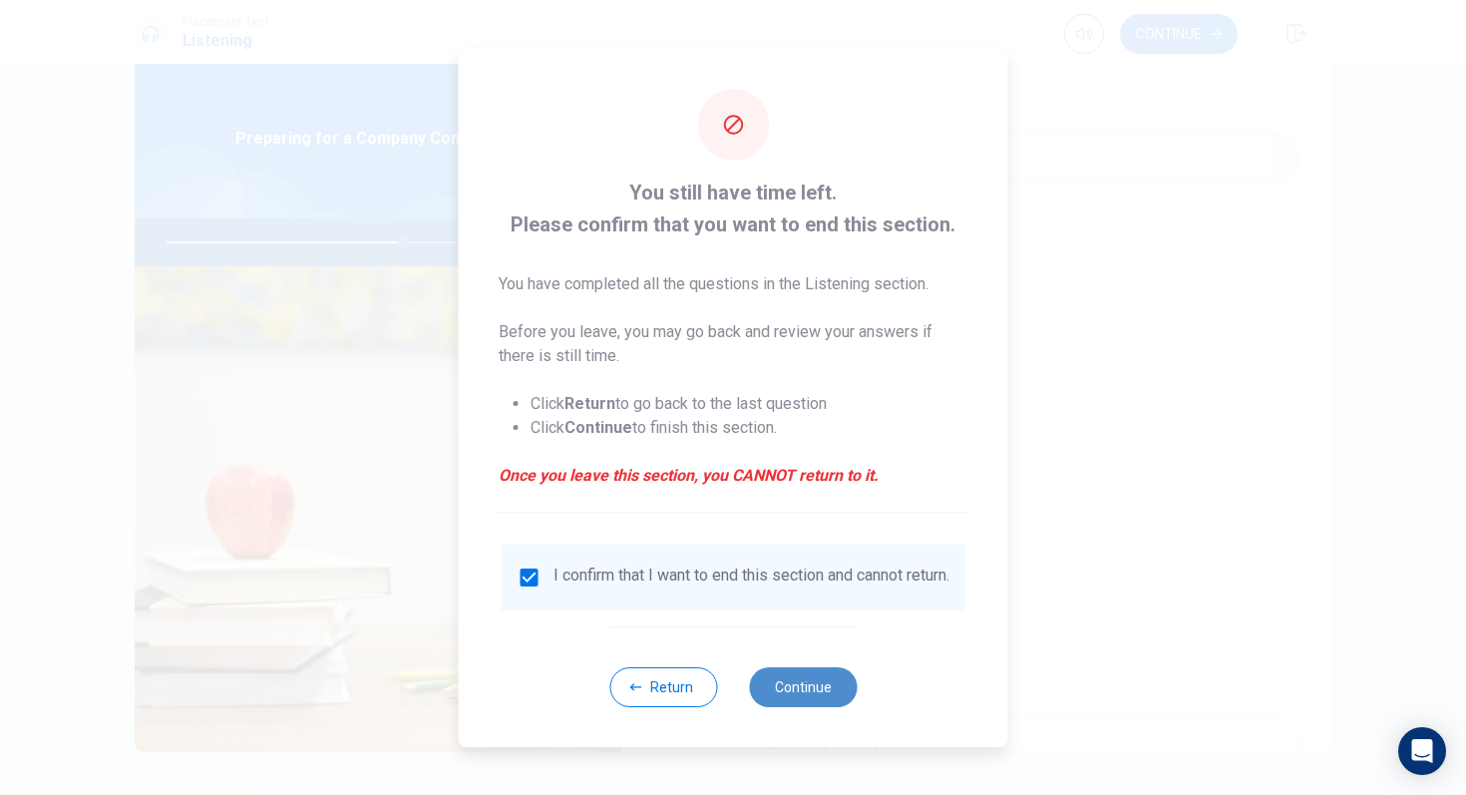
click at [809, 702] on button "Continue" at bounding box center [803, 687] width 108 height 40
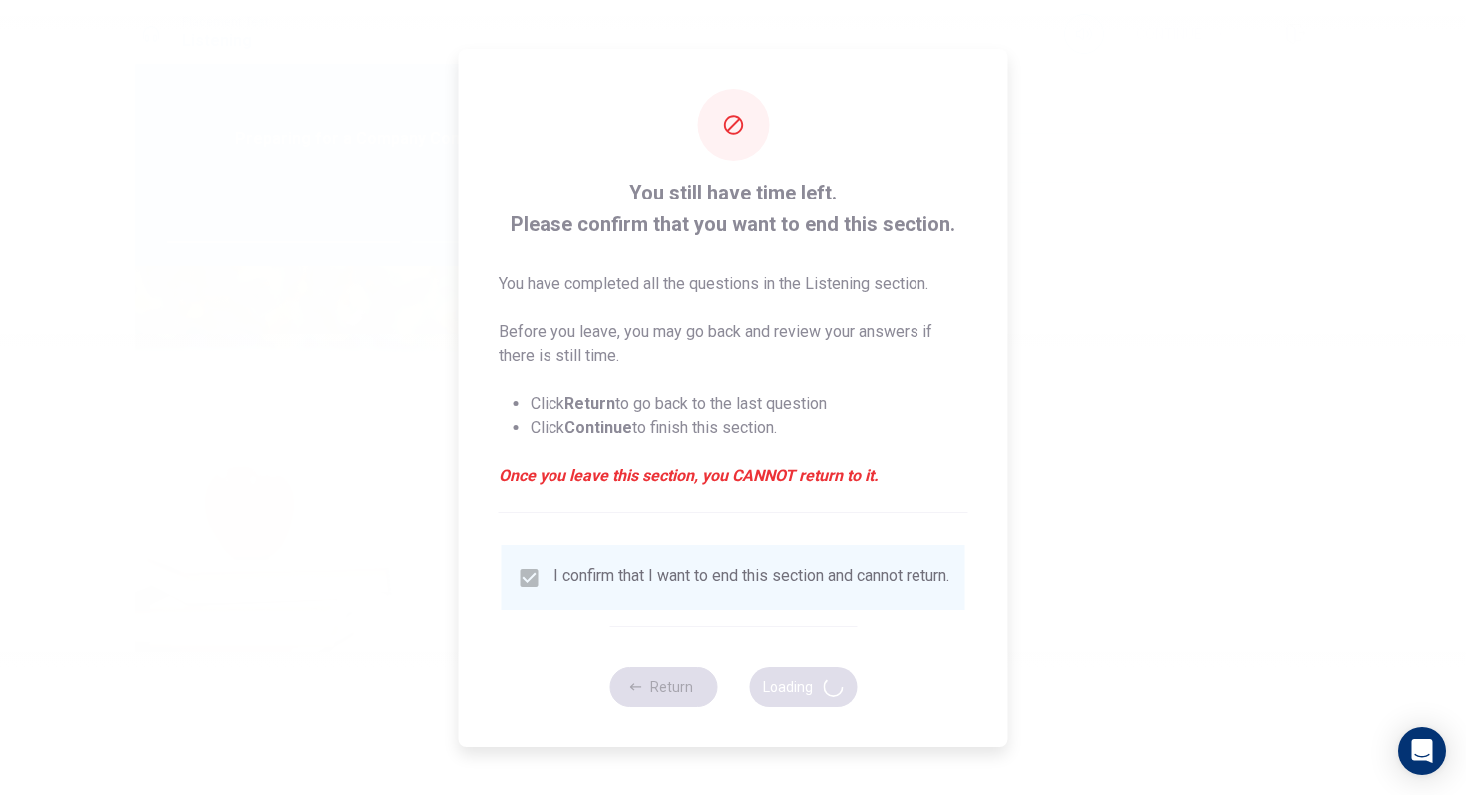
type input "67"
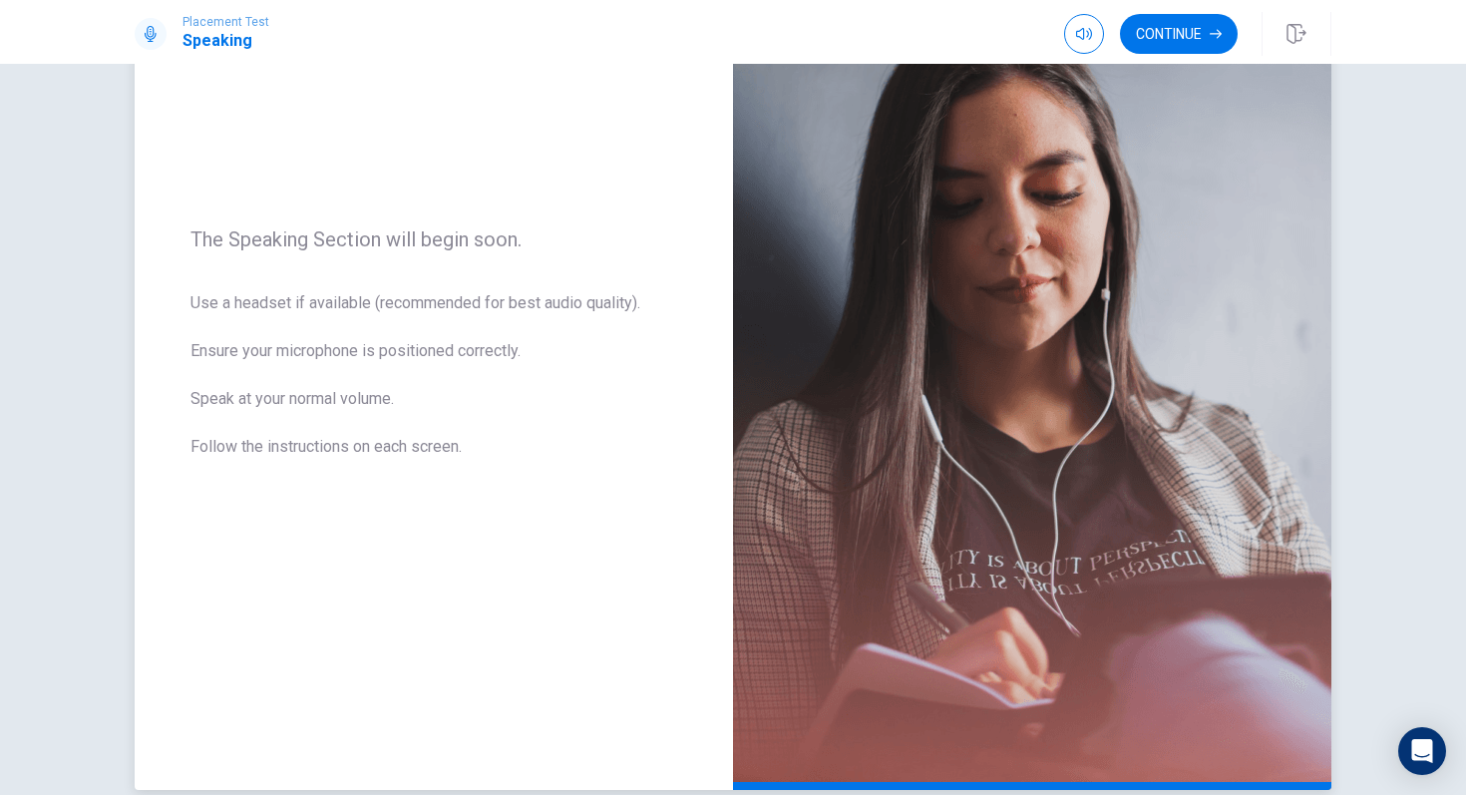
scroll to position [185, 0]
click at [1203, 35] on button "Continue" at bounding box center [1179, 34] width 118 height 40
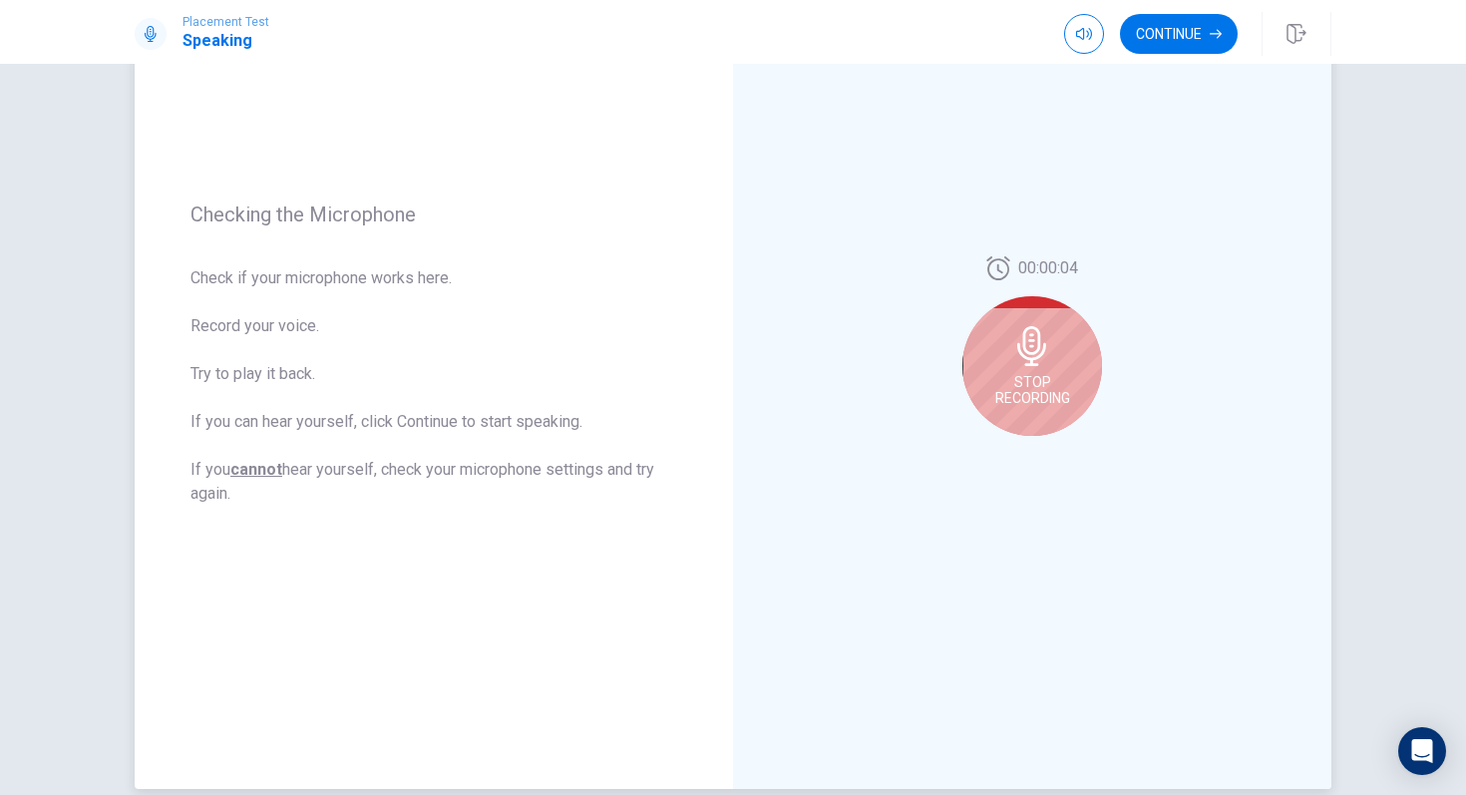
click at [1070, 368] on div "Stop Recording" at bounding box center [1033, 366] width 140 height 140
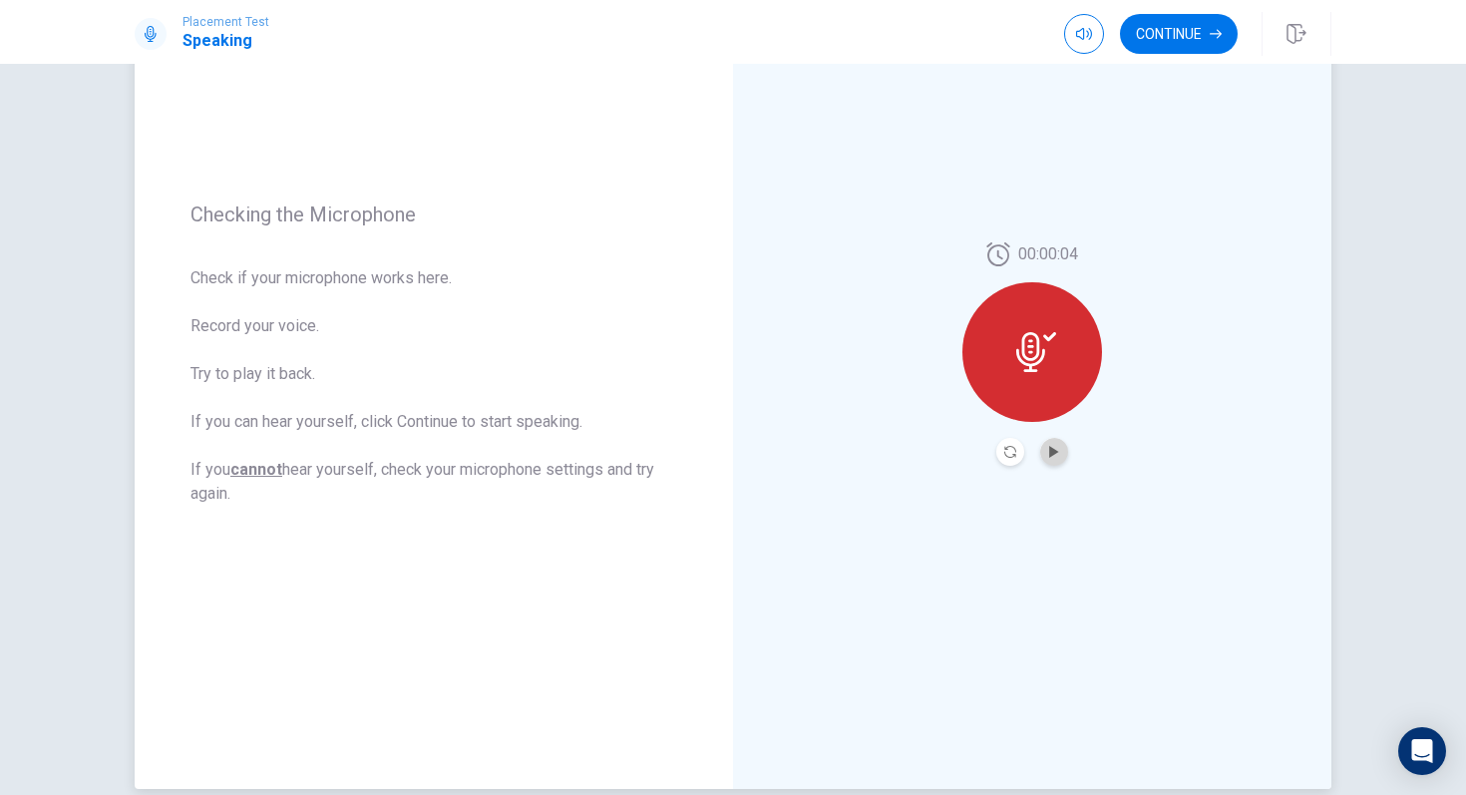
click at [1053, 458] on button "Play Audio" at bounding box center [1054, 452] width 28 height 28
click at [1011, 442] on button "Record Again" at bounding box center [1011, 452] width 28 height 28
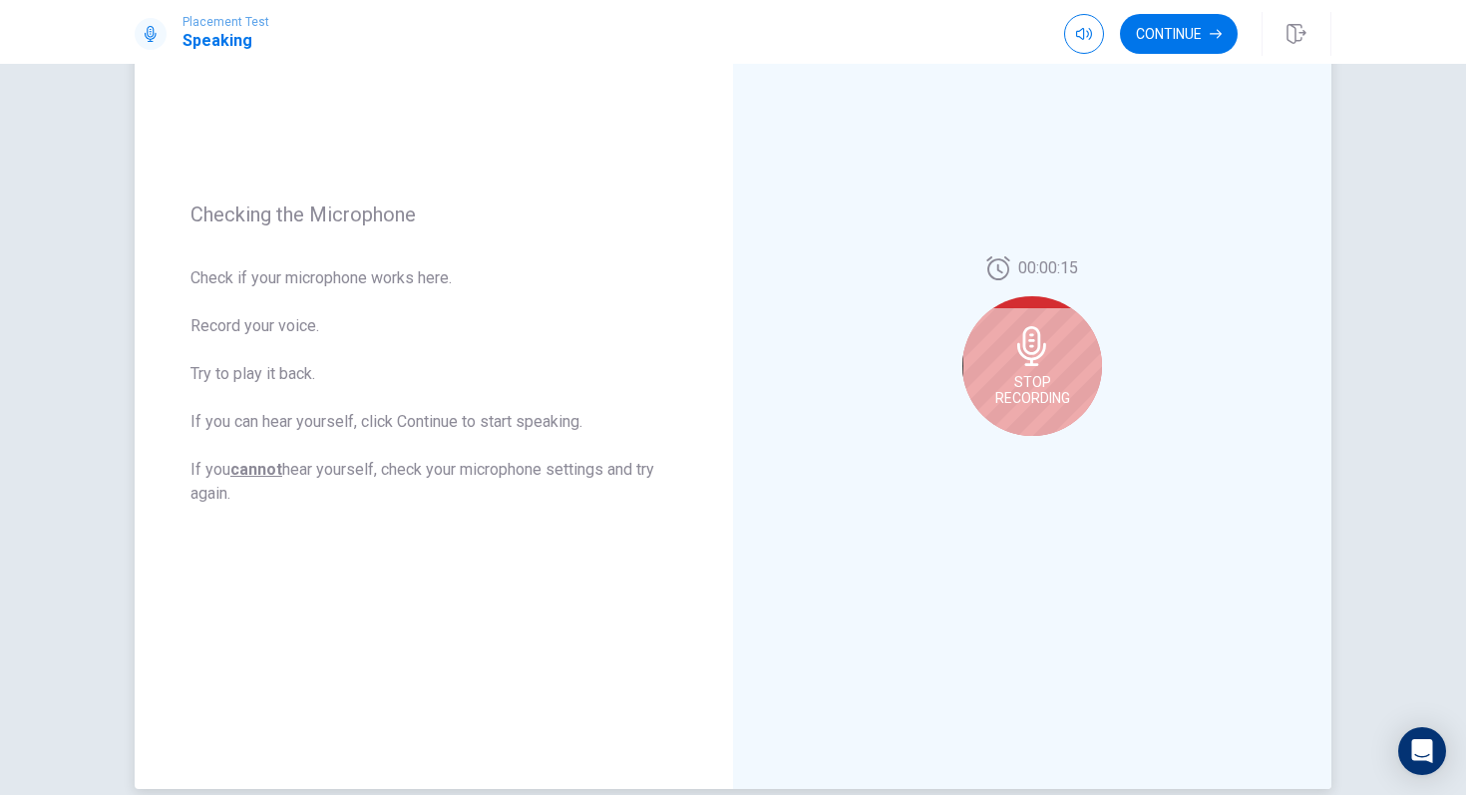
click at [1038, 368] on div "Stop Recording" at bounding box center [1033, 366] width 140 height 140
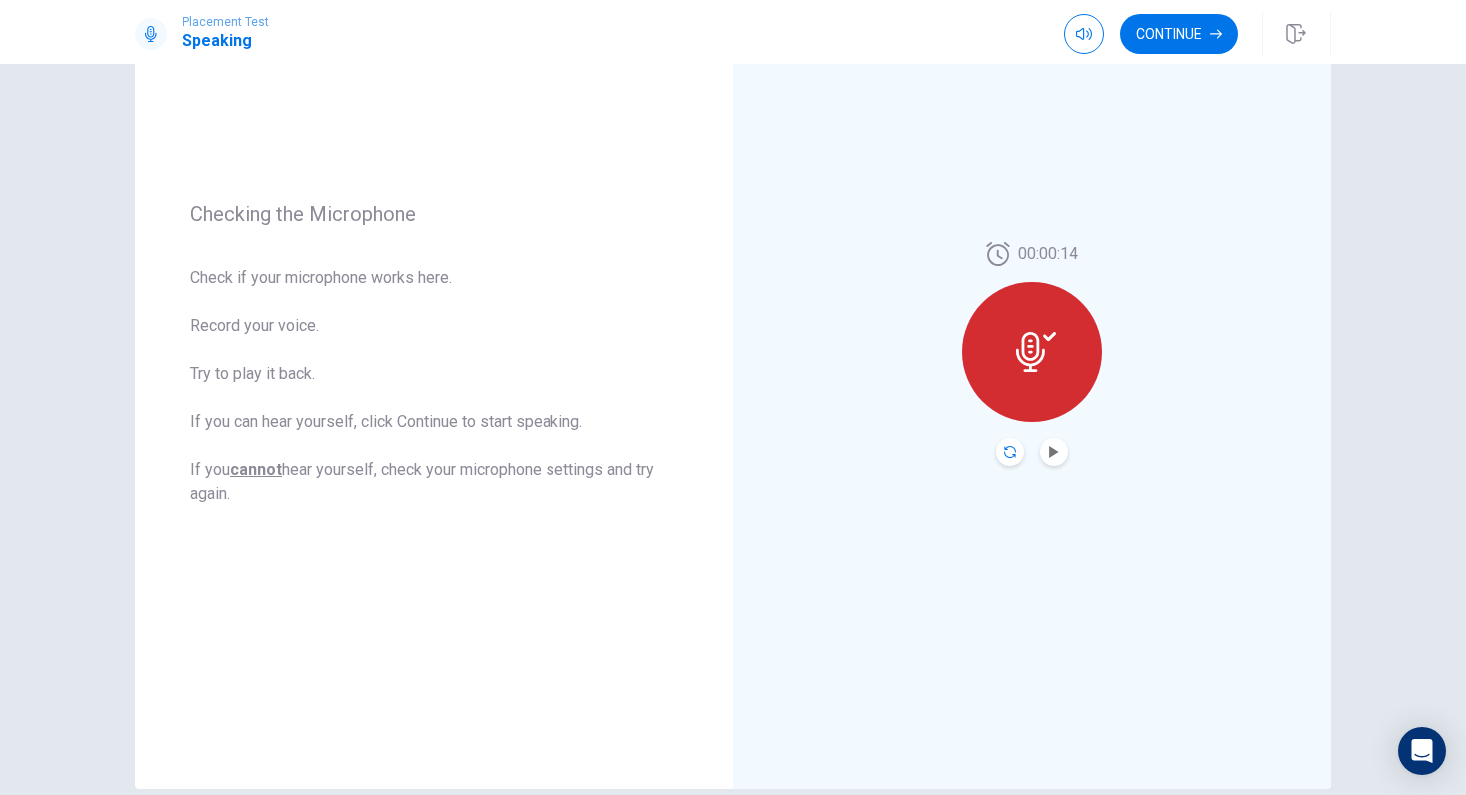
click at [1014, 450] on icon "Record Again" at bounding box center [1011, 452] width 12 height 12
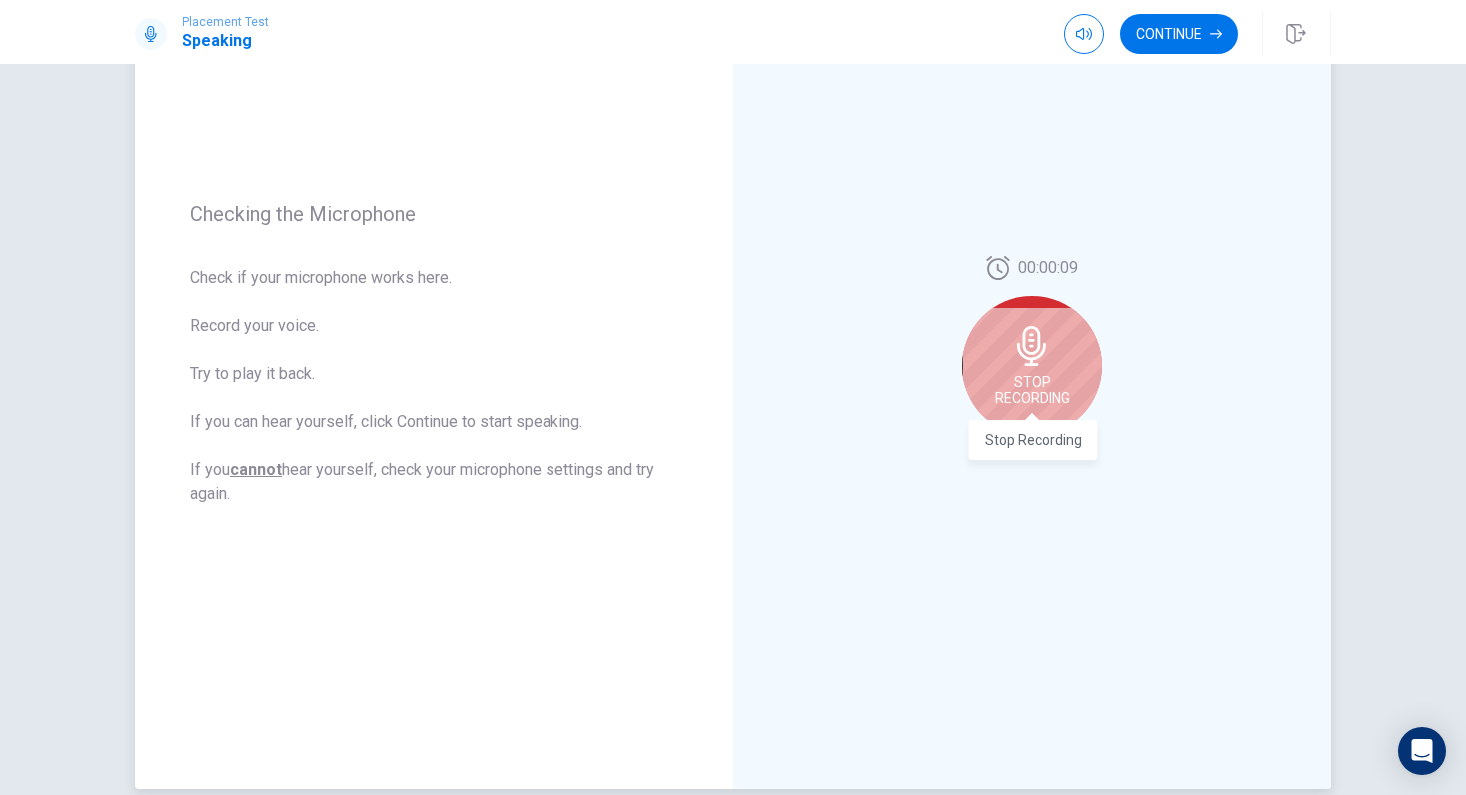
click at [1057, 387] on span "Stop Recording" at bounding box center [1033, 390] width 75 height 32
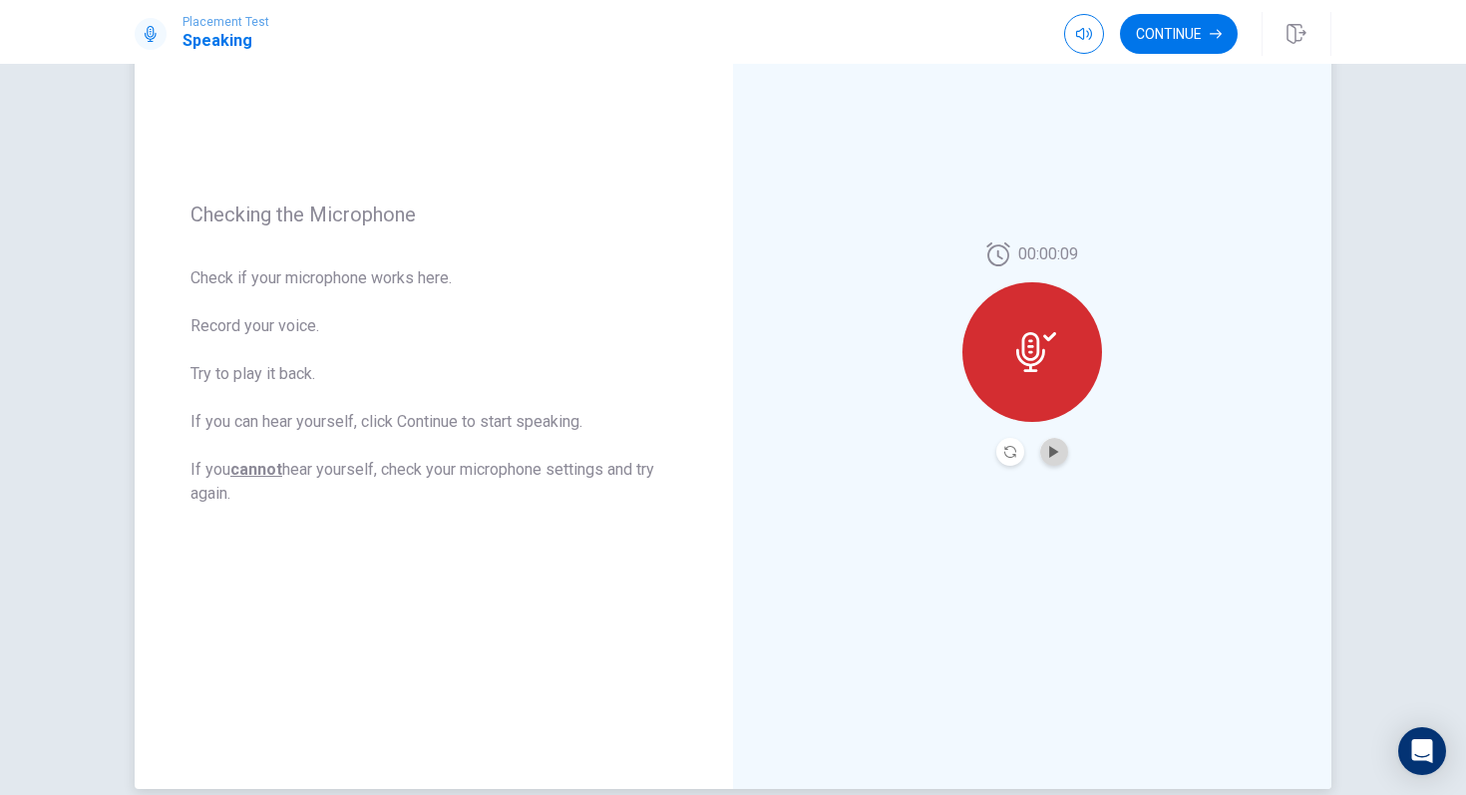
click at [1040, 453] on button "Play Audio" at bounding box center [1054, 452] width 28 height 28
click at [1208, 43] on button "Continue" at bounding box center [1179, 34] width 118 height 40
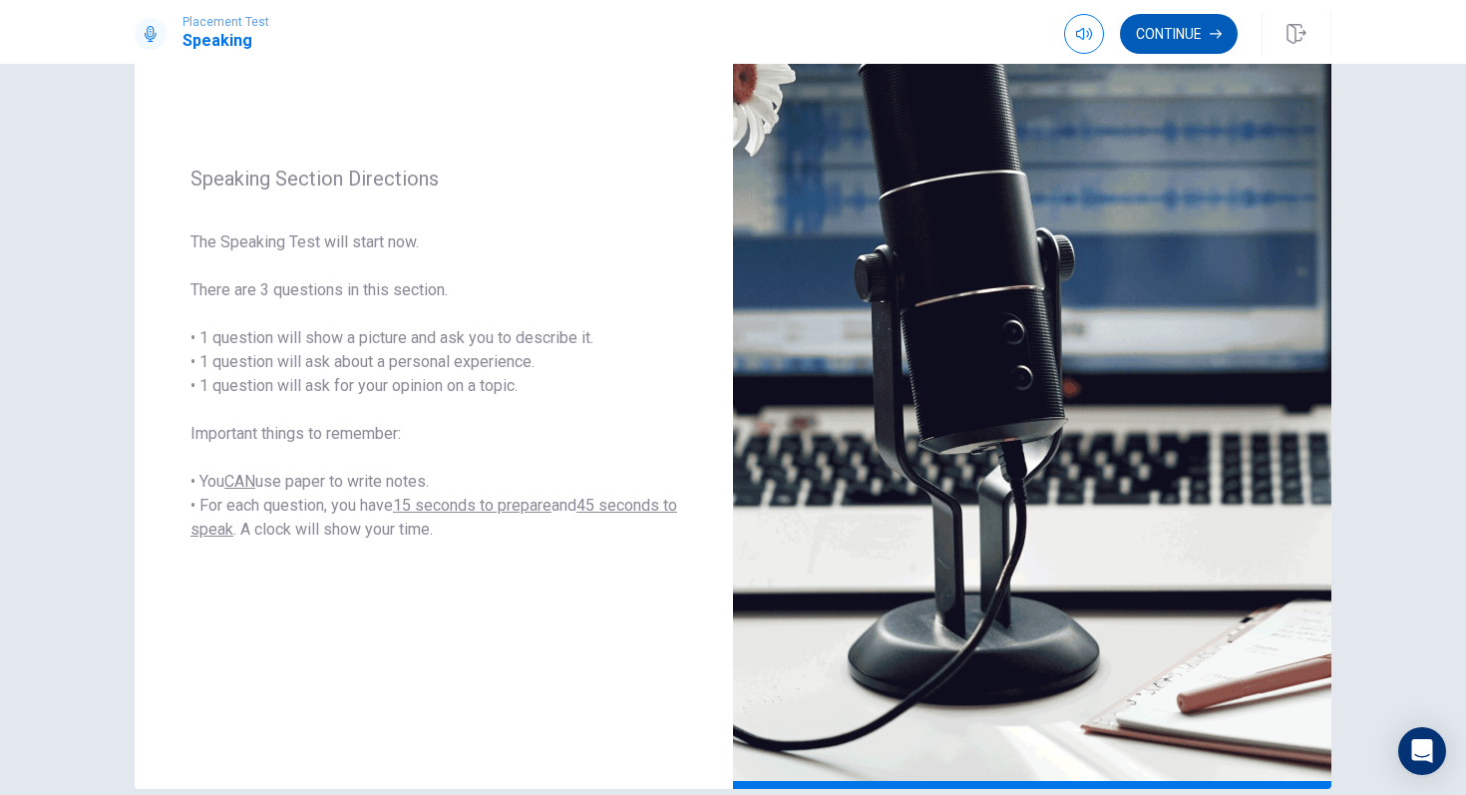
click at [1192, 31] on button "Continue" at bounding box center [1179, 34] width 118 height 40
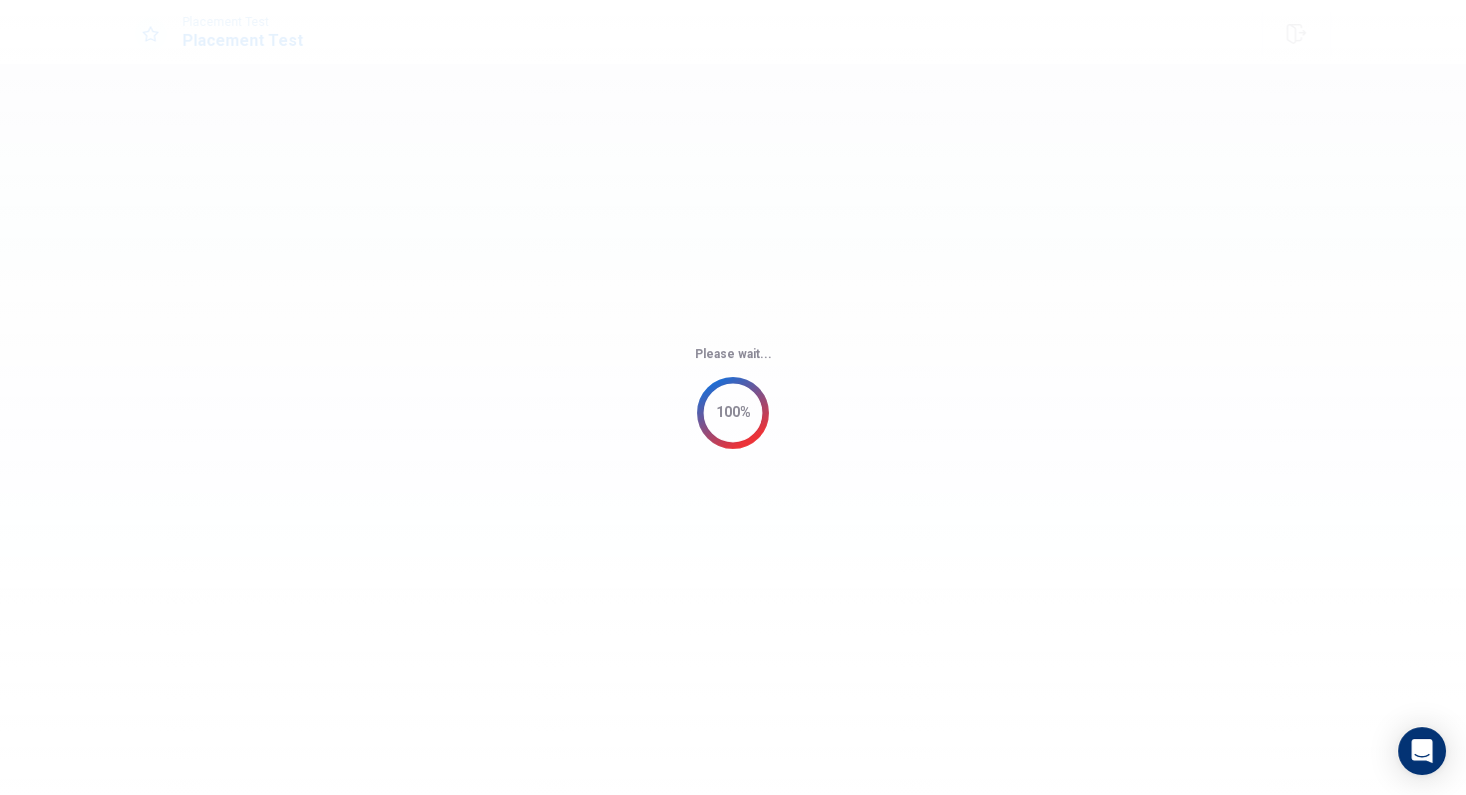
scroll to position [0, 0]
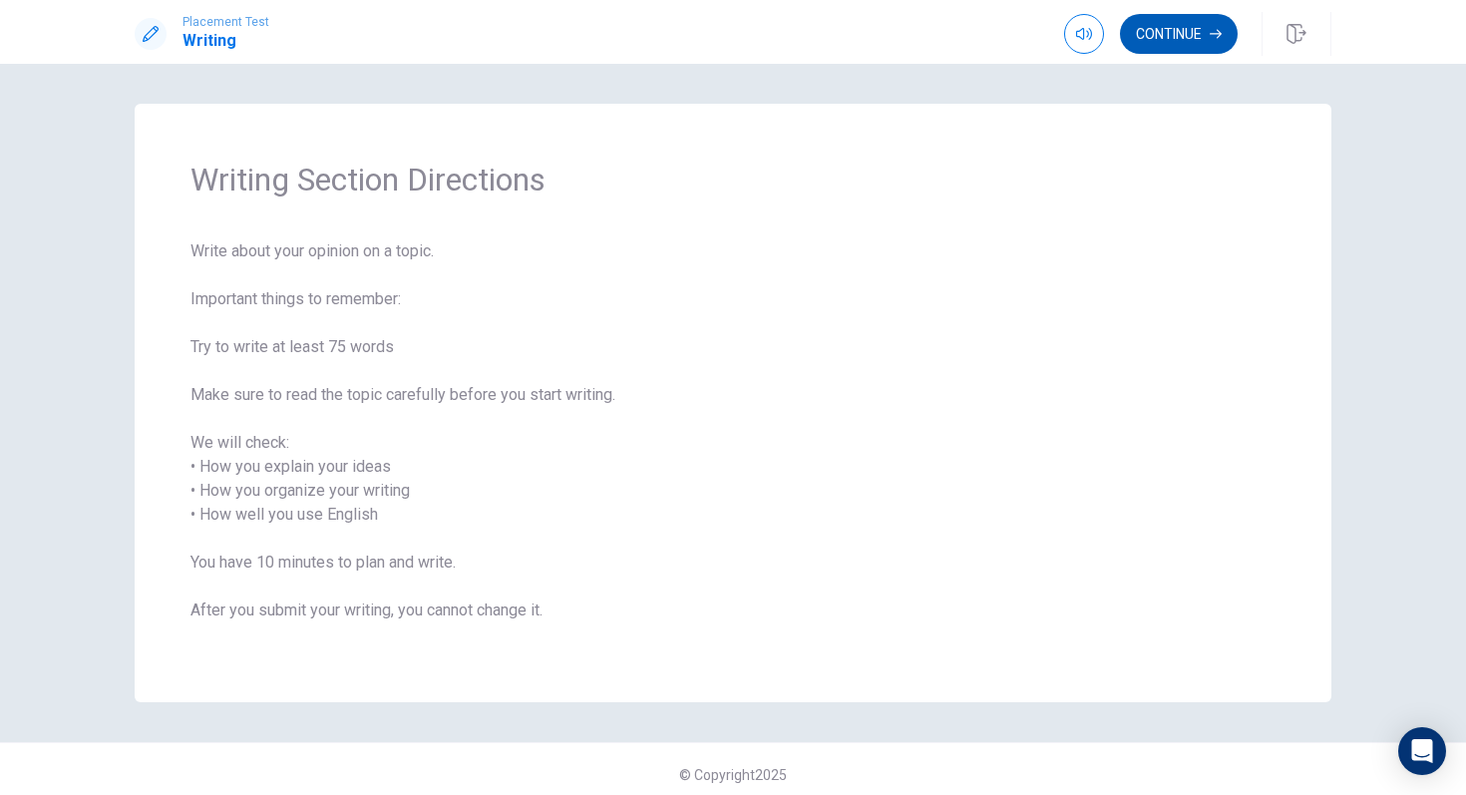
click at [1187, 29] on button "Continue" at bounding box center [1179, 34] width 118 height 40
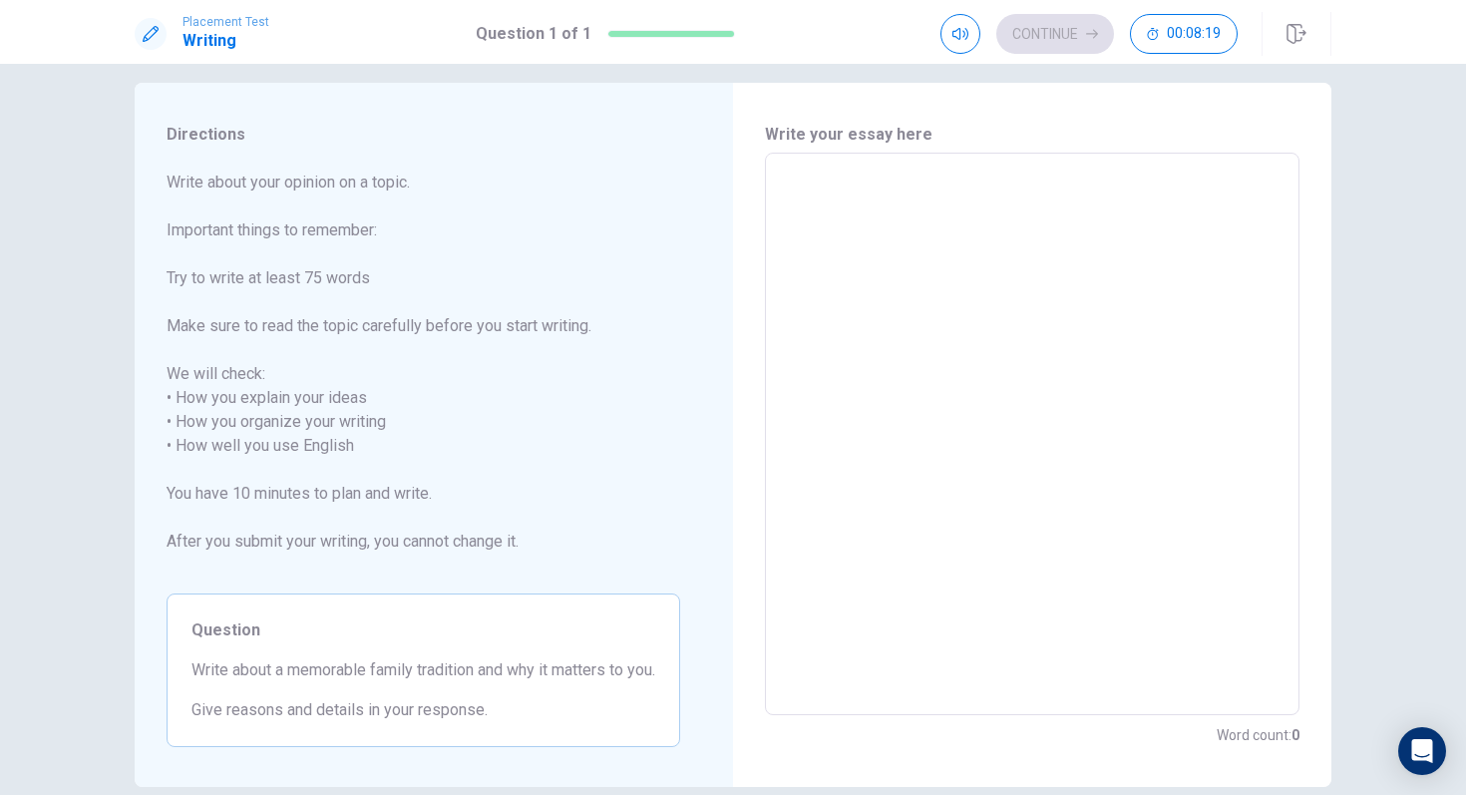
scroll to position [27, 0]
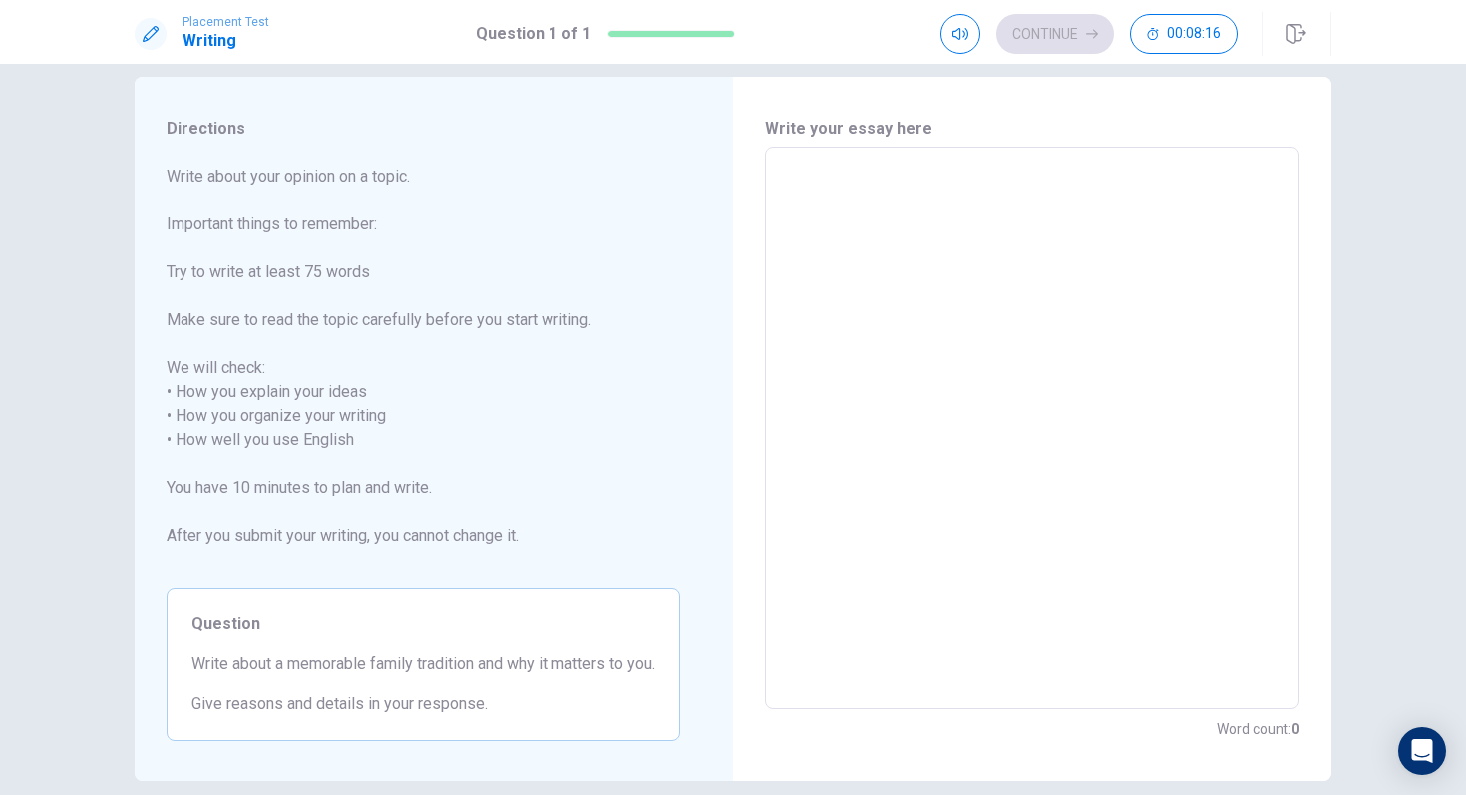
click at [818, 186] on textarea at bounding box center [1032, 429] width 507 height 530
type textarea "A"
type textarea "x"
type textarea "A"
type textarea "x"
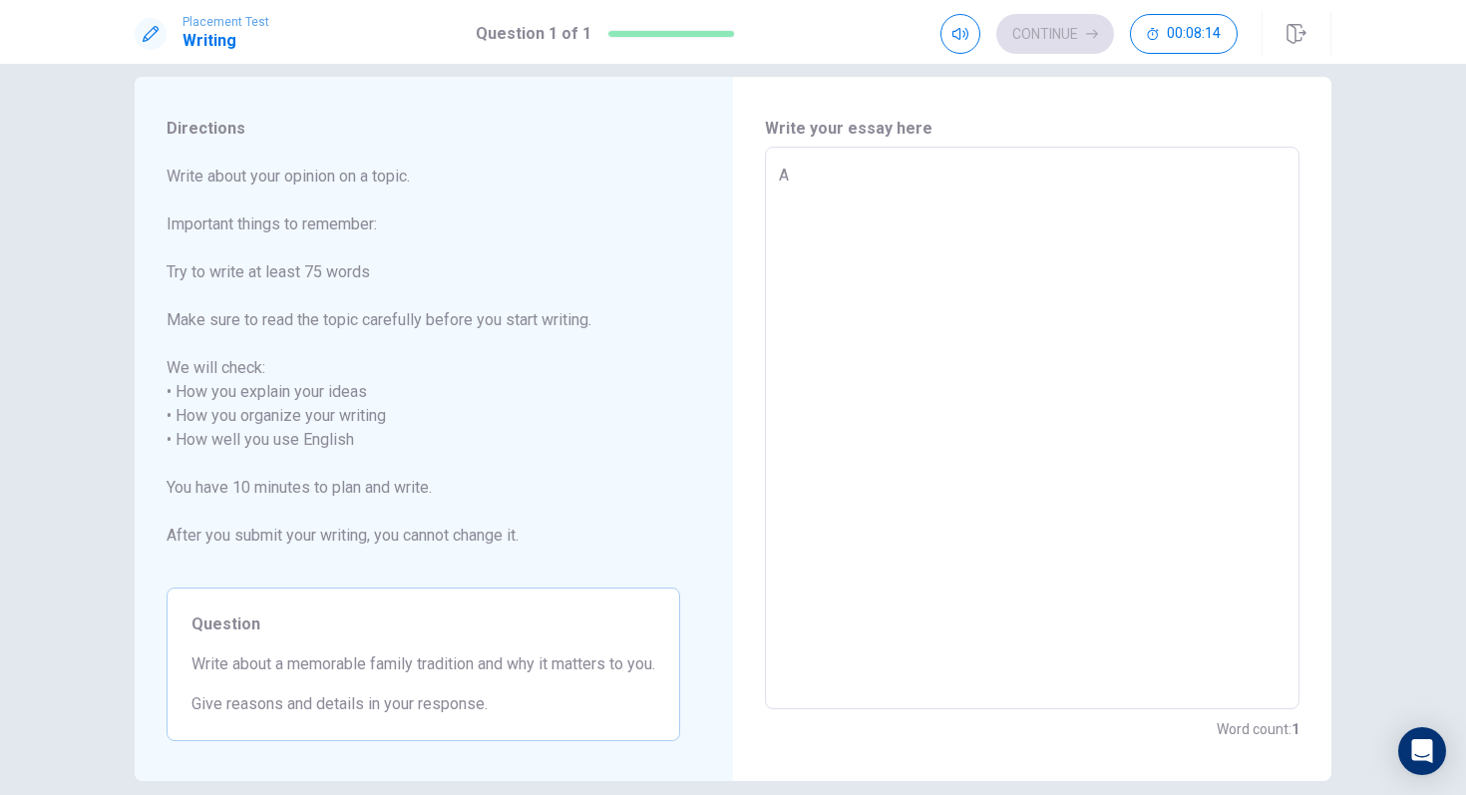
type textarea "A m"
type textarea "x"
type textarea "A me"
type textarea "x"
type textarea "A mem"
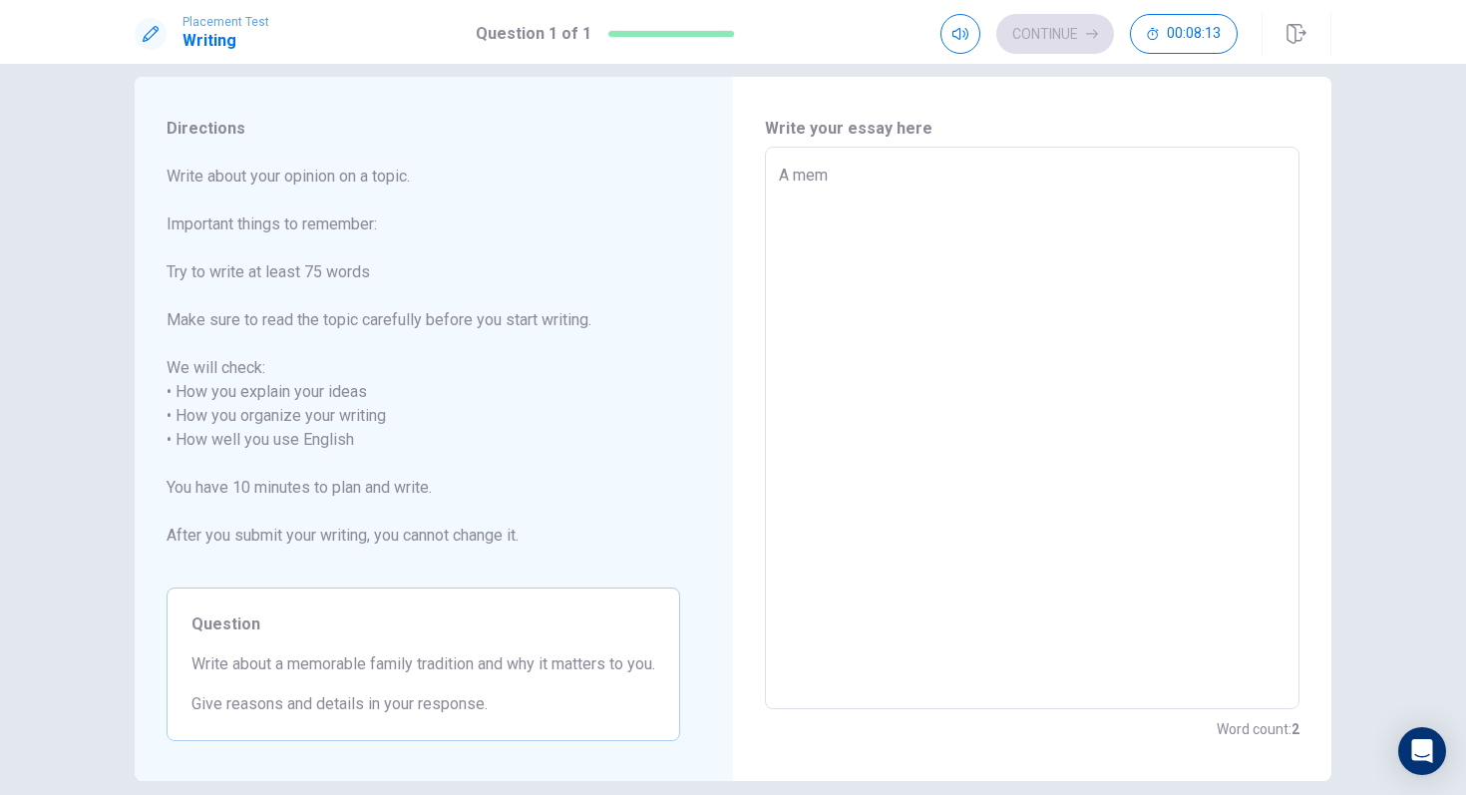
type textarea "x"
type textarea "A memo"
type textarea "x"
type textarea "A memoe"
type textarea "x"
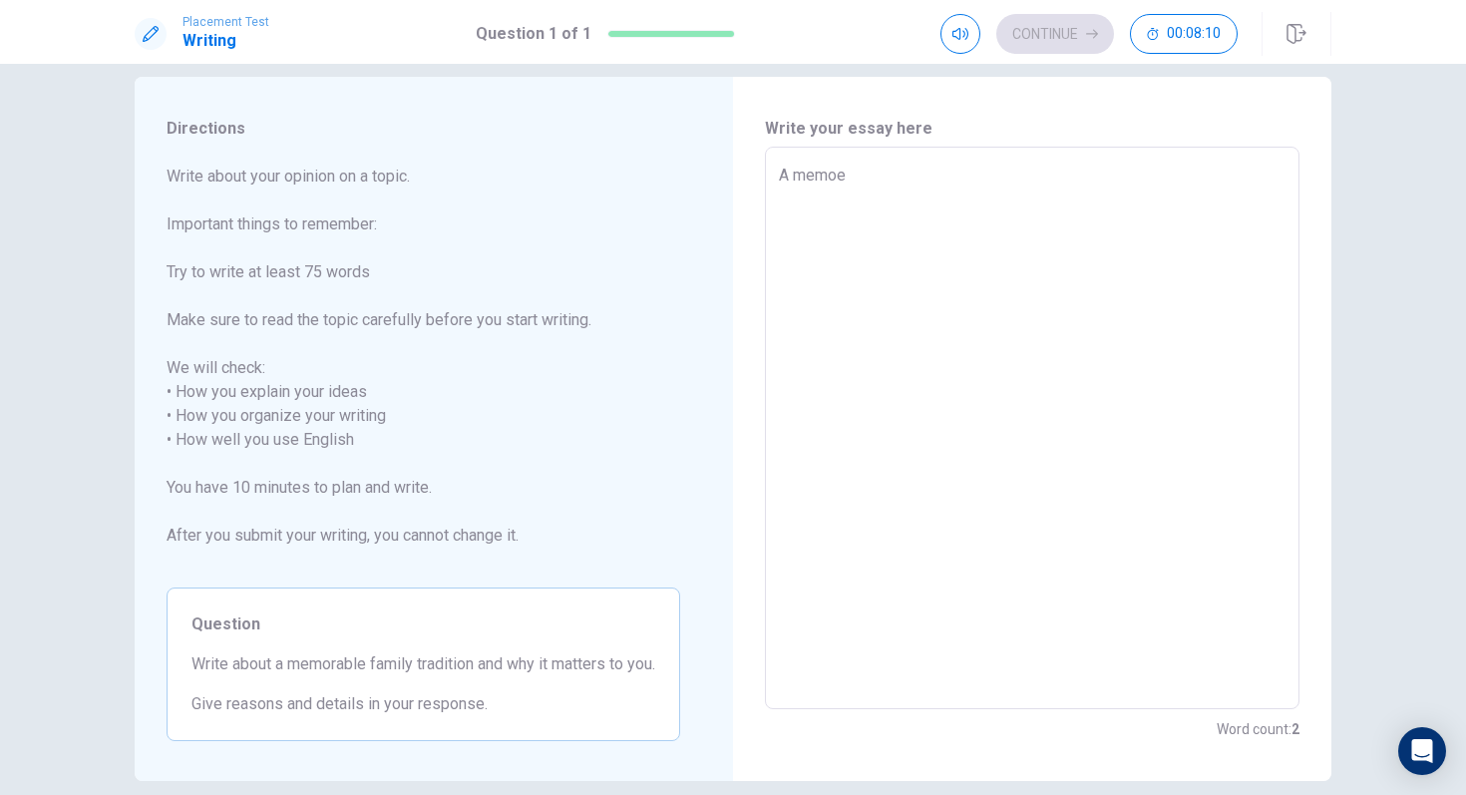
type textarea "A memo"
type textarea "x"
type textarea "A memor"
type textarea "x"
type textarea "A memora"
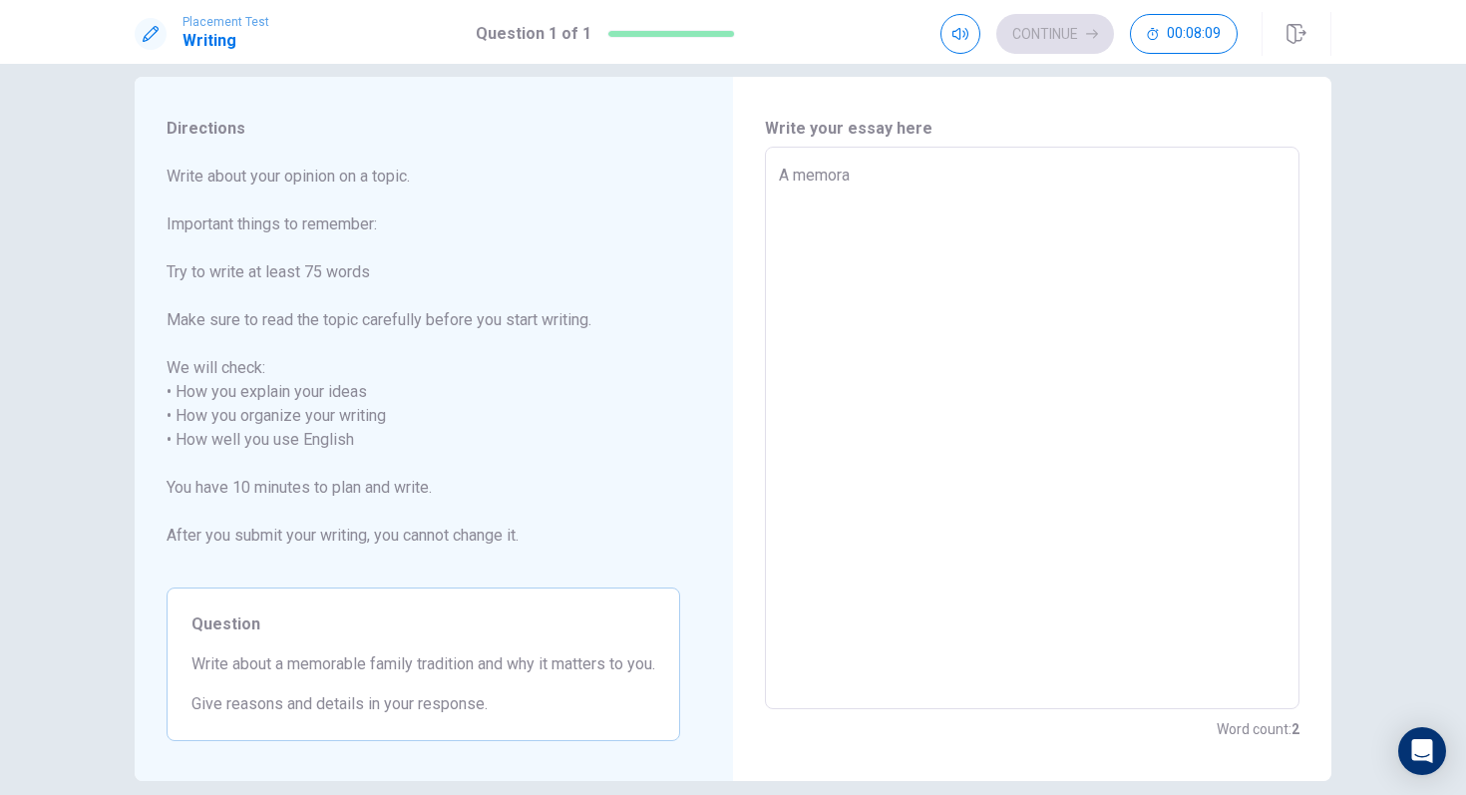
type textarea "x"
type textarea "A memorab"
type textarea "x"
type textarea "A memorabl"
type textarea "x"
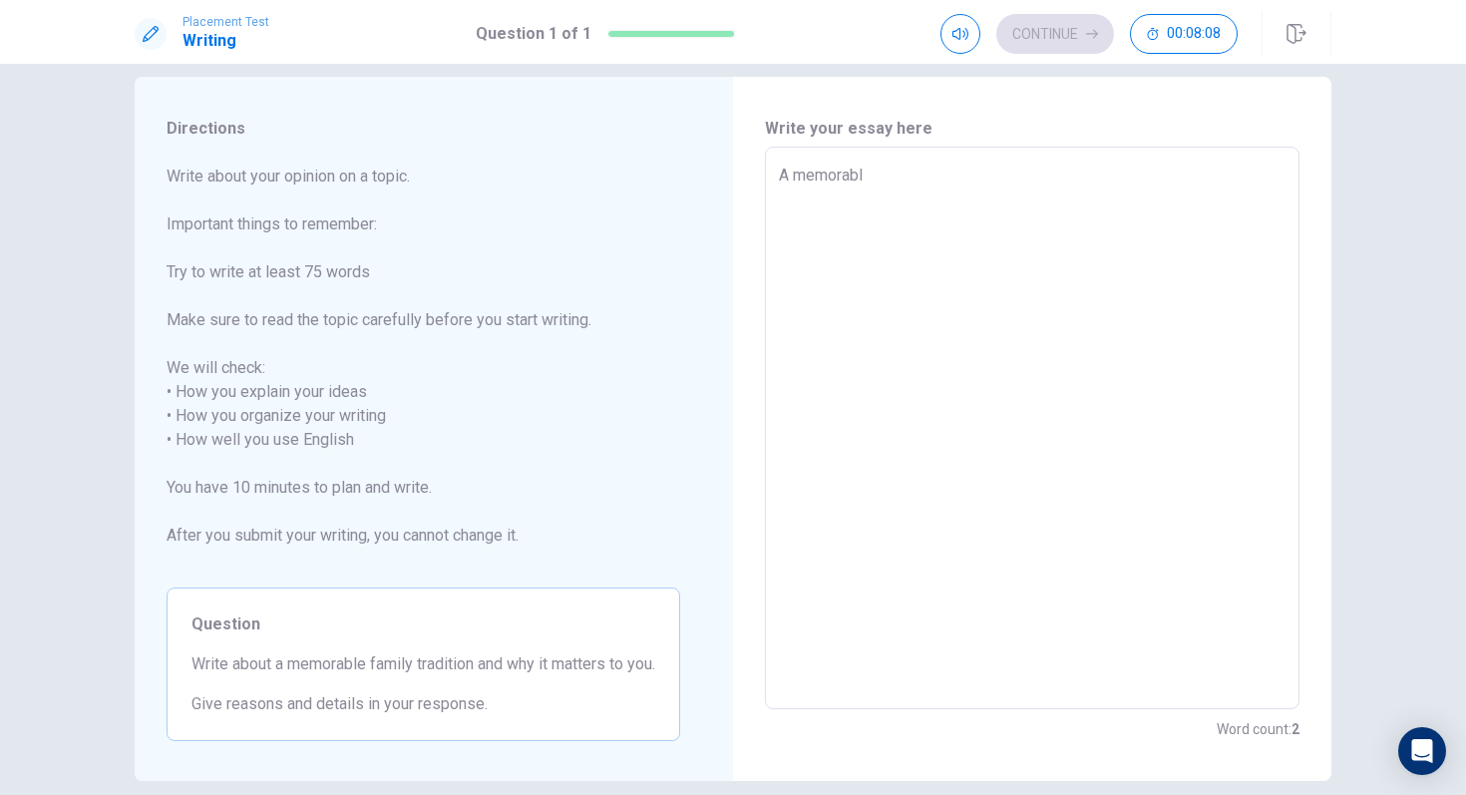
type textarea "A memorable"
type textarea "x"
type textarea "A memorable"
type textarea "x"
type textarea "A memorable t"
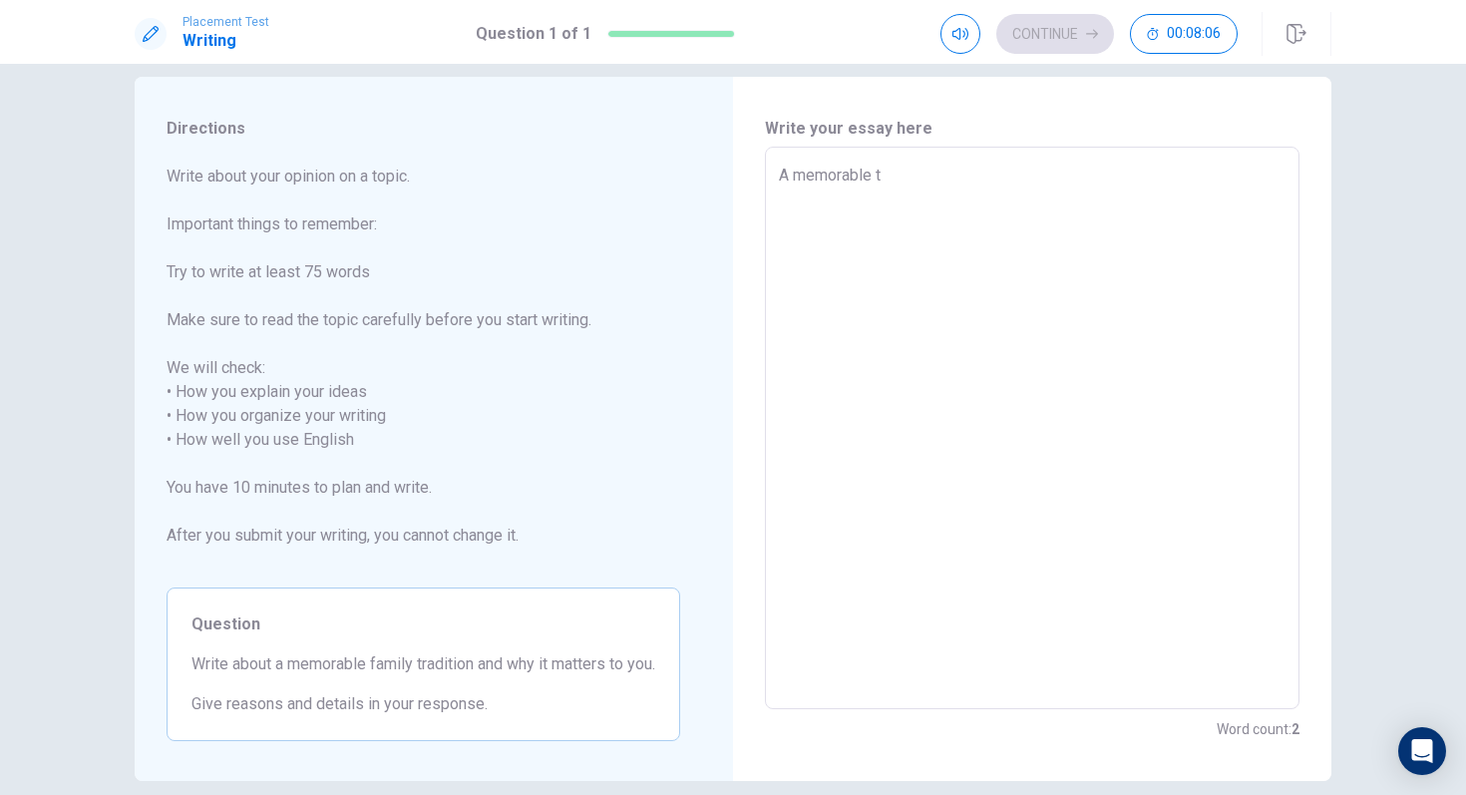
type textarea "x"
type textarea "A memorable tr"
type textarea "x"
type textarea "A memorable tra"
type textarea "x"
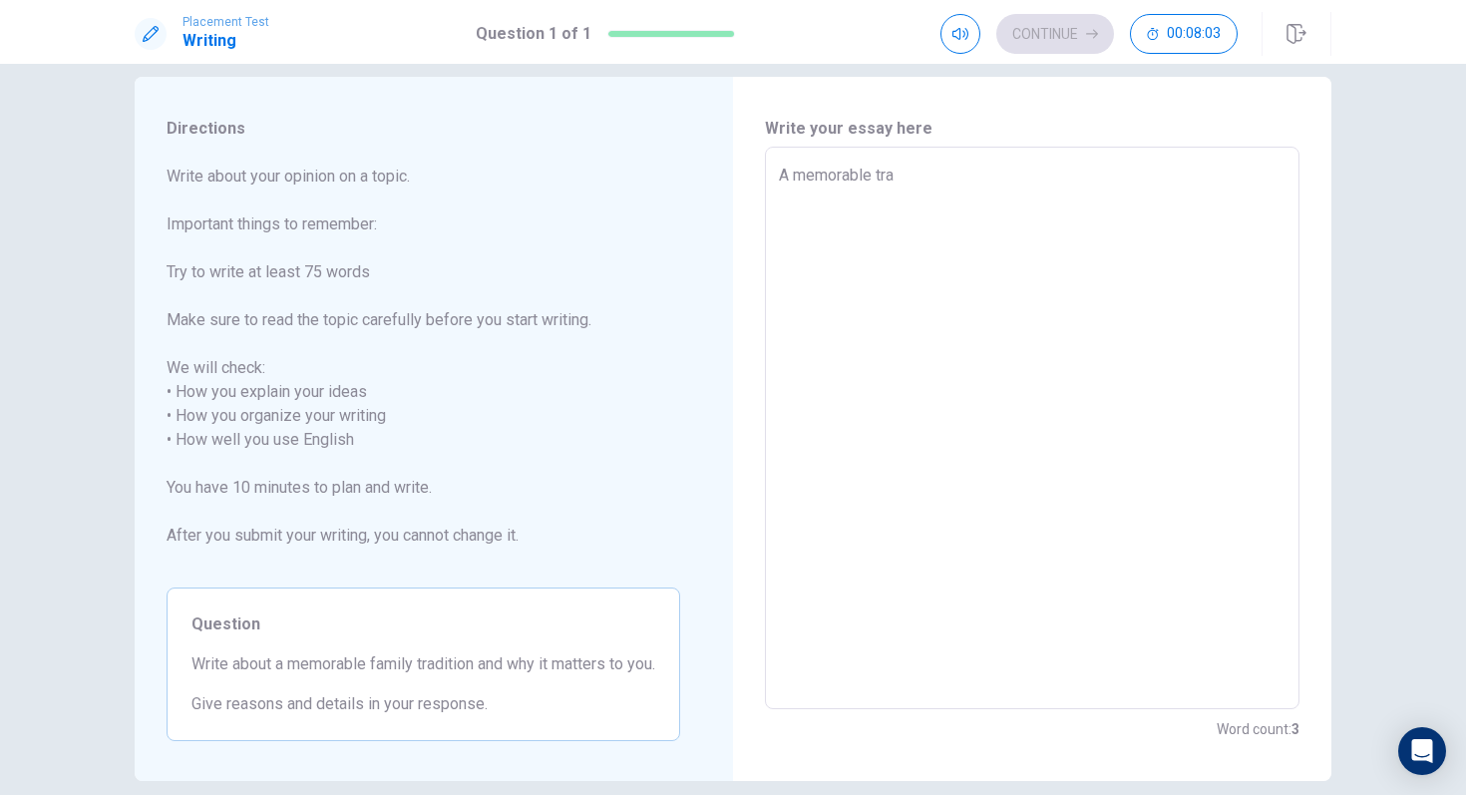
type textarea "A memorable trad"
type textarea "x"
type textarea "A memorable tradi"
type textarea "x"
type textarea "A memorable trad"
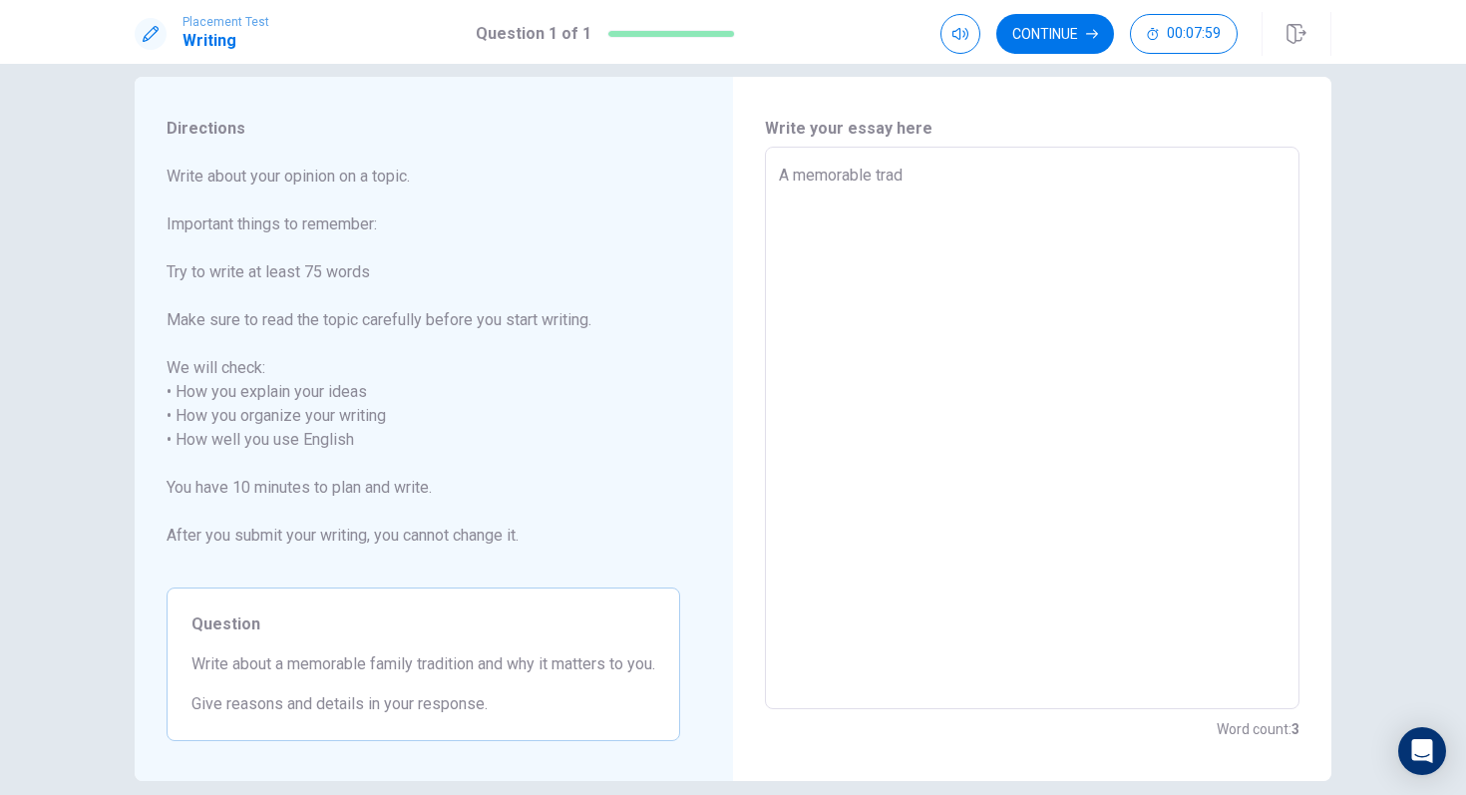
type textarea "x"
type textarea "A memorable tra"
type textarea "x"
type textarea "A memorable trad"
type textarea "x"
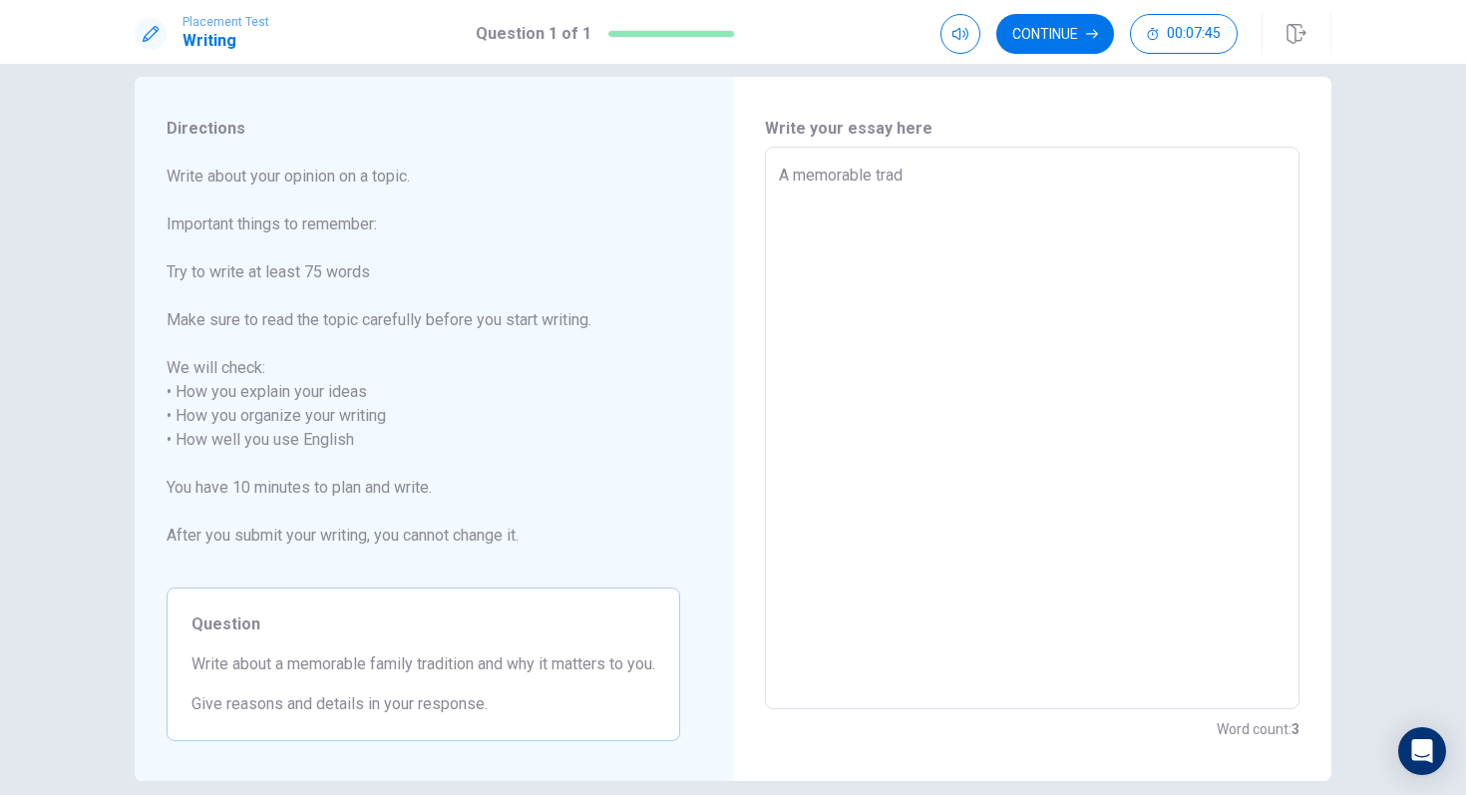
type textarea "A memorable tradi"
type textarea "x"
type textarea "A memorable tradit"
type textarea "x"
type textarea "A memorable traditi"
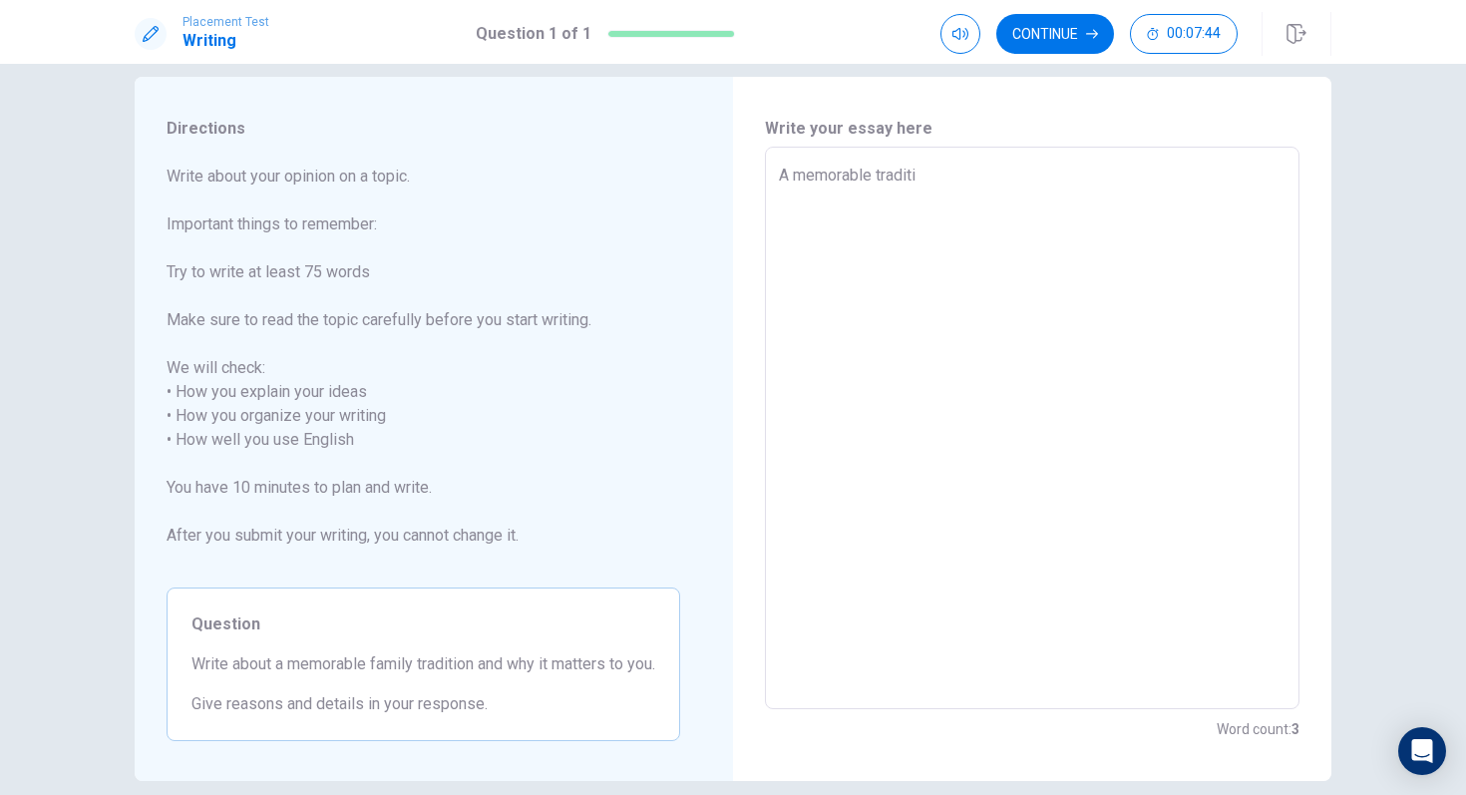
type textarea "x"
type textarea "A memorable traditio"
type textarea "x"
type textarea "A memorable tradition"
type textarea "x"
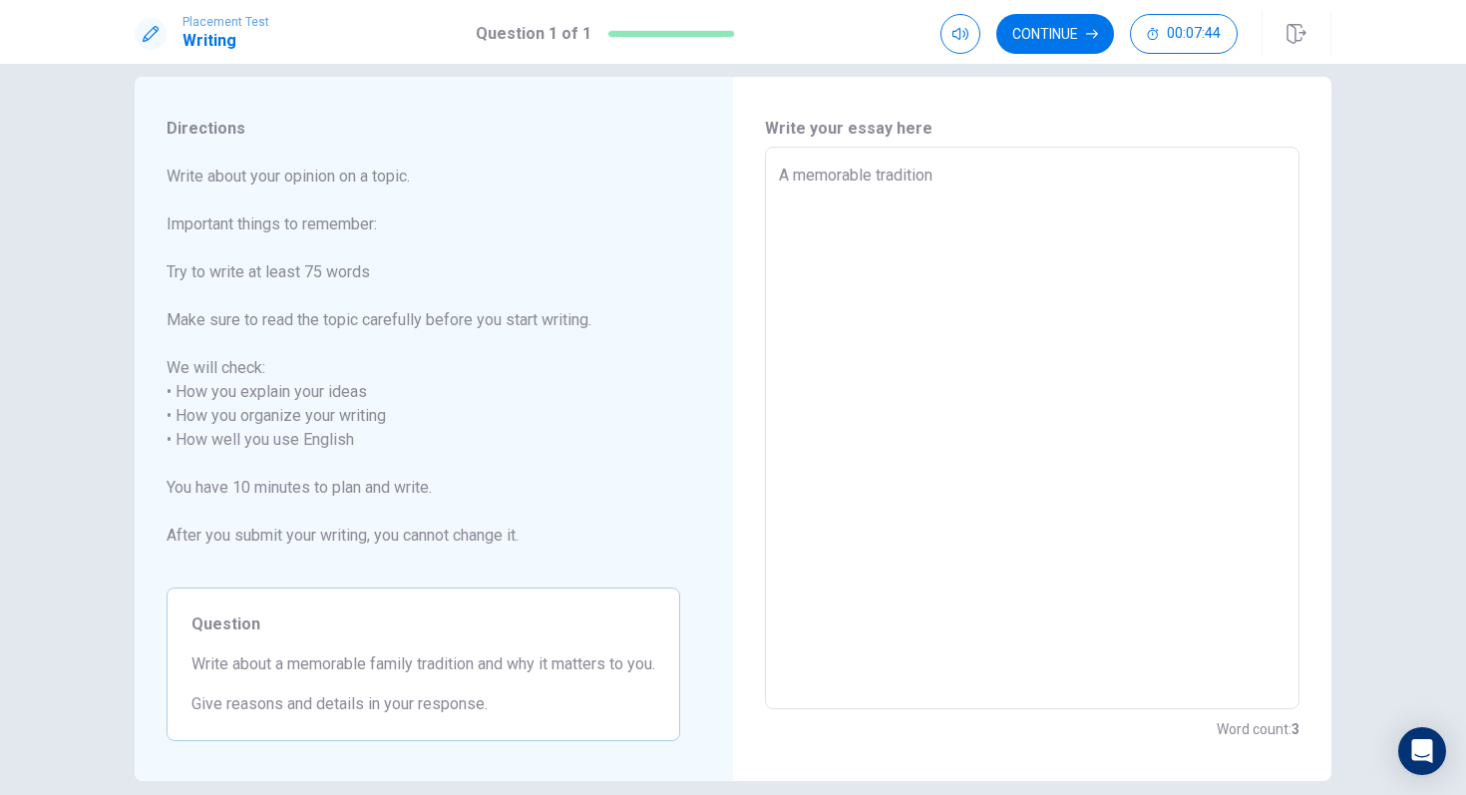
type textarea "A memorable tradition"
type textarea "x"
type textarea "A memorable tradition f"
type textarea "x"
type textarea "A memorable tradition fo"
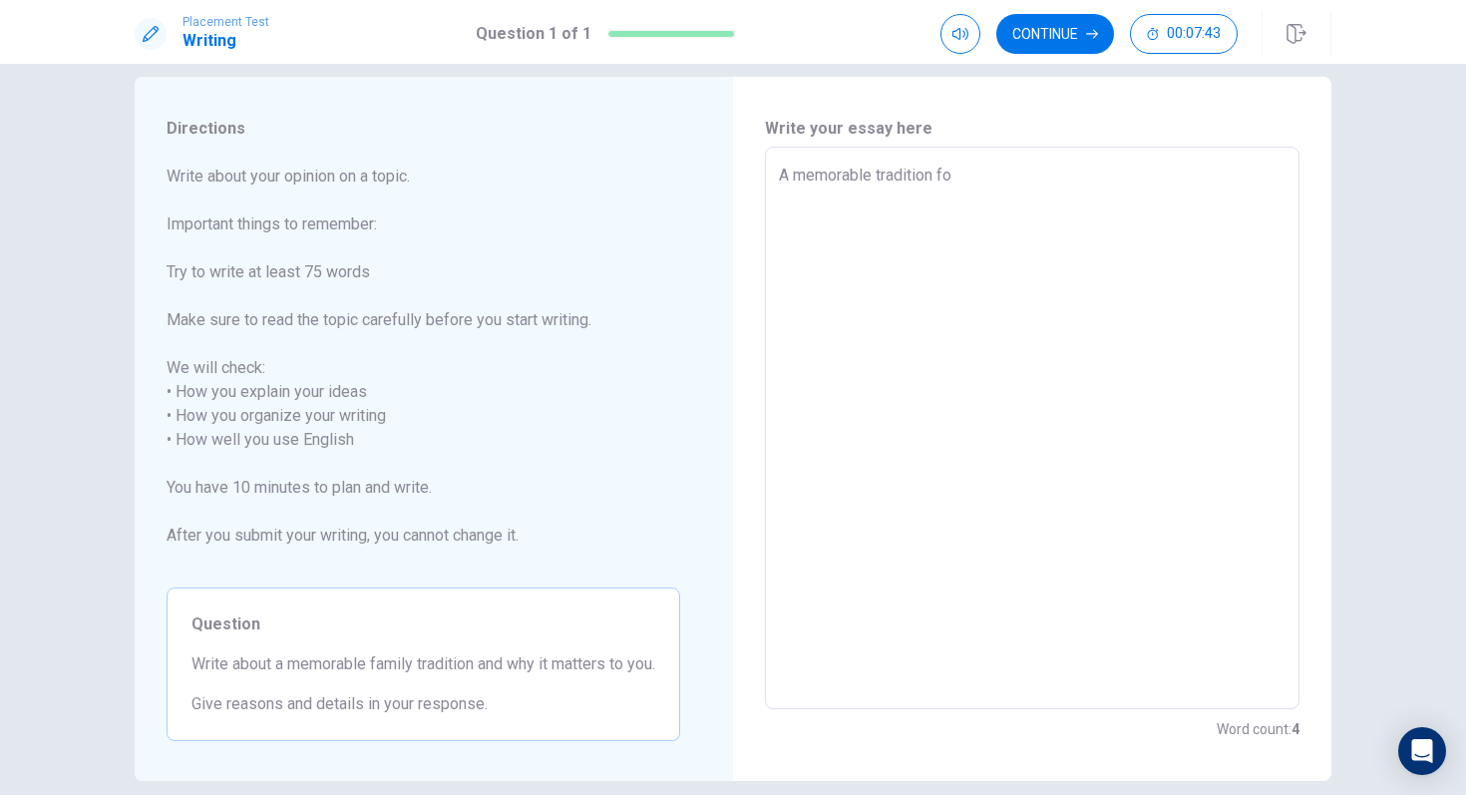
type textarea "x"
type textarea "A memorable tradition for"
type textarea "x"
type textarea "A memorable tradition for"
type textarea "x"
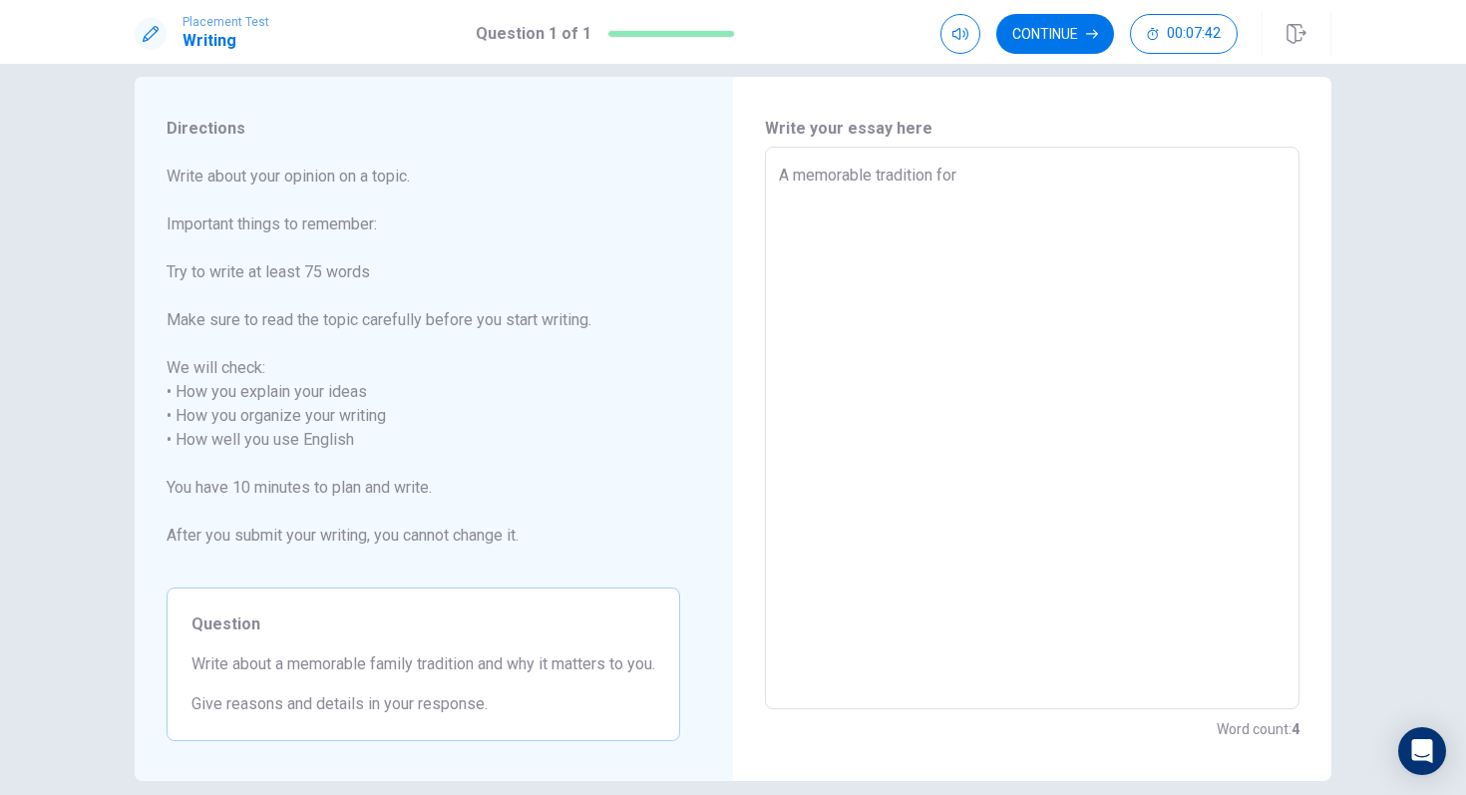
type textarea "A memorable tradition for m"
type textarea "x"
type textarea "A memorable tradition for me"
type textarea "x"
type textarea "A memorable tradition for me"
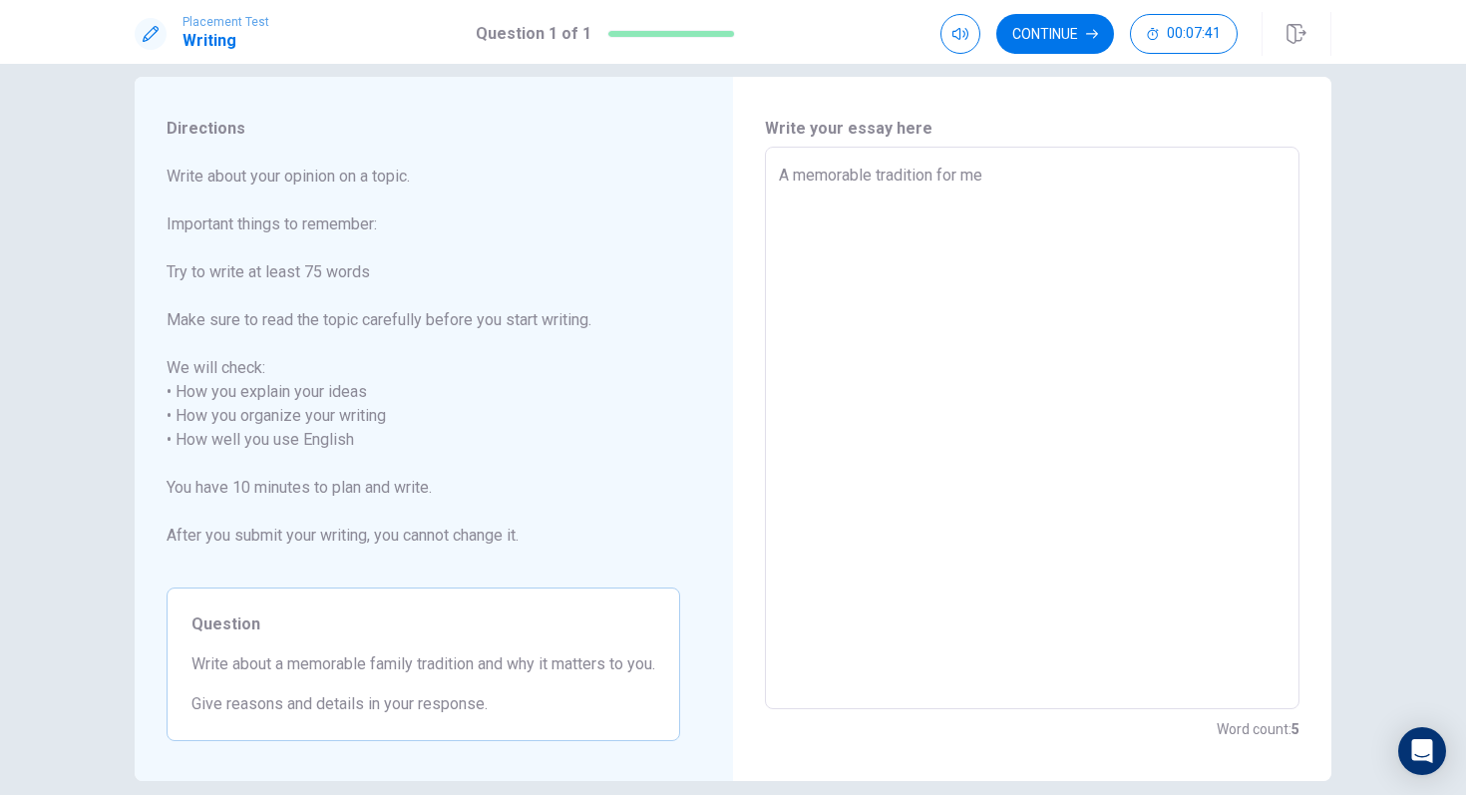
type textarea "x"
type textarea "A memorable tradition for me i"
type textarea "x"
type textarea "A memorable tradition for me is"
type textarea "x"
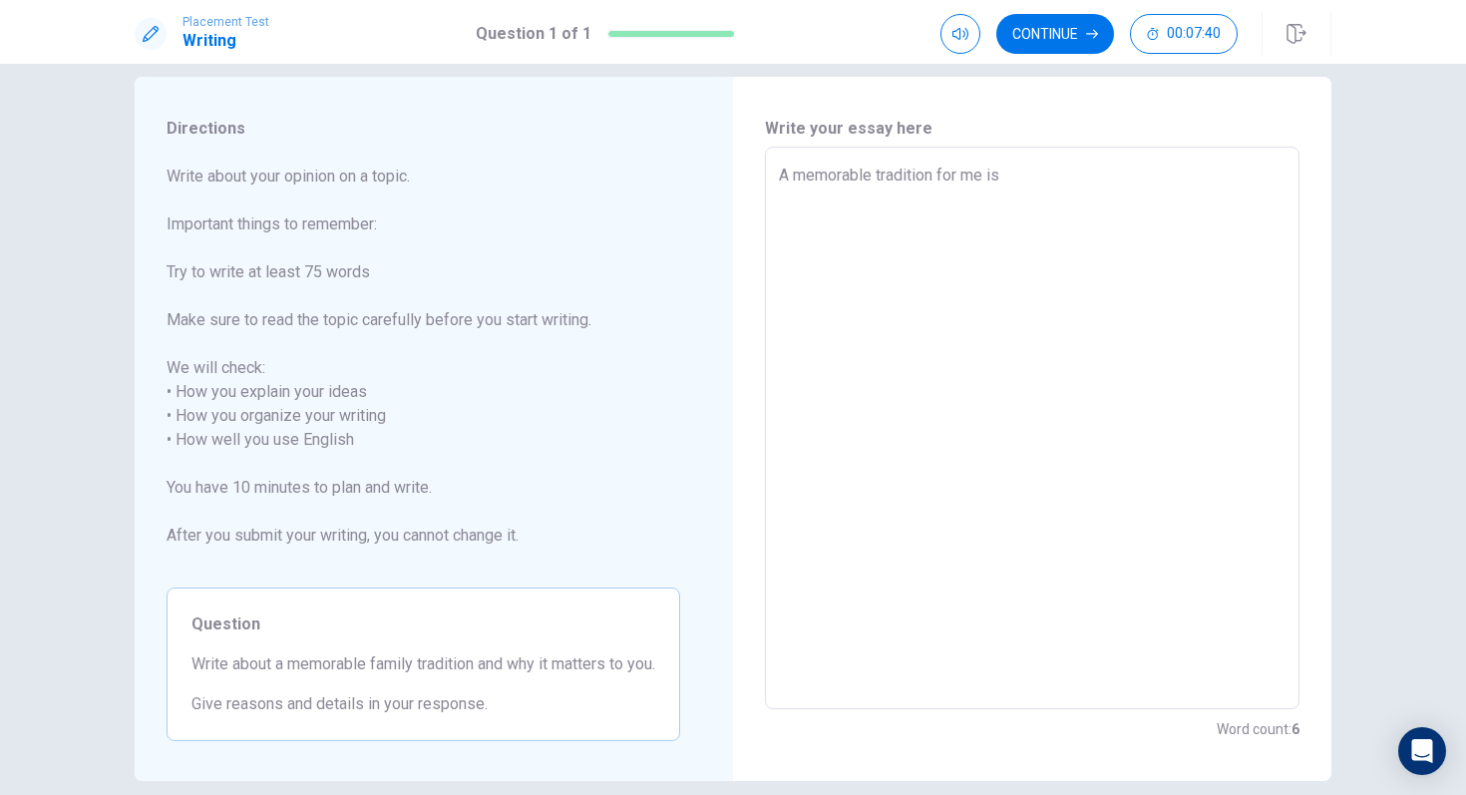
type textarea "A memorable tradition for me is"
type textarea "x"
type textarea "A memorable tradition for me is e"
type textarea "x"
type textarea "A memorable tradition for me is ev"
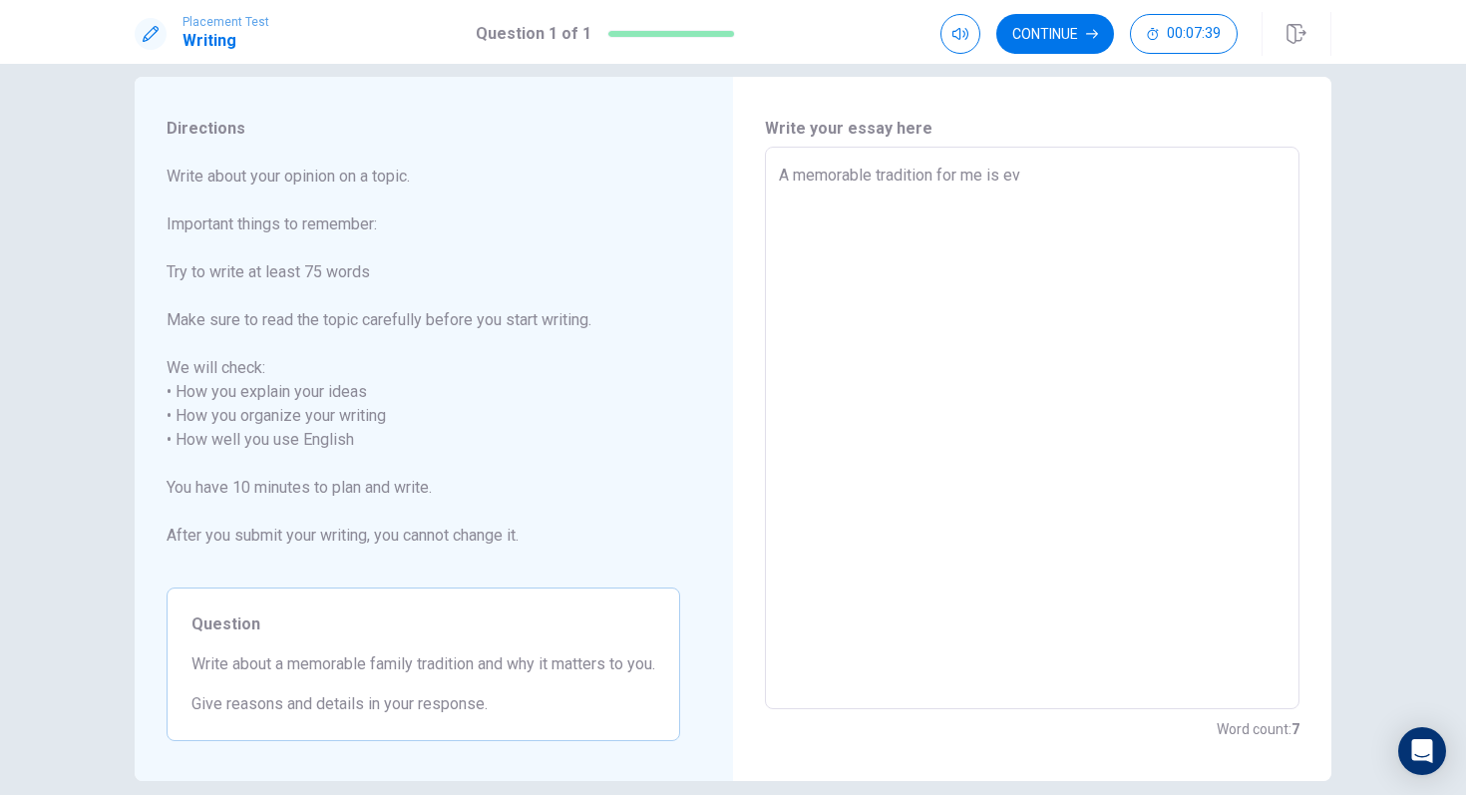
type textarea "x"
type textarea "A memorable tradition for me is evr"
type textarea "x"
type textarea "A memorable tradition for me is evry"
type textarea "x"
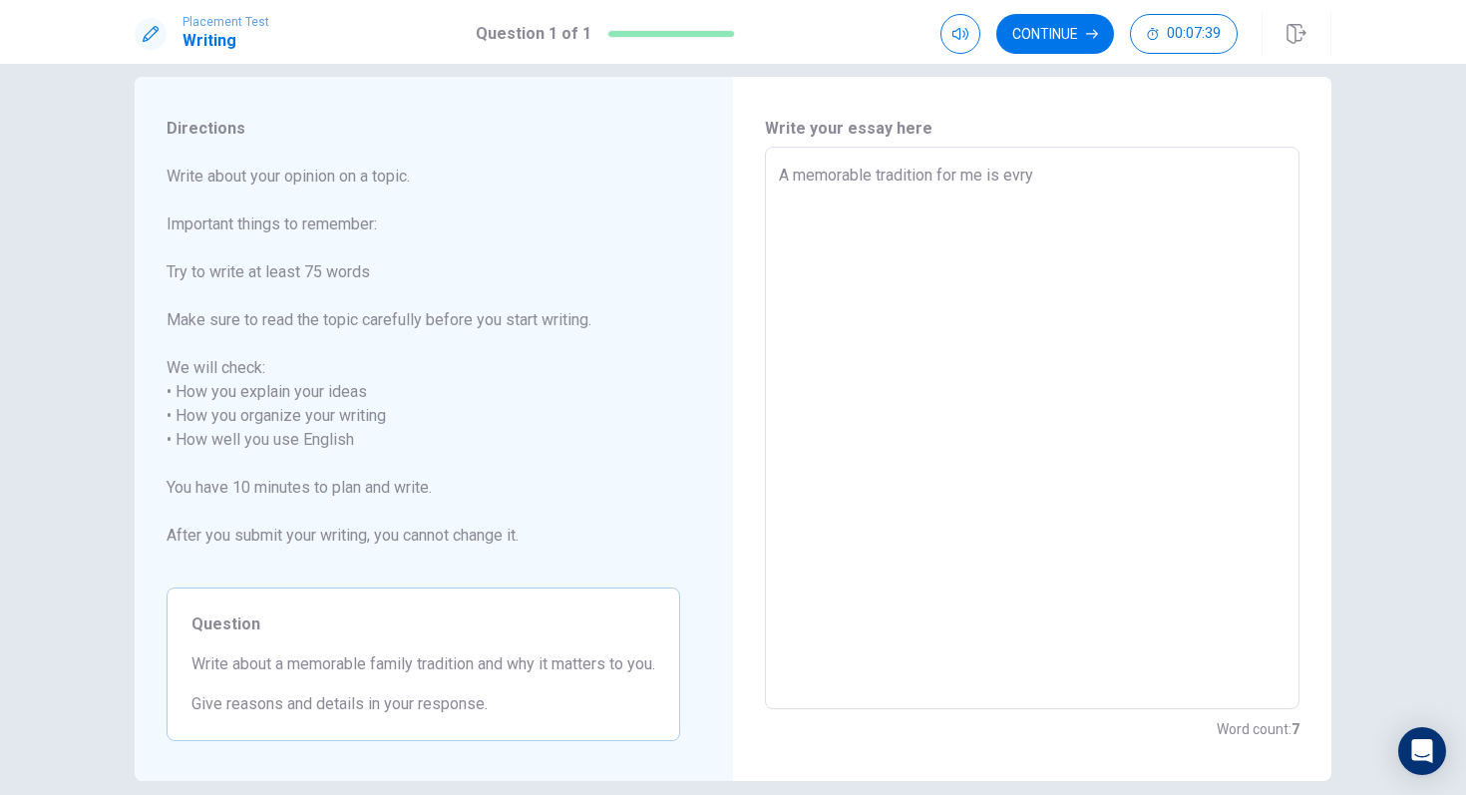
type textarea "A memorable tradition for me is evry"
type textarea "x"
type textarea "A memorable tradition for me is evry c"
type textarea "x"
type textarea "A memorable tradition for me is evry ch"
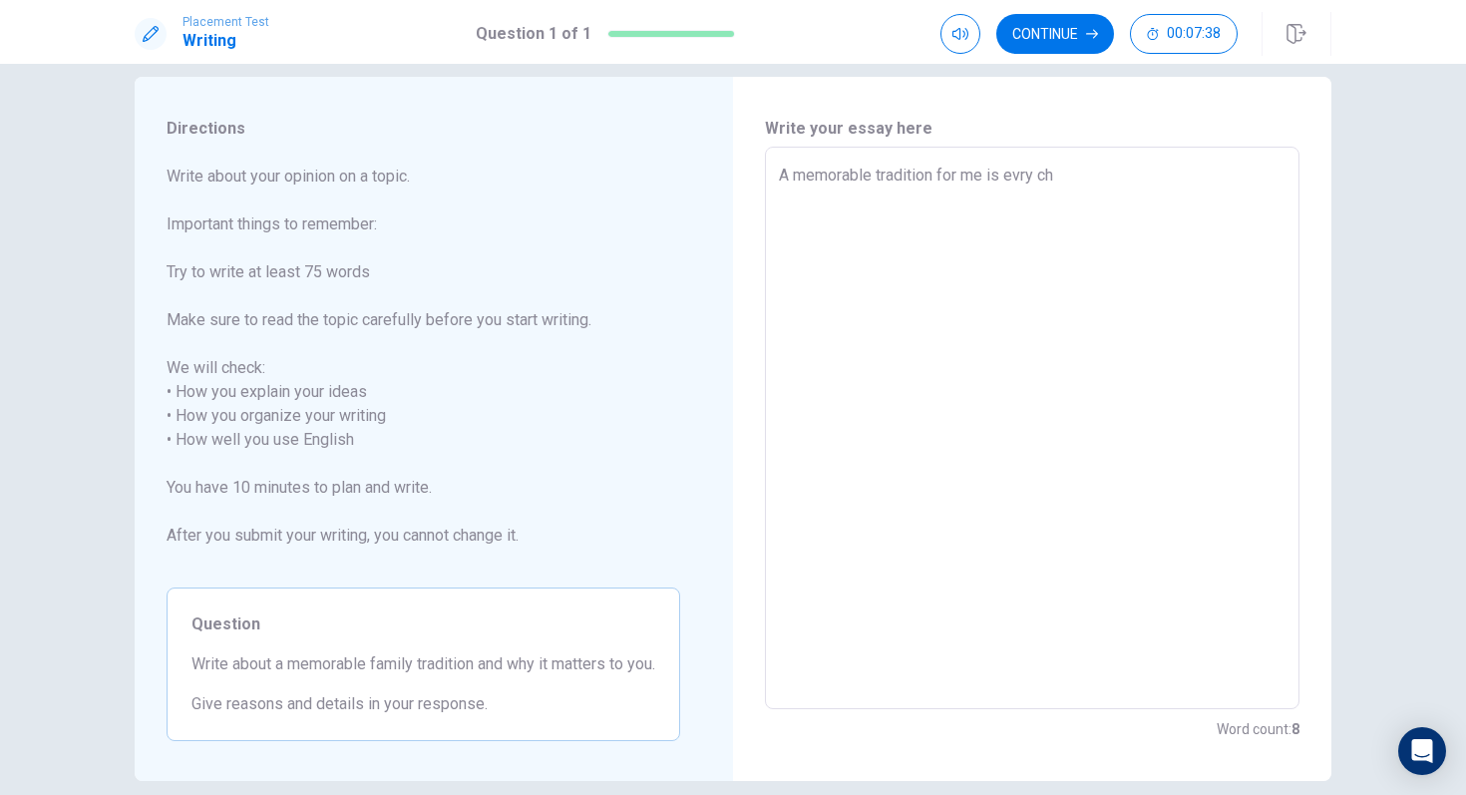
type textarea "x"
type textarea "A memorable tradition for me is evry chr"
type textarea "x"
type textarea "A memorable tradition for me is evry chri"
type textarea "x"
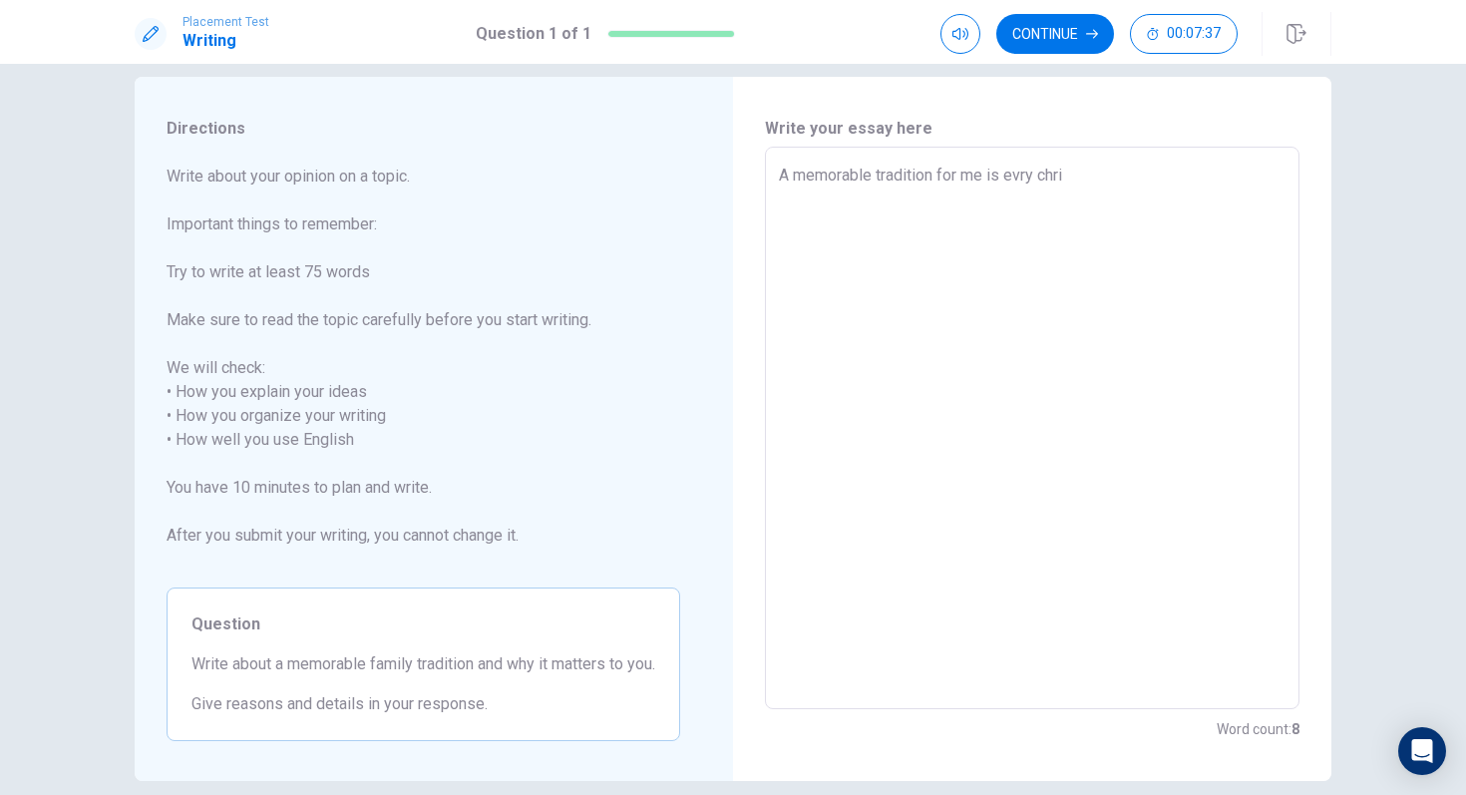
type textarea "A memorable tradition for me is evry chr"
type textarea "x"
type textarea "A memorable tradition for me is evry ch"
type textarea "x"
type textarea "A memorable tradition for me is evry c"
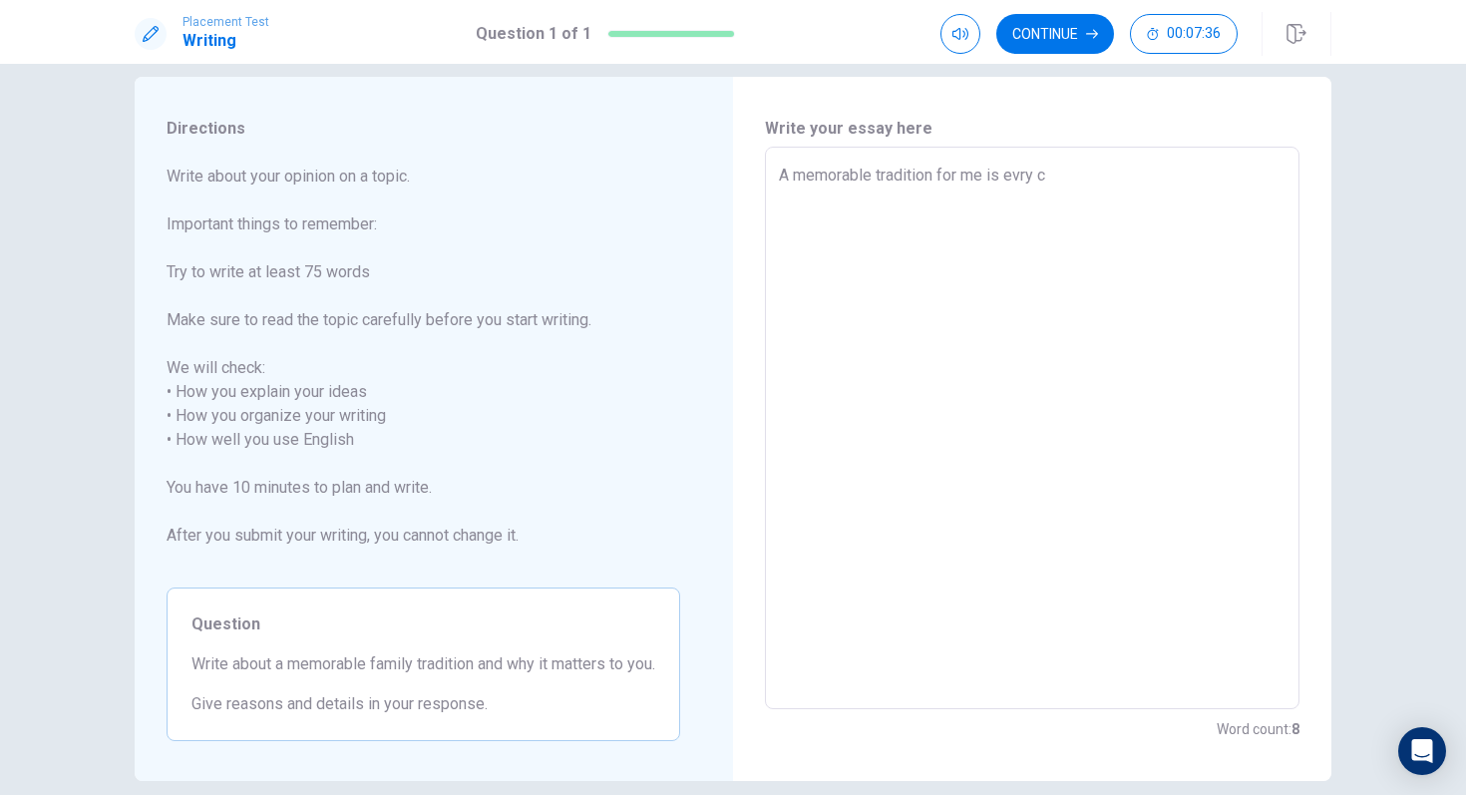
type textarea "x"
type textarea "A memorable tradition for me is evry"
type textarea "x"
type textarea "A memorable tradition for me is evry C"
type textarea "x"
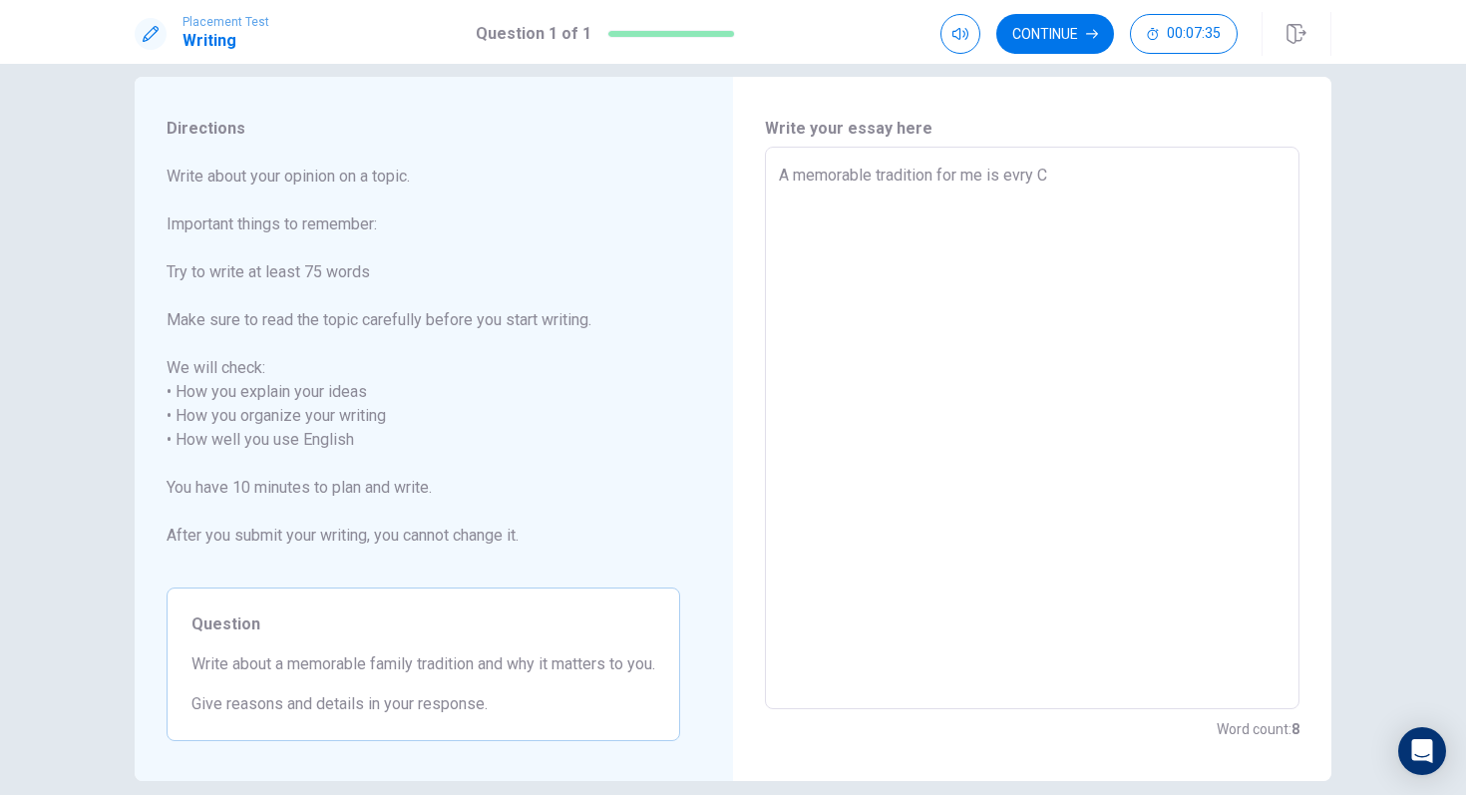
type textarea "A memorable tradition for me is evry Ch"
type textarea "x"
type textarea "A memorable tradition for me is evry Chr"
type textarea "x"
type textarea "A memorable tradition for me is [PERSON_NAME]"
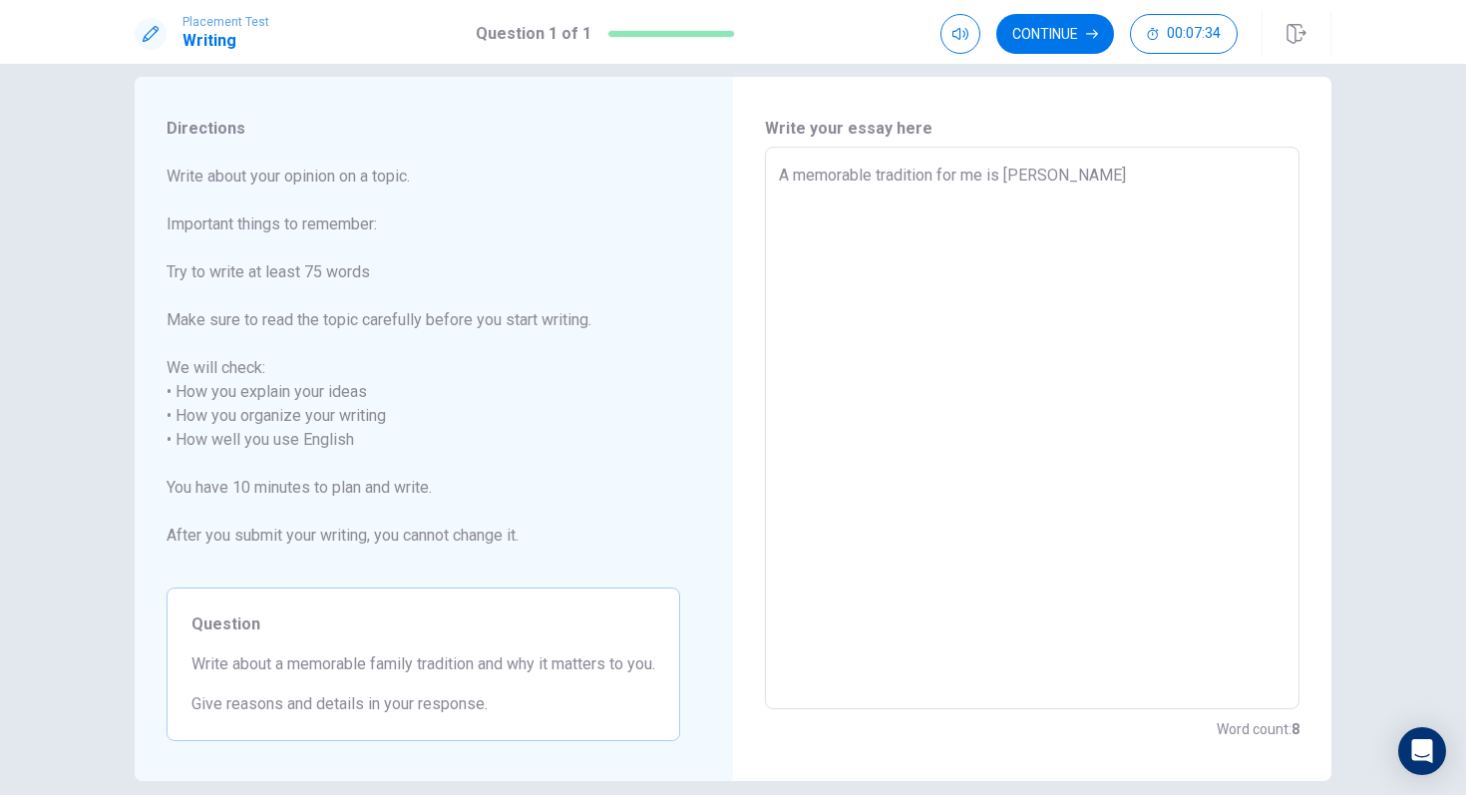
type textarea "x"
type textarea "A memorable tradition for me is [PERSON_NAME]"
type textarea "x"
type textarea "A memorable tradition for me is [PERSON_NAME]"
type textarea "x"
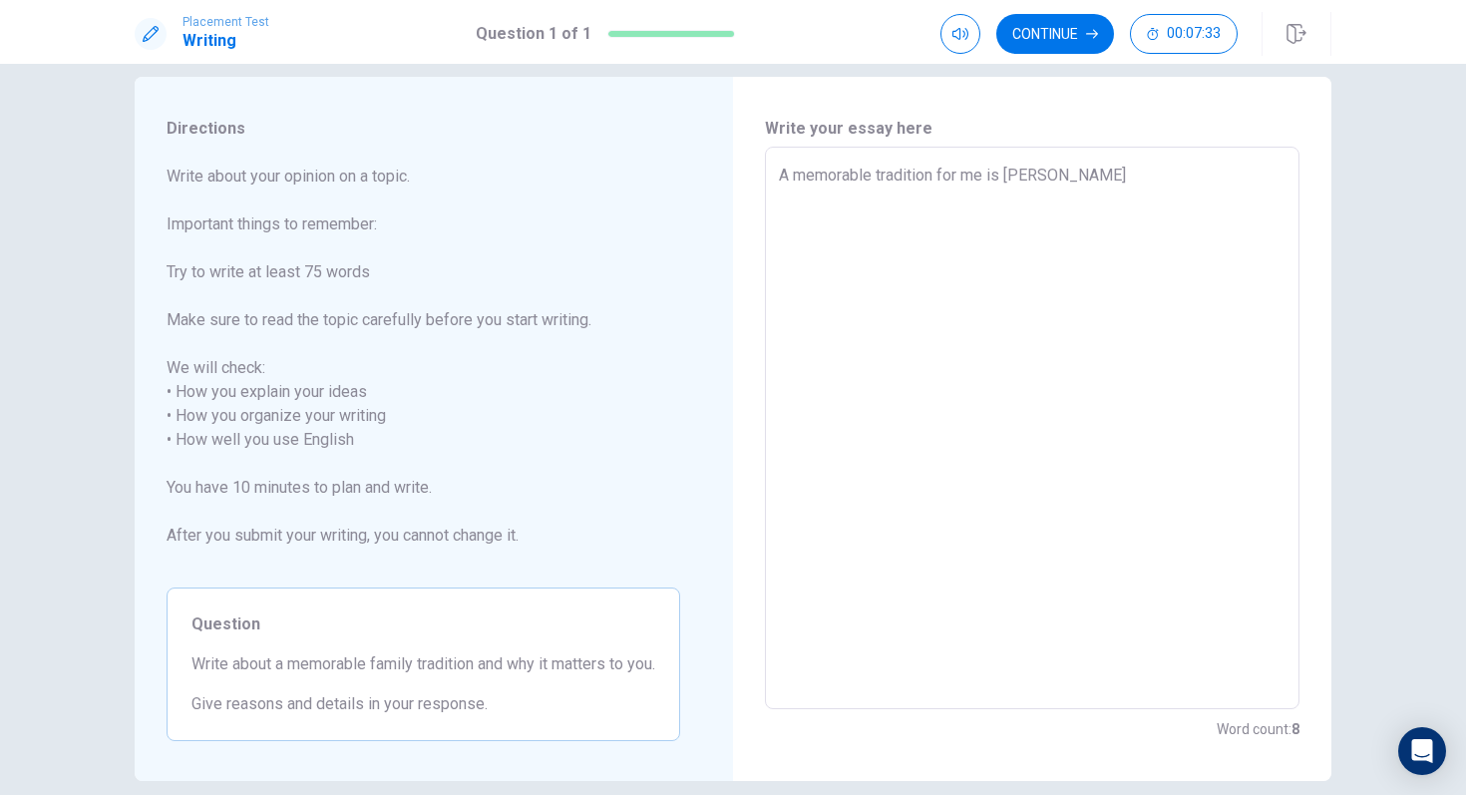
type textarea "A memorable tradition for me is [PERSON_NAME]"
type textarea "x"
type textarea "A memorable tradition for me is [PERSON_NAME]"
type textarea "x"
type textarea "A memorable tradition for me is [PERSON_NAME]"
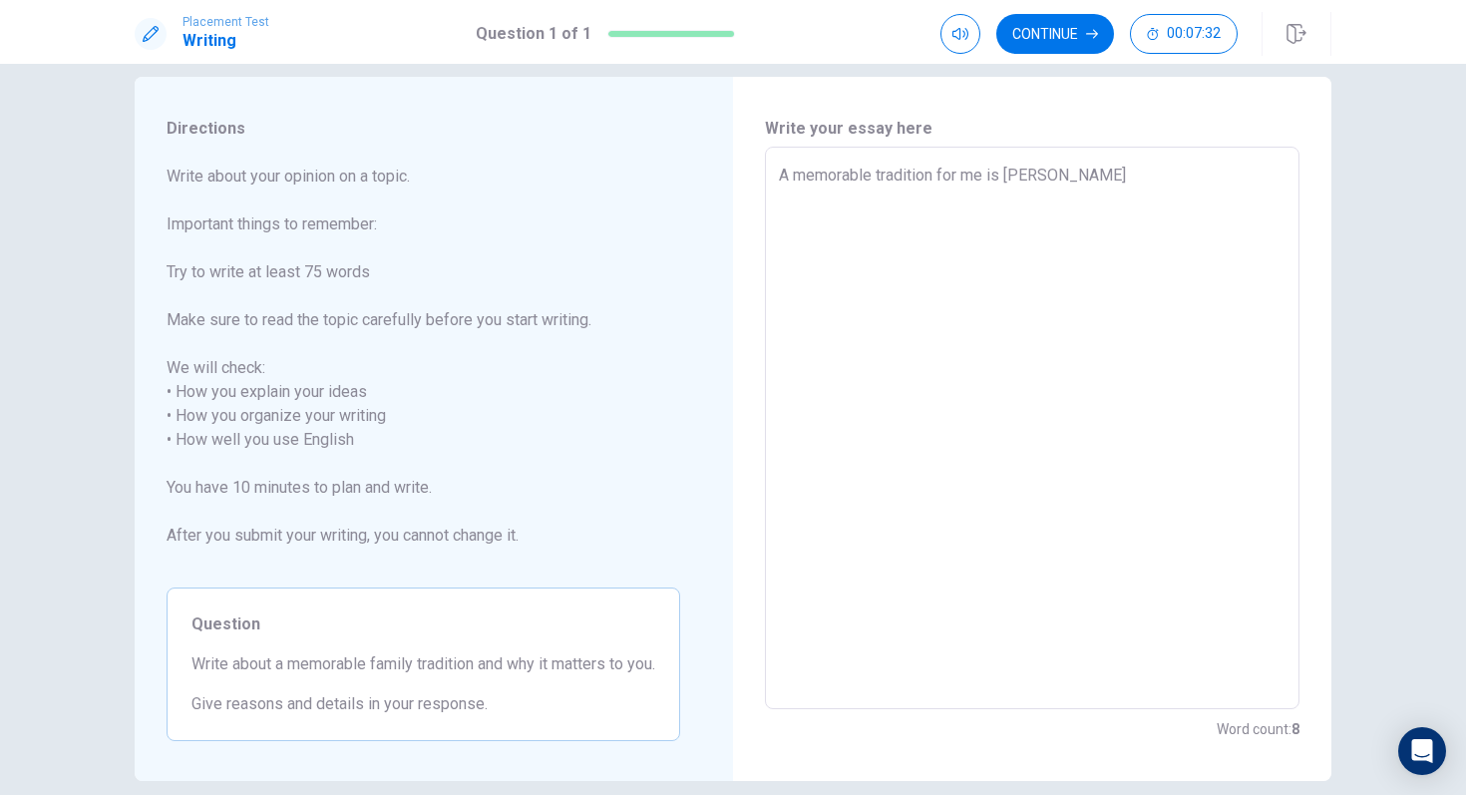
type textarea "x"
type textarea "A memorable tradition for me is [PERSON_NAME]"
type textarea "x"
type textarea "A memorable tradition for me is [PERSON_NAME]"
type textarea "x"
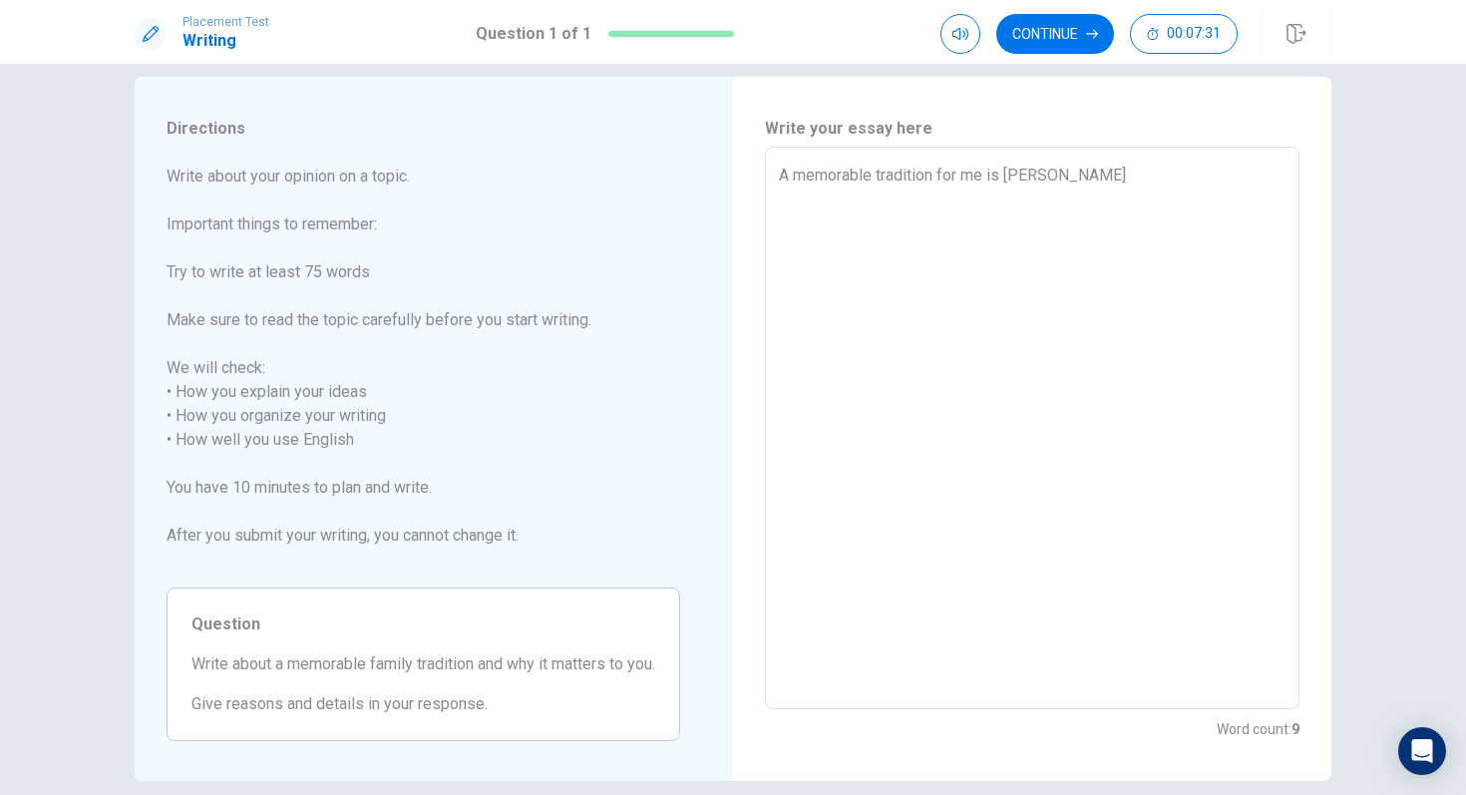
type textarea "A memorable tradition for me is [PERSON_NAME] I s"
type textarea "x"
type textarea "A memorable tradition for me is [PERSON_NAME] I se"
type textarea "x"
type textarea "A memorable tradition for me is [PERSON_NAME] I sep"
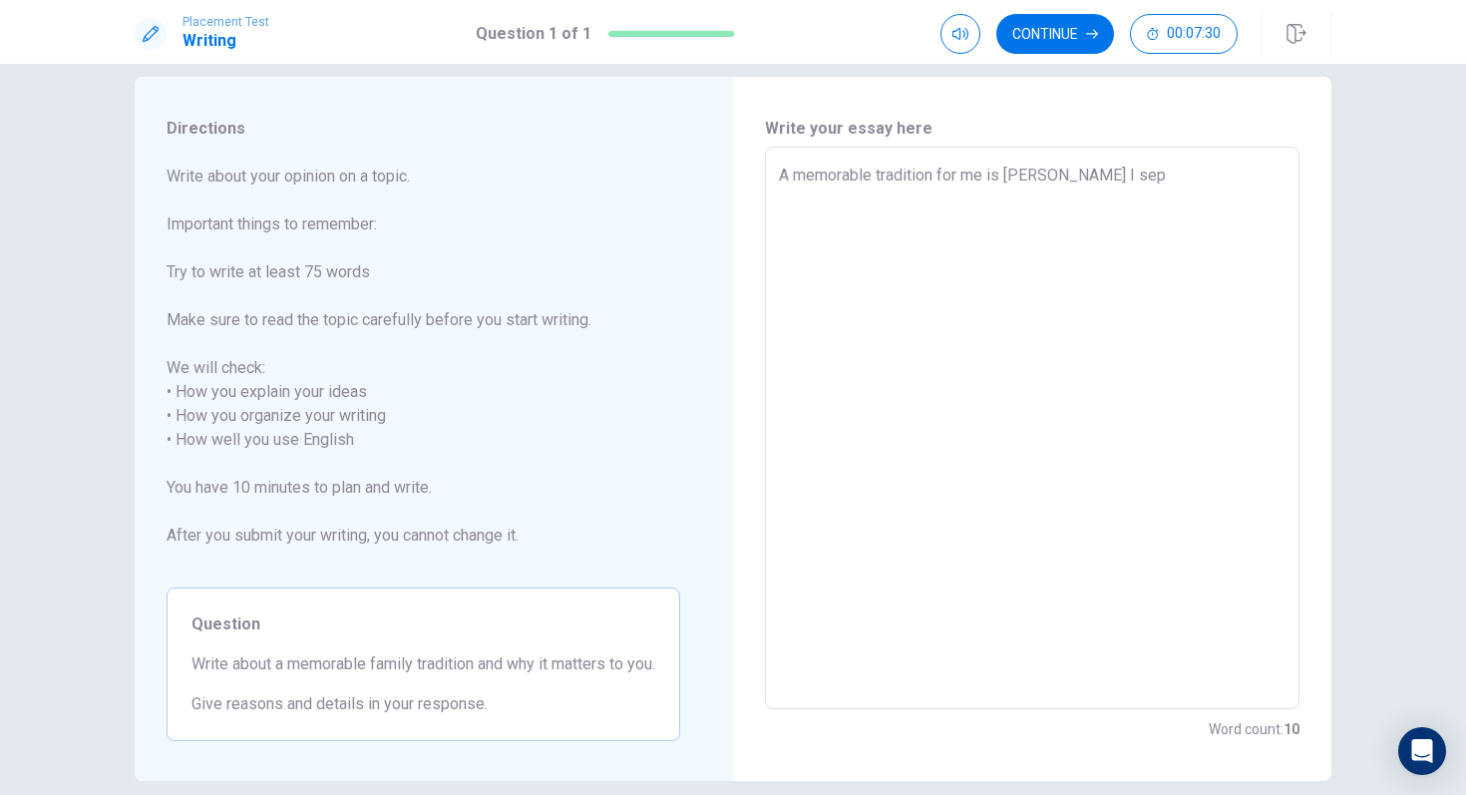
type textarea "x"
type textarea "A memorable tradition for me is [PERSON_NAME] I sepn"
type textarea "x"
type textarea "A memorable tradition for me is [PERSON_NAME] I sepnt"
type textarea "x"
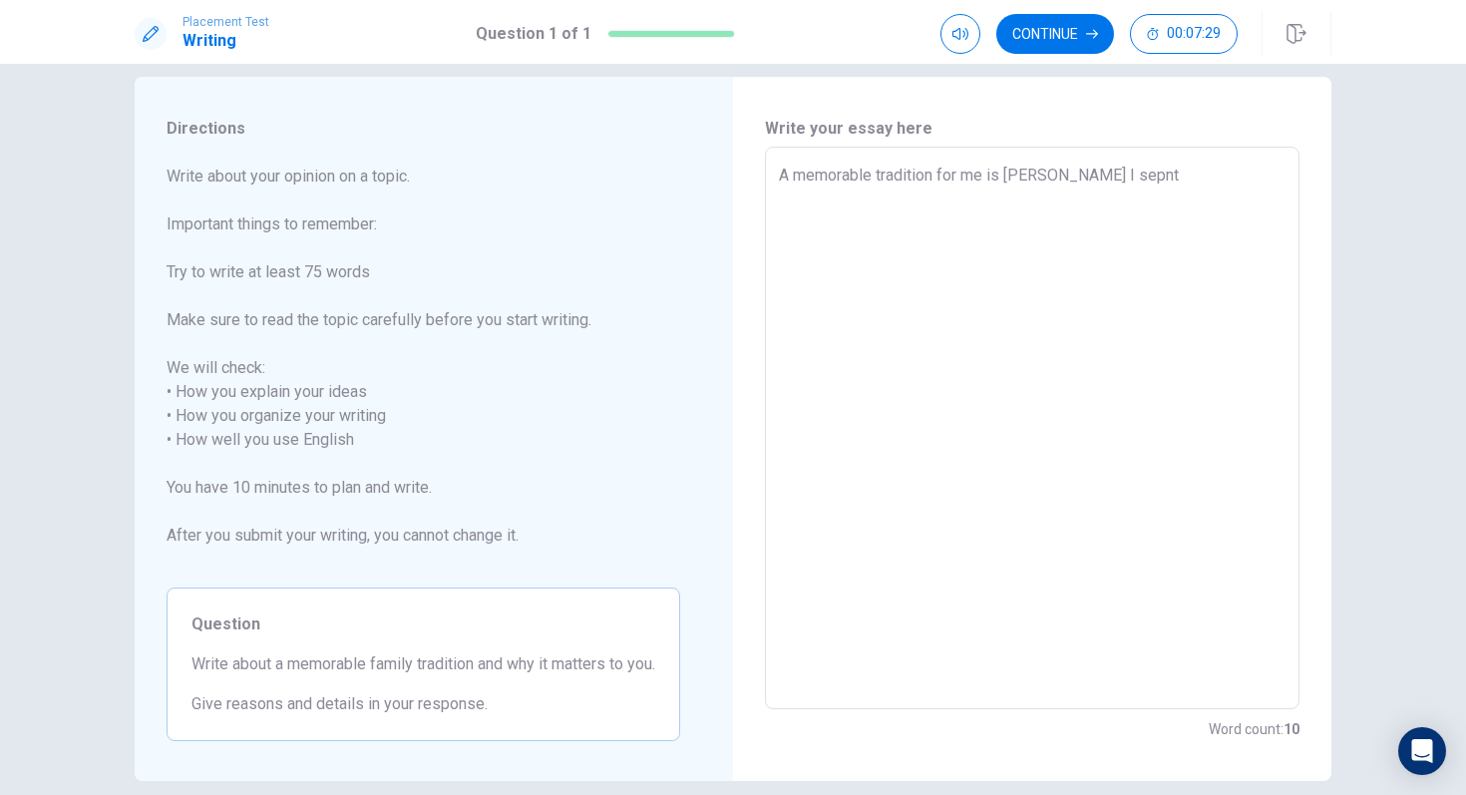
type textarea "A memorable tradition for me is [PERSON_NAME] I sepnt"
type textarea "x"
type textarea "A memorable tradition for me is [PERSON_NAME] I sepnt i"
type textarea "x"
type textarea "A memorable tradition for me is [PERSON_NAME] I sepnt it"
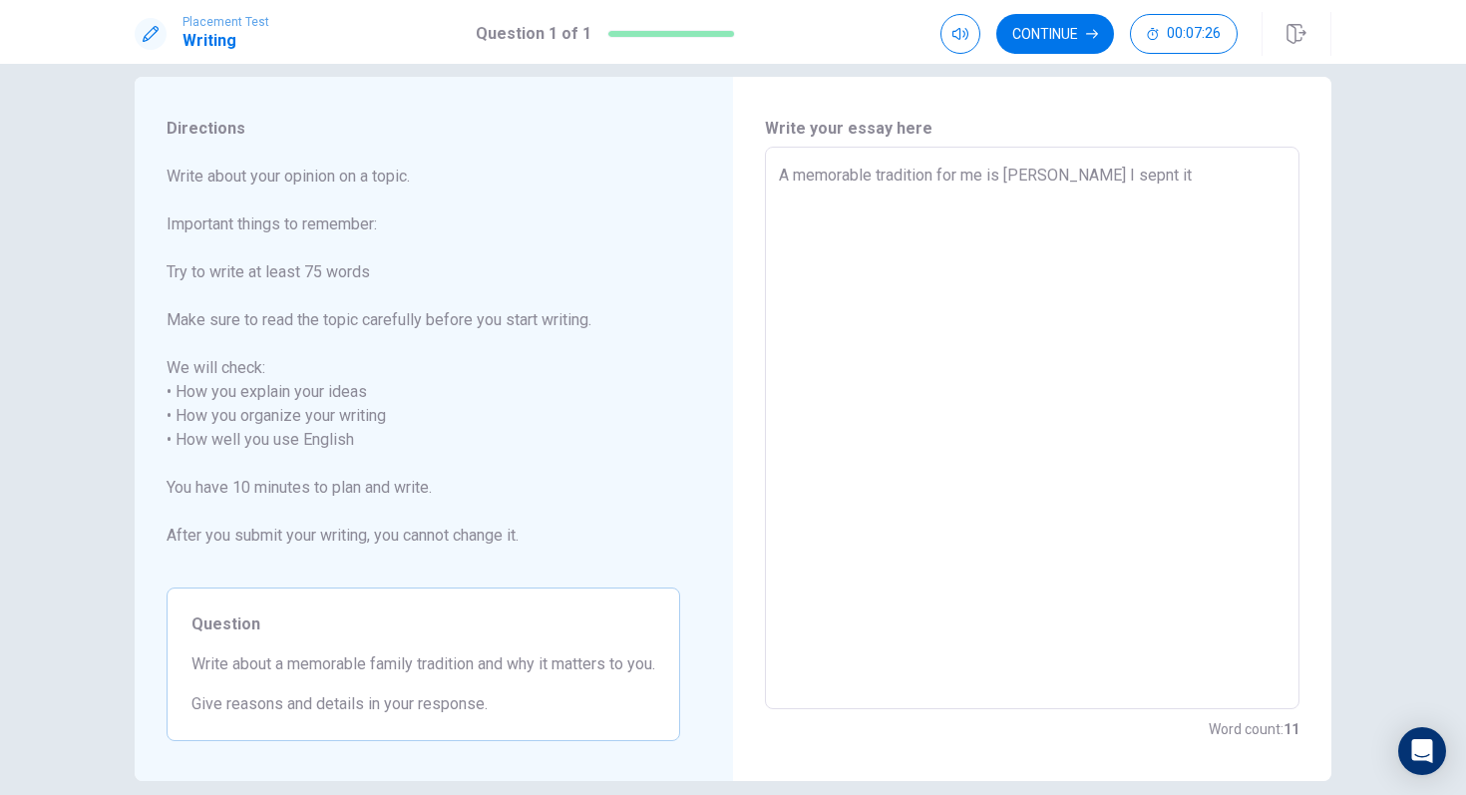
type textarea "x"
type textarea "A memorable tradition for me is [PERSON_NAME] I sepnt i"
type textarea "x"
type textarea "A memorable tradition for me is [PERSON_NAME] I sepnt"
type textarea "x"
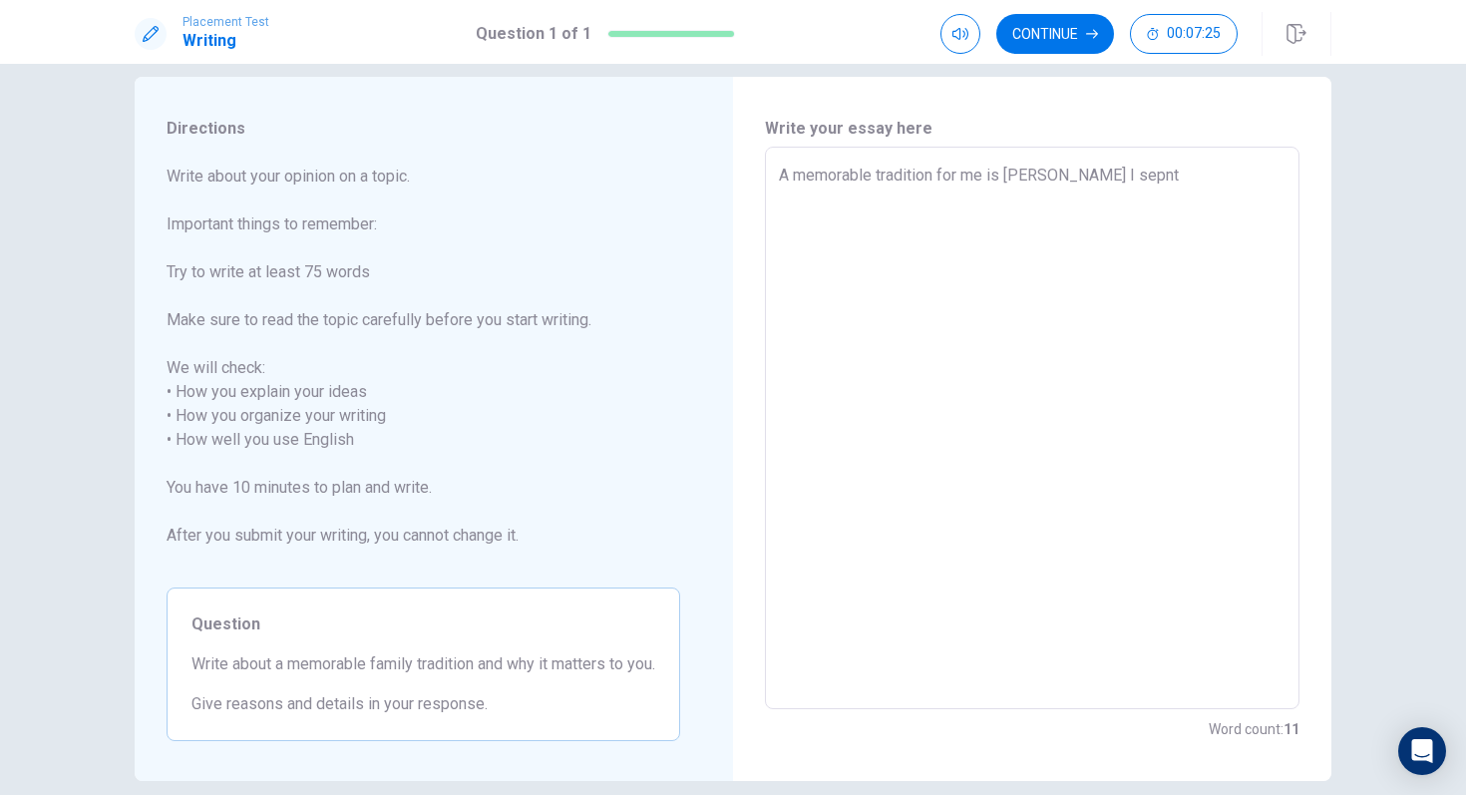
type textarea "A memorable tradition for me is [PERSON_NAME] I sepnt"
type textarea "x"
type textarea "A memorable tradition for me is [PERSON_NAME] I sepn"
type textarea "x"
type textarea "A memorable tradition for me is [PERSON_NAME] I sepns"
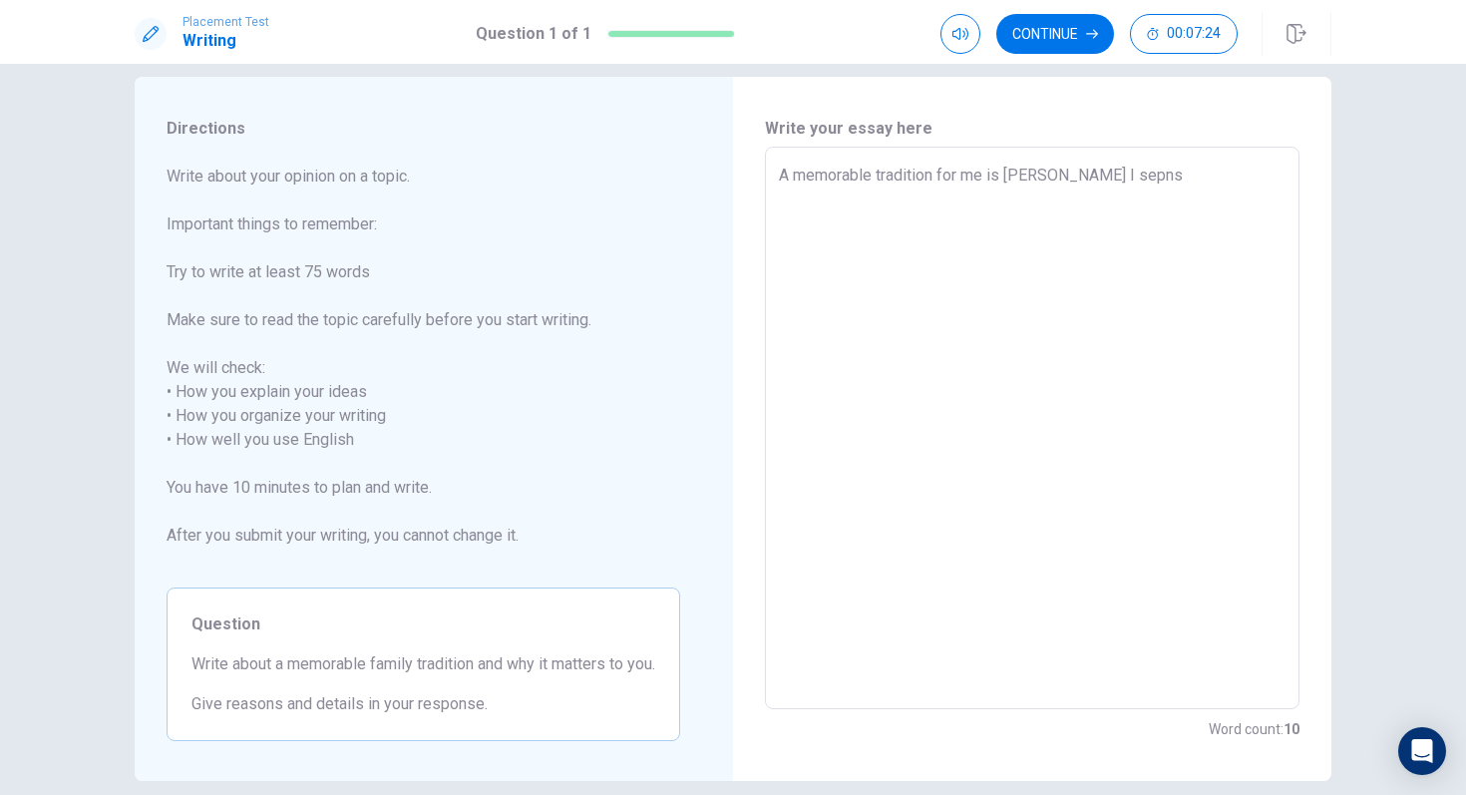
type textarea "x"
type textarea "A memorable tradition for me is [PERSON_NAME] I sepn"
type textarea "x"
type textarea "A memorable tradition for me is [PERSON_NAME] I sepnd"
type textarea "x"
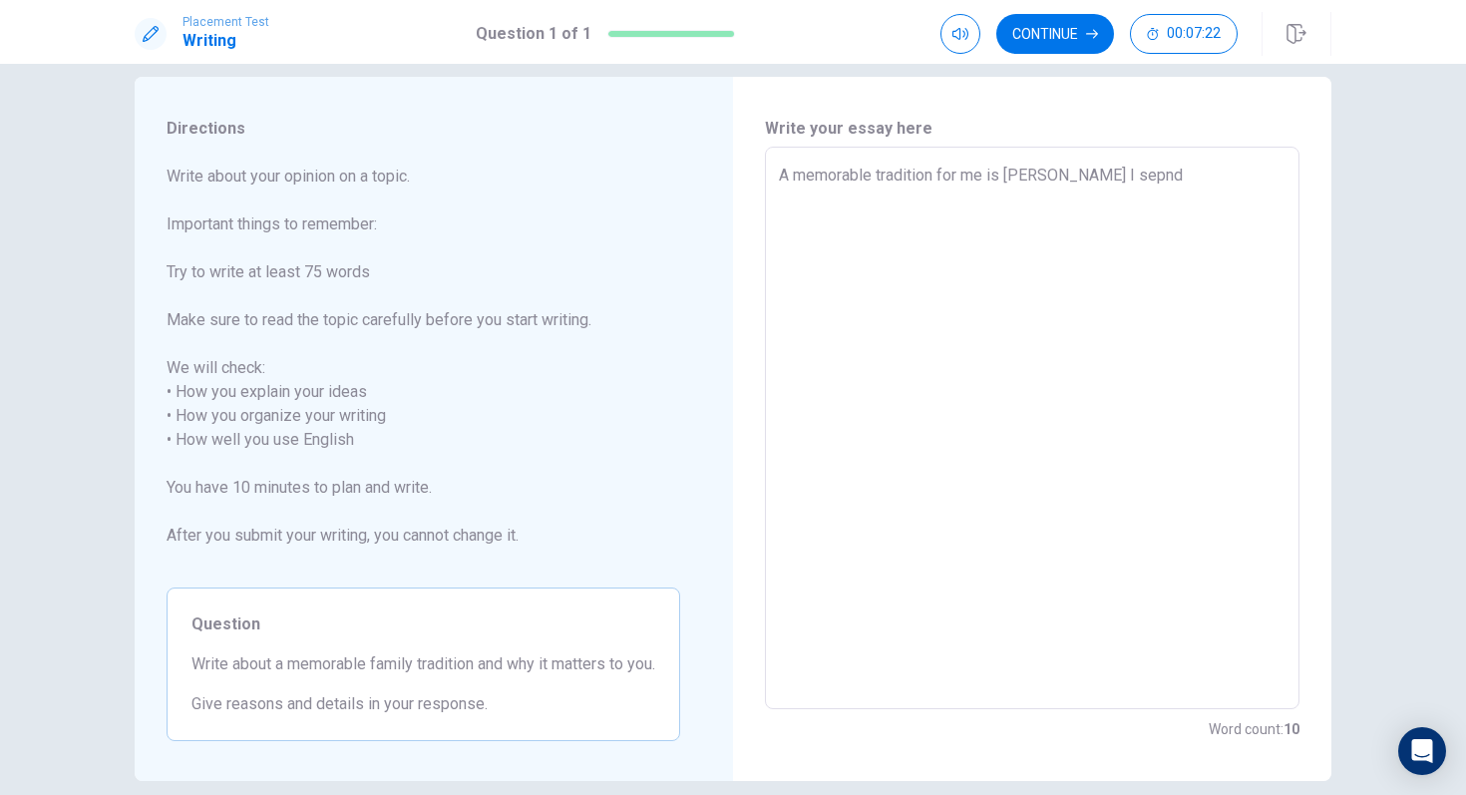
type textarea "A memorable tradition for me is [PERSON_NAME] I sepnd"
type textarea "x"
type textarea "A memorable tradition for me is [PERSON_NAME] I sepnd i"
type textarea "x"
type textarea "A memorable tradition for me is [PERSON_NAME] I sepnd it"
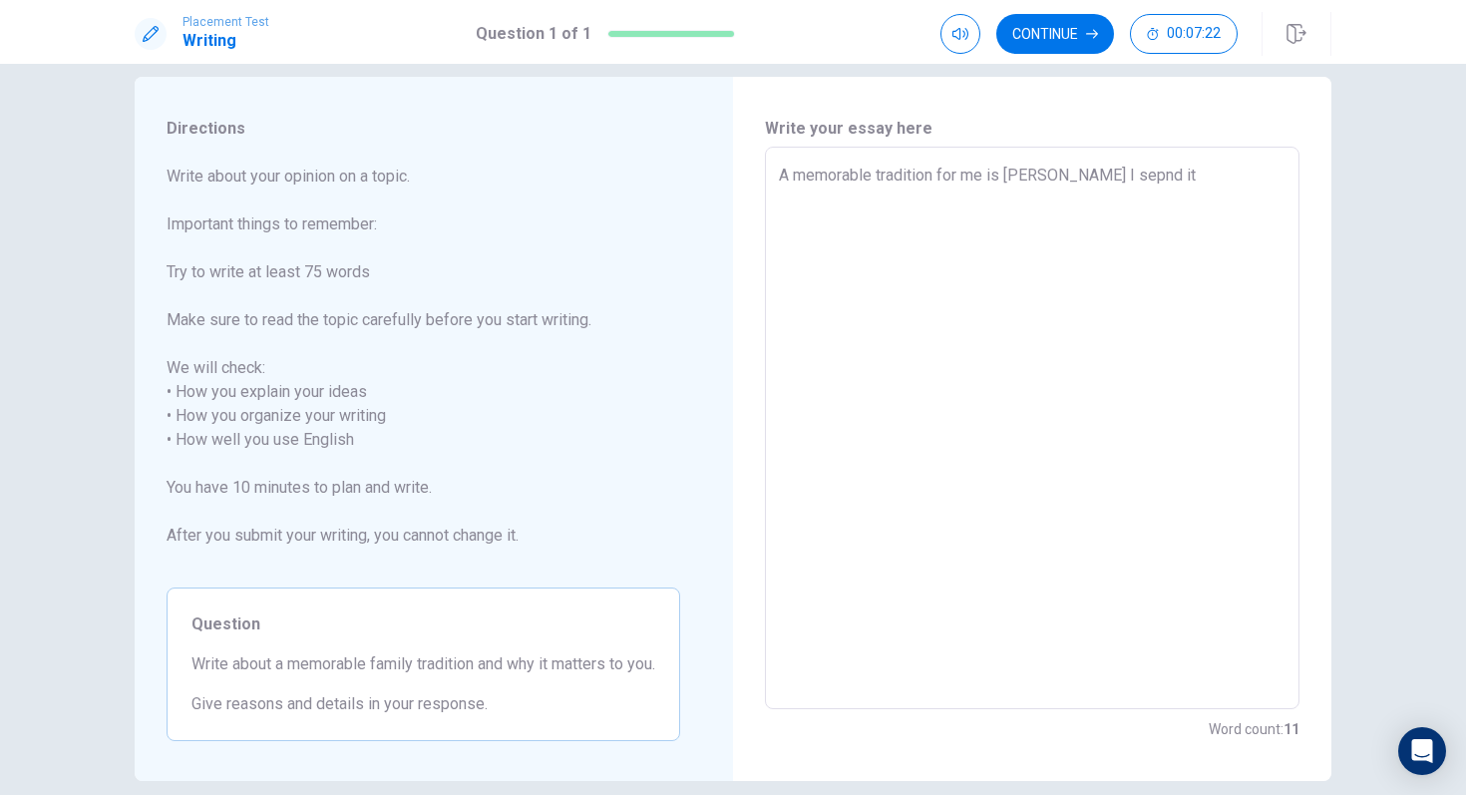
type textarea "x"
type textarea "A memorable tradition for me is [PERSON_NAME] I sepnd it"
type textarea "x"
type textarea "A memorable tradition for me is [PERSON_NAME] I sepnd it w"
type textarea "x"
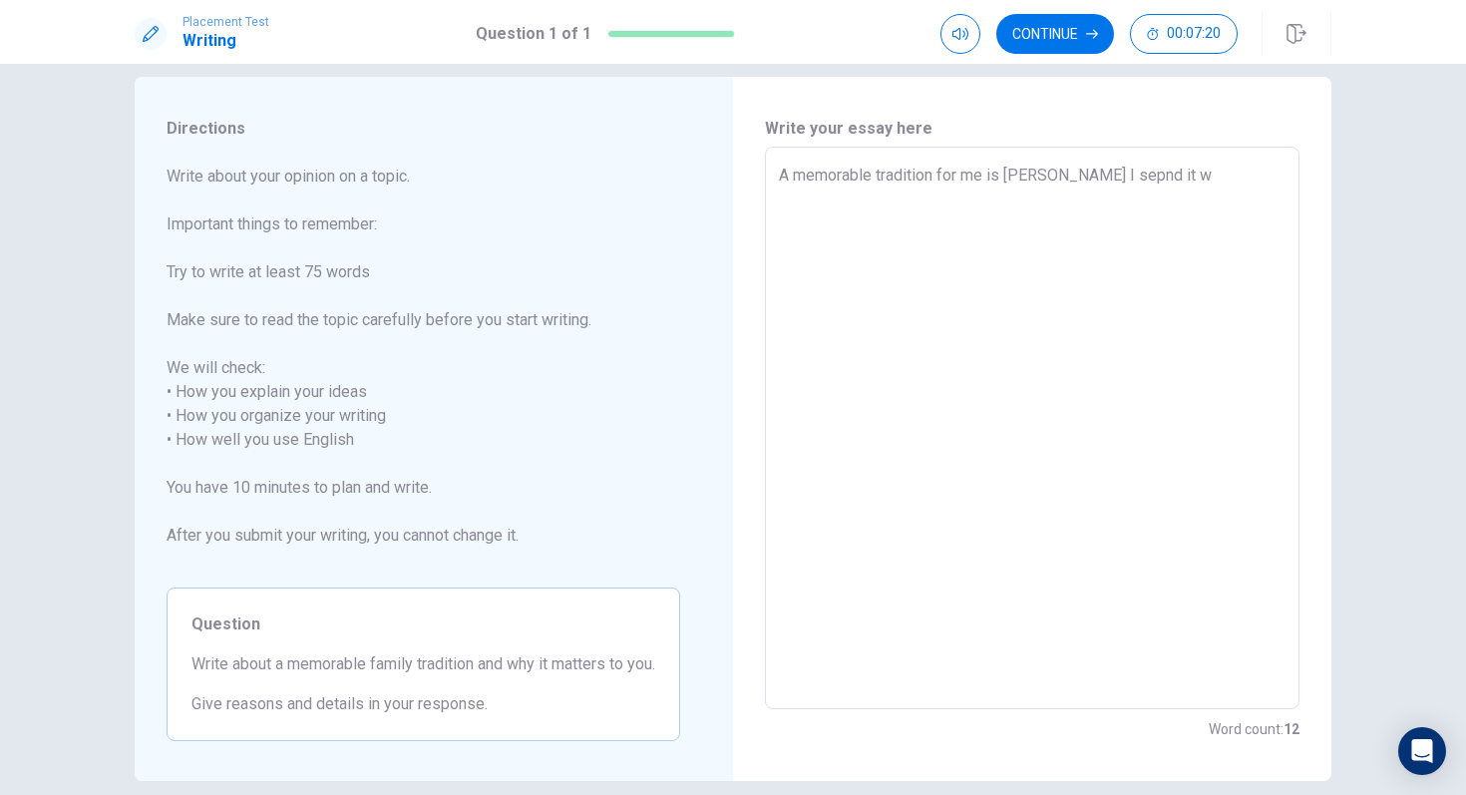
type textarea "A memorable tradition for me is [PERSON_NAME] I sepnd it wi"
type textarea "x"
type textarea "A memorable tradition for me is [PERSON_NAME] I sepnd it wit"
type textarea "x"
type textarea "A memorable tradition for me is [PERSON_NAME] I sepnd it with"
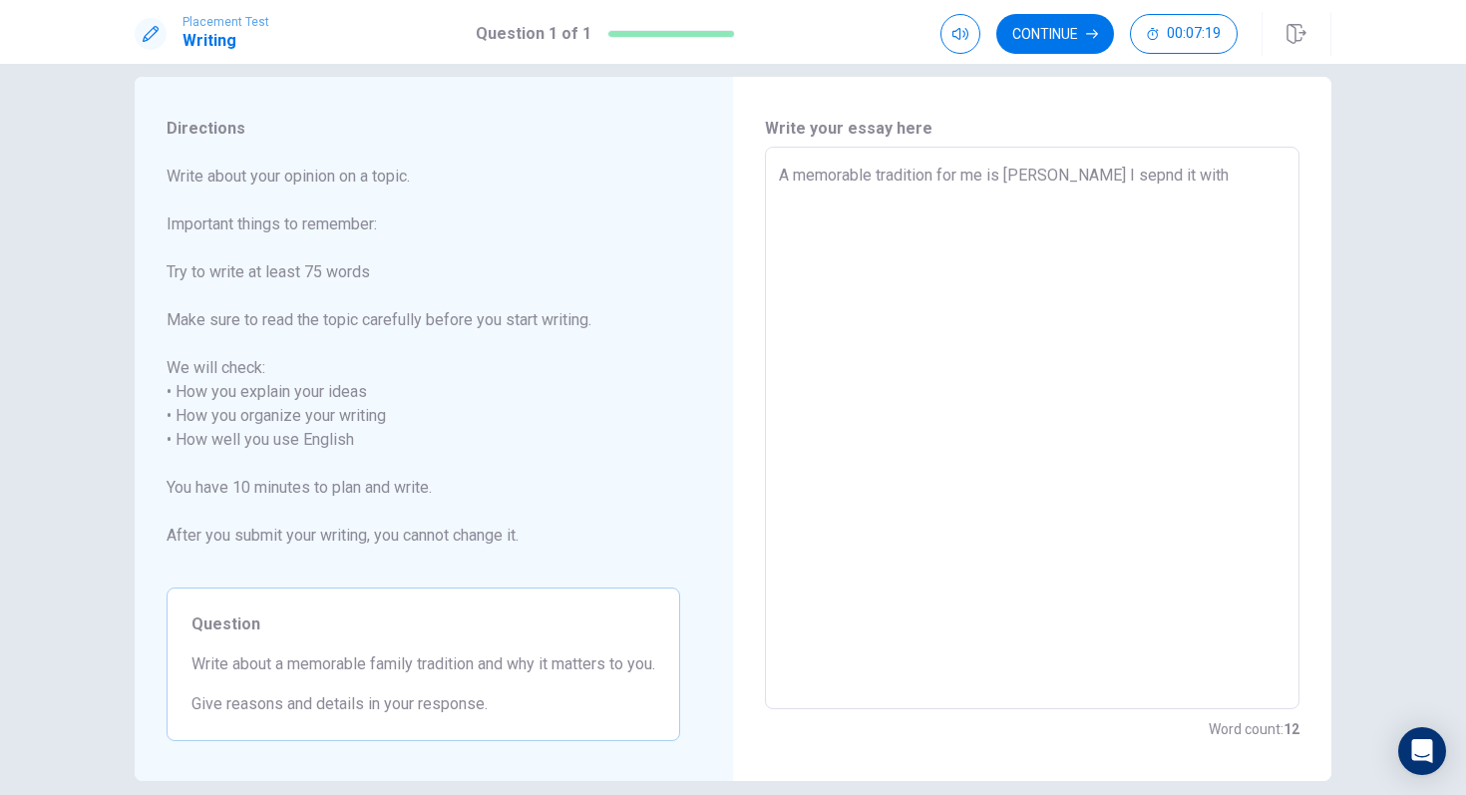
type textarea "x"
type textarea "A memorable tradition for me is [PERSON_NAME] I sepnd it with"
type textarea "x"
type textarea "A memorable tradition for me is [PERSON_NAME] I sepnd it with m"
type textarea "x"
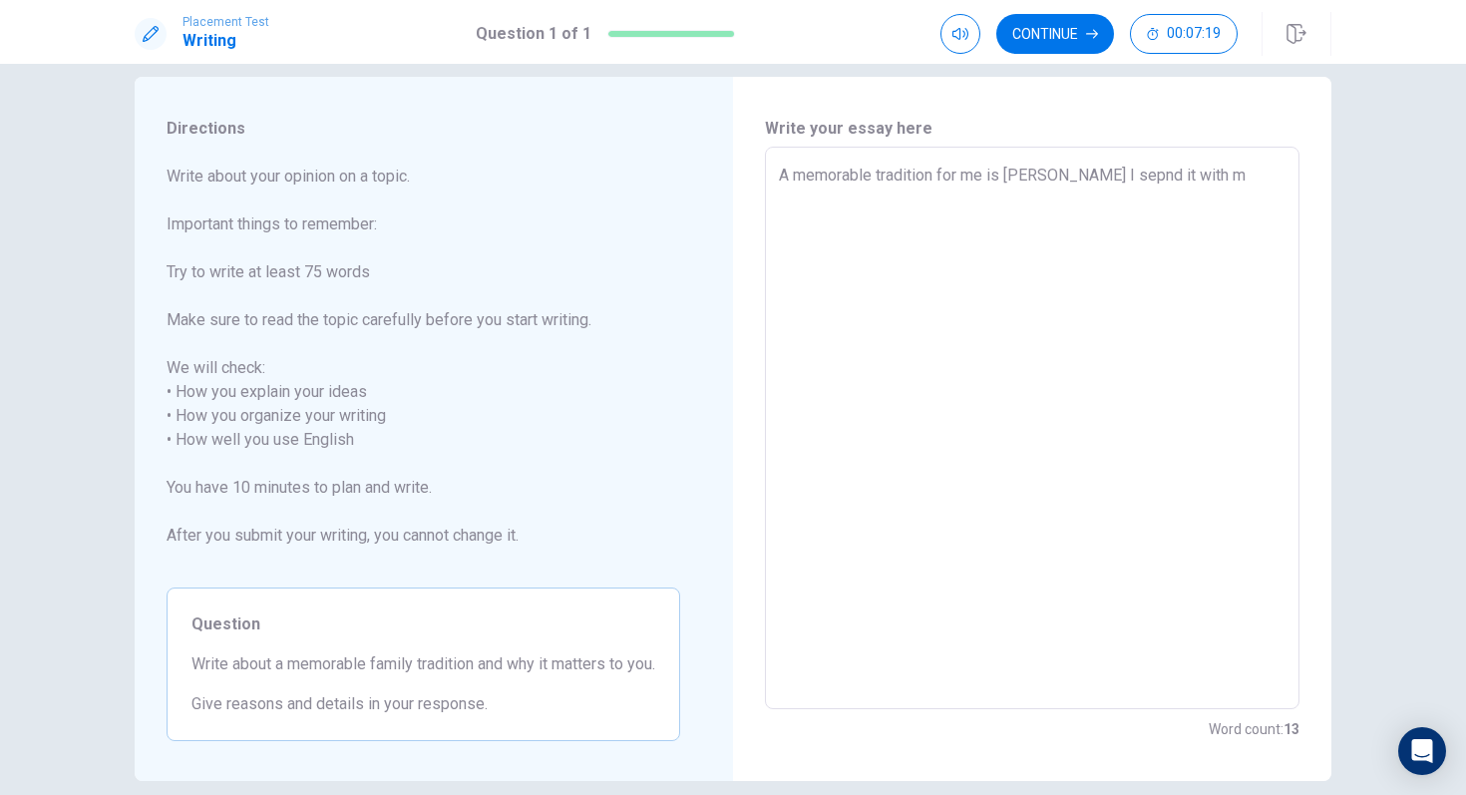
type textarea "A memorable tradition for me is [PERSON_NAME] I sepnd it with my"
type textarea "x"
type textarea "A memorable tradition for me is [PERSON_NAME] I sepnd it with my"
type textarea "x"
type textarea "A memorable tradition for me is [PERSON_NAME] I sepnd it with my f"
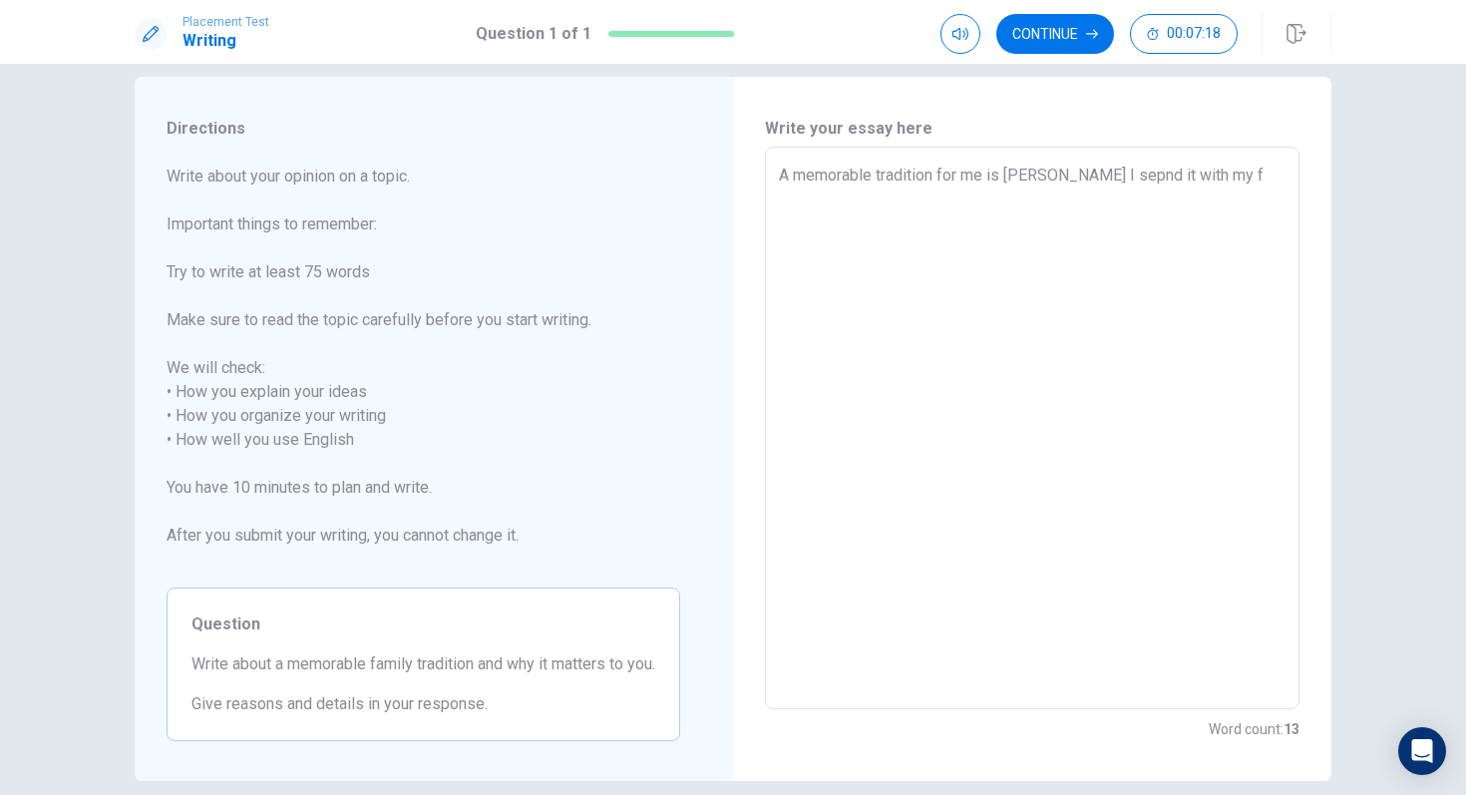
type textarea "x"
type textarea "A memorable tradition for me is [PERSON_NAME] I sepnd it with my fa"
type textarea "x"
type textarea "A memorable tradition for me is [PERSON_NAME] I sepnd it with my fam"
type textarea "x"
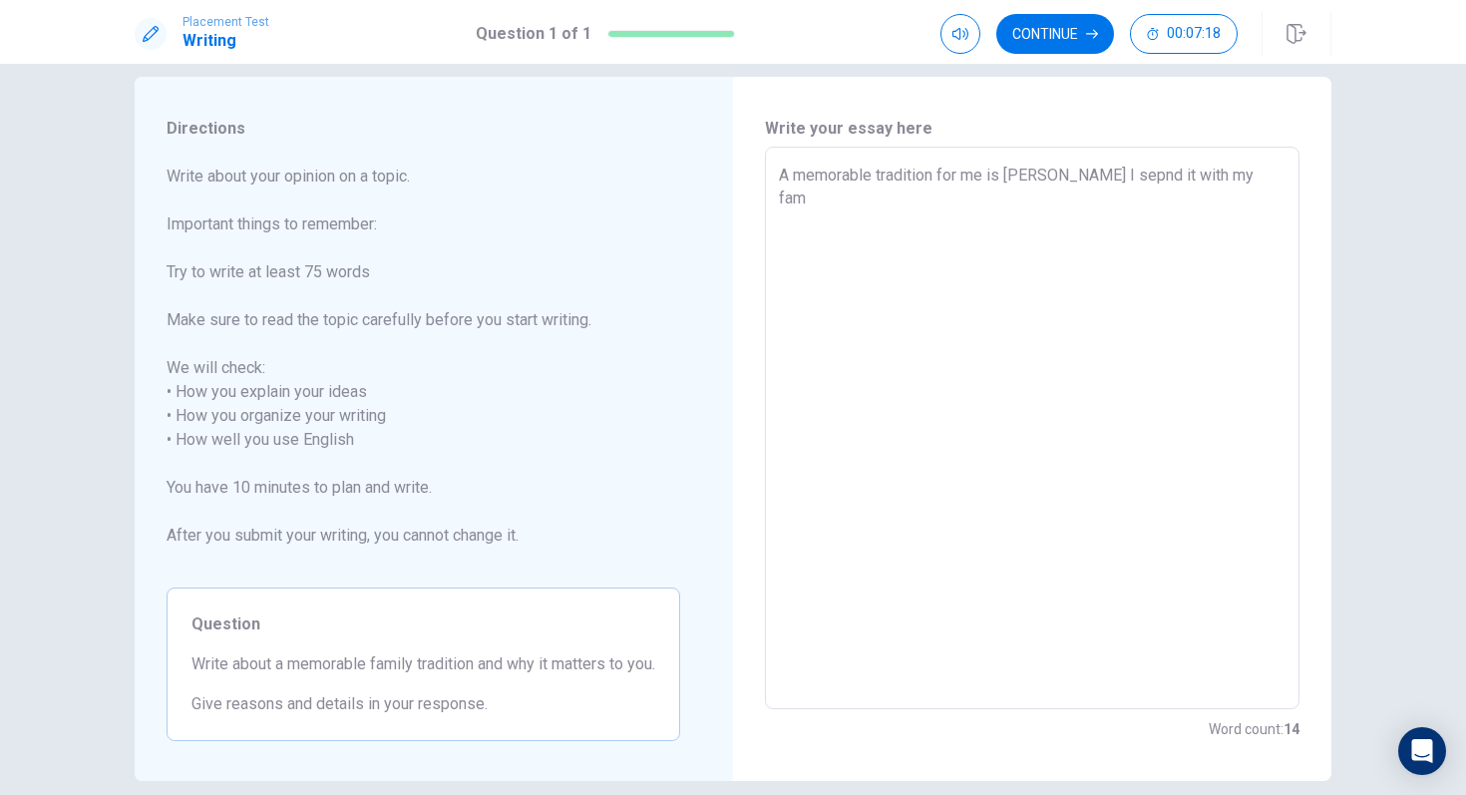
type textarea "A memorable tradition for me is [PERSON_NAME] I sepnd it with my fami"
type textarea "x"
type textarea "A memorable tradition for me is [PERSON_NAME] I sepnd it with my famil"
type textarea "x"
type textarea "A memorable tradition for me is [PERSON_NAME] I sepnd it with my fami"
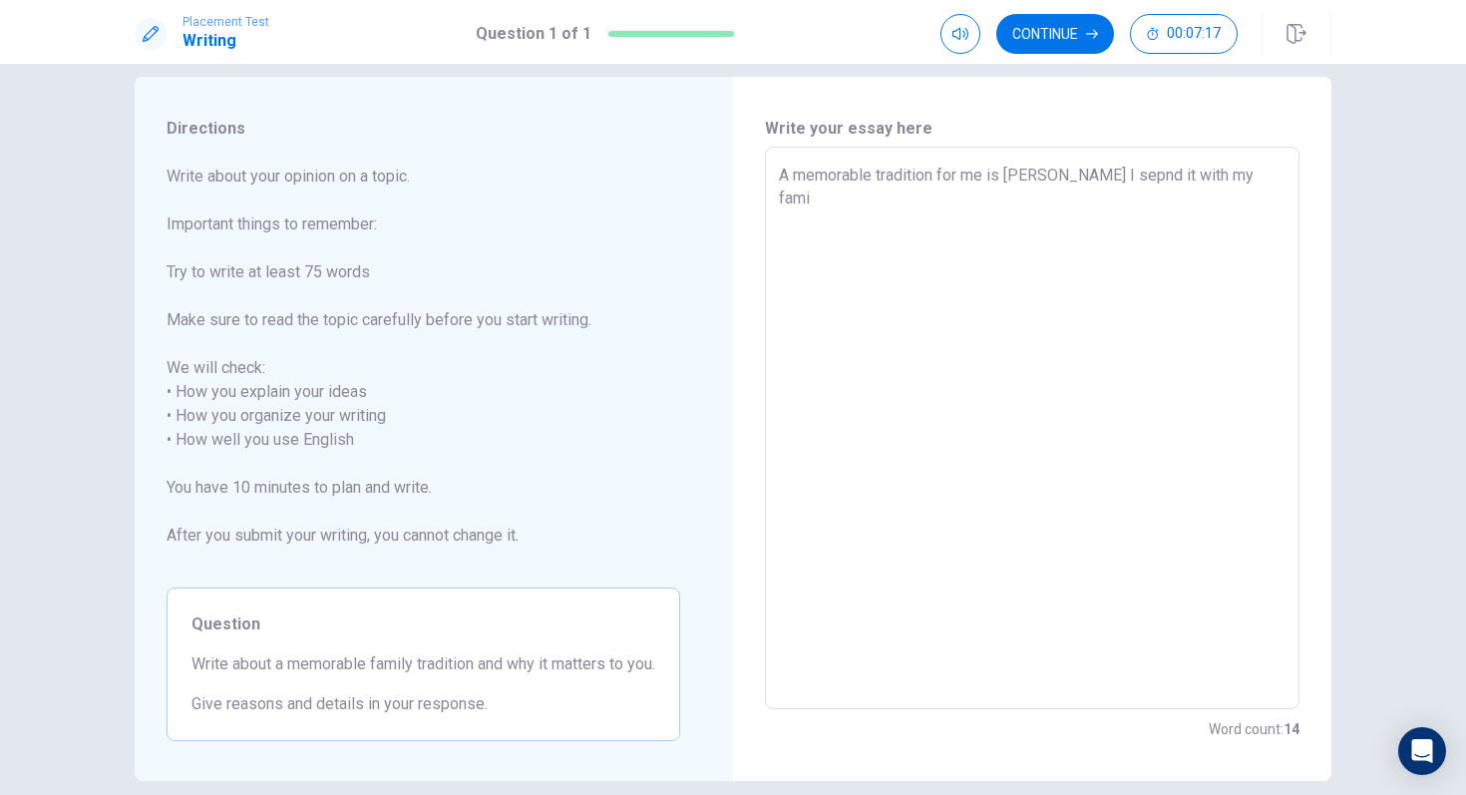
type textarea "x"
type textarea "A memorable tradition for me is [PERSON_NAME] I sepnd it with my fam"
type textarea "x"
type textarea "A memorable tradition for me is [PERSON_NAME] I sepnd it with my fa"
type textarea "x"
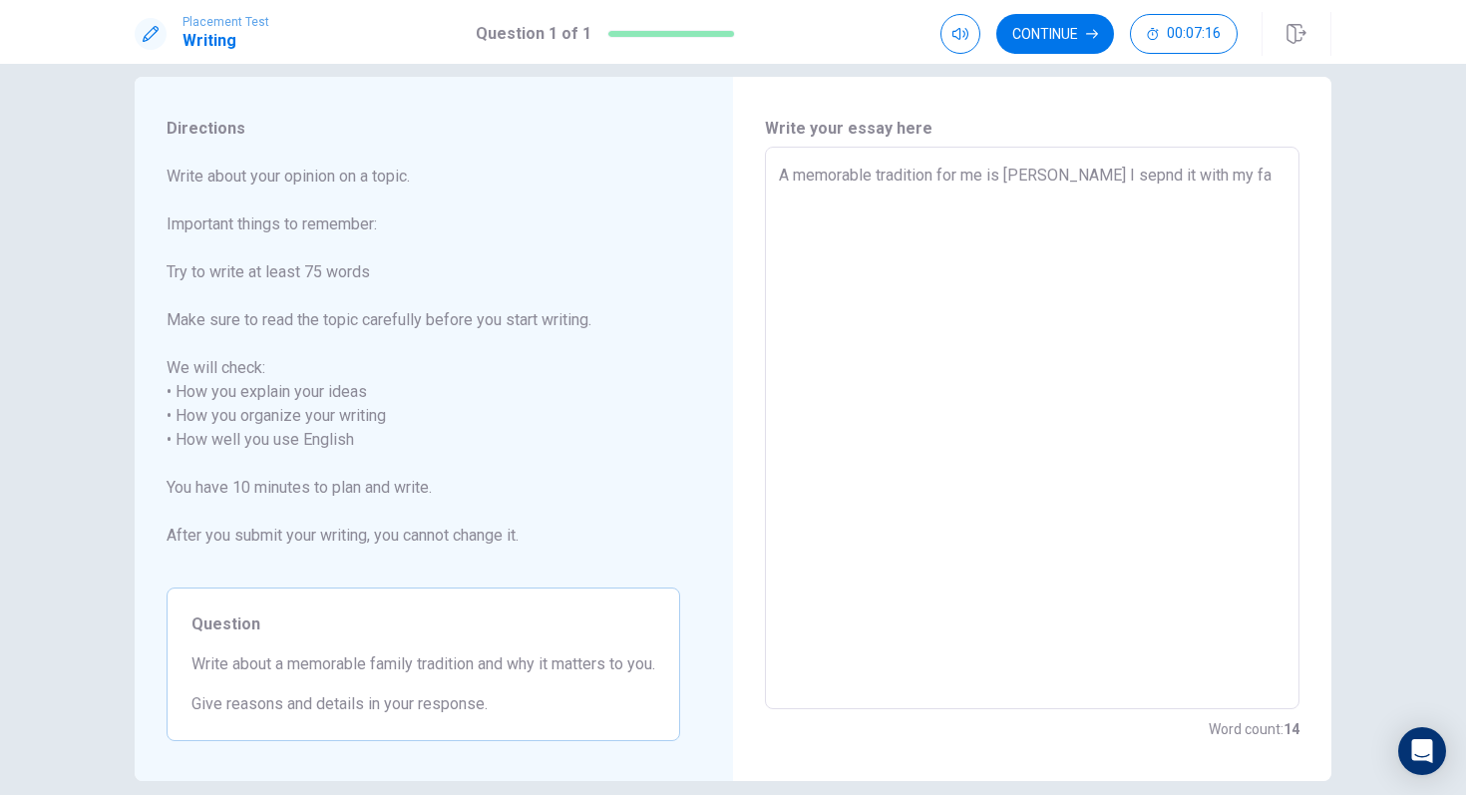
type textarea "A memorable tradition for me is [PERSON_NAME] I sepnd it with my f"
type textarea "x"
type textarea "A memorable tradition for me is [PERSON_NAME] I sepnd it with my"
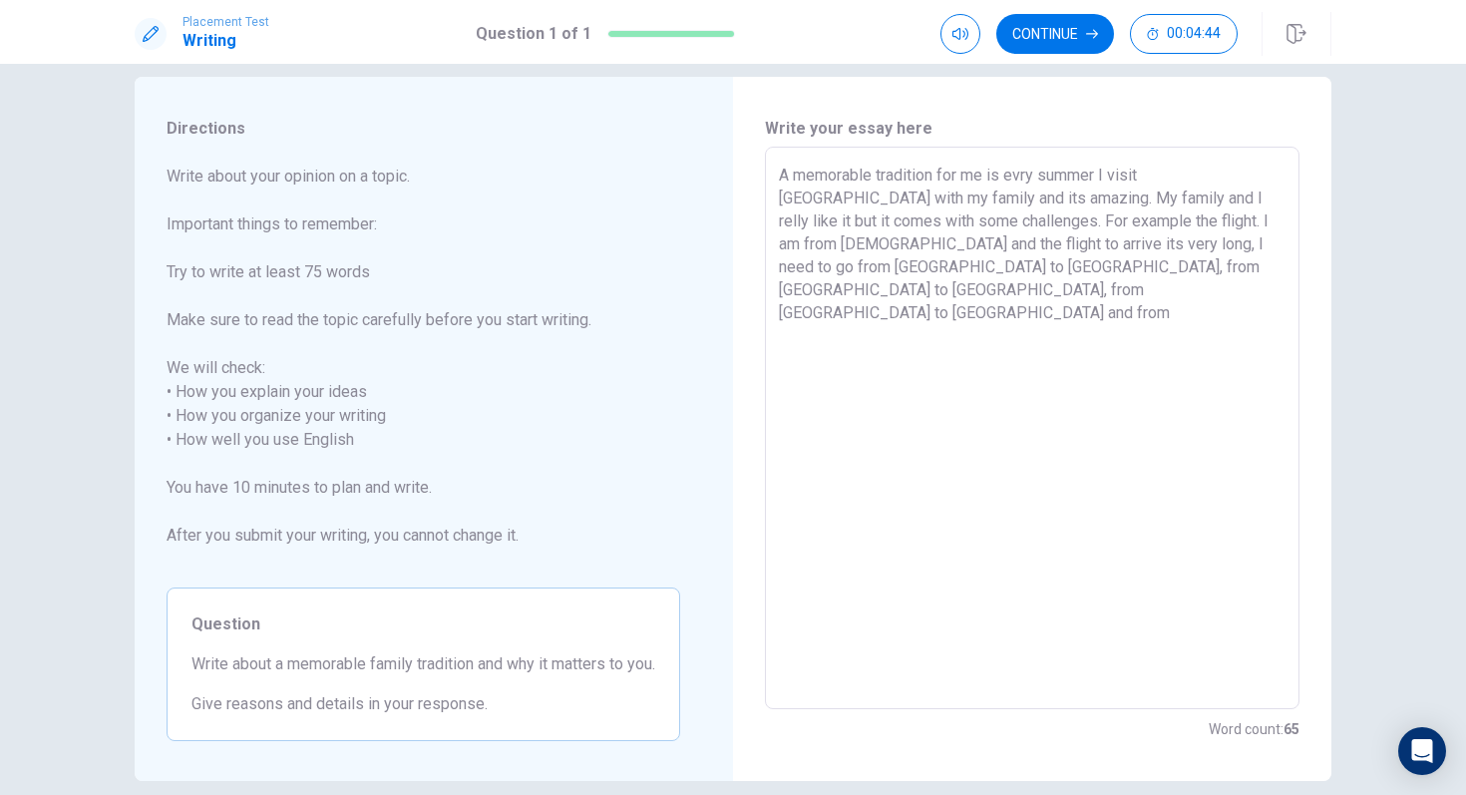
click at [994, 272] on textarea "A memorable tradition for me is evry summer I visit [GEOGRAPHIC_DATA] with my f…" at bounding box center [1032, 429] width 507 height 530
click at [1109, 274] on textarea "A memorable tradition for me is evry summer I visit [GEOGRAPHIC_DATA] with my f…" at bounding box center [1032, 429] width 507 height 530
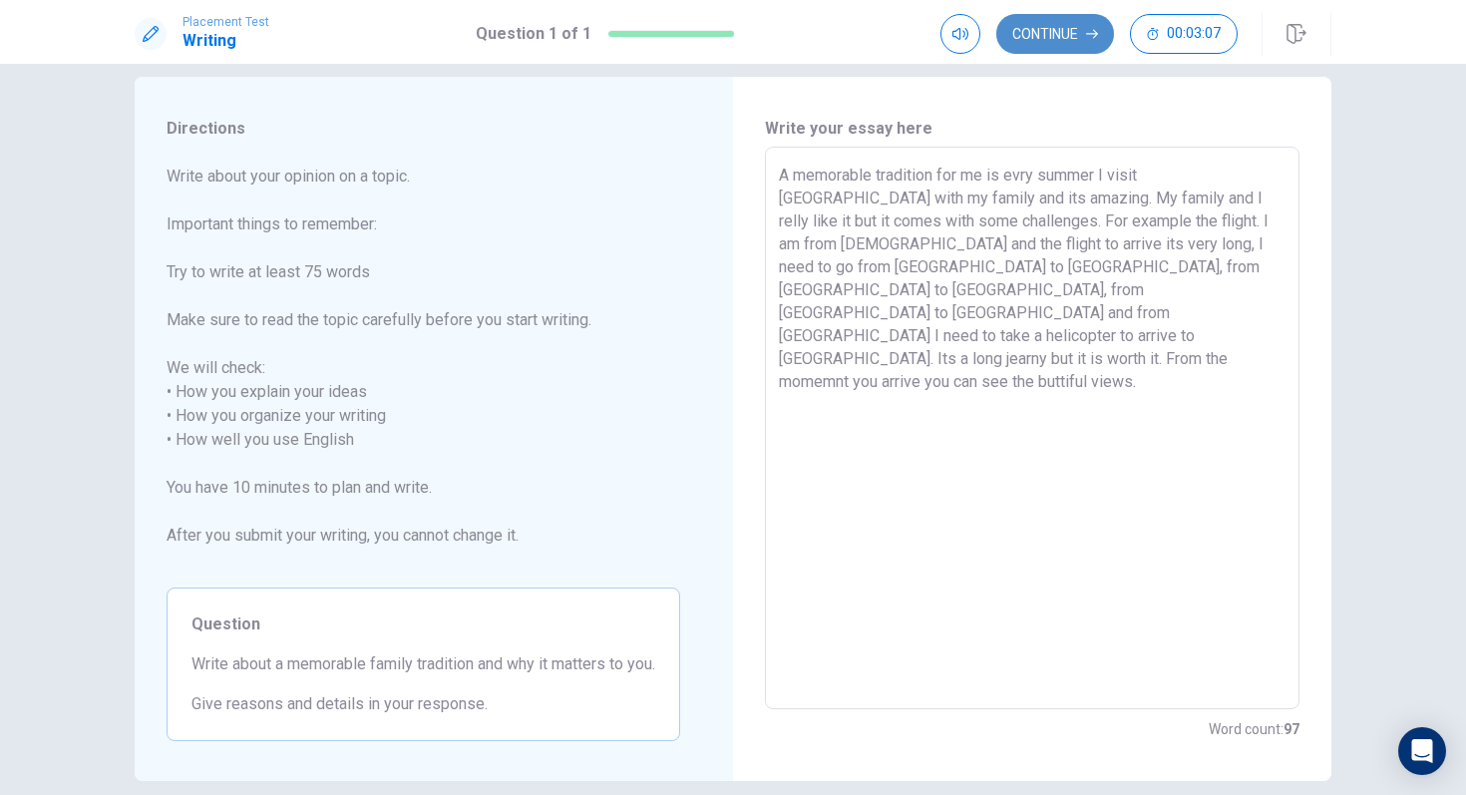
click at [1059, 37] on button "Continue" at bounding box center [1056, 34] width 118 height 40
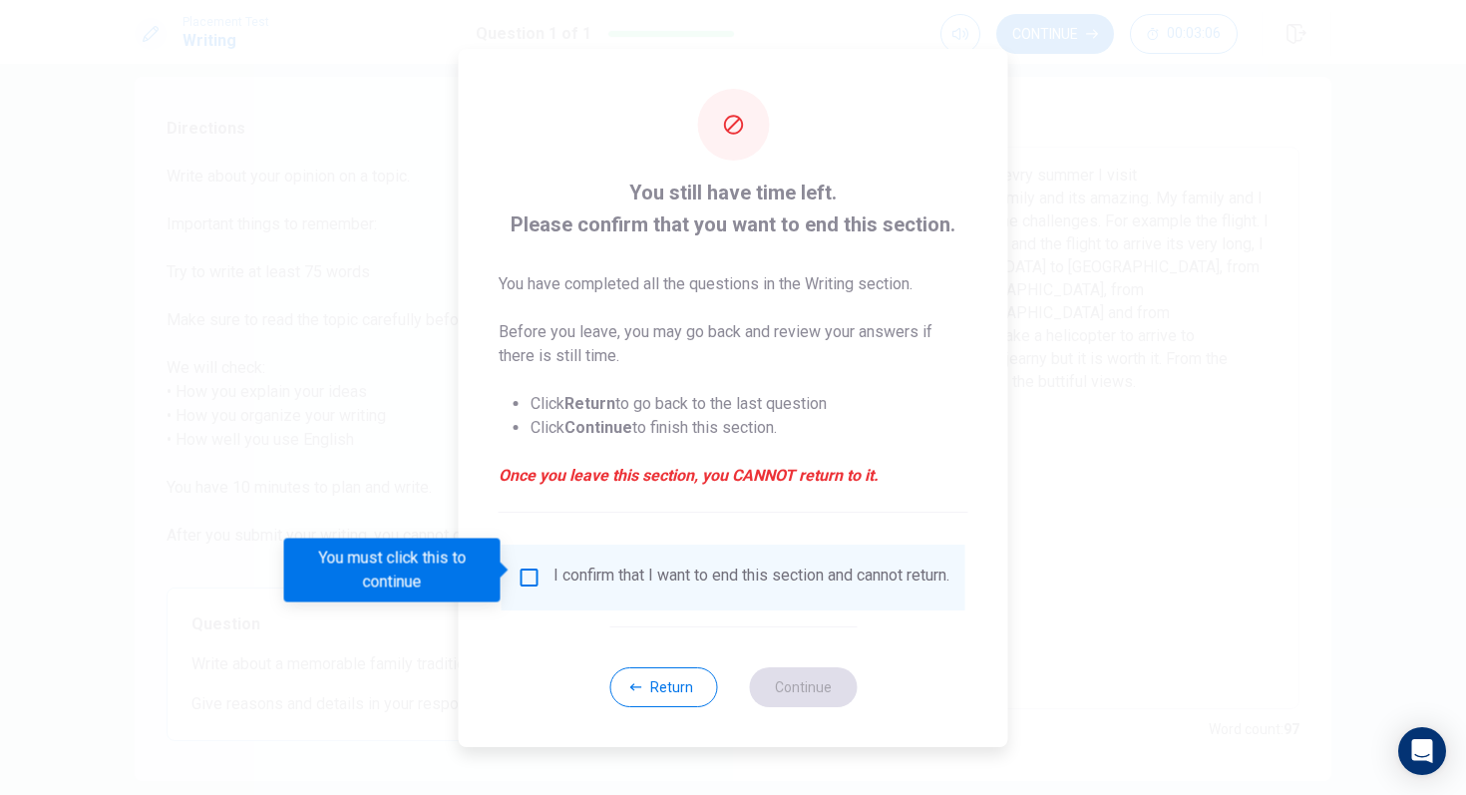
click at [526, 576] on input "You must click this to continue" at bounding box center [530, 578] width 24 height 24
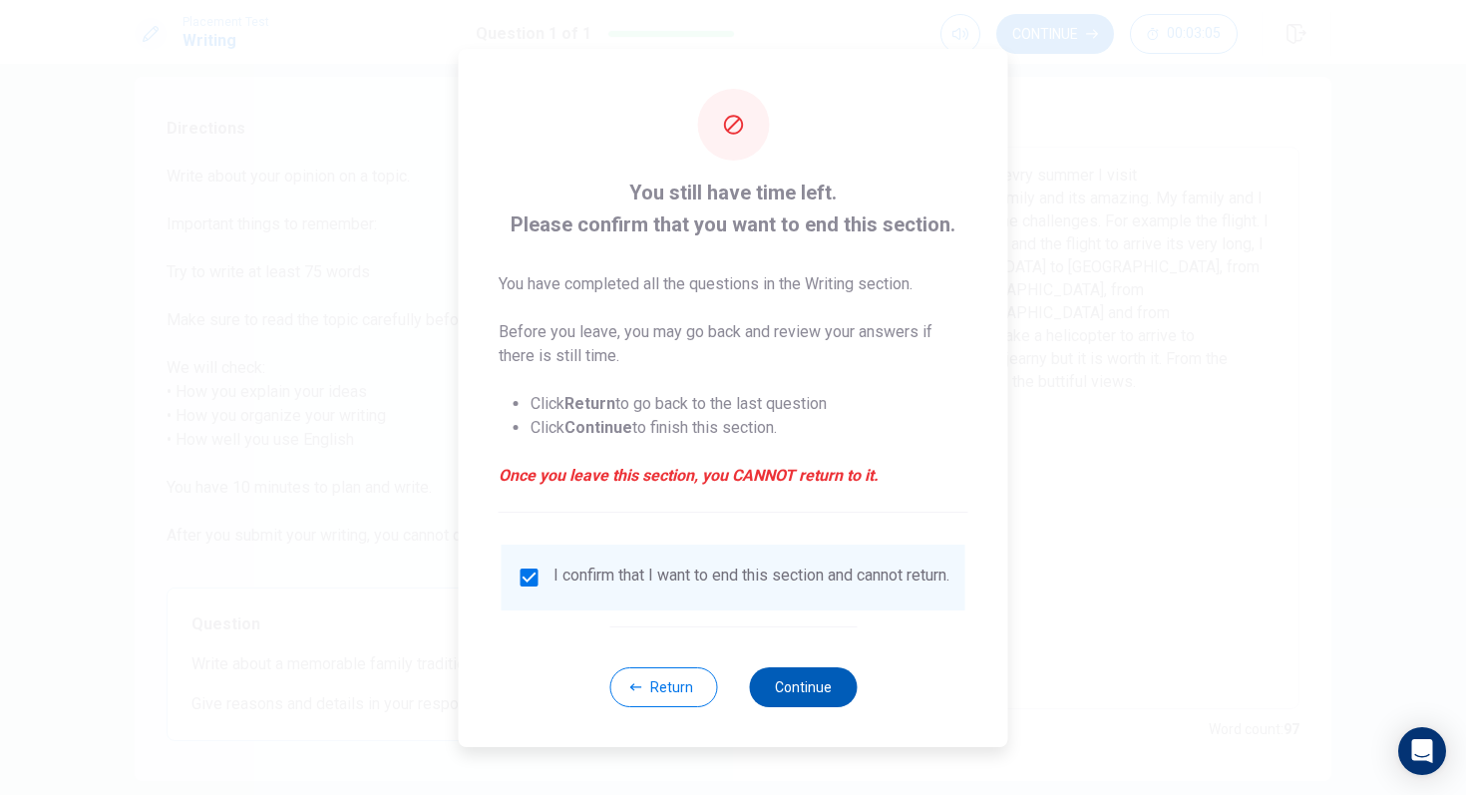
click at [789, 699] on button "Continue" at bounding box center [803, 687] width 108 height 40
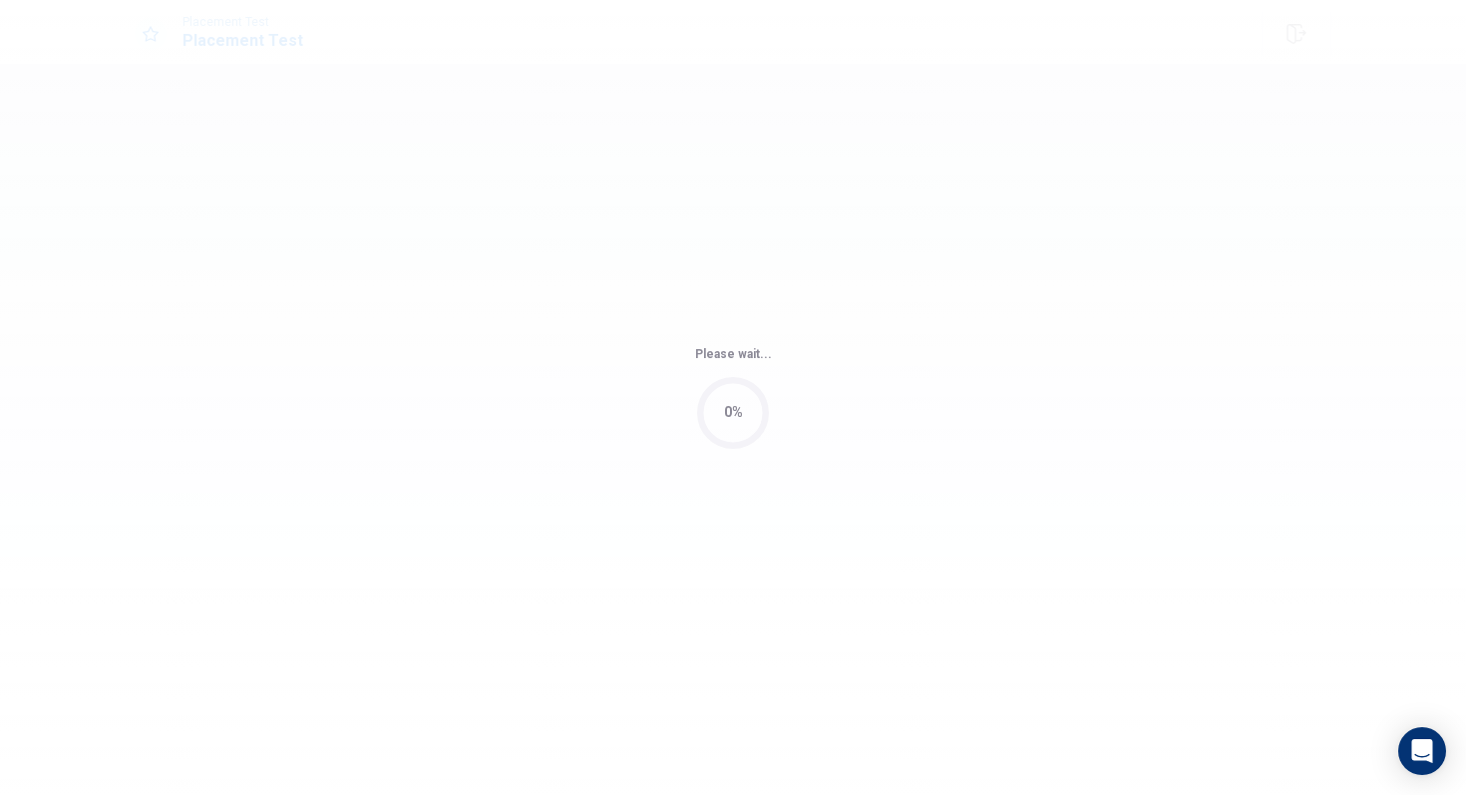
scroll to position [0, 0]
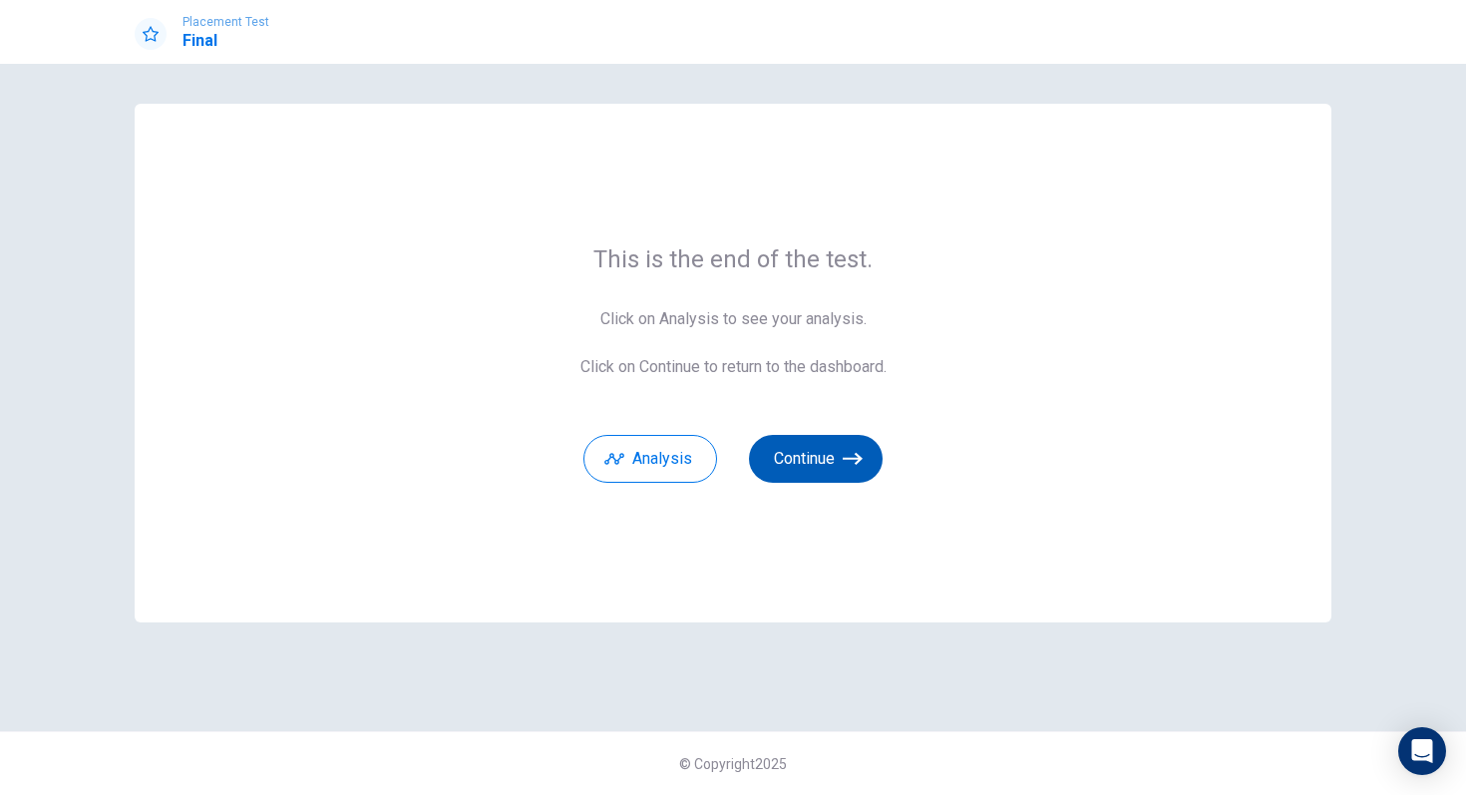
click at [838, 451] on button "Continue" at bounding box center [816, 459] width 134 height 48
